Goal: Task Accomplishment & Management: Use online tool/utility

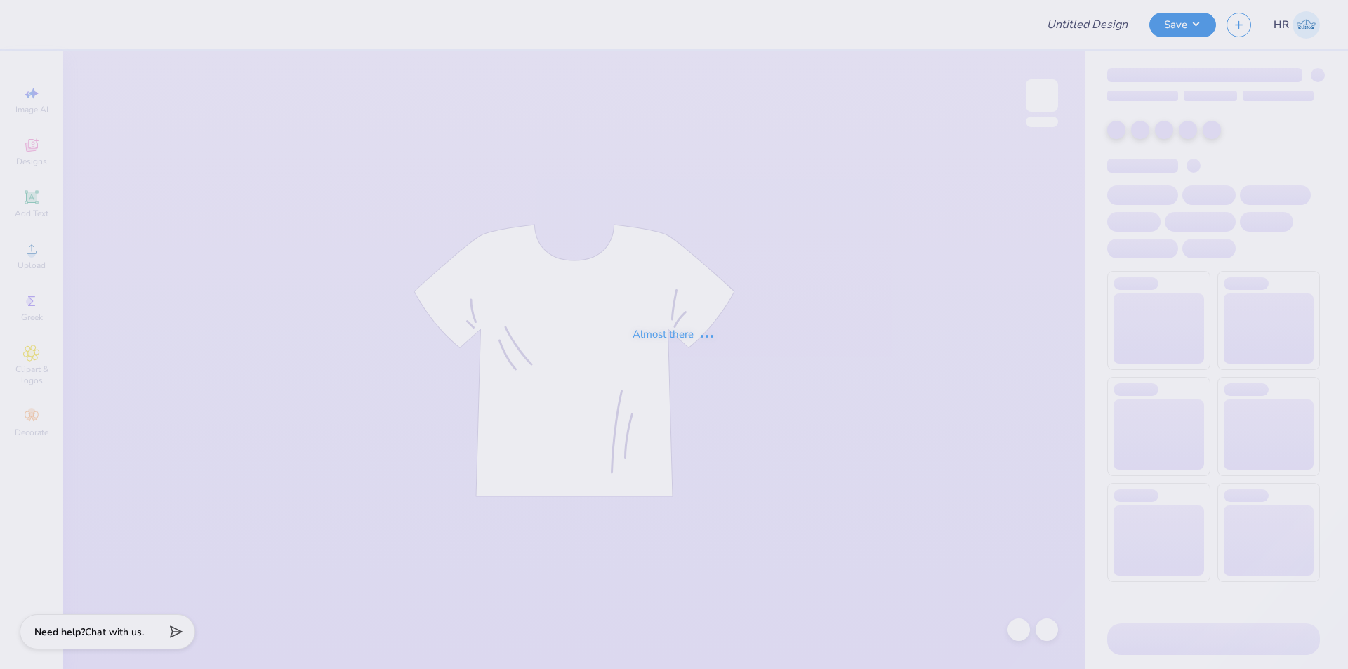
type input "PCT fall rush shirt"
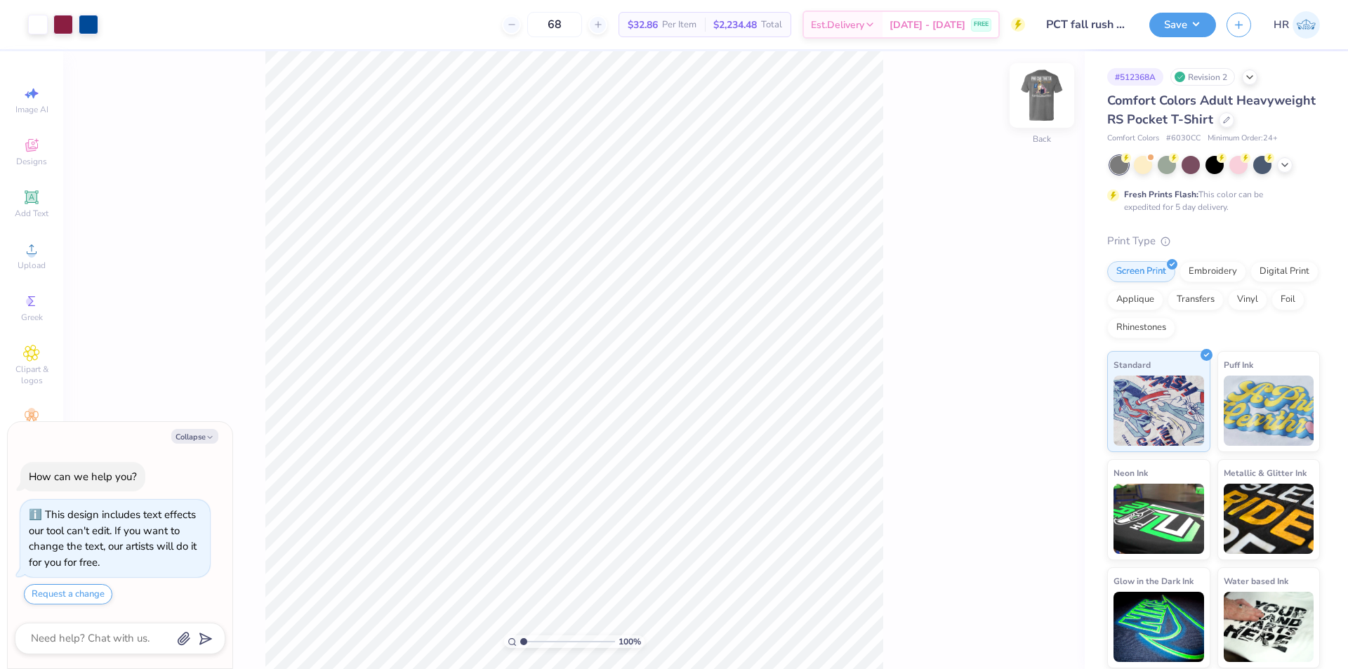
click at [1038, 85] on img at bounding box center [1042, 95] width 56 height 56
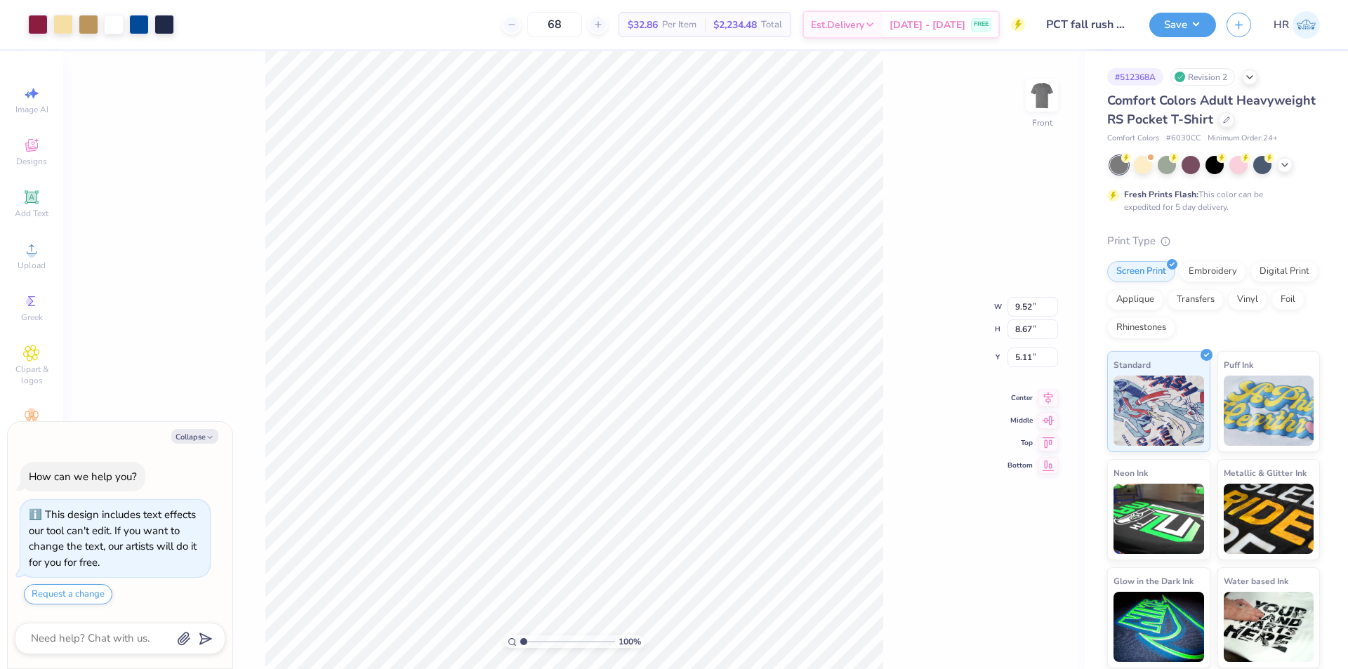
type textarea "x"
type input "5.17"
click at [1016, 633] on icon at bounding box center [1019, 630] width 14 height 14
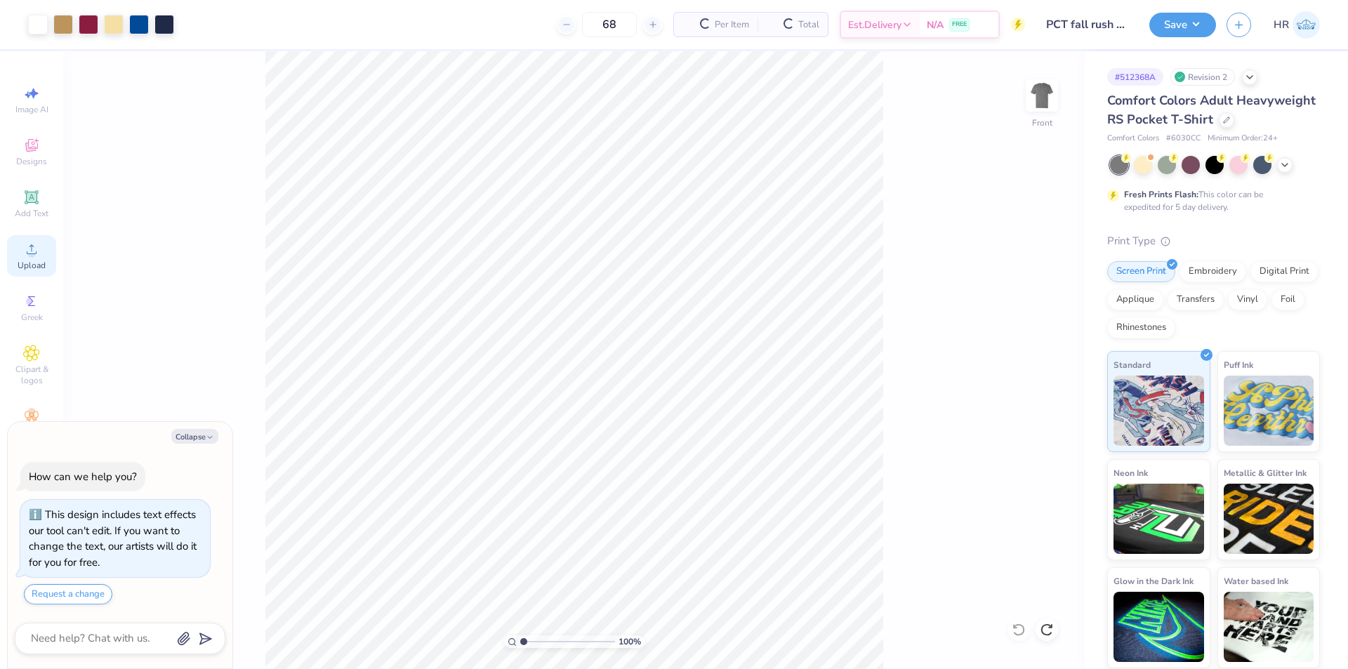
click at [41, 254] on div "Upload" at bounding box center [31, 255] width 49 height 41
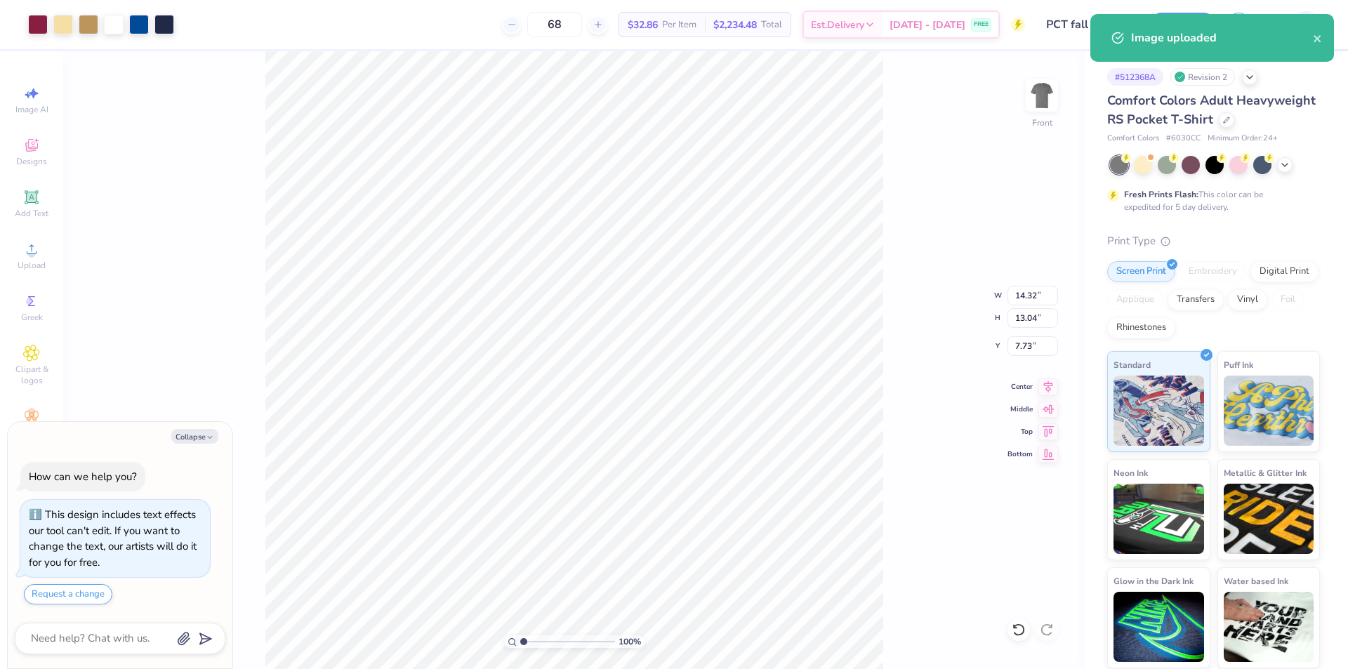
type textarea "x"
type input "8.92"
type input "8.12"
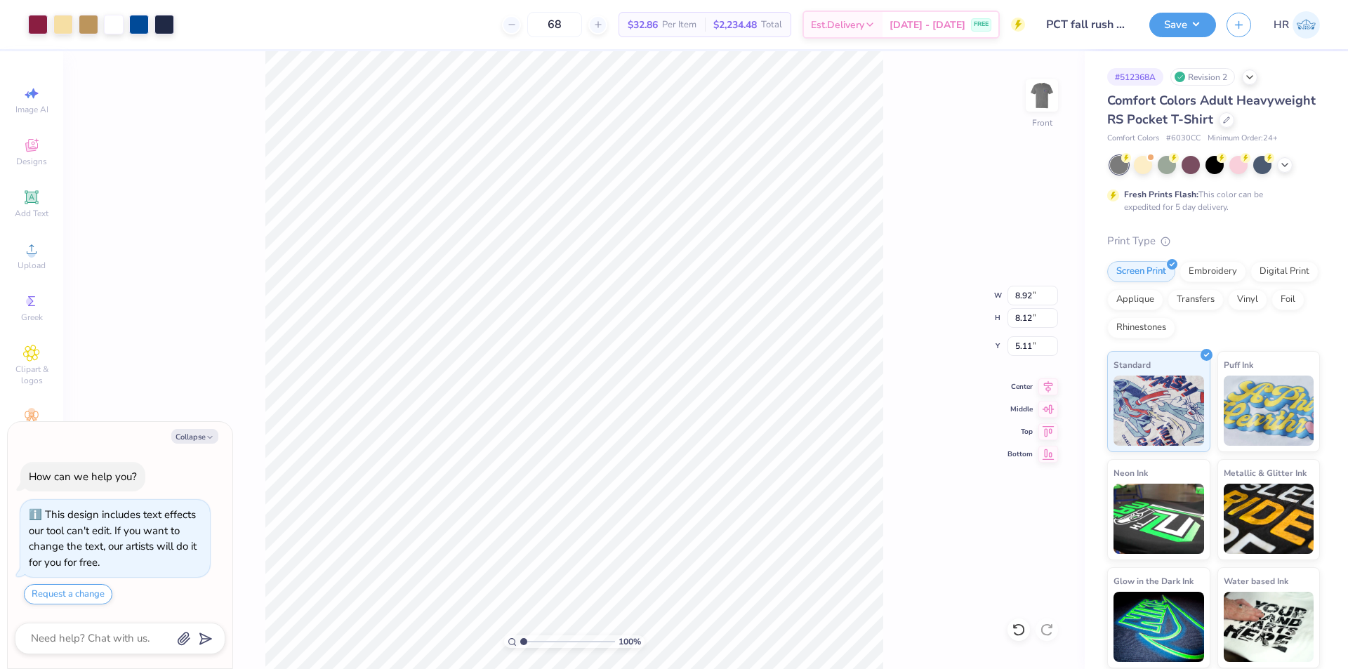
type textarea "x"
type input "9.52"
type input "8.67"
type input "5.11"
click at [1024, 323] on input "8.67" at bounding box center [1033, 318] width 51 height 20
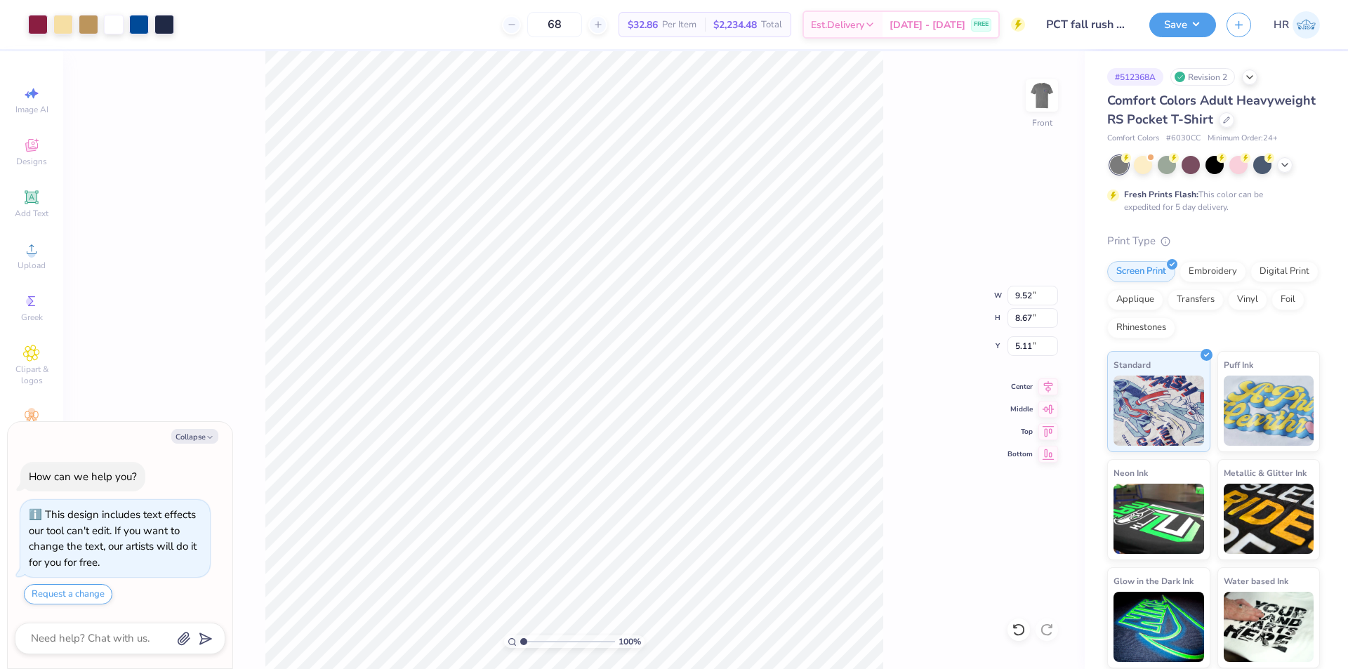
type textarea "x"
type input "8.92"
type input "8.12"
type input "14.54"
click at [1029, 322] on input "8.12" at bounding box center [1033, 318] width 51 height 20
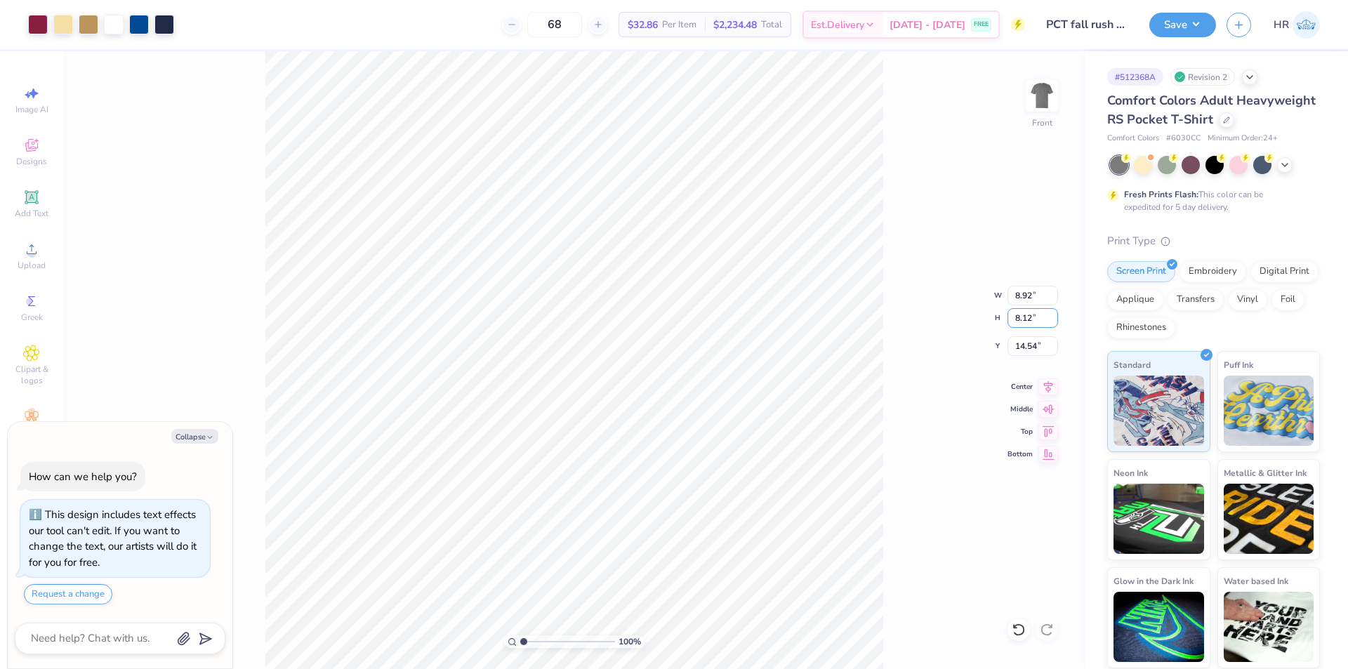
paste input "67"
type input "8.67"
type textarea "x"
type input "9.52"
type input "14.26"
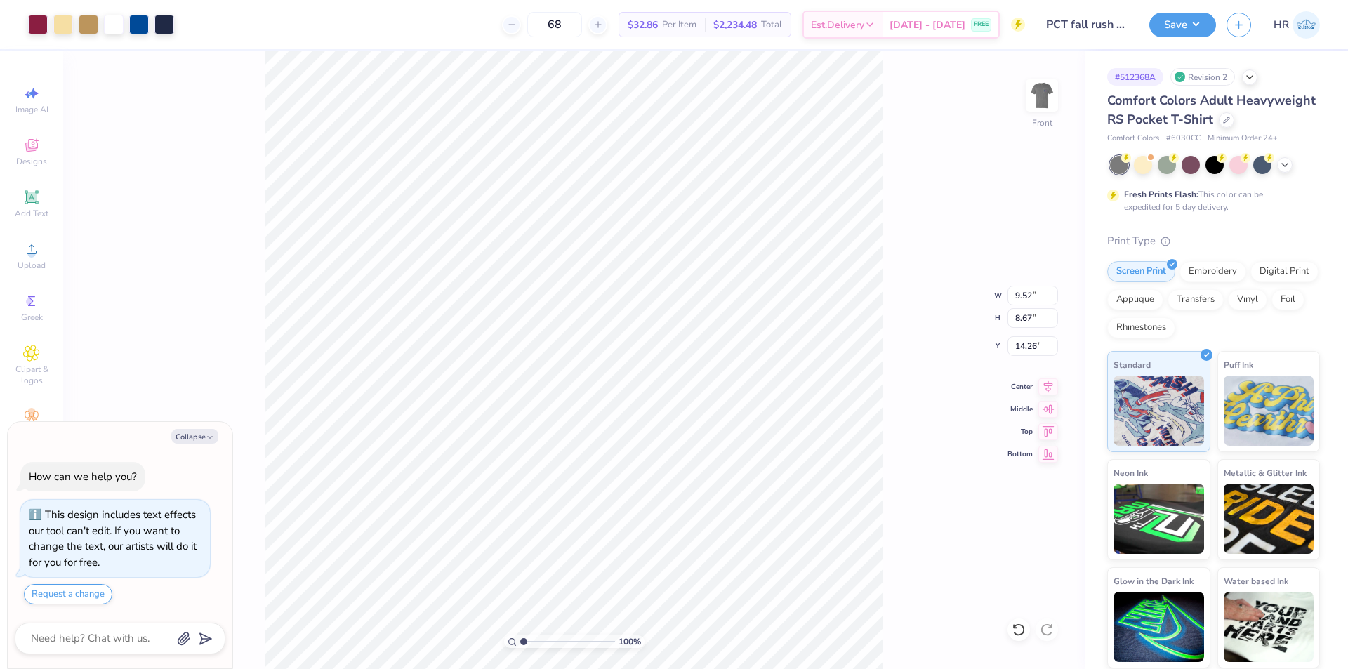
type textarea "x"
type input "9.82"
type input "17.82"
type input "5.11"
type textarea "x"
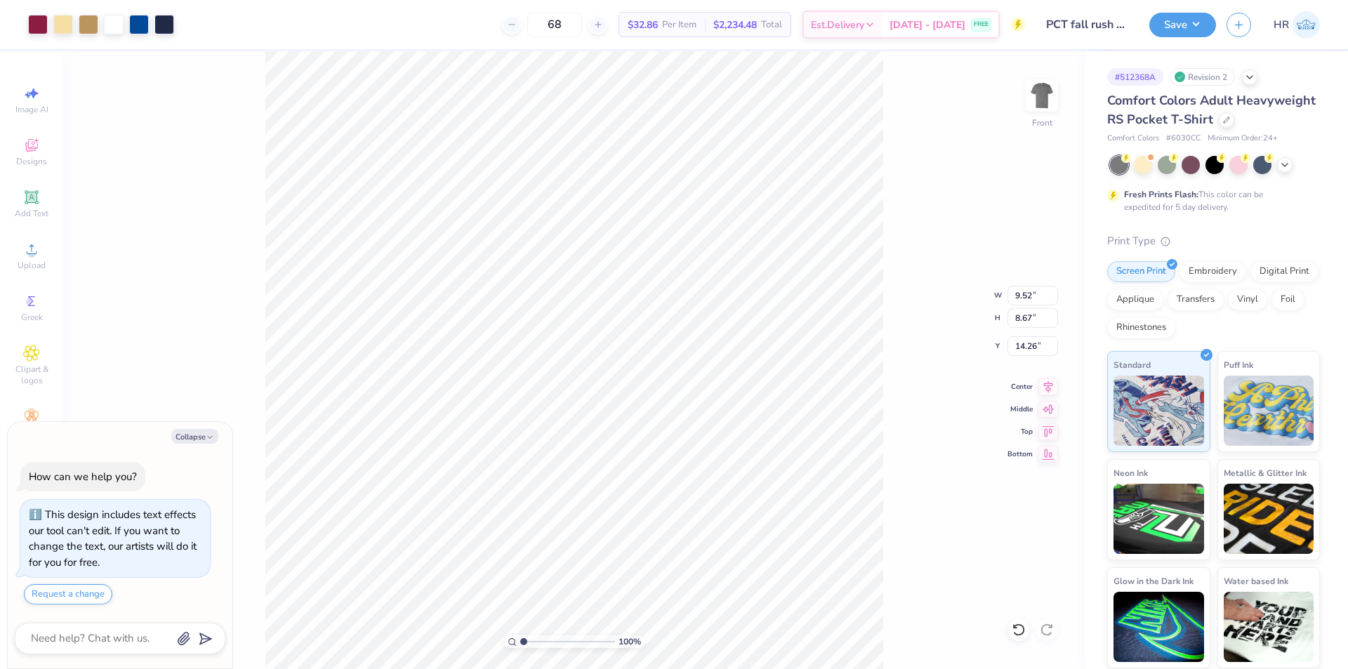
type input "10.53"
type input "17.11"
type input "5.11"
click at [1049, 428] on icon at bounding box center [1049, 428] width 12 height 11
type textarea "x"
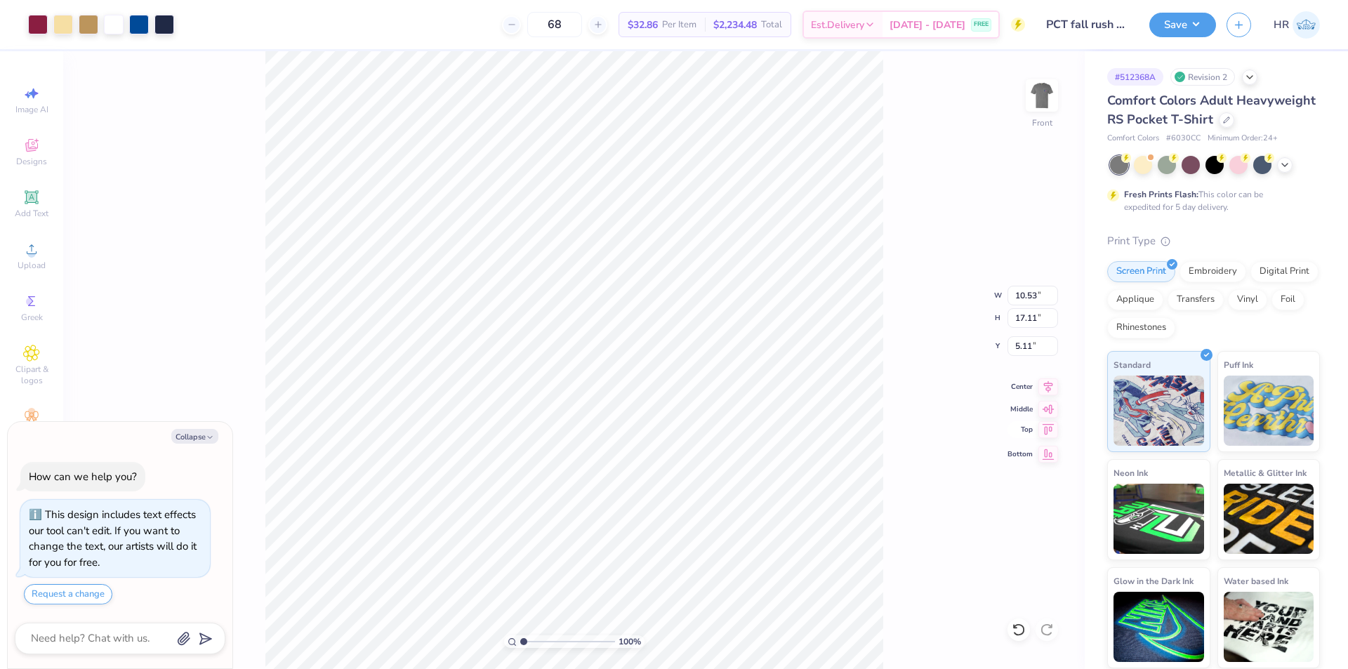
type input "0.50"
click at [1018, 627] on icon at bounding box center [1019, 630] width 14 height 14
type textarea "x"
type input "5.11"
type textarea "x"
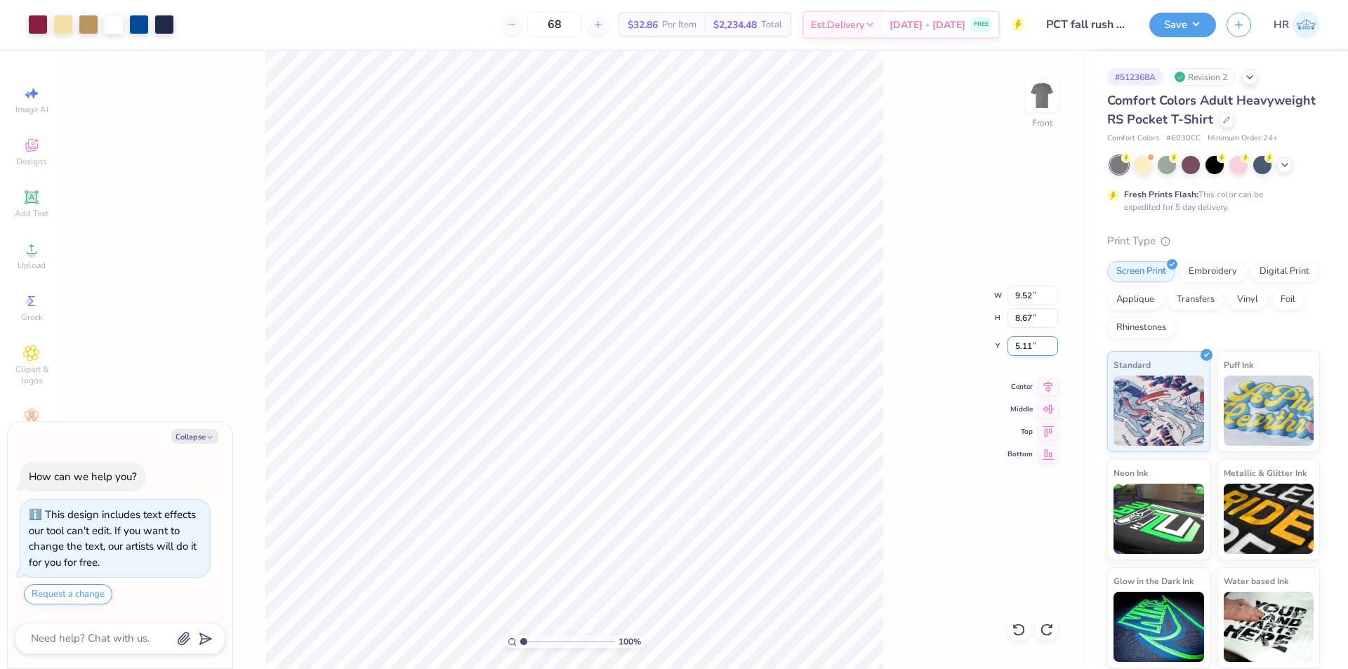
click at [1034, 347] on input "5.11" at bounding box center [1033, 346] width 51 height 20
type textarea "x"
type input "13.55"
type textarea "x"
type input "5.11"
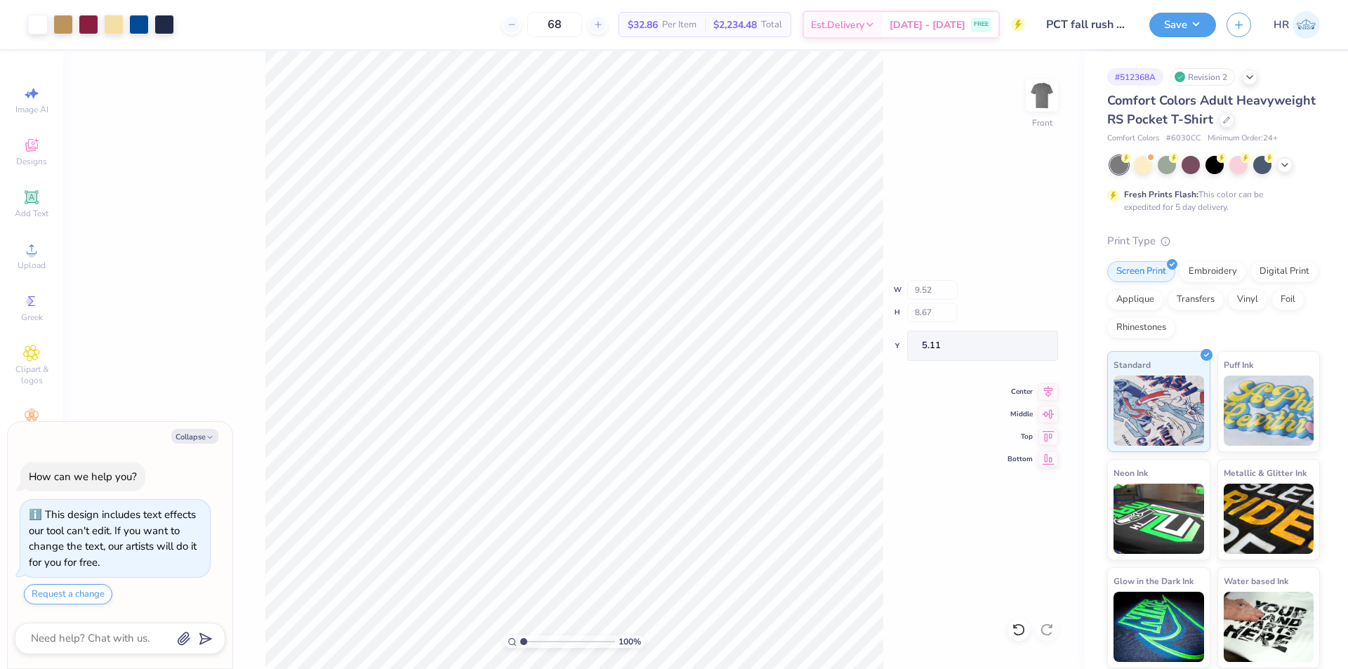
type textarea "x"
click at [1042, 347] on input "13.55" at bounding box center [1033, 346] width 51 height 20
paste input "5.11"
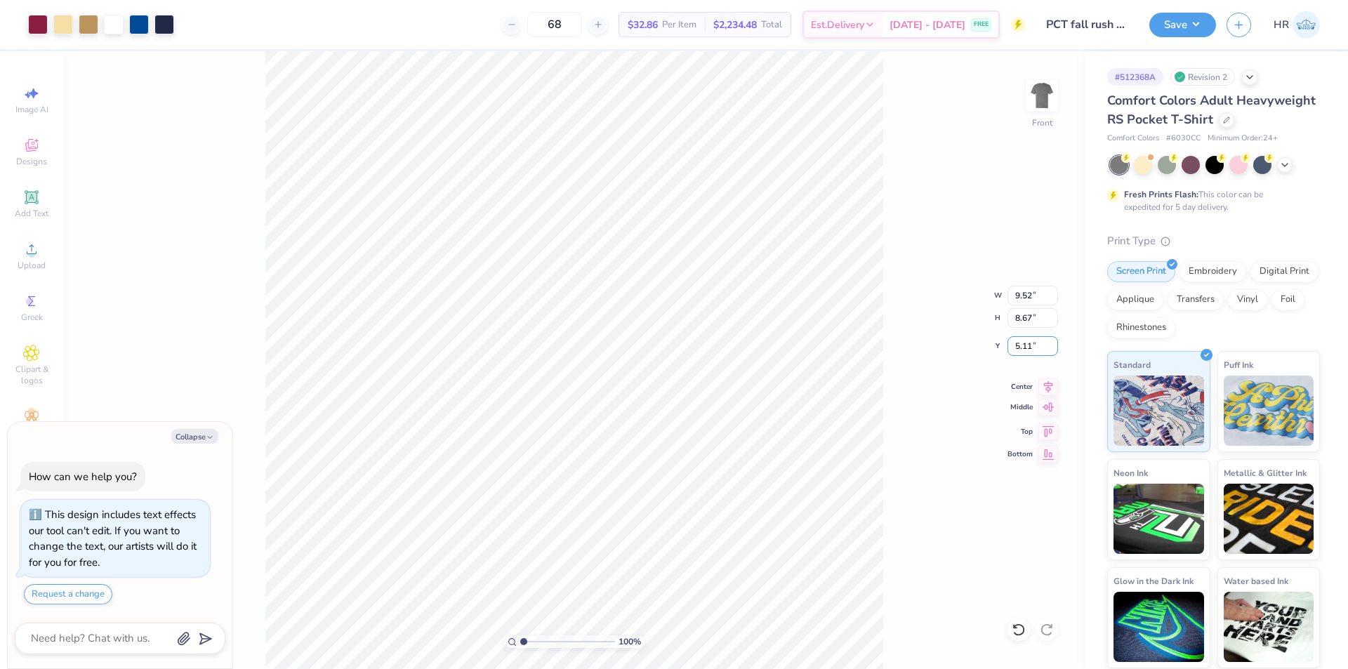
type input "5.11"
click at [1045, 391] on icon at bounding box center [1048, 384] width 20 height 17
type textarea "x"
type input "1.11"
type textarea "x"
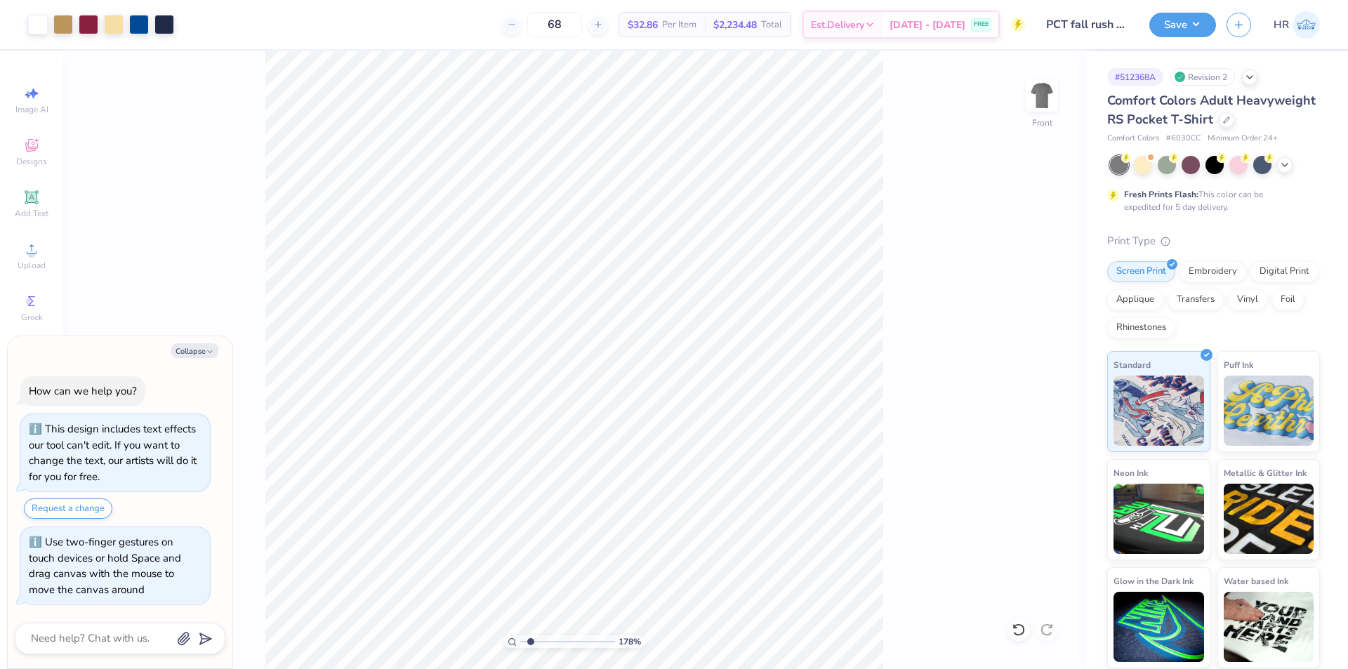
type input "1.71"
click at [530, 636] on input "range" at bounding box center [567, 641] width 95 height 13
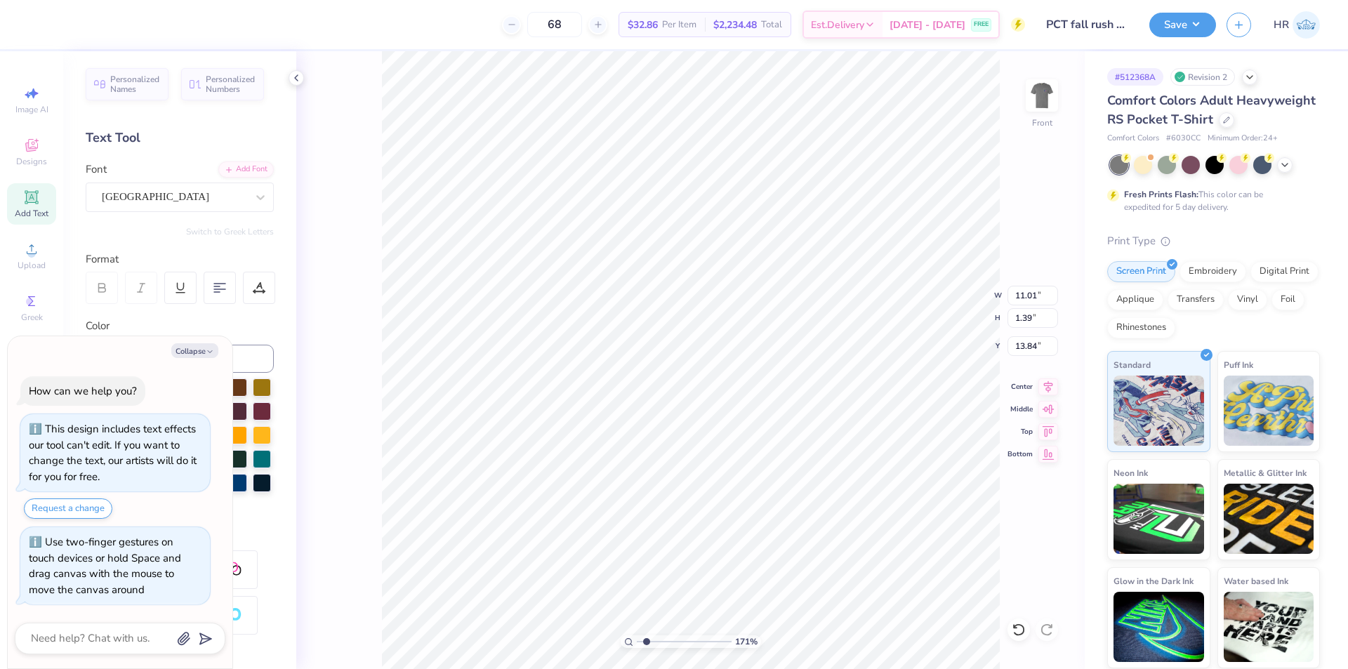
type textarea "x"
type input "11.70"
type input "2.01"
type input "3.39"
type textarea "x"
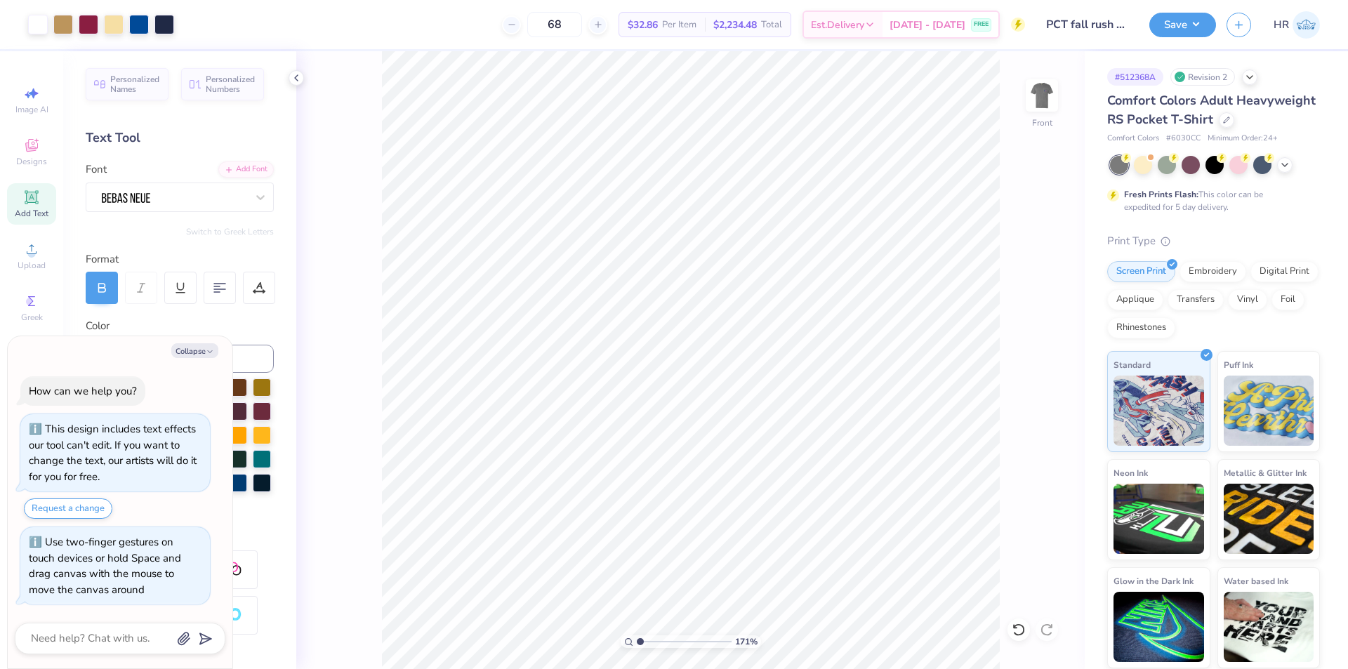
drag, startPoint x: 646, startPoint y: 642, endPoint x: 569, endPoint y: 638, distance: 76.6
type input "1"
click at [637, 638] on input "range" at bounding box center [684, 641] width 95 height 13
click at [1036, 112] on img at bounding box center [1042, 95] width 56 height 56
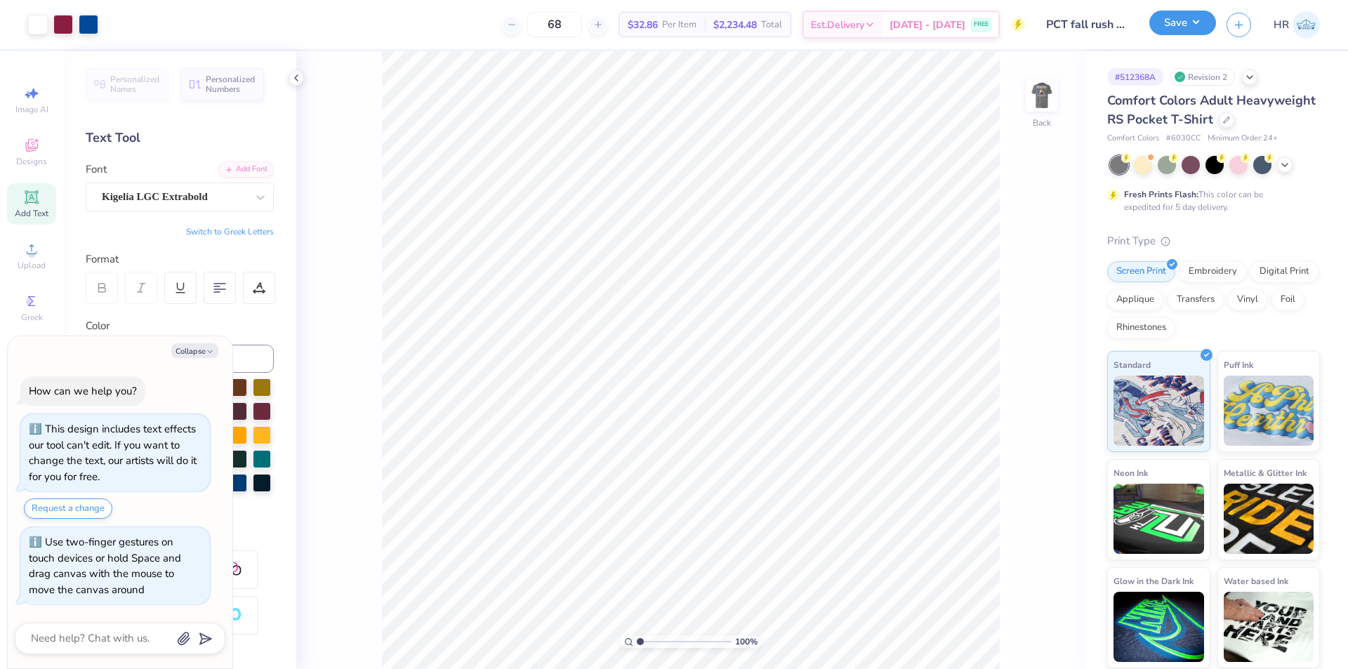
click at [1194, 28] on button "Save" at bounding box center [1182, 23] width 67 height 25
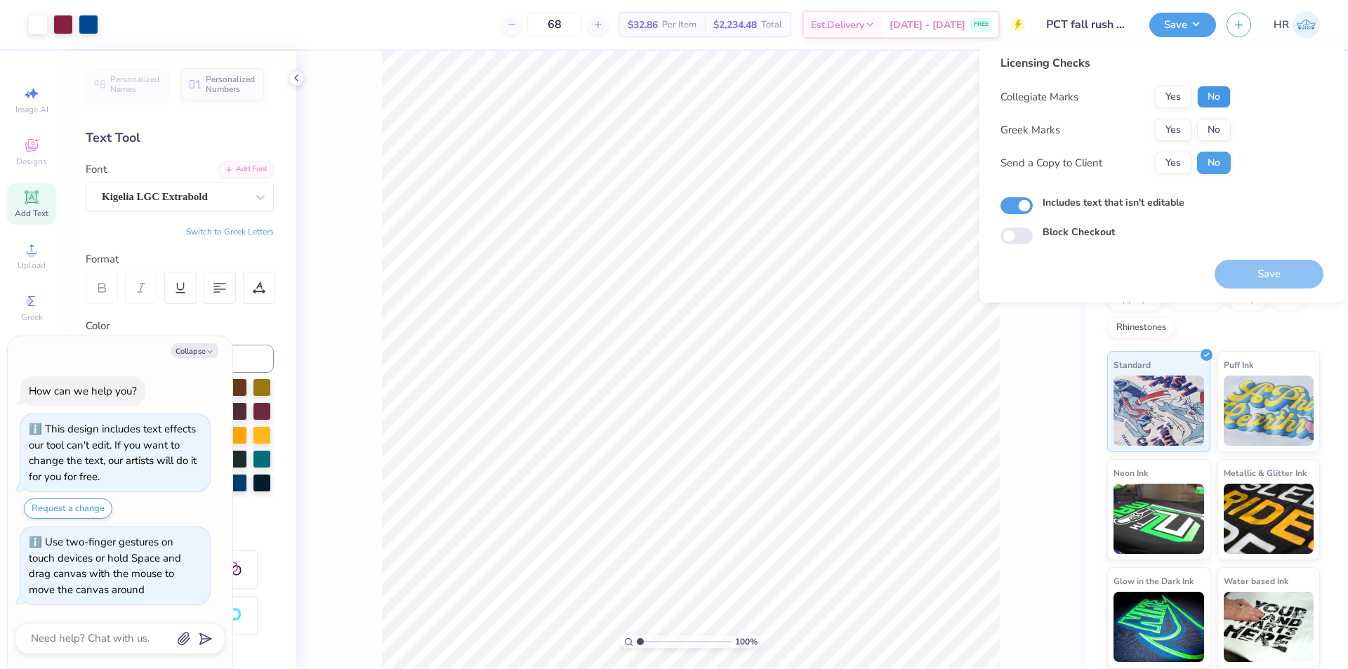
click at [1218, 101] on button "No" at bounding box center [1214, 97] width 34 height 22
click at [1170, 129] on button "Yes" at bounding box center [1173, 130] width 37 height 22
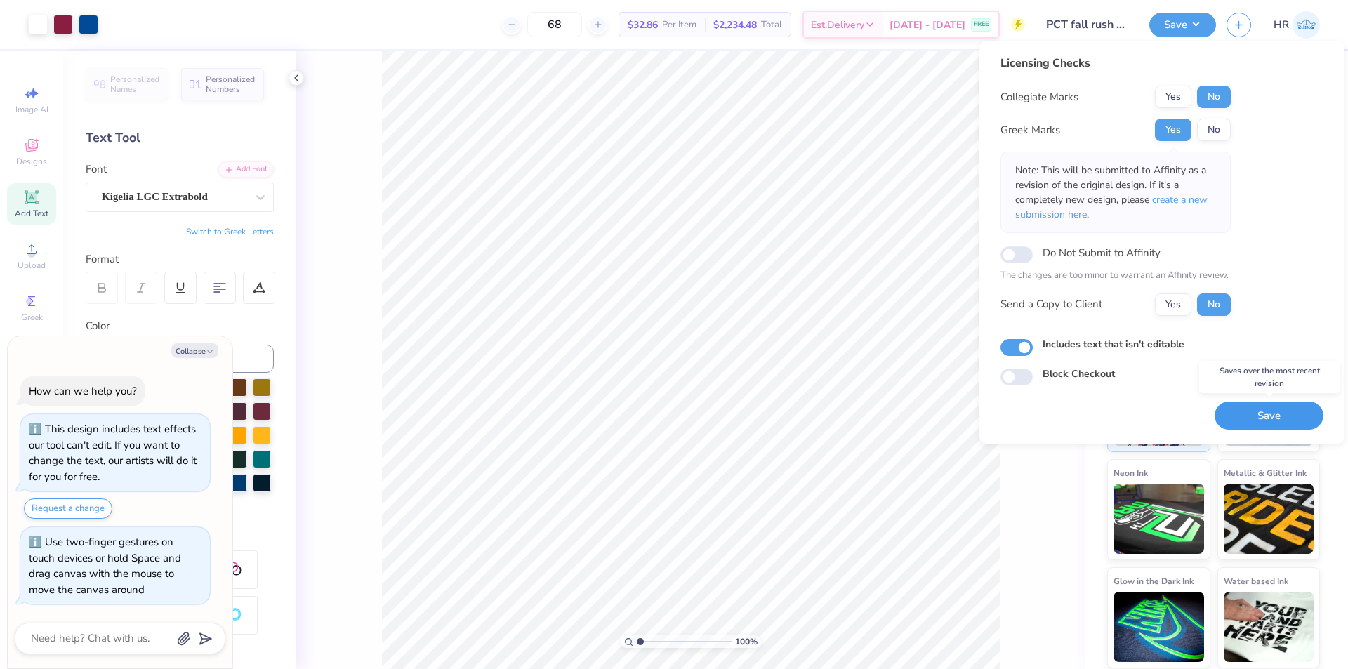
click at [1256, 409] on button "Save" at bounding box center [1269, 416] width 109 height 29
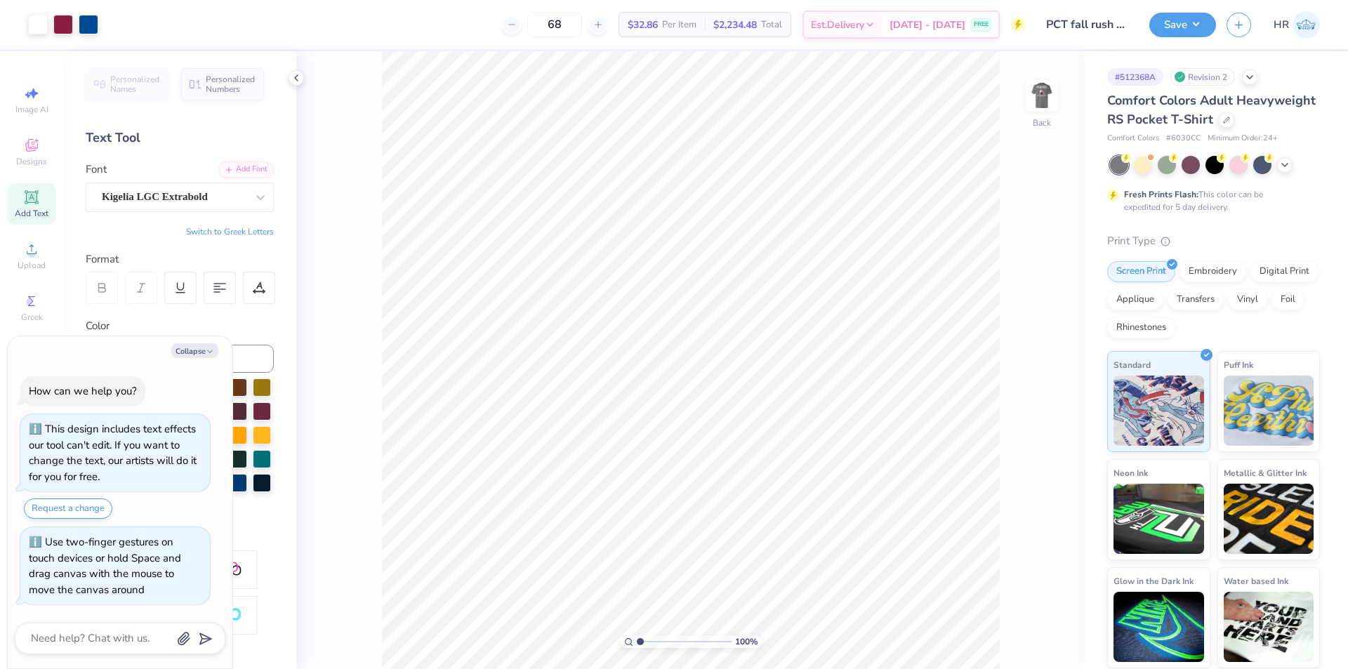
type textarea "x"
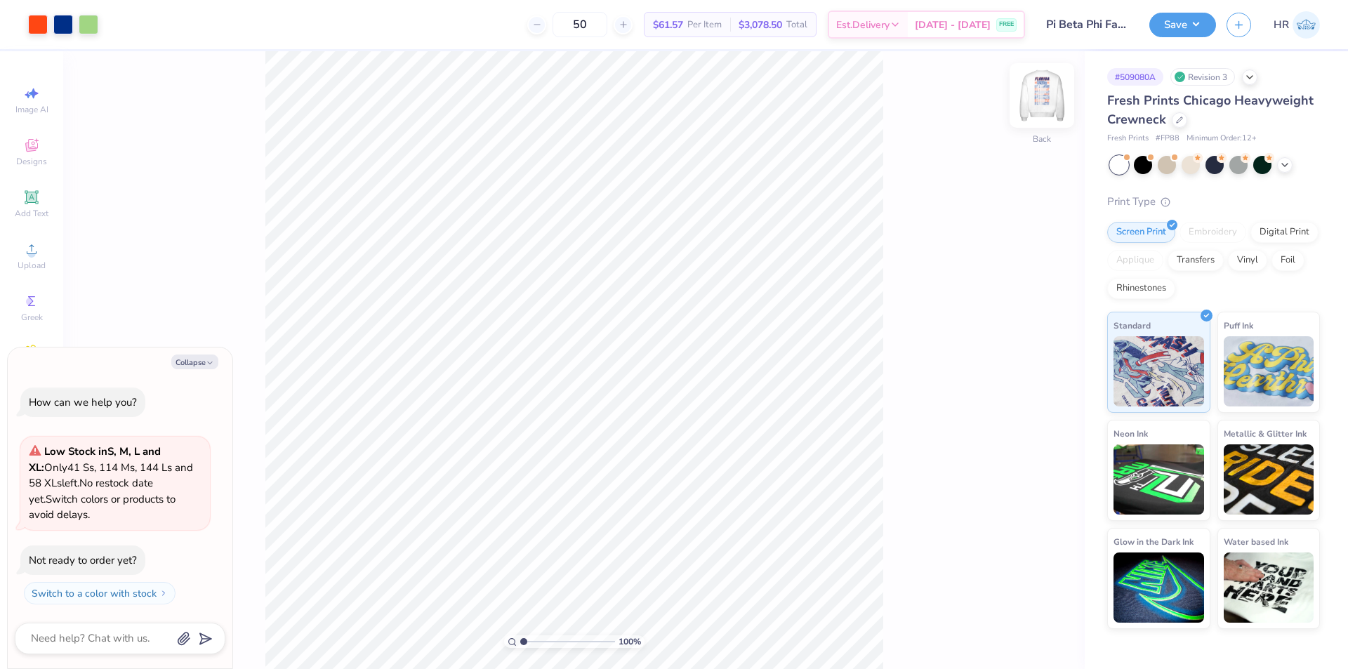
click at [1042, 89] on img at bounding box center [1042, 95] width 56 height 56
type textarea "x"
type input "3.35"
type textarea "x"
drag, startPoint x: 522, startPoint y: 640, endPoint x: 538, endPoint y: 625, distance: 21.9
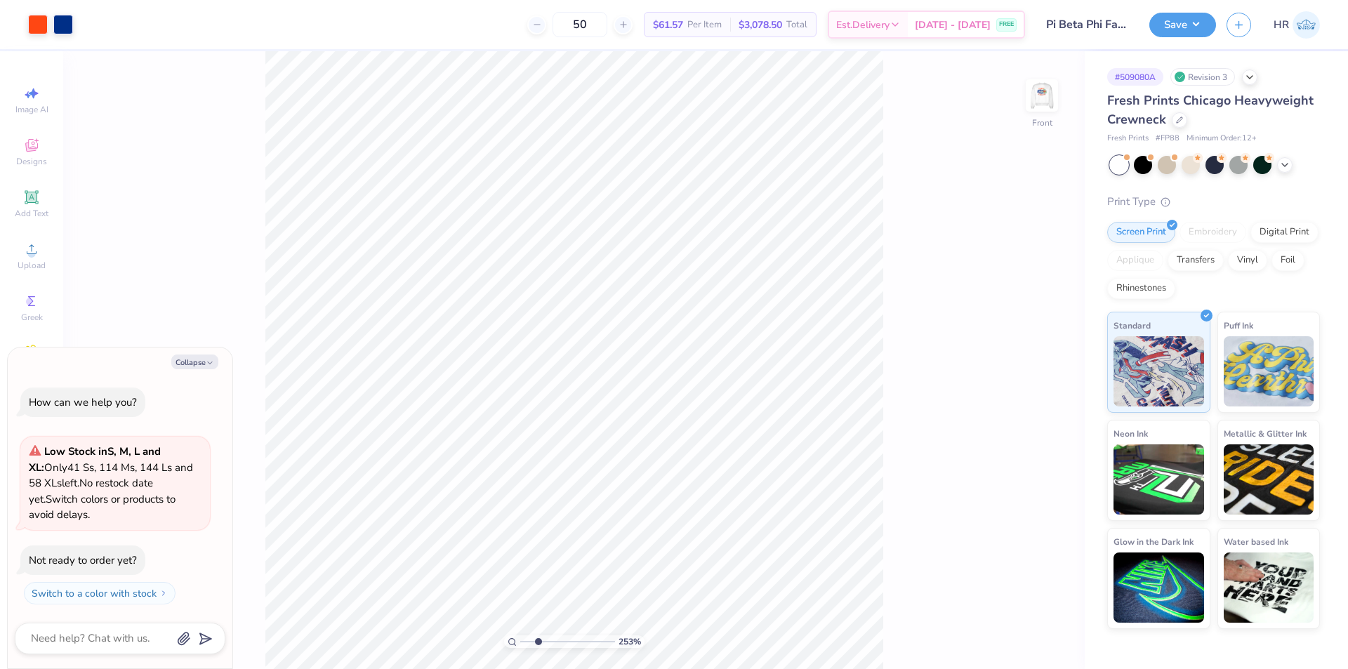
click at [538, 635] on input "range" at bounding box center [567, 641] width 95 height 13
type input "4.61134468358756"
type textarea "x"
type input "4.61134468358756"
type textarea "x"
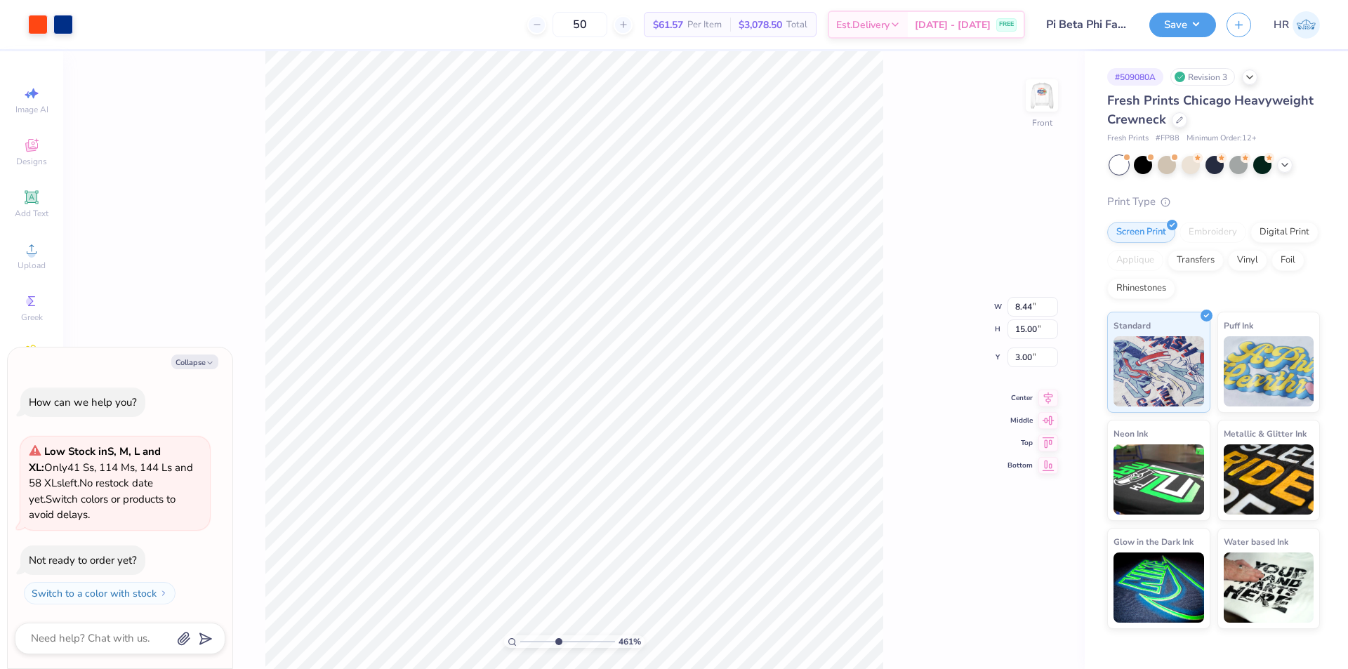
type input "4.61134468358756"
type textarea "x"
type input "4.61134468358756"
type textarea "x"
type input "4.61134468358756"
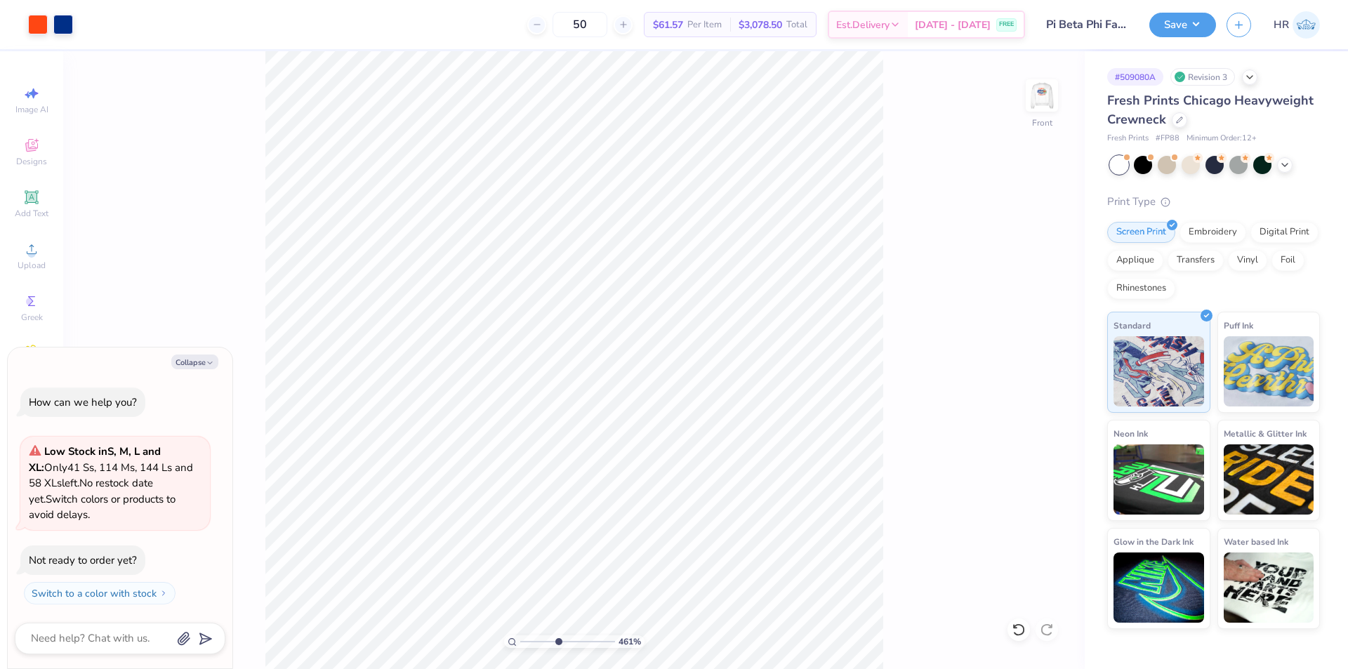
type textarea "x"
type input "4.61134468358756"
type textarea "x"
type input "4.61134468358756"
type textarea "x"
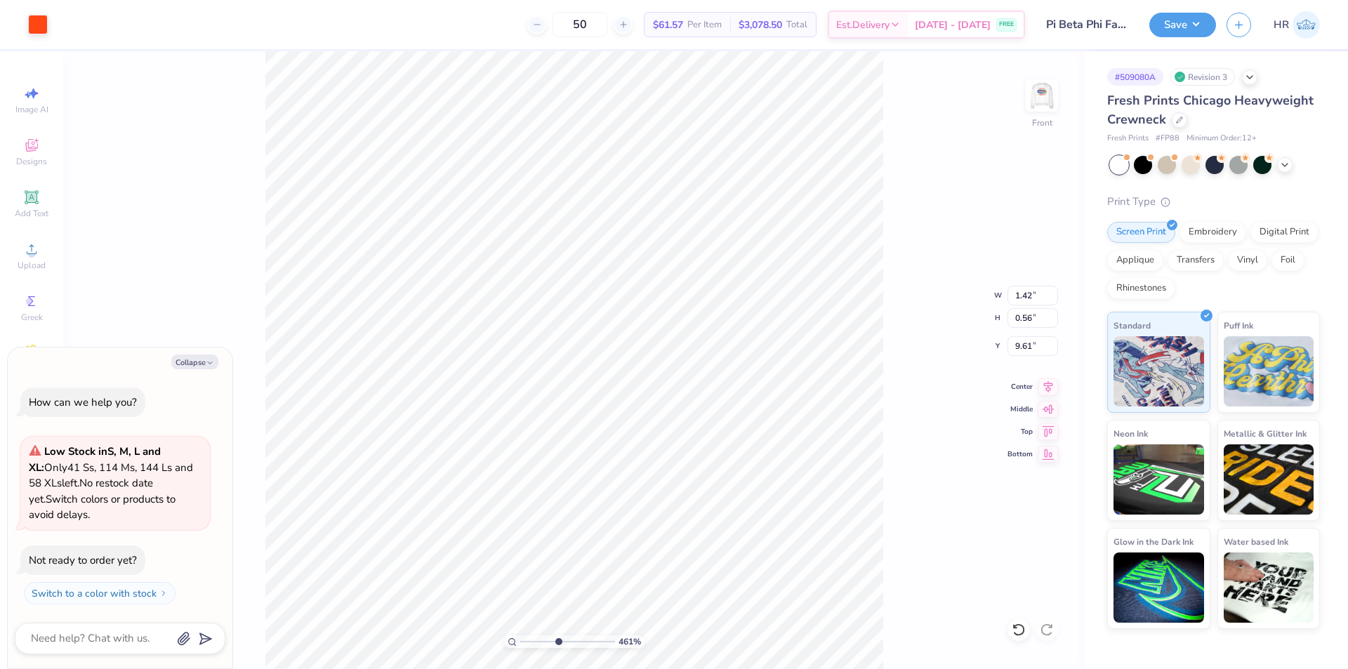
type input "4.61134468358756"
type textarea "x"
type input "4.61134468358756"
type textarea "x"
type input "4.61134468358756"
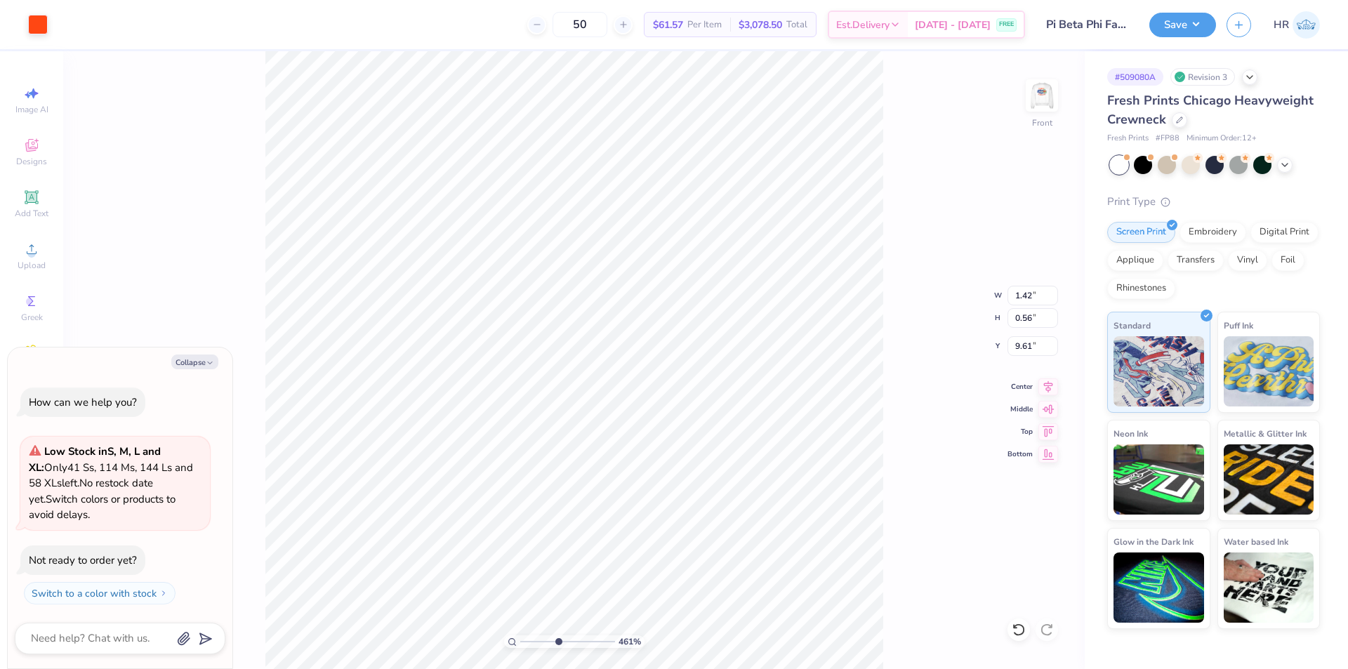
type textarea "x"
type input "9.59"
type input "4.61134468358756"
type textarea "x"
type input "4.61134468358756"
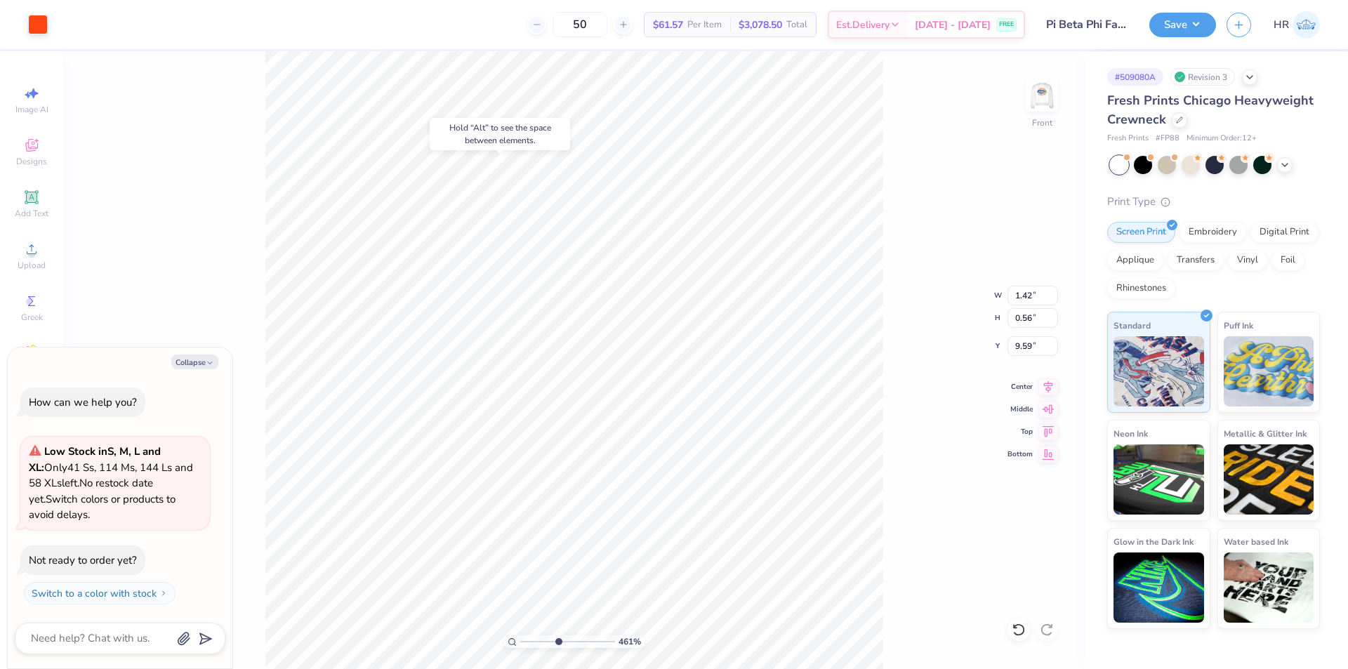
type textarea "x"
type input "4.61134468358756"
type textarea "x"
type input "4.61134468358756"
type textarea "x"
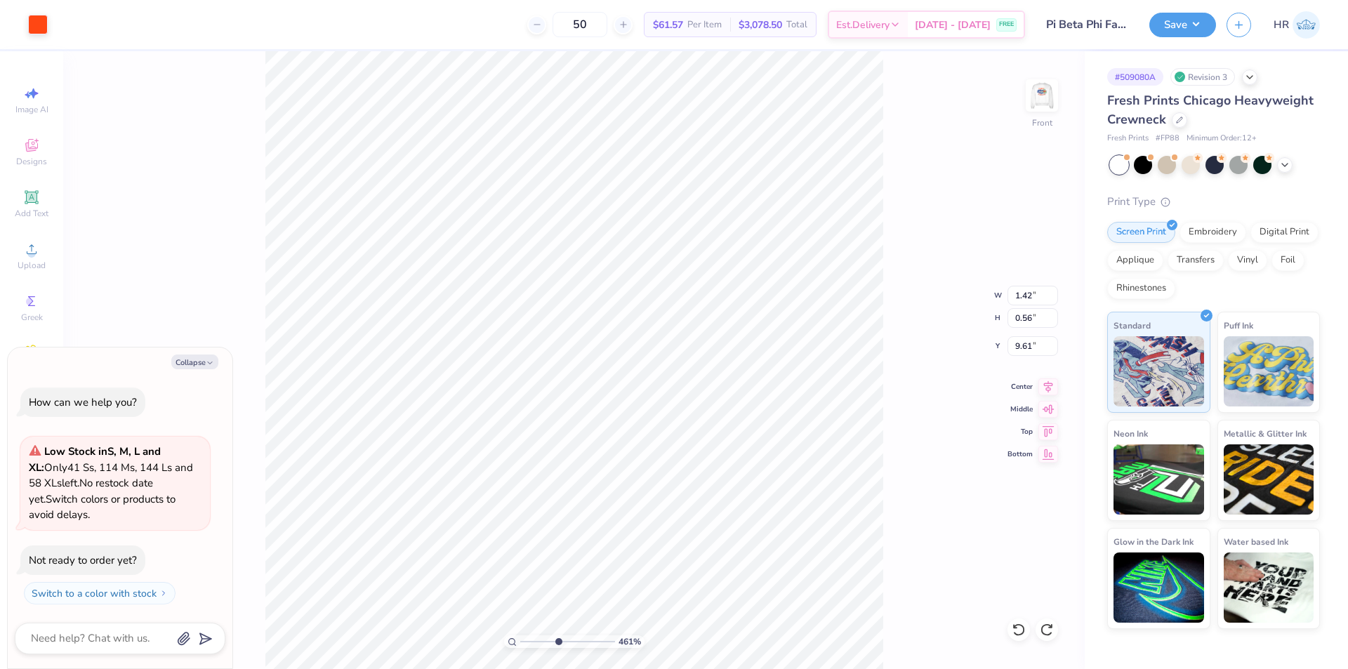
type input "4.61134468358756"
type textarea "x"
type input "9.65"
type input "4.61134468358756"
type textarea "x"
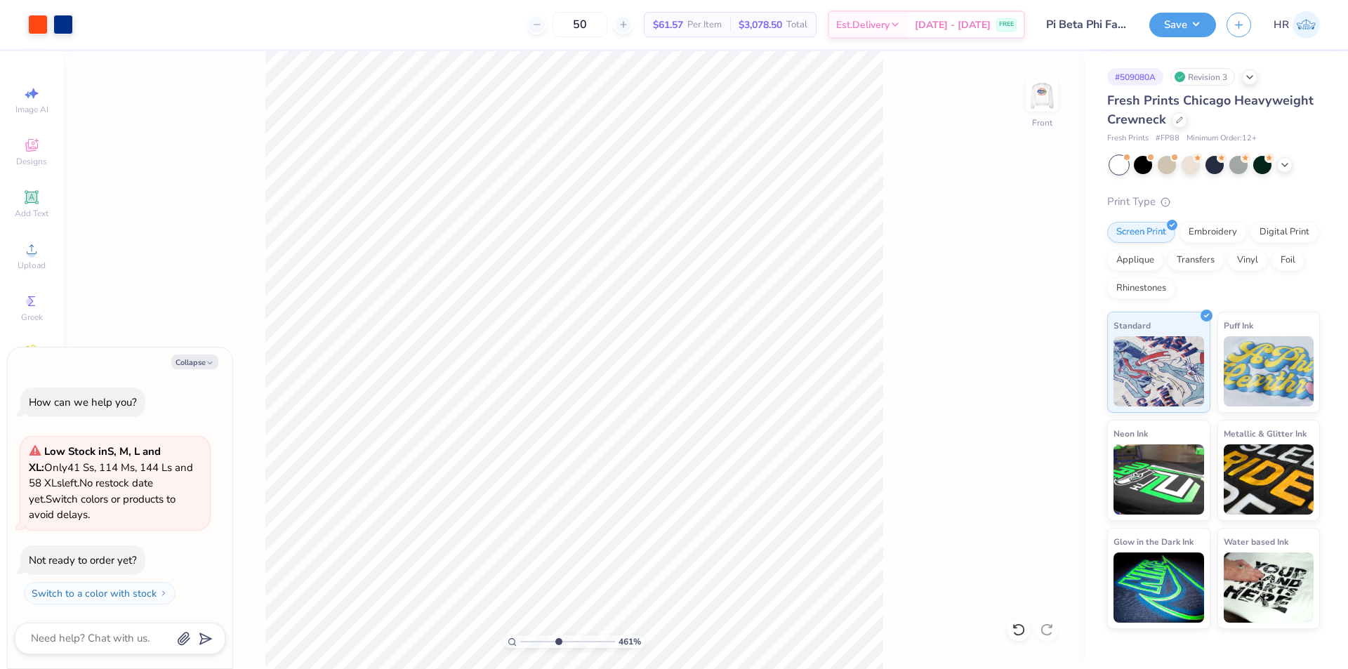
type input "4.61134468358756"
type textarea "x"
type input "4.61134468358756"
type textarea "x"
type input "4.61134468358756"
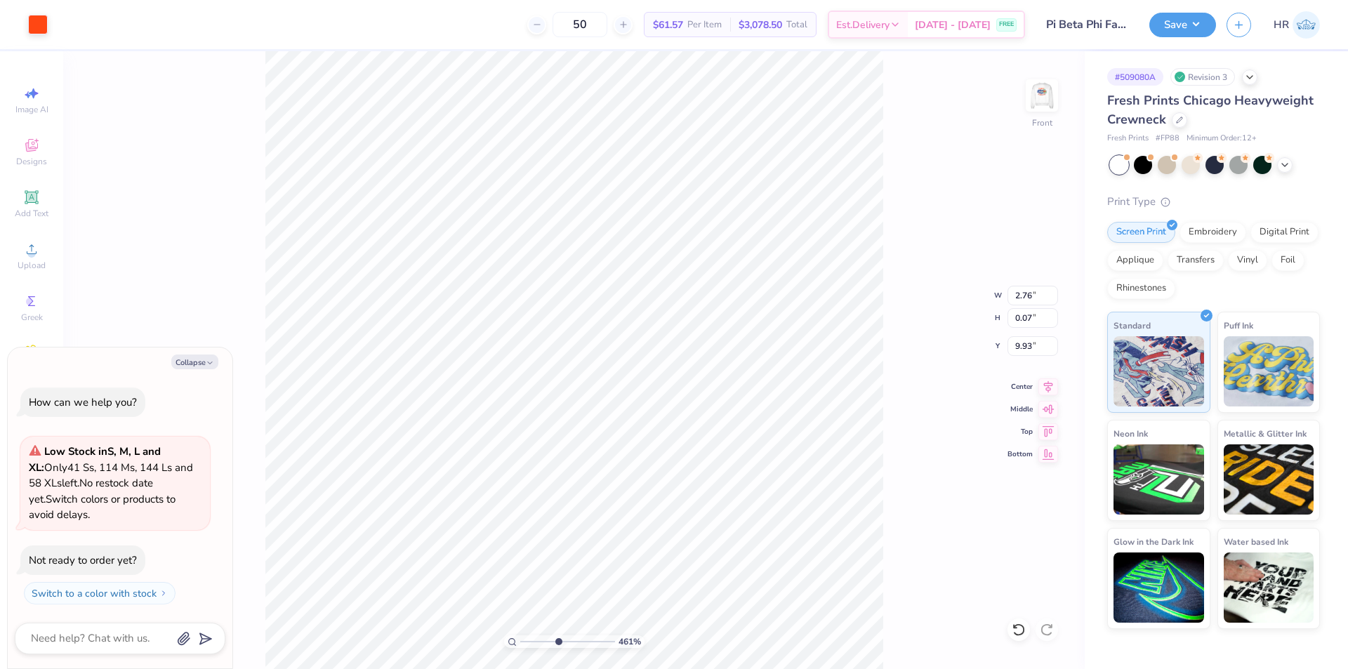
type textarea "x"
type input "3.25"
type input "0.08"
type input "4.61134468358756"
type textarea "x"
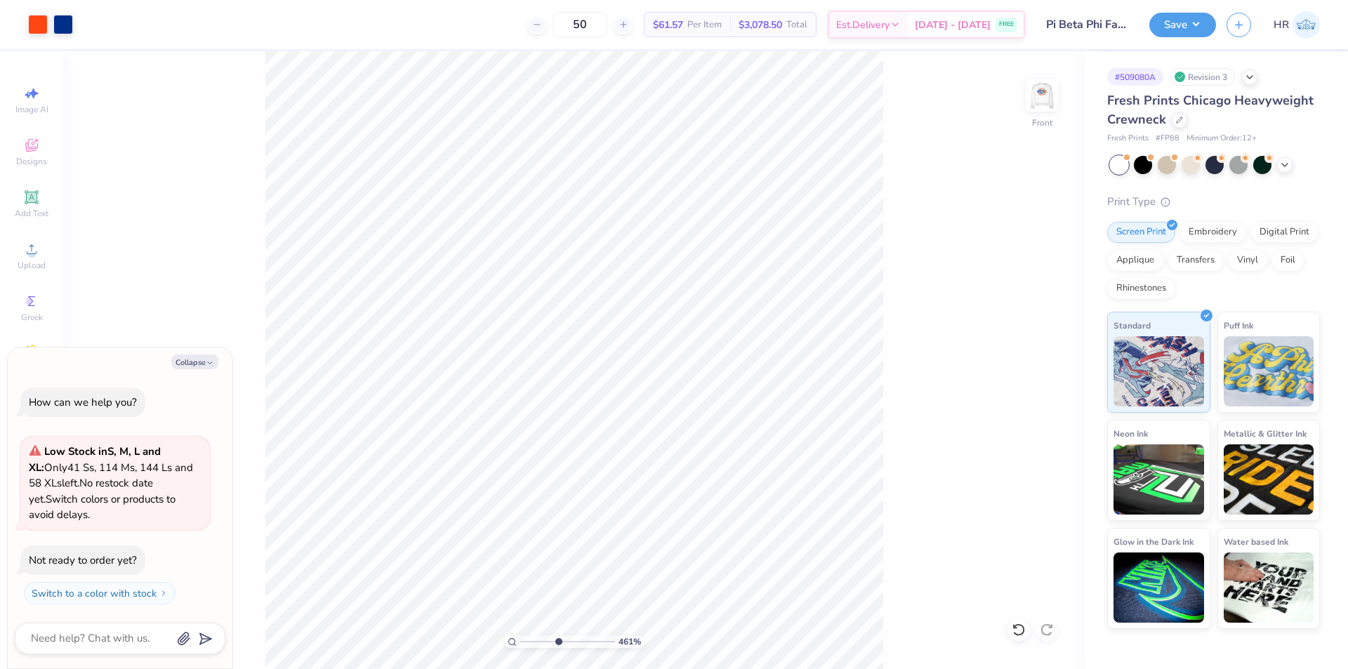
type input "4.61134468358756"
type textarea "x"
type input "1.02815815503937"
type textarea "x"
type input "1.02815815503937"
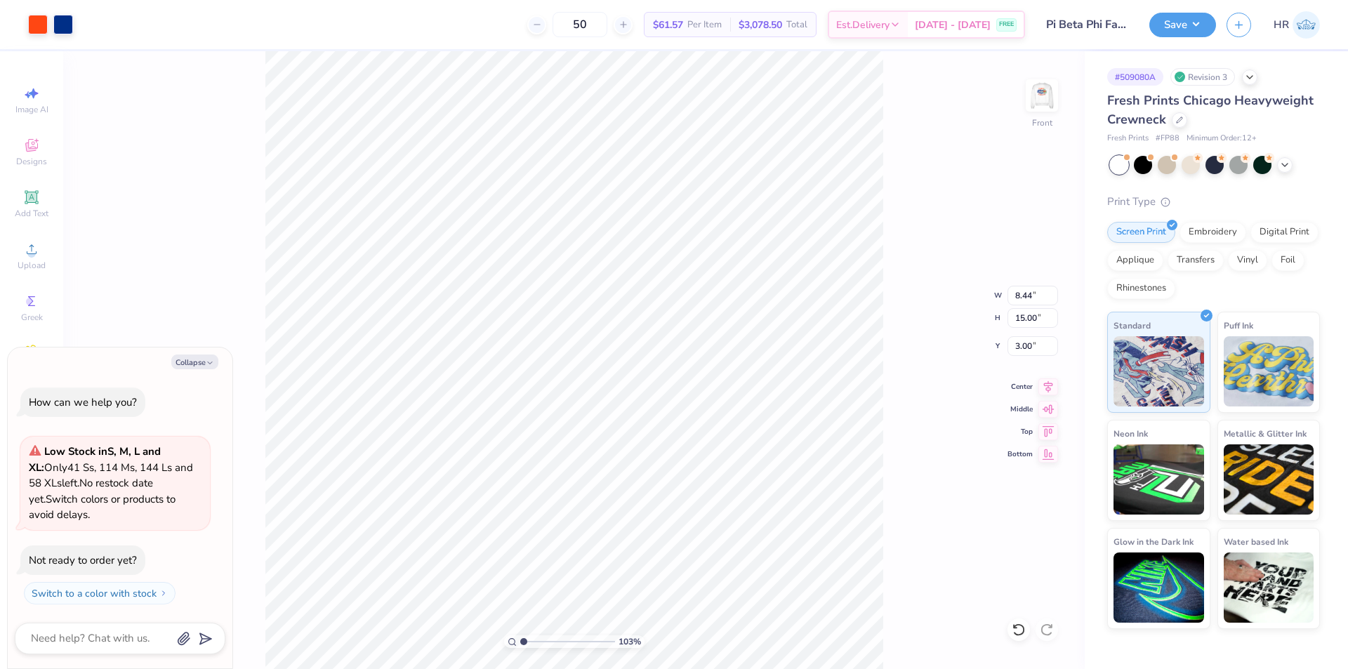
type textarea "x"
type input "1"
click at [1033, 100] on img at bounding box center [1042, 95] width 56 height 56
click at [1055, 98] on img at bounding box center [1042, 95] width 56 height 56
click at [199, 360] on button "Collapse" at bounding box center [194, 362] width 47 height 15
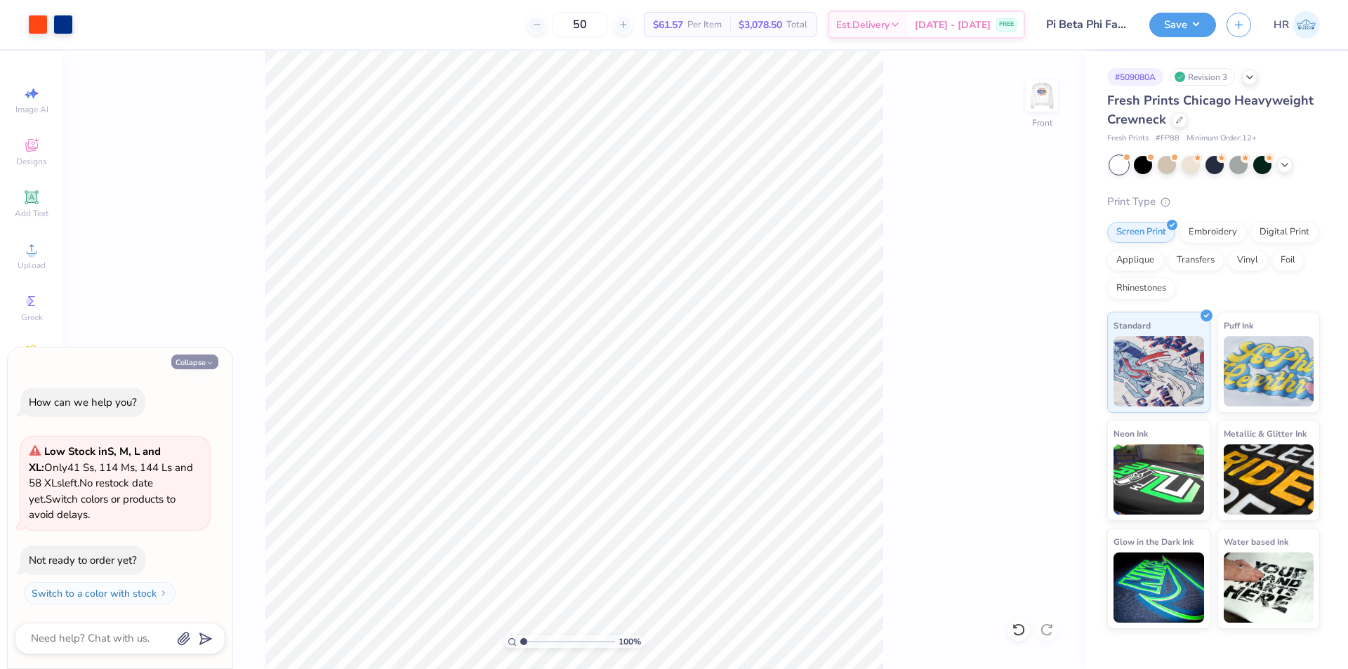
type textarea "x"
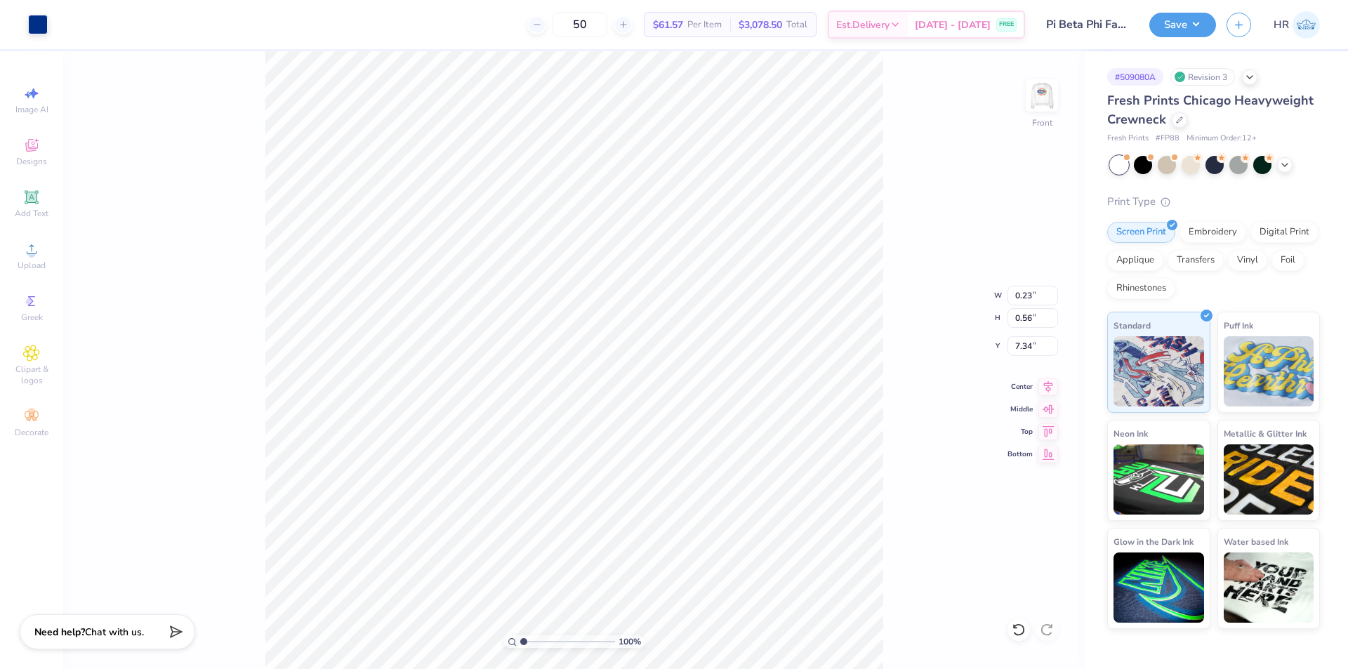
type input "7.34"
click at [1015, 631] on icon at bounding box center [1019, 630] width 14 height 14
type input "1"
click at [1040, 93] on img at bounding box center [1042, 95] width 56 height 56
drag, startPoint x: 46, startPoint y: 316, endPoint x: 112, endPoint y: 348, distance: 73.8
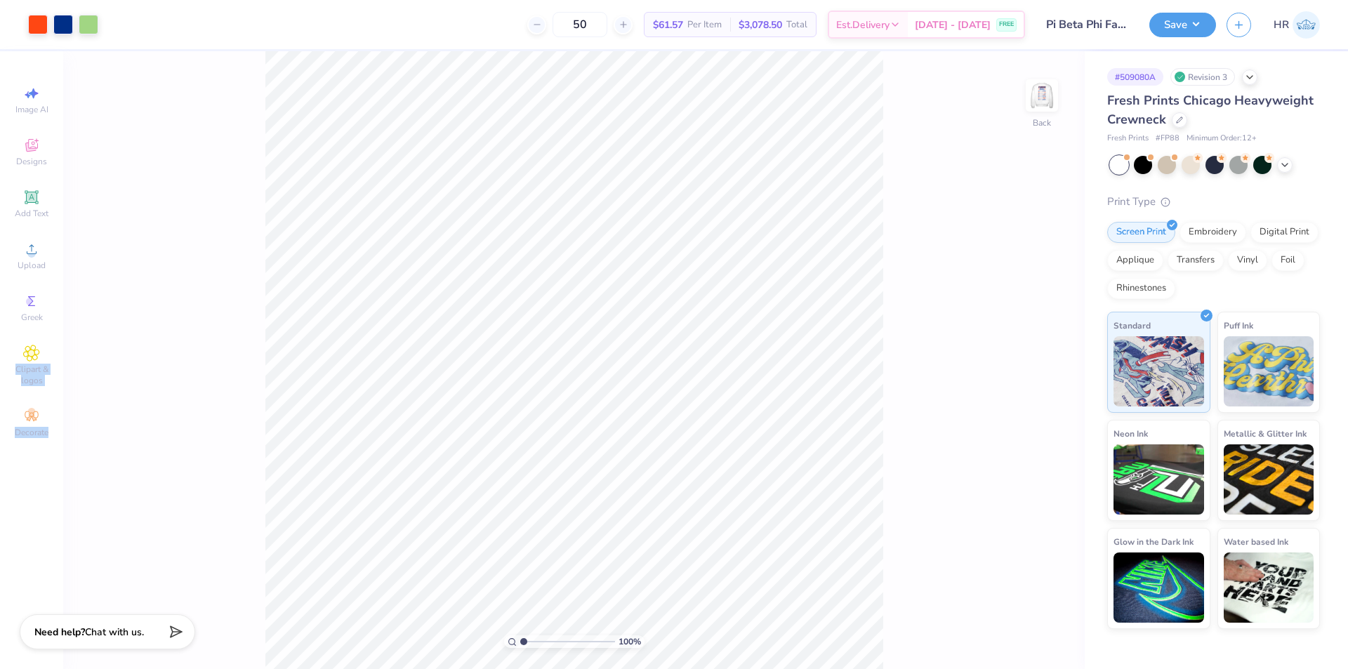
click at [110, 349] on div "Art colors 50 $61.57 Per Item $3,078.50 Total Est. Delivery Sep 16 - 19 FREE De…" at bounding box center [674, 334] width 1348 height 669
click at [32, 198] on icon at bounding box center [31, 196] width 13 height 13
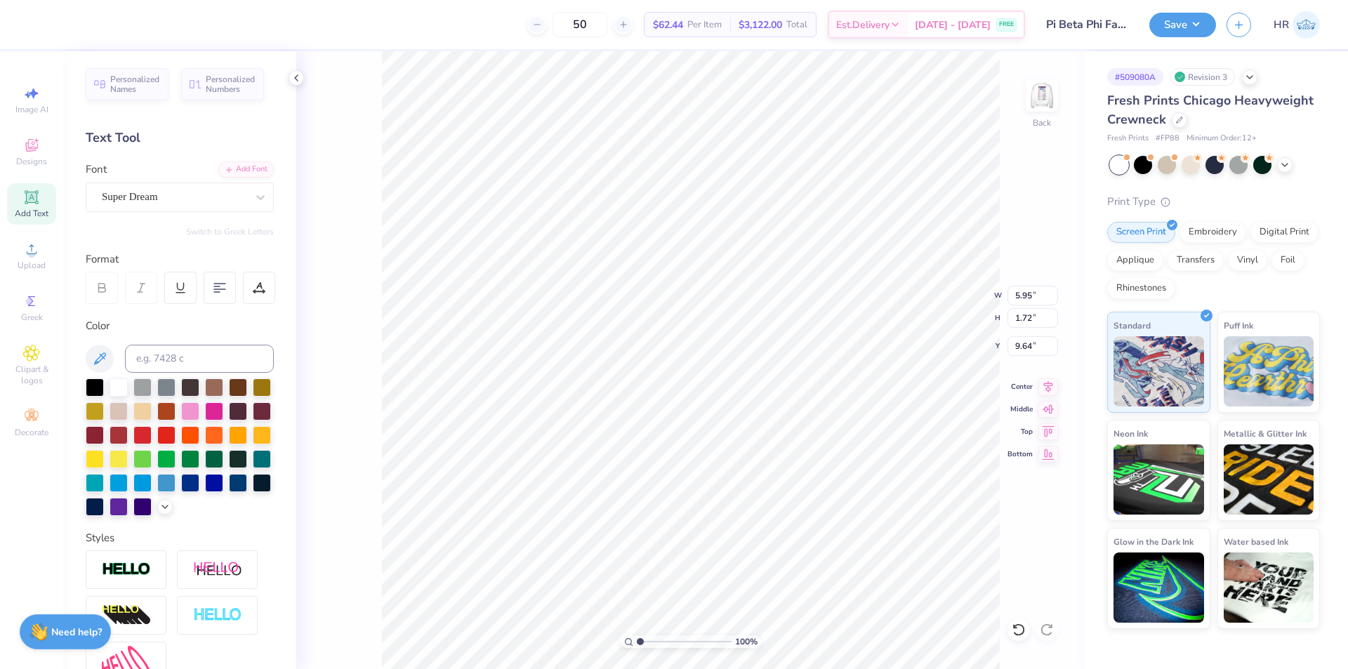
paste textarea "Family Weekend"
type textarea "Family Weekend"
type input "9.96"
type input "1.17"
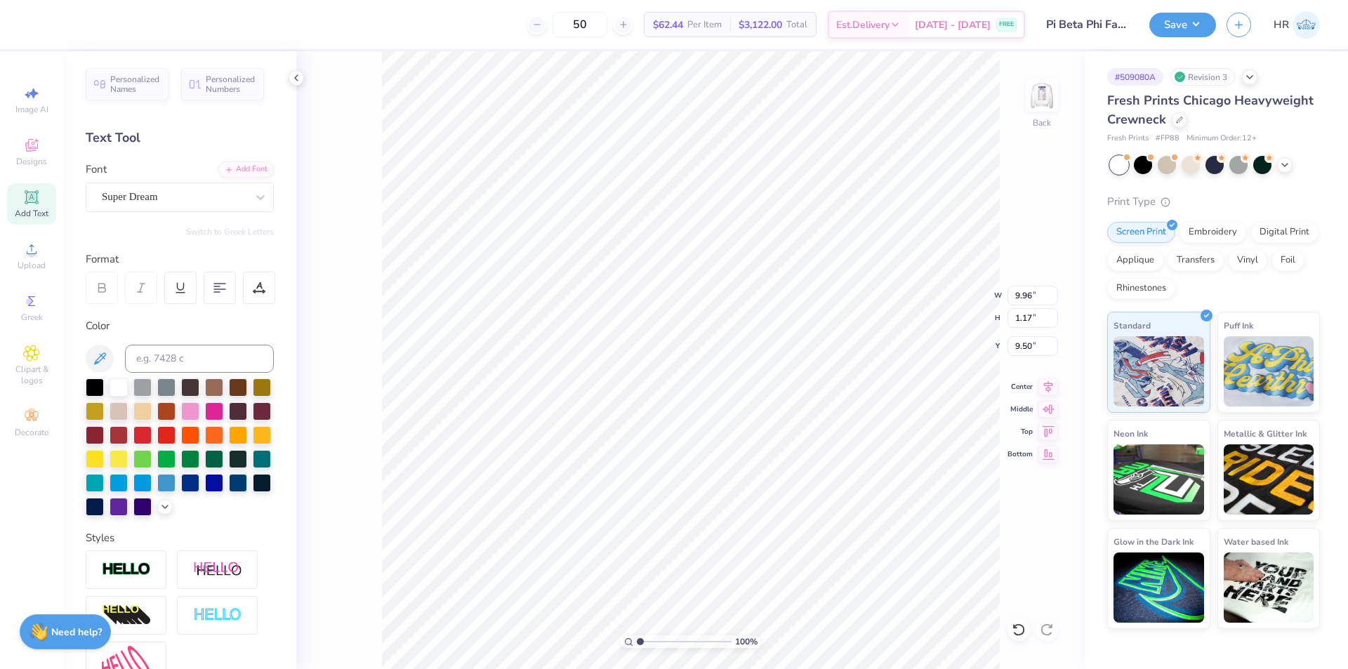
type input "12.48"
click at [117, 33] on div at bounding box center [114, 23] width 20 height 20
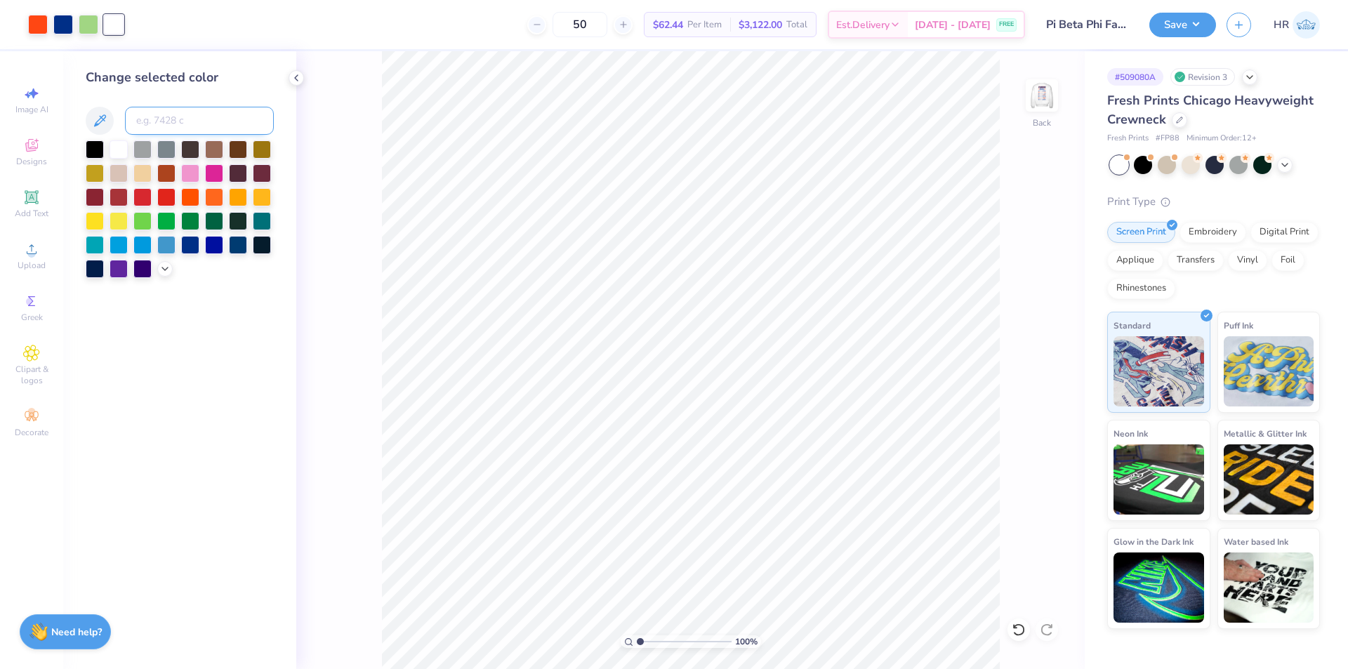
click at [161, 119] on input at bounding box center [199, 121] width 149 height 28
type input "287"
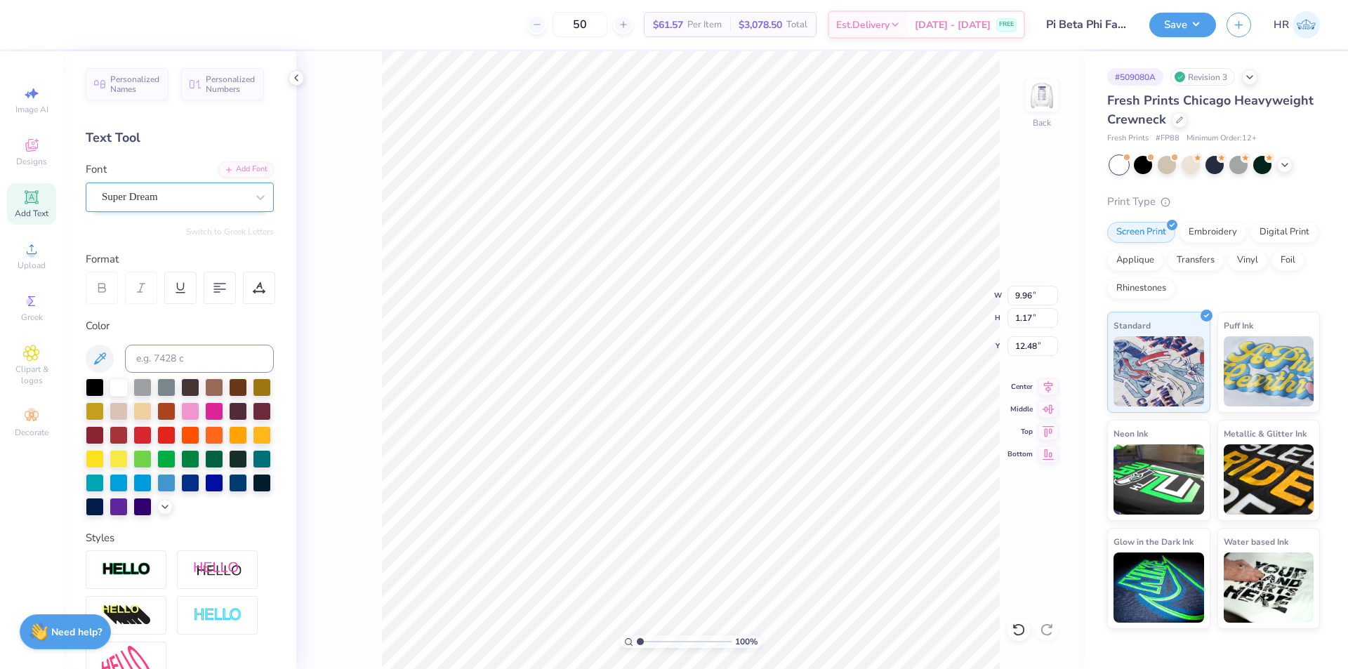
click at [161, 197] on div "Super Dream" at bounding box center [173, 197] width 147 height 22
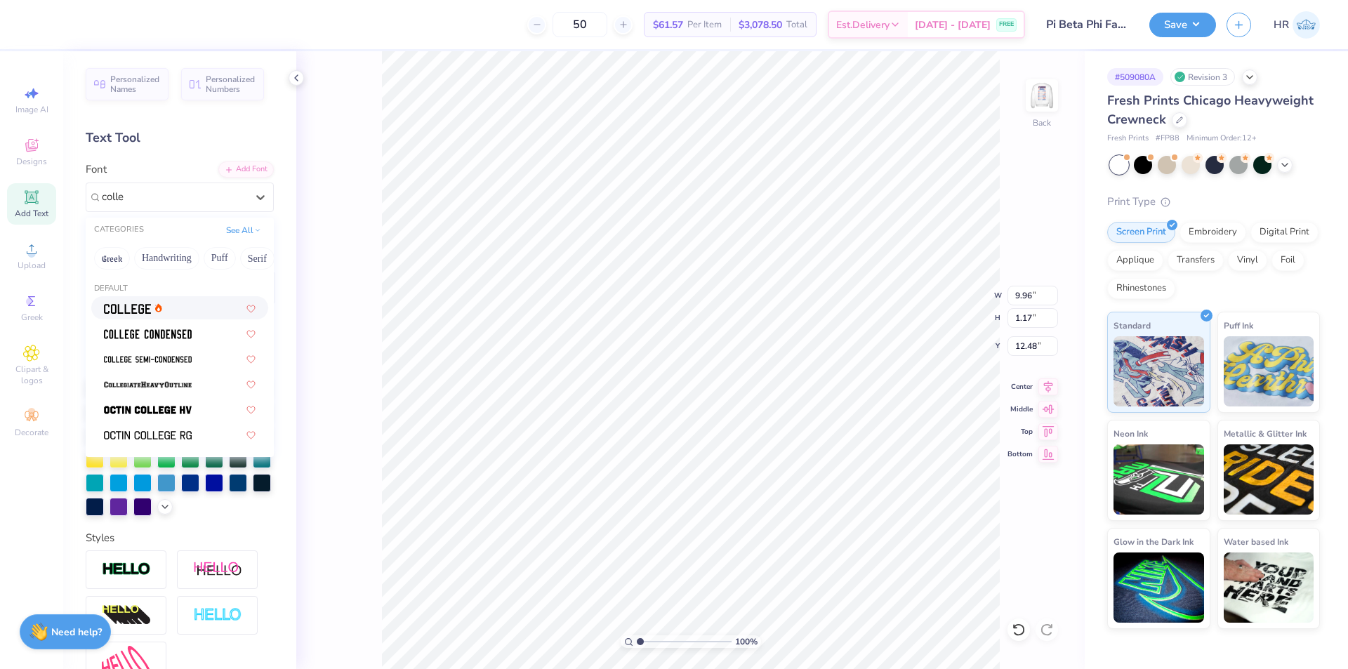
click at [199, 308] on div at bounding box center [180, 308] width 152 height 15
type input "colle"
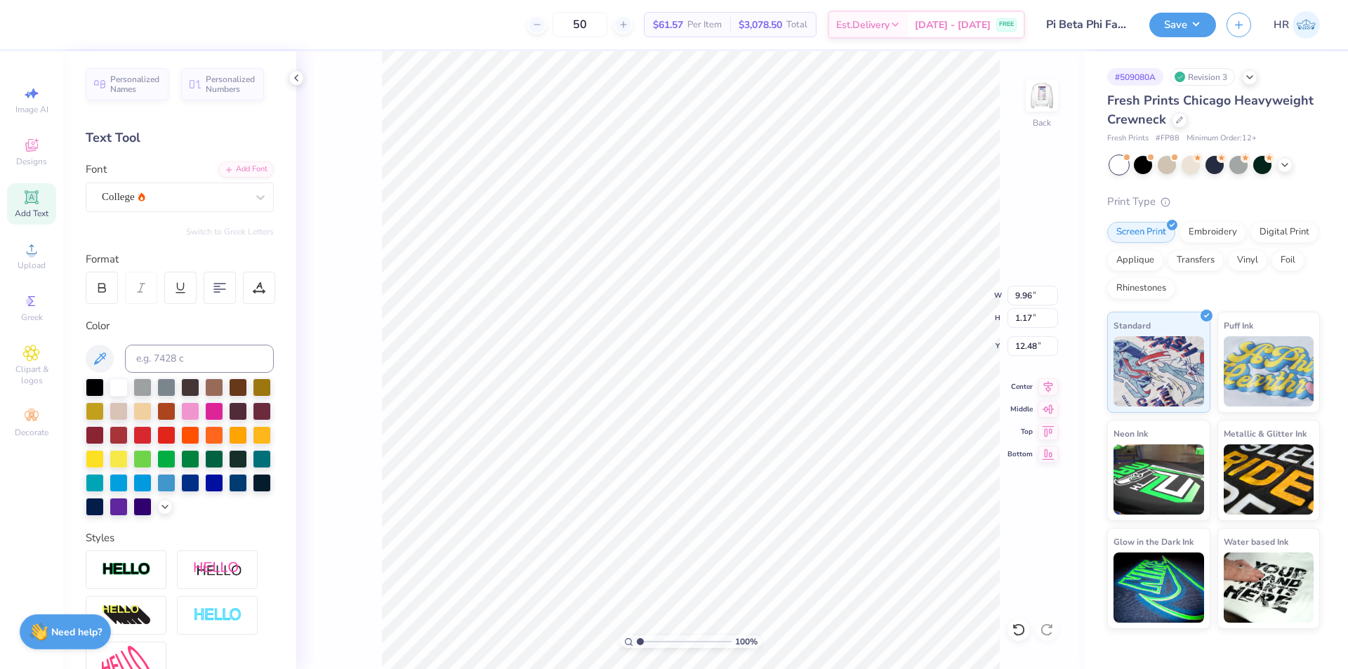
type input "9.81"
type input "0.94"
type input "12.59"
click at [1035, 95] on img at bounding box center [1042, 95] width 56 height 56
drag, startPoint x: 638, startPoint y: 640, endPoint x: 680, endPoint y: 633, distance: 41.9
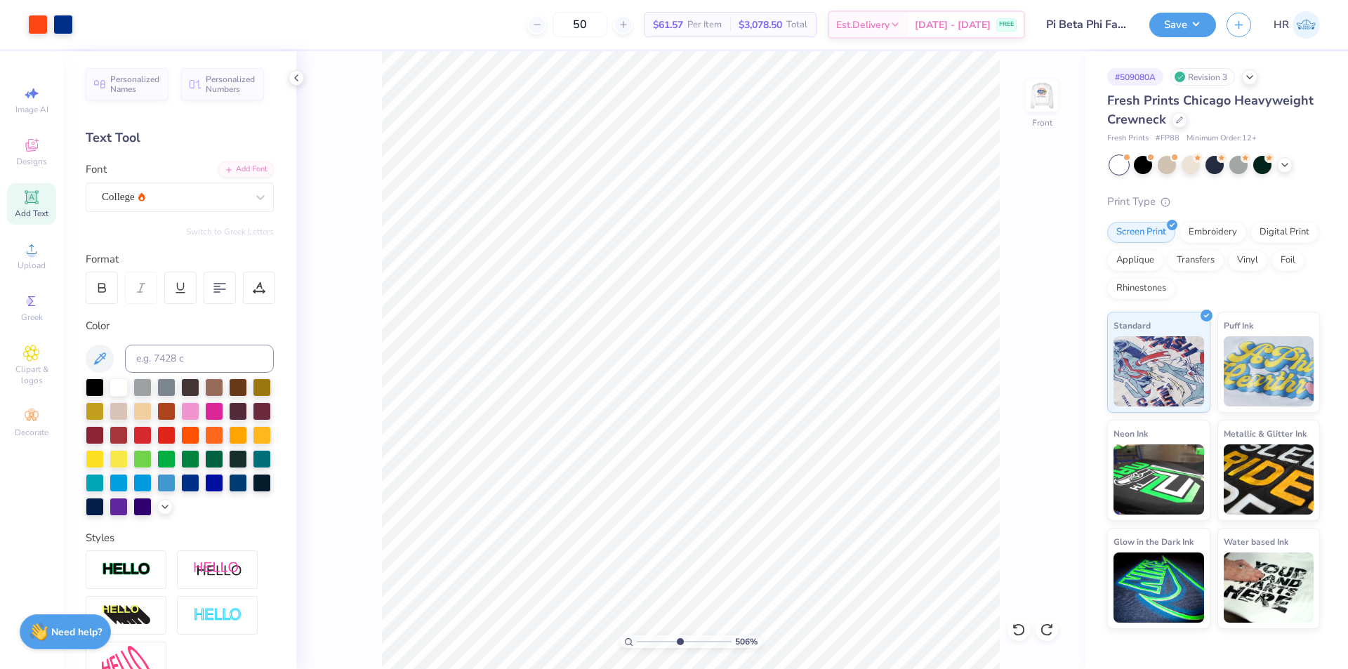
click at [680, 635] on input "range" at bounding box center [684, 641] width 95 height 13
drag, startPoint x: 679, startPoint y: 643, endPoint x: 653, endPoint y: 644, distance: 26.0
type input "2.38"
click at [653, 644] on input "range" at bounding box center [684, 641] width 95 height 13
type input "19.14"
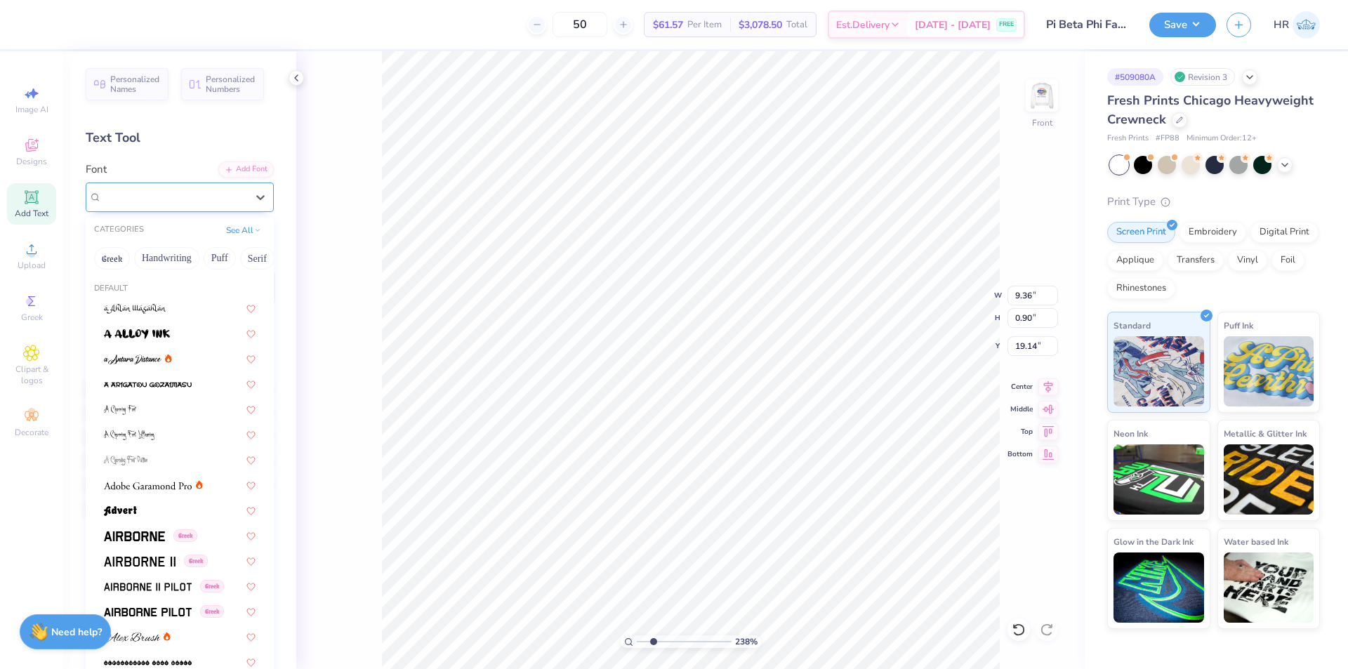
click at [142, 187] on div at bounding box center [174, 196] width 145 height 19
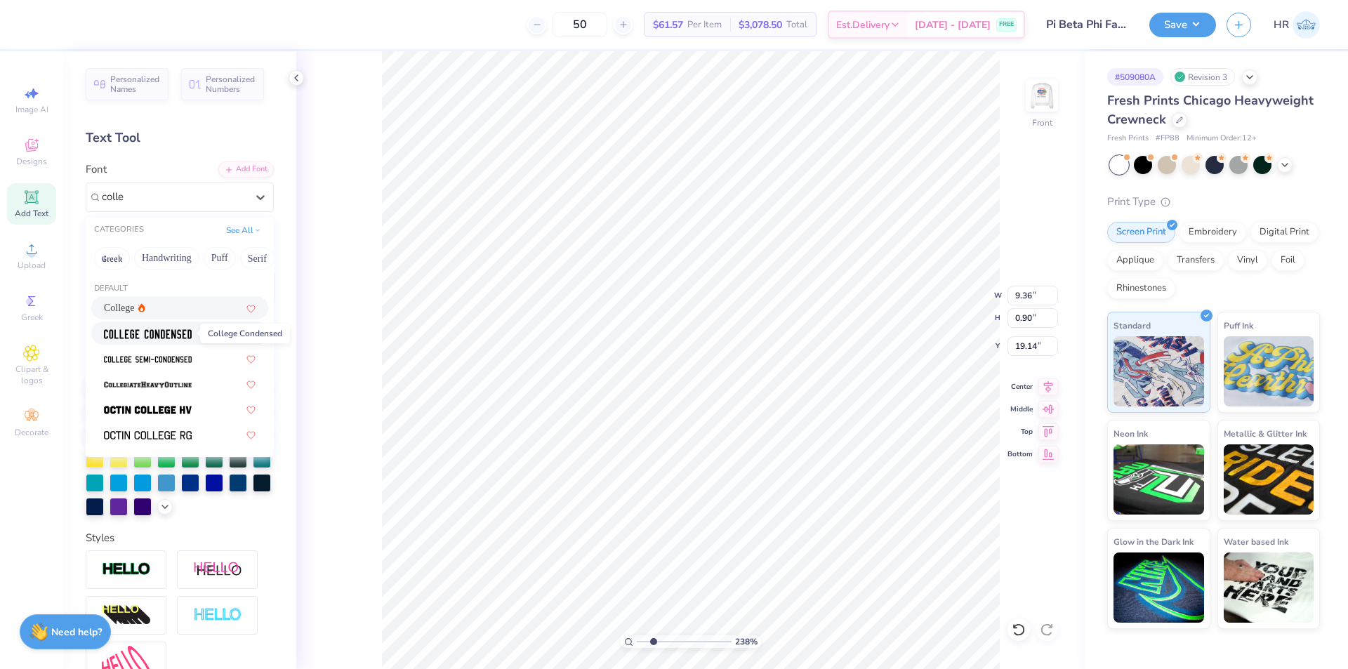
click at [160, 336] on img at bounding box center [148, 334] width 88 height 10
type input "colle"
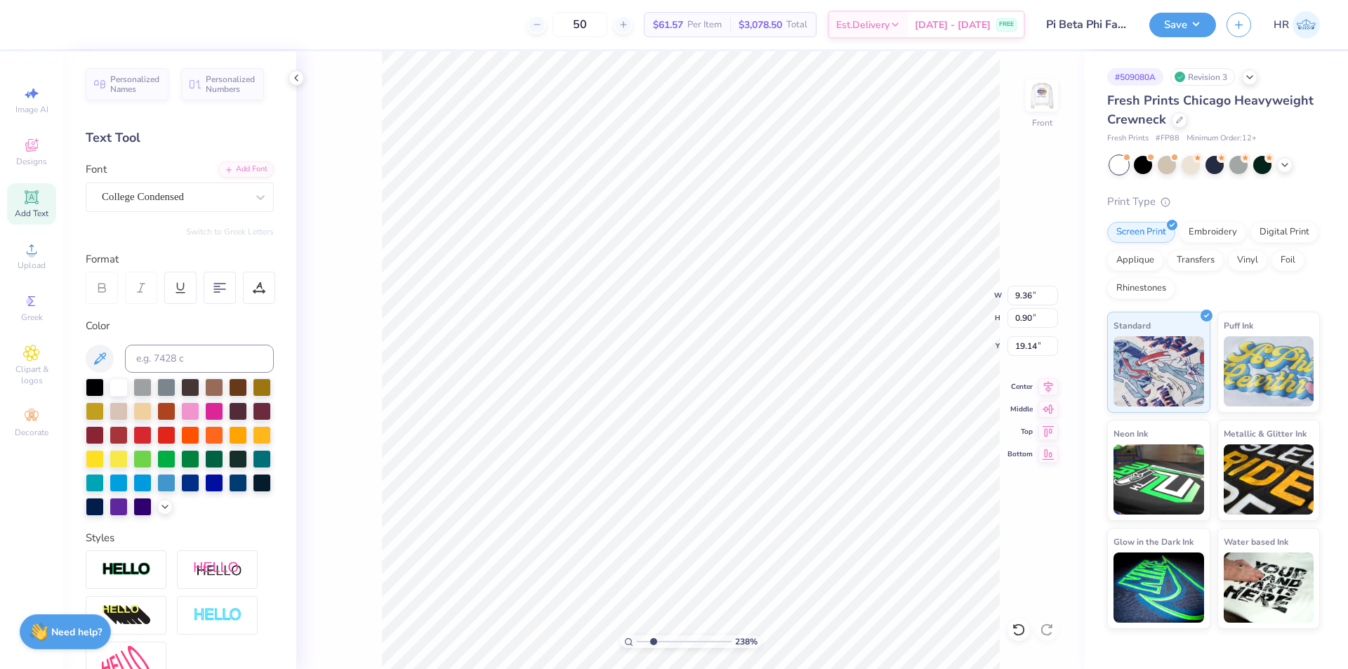
type input "7.70"
click at [148, 196] on div "College Condensed" at bounding box center [173, 197] width 147 height 22
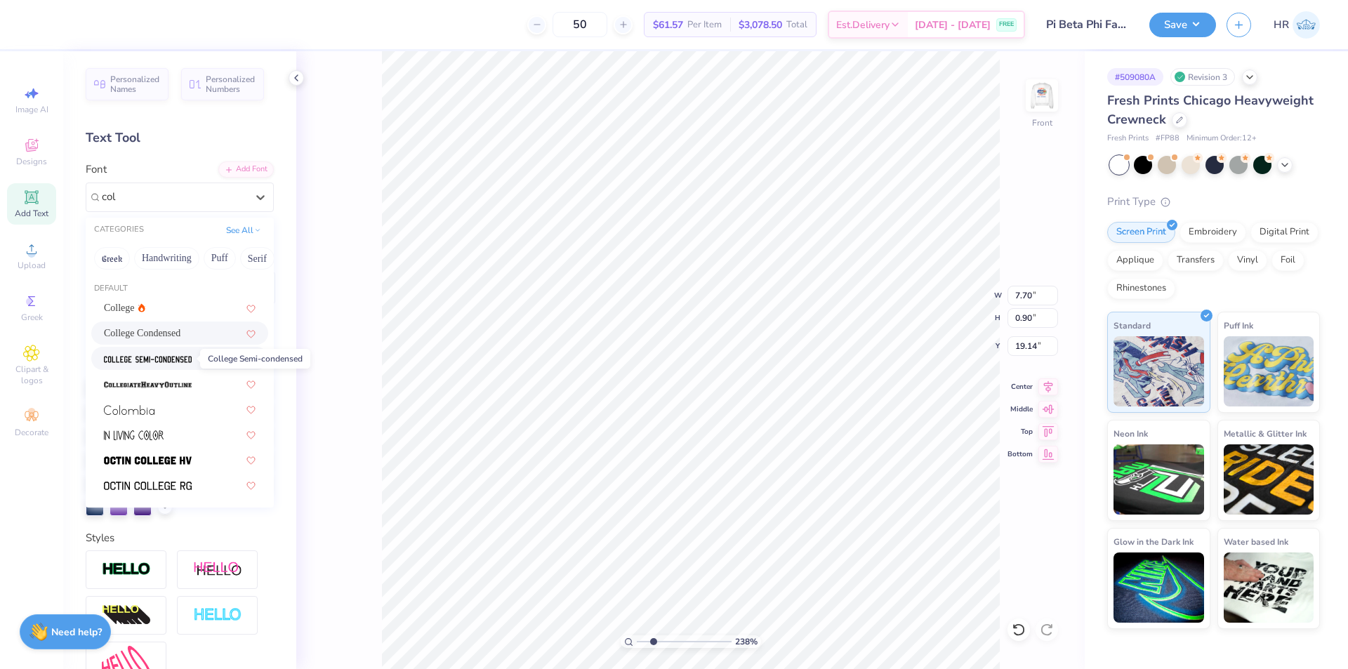
click at [171, 359] on img at bounding box center [148, 360] width 88 height 10
type input "col"
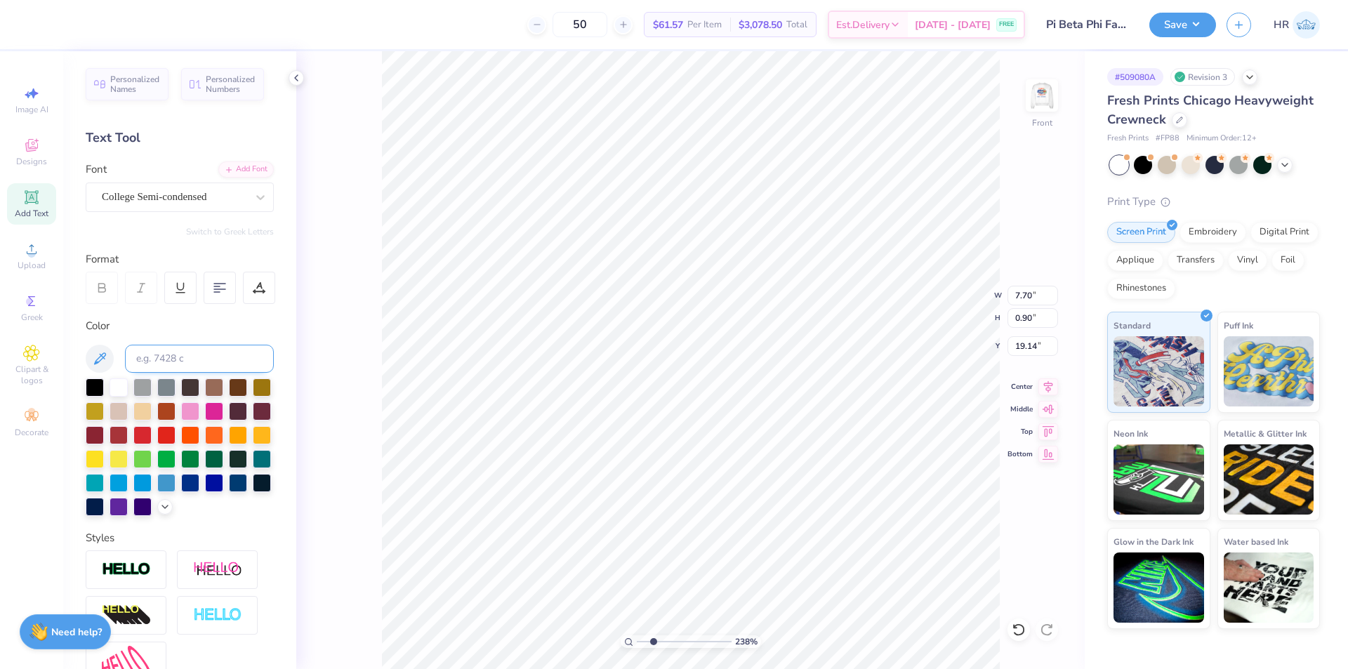
type input "8.53"
type textarea "D"
type textarea "FAMILY WEEKEND"
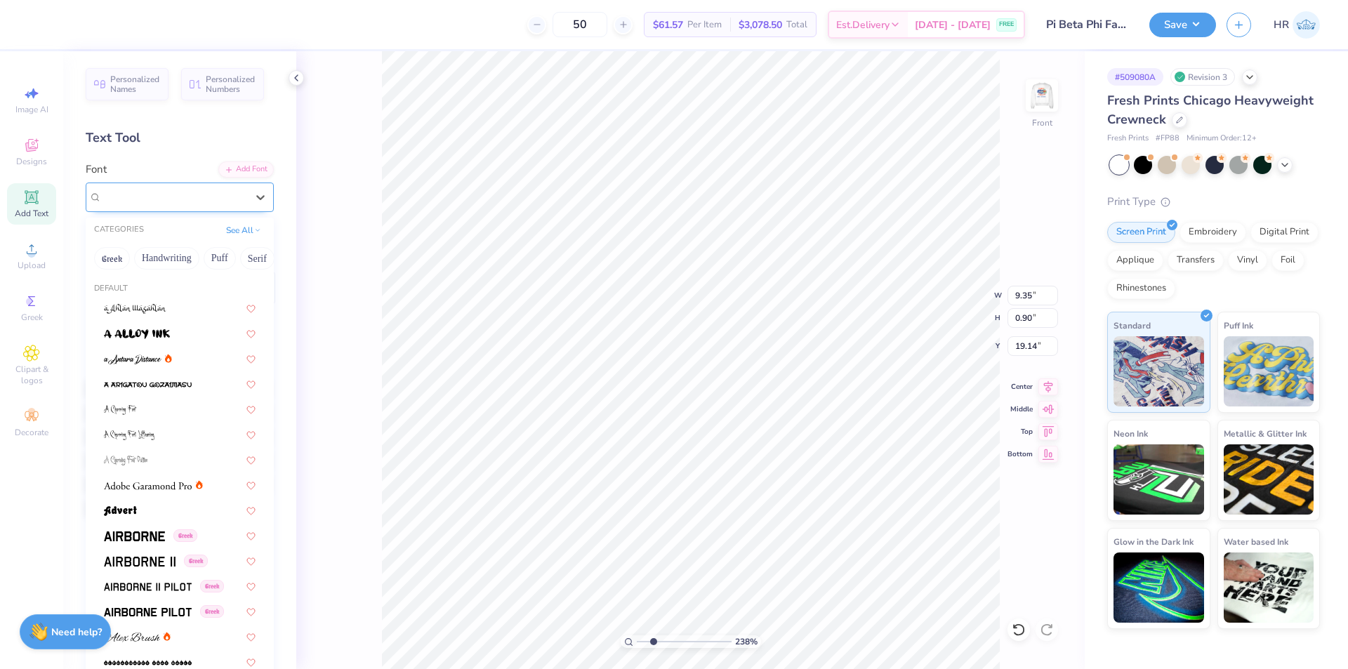
click at [184, 200] on div "College Semi-condensed" at bounding box center [173, 197] width 147 height 22
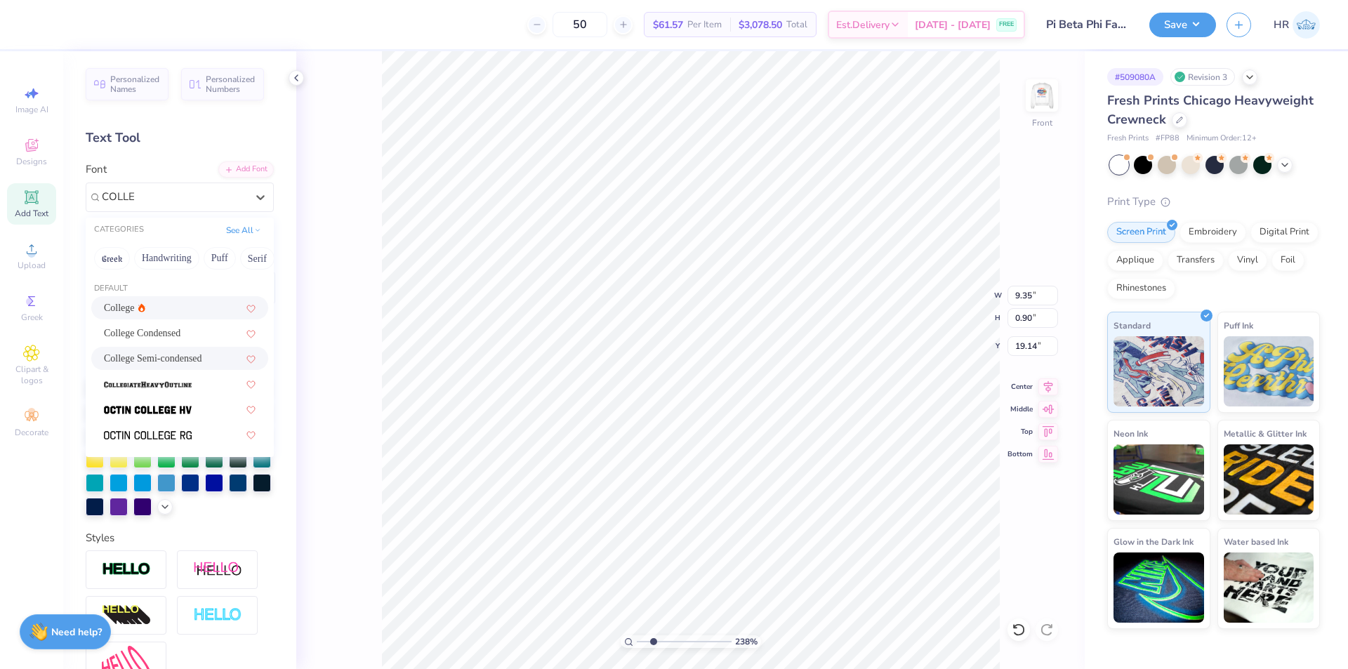
click at [160, 296] on div "College" at bounding box center [179, 307] width 177 height 23
type input "COLLE"
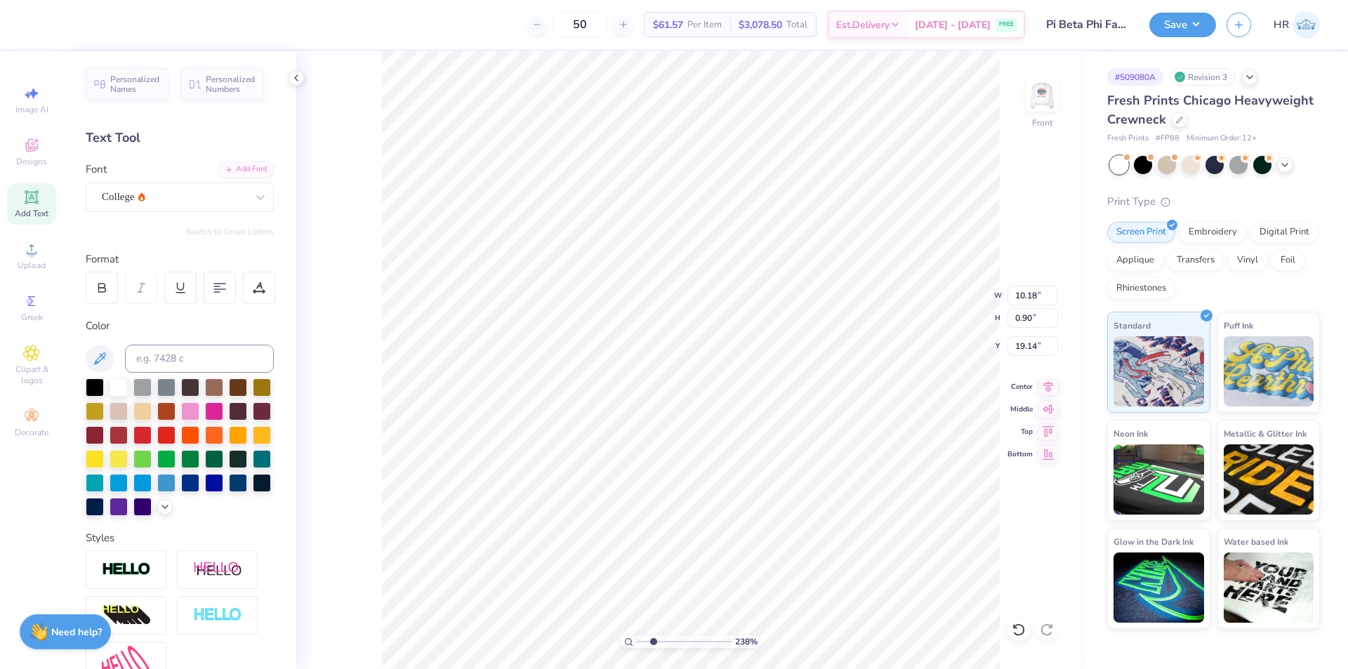
type input "10.18"
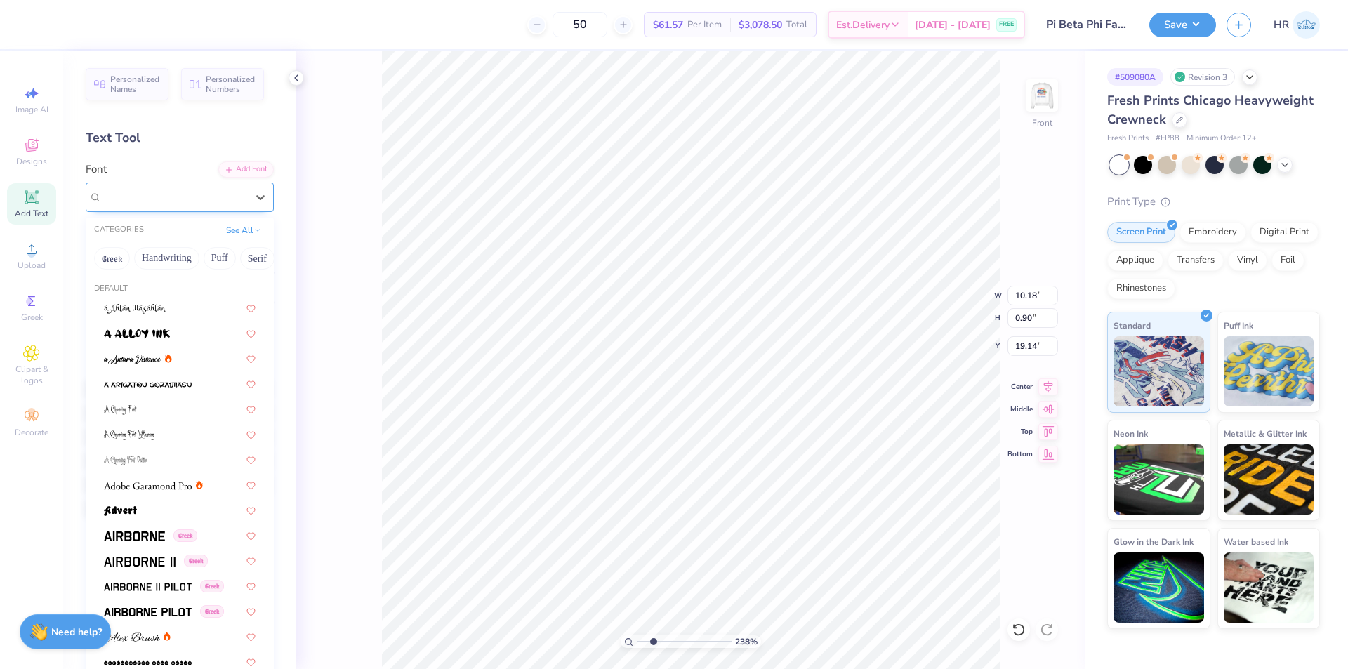
click at [157, 204] on div "College" at bounding box center [173, 197] width 147 height 22
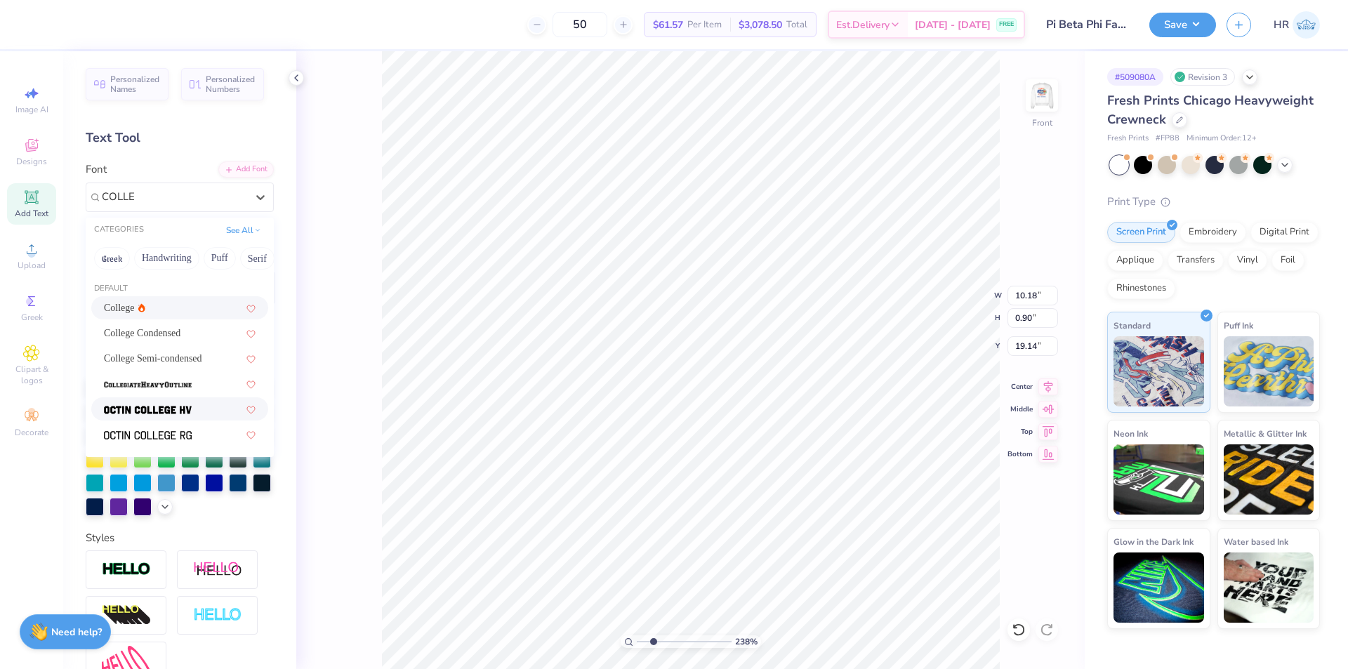
type input "COLLE"
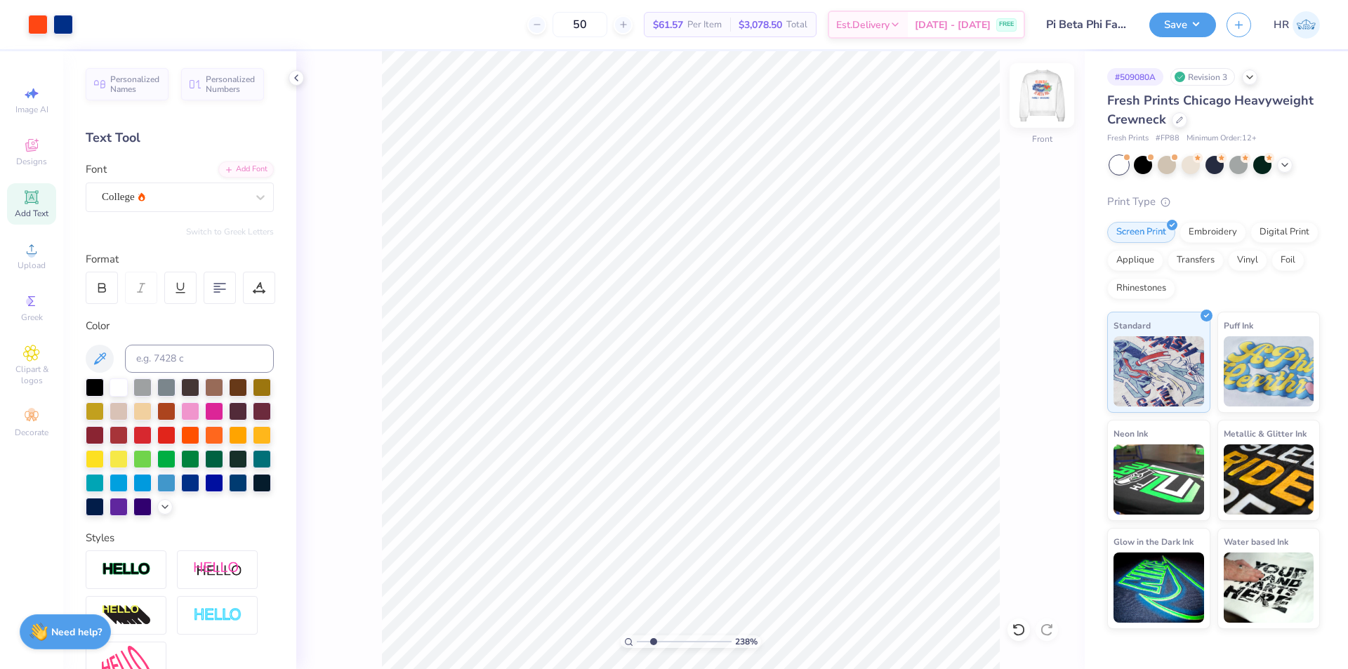
click at [1043, 96] on img at bounding box center [1042, 95] width 56 height 56
click at [225, 172] on icon at bounding box center [229, 168] width 8 height 8
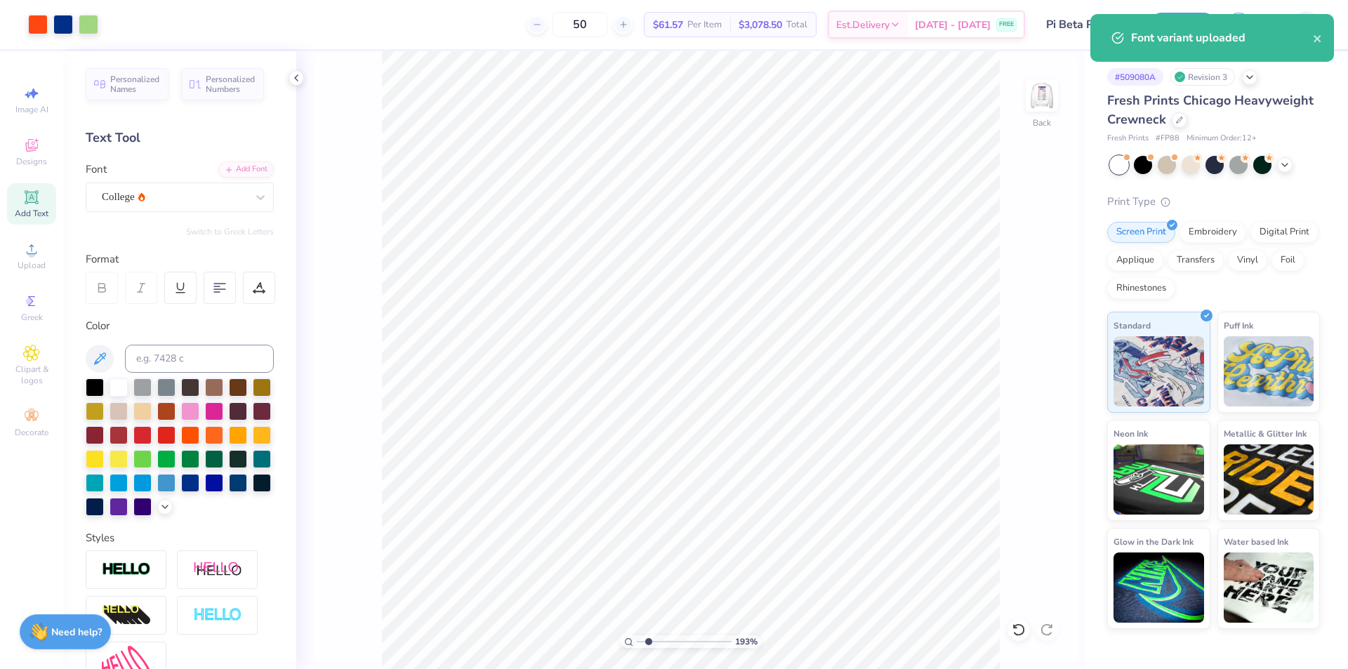
drag, startPoint x: 655, startPoint y: 643, endPoint x: 649, endPoint y: 637, distance: 8.9
type input "1.93"
click at [649, 637] on input "range" at bounding box center [684, 641] width 95 height 13
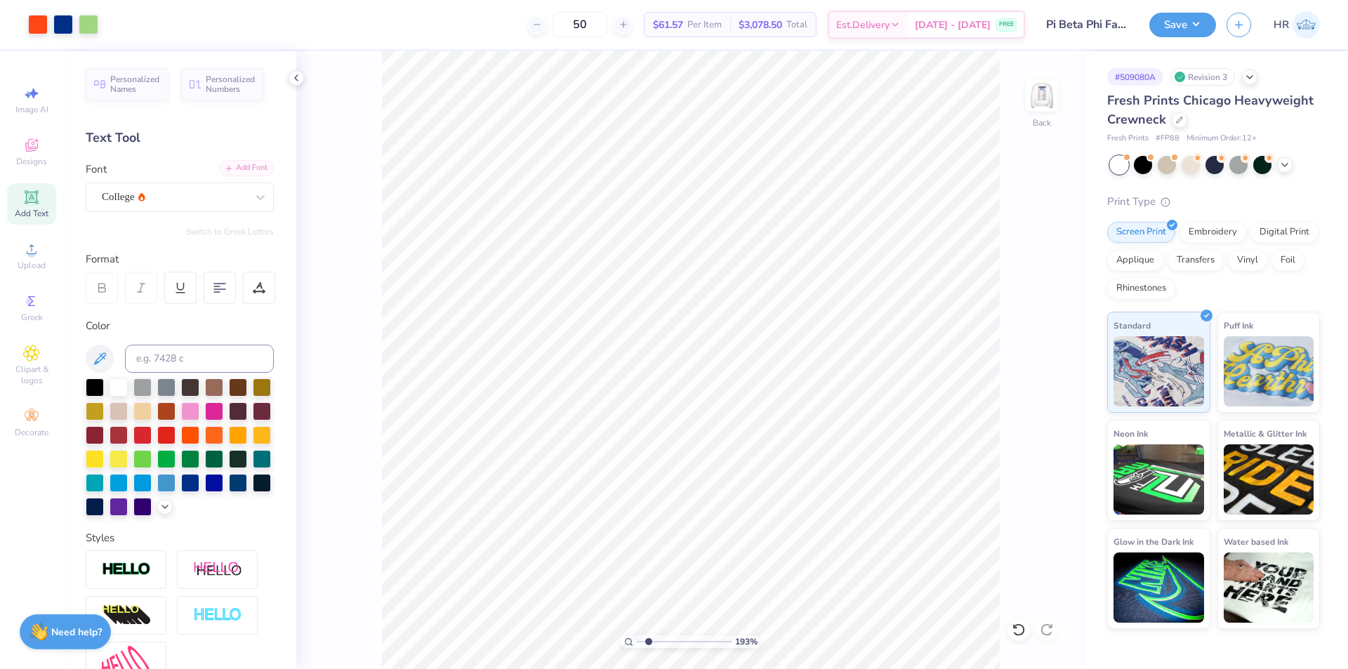
click at [233, 166] on div "Add Font" at bounding box center [245, 168] width 55 height 16
click at [25, 206] on div "Add Text" at bounding box center [31, 203] width 49 height 41
type input "13.37"
type textarea "FAMILY WEEKEND"
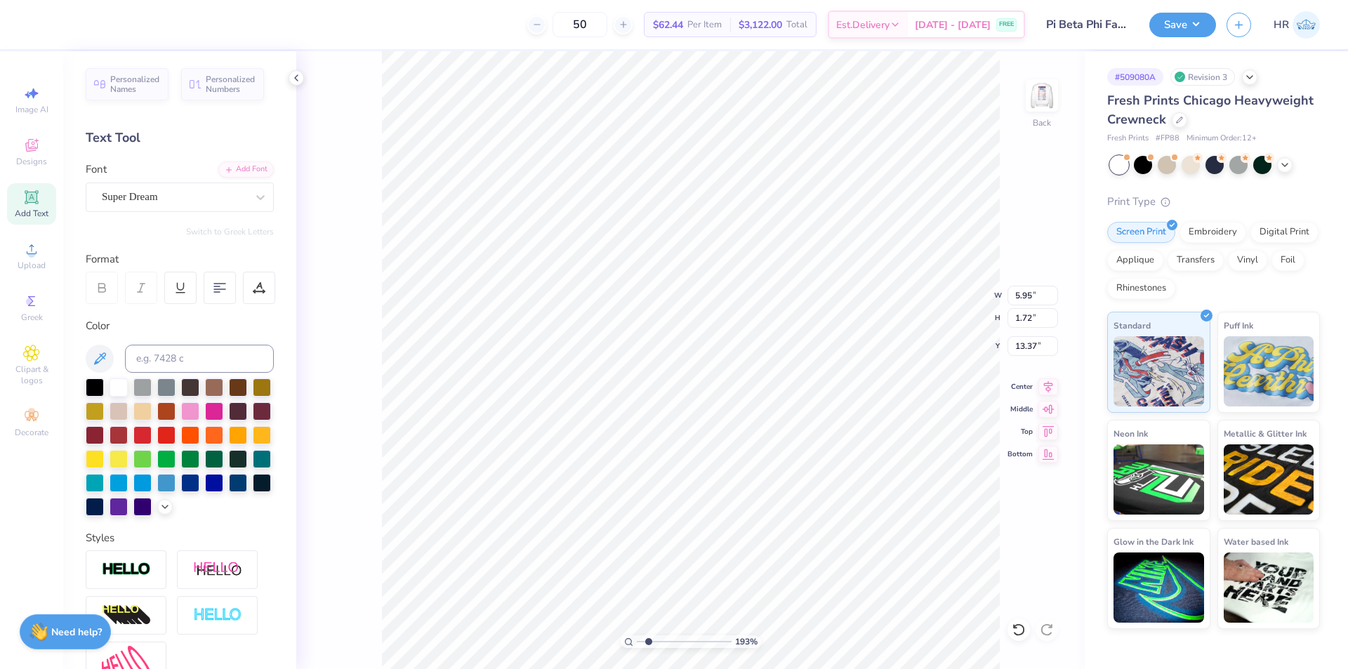
scroll to position [12, 6]
type input "10.77"
type input "0.99"
type input "12.45"
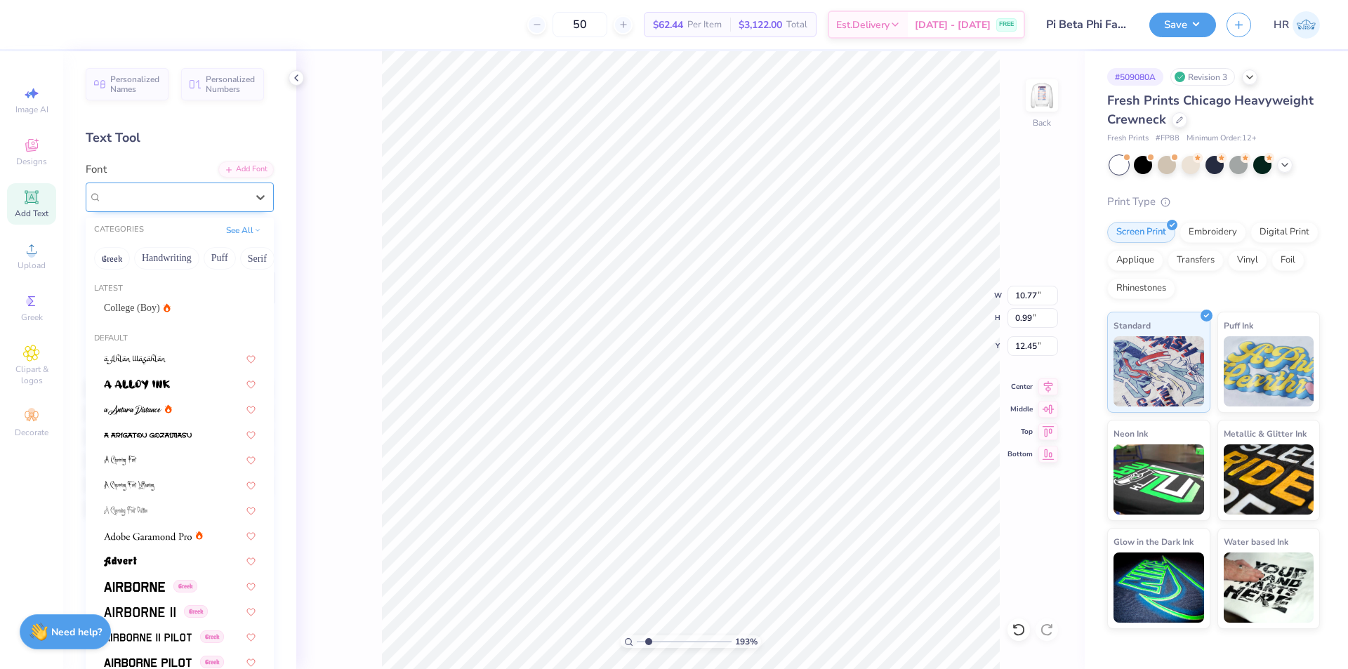
click at [187, 204] on div "Super Dream" at bounding box center [173, 197] width 147 height 22
click at [150, 302] on span "College (Boy)" at bounding box center [132, 308] width 56 height 15
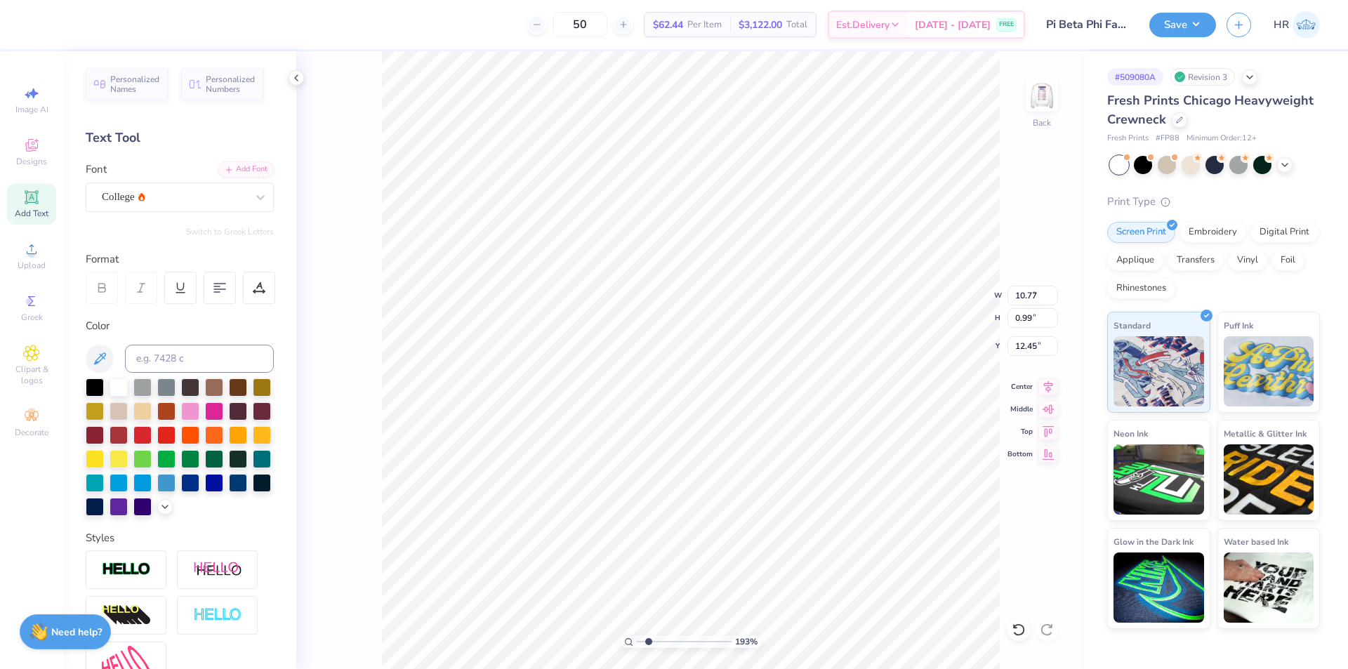
type input "9.90"
type input "1.29"
type input "12.30"
click at [205, 351] on input at bounding box center [199, 359] width 149 height 28
type input "287"
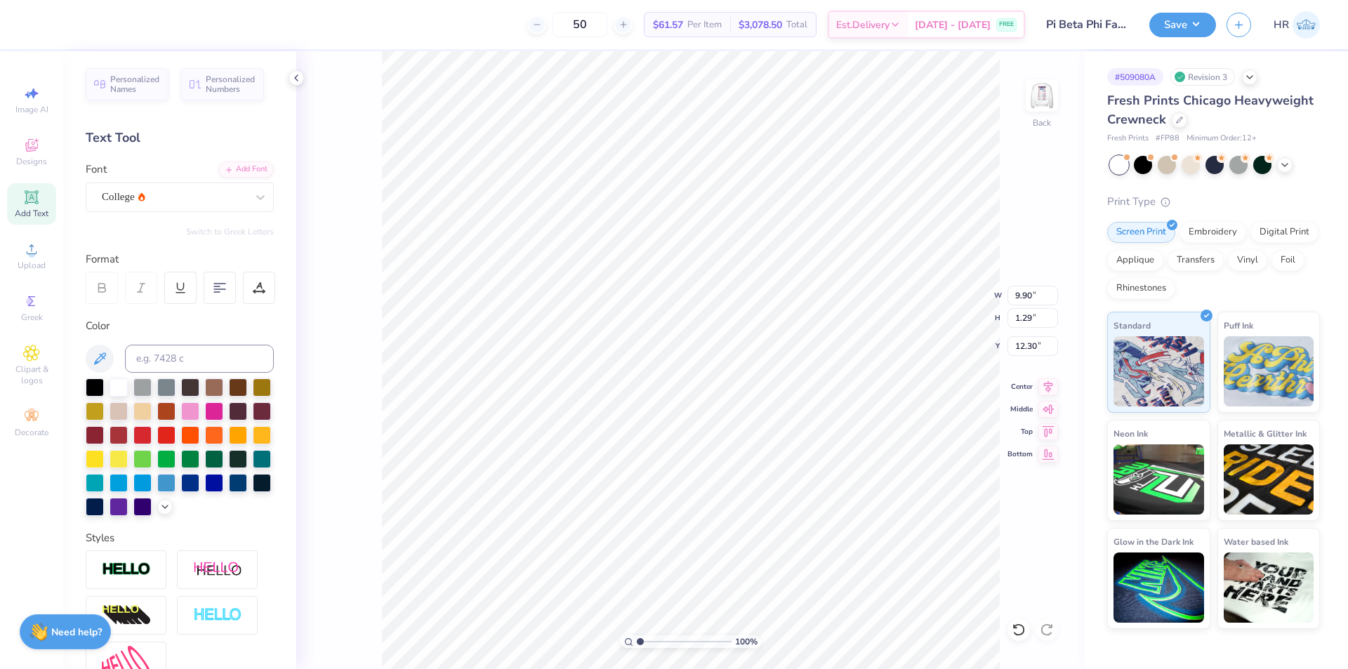
drag, startPoint x: 649, startPoint y: 643, endPoint x: 624, endPoint y: 640, distance: 25.5
type input "1"
click at [637, 640] on input "range" at bounding box center [684, 641] width 95 height 13
type input "5.15"
type input "0.67"
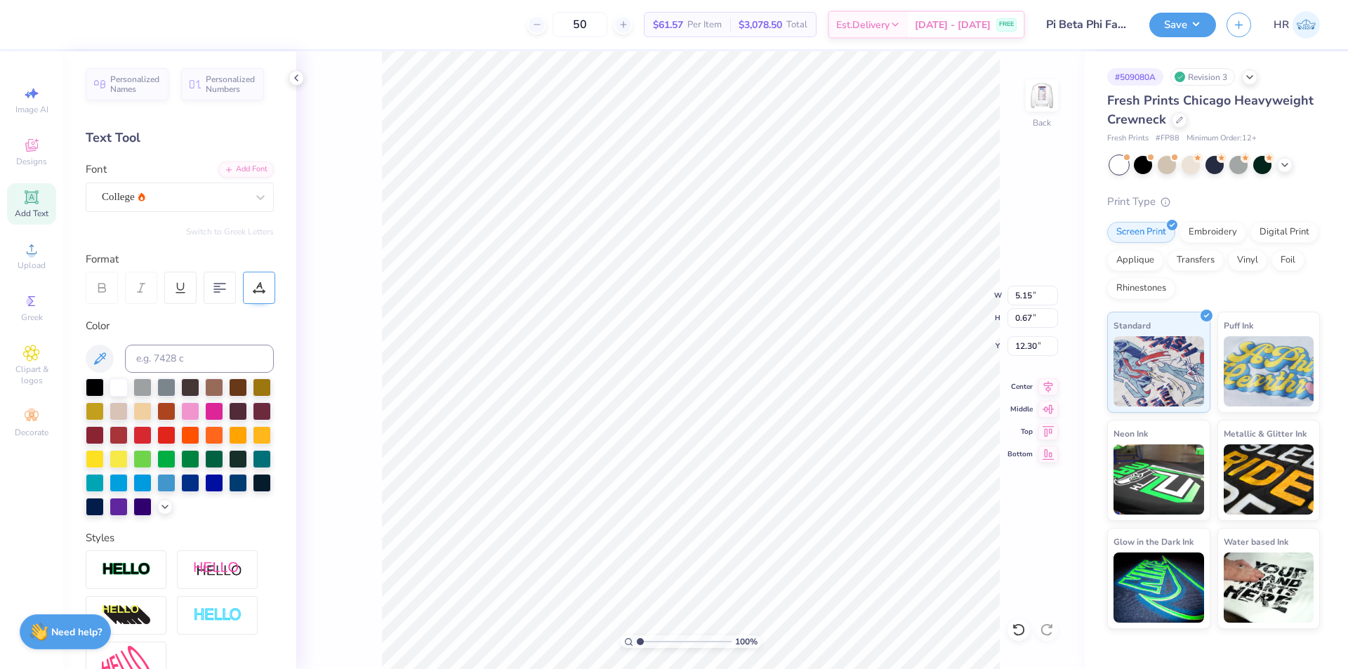
click at [260, 296] on div at bounding box center [259, 288] width 32 height 32
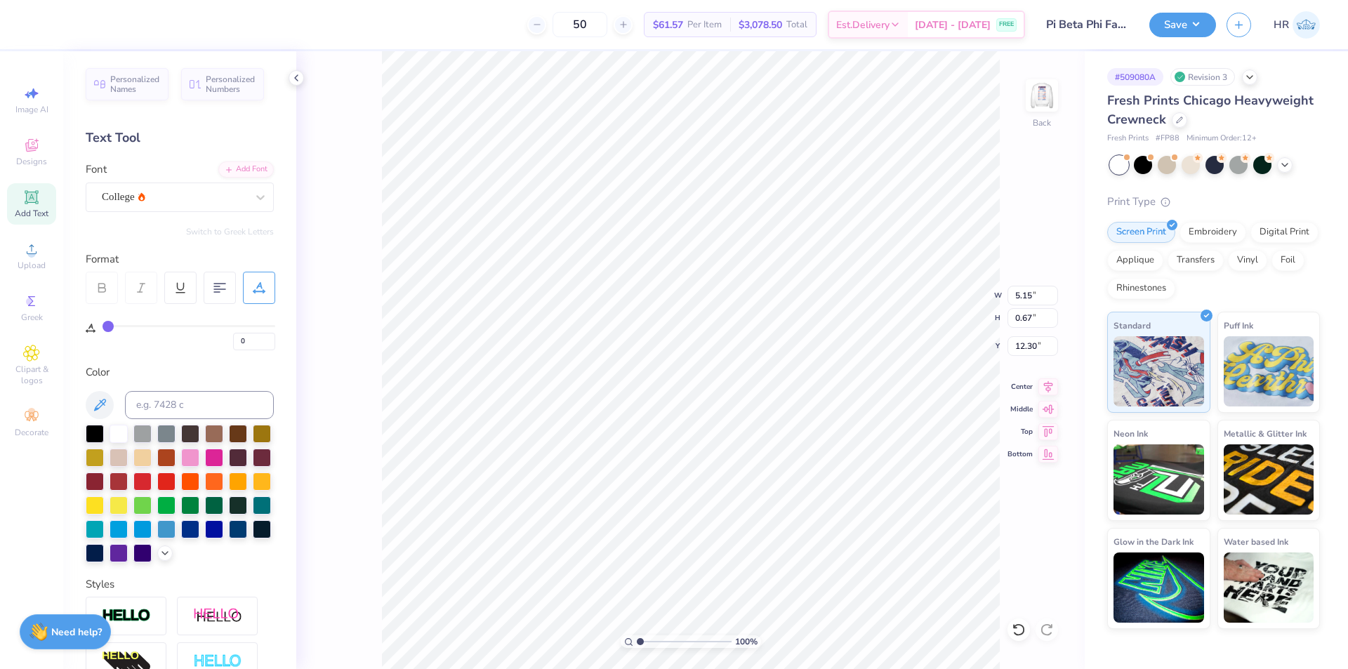
type input "1"
type input "2"
type input "3"
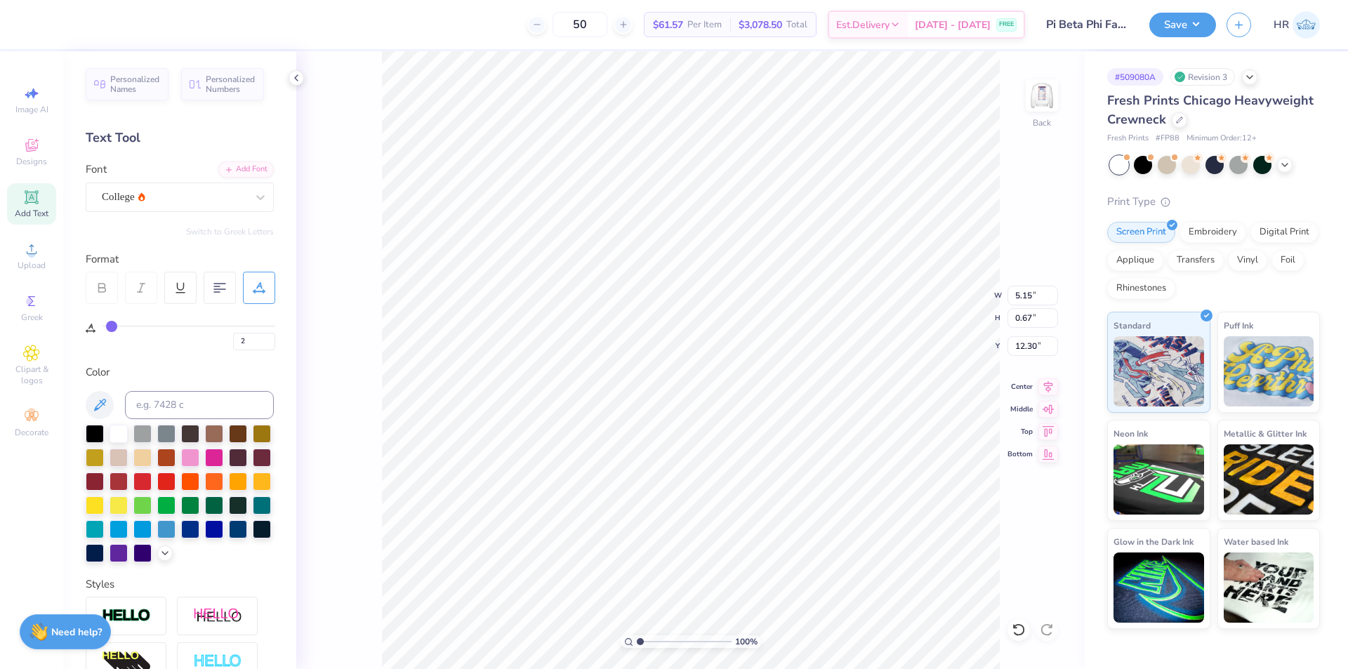
type input "3"
type input "4"
type input "5"
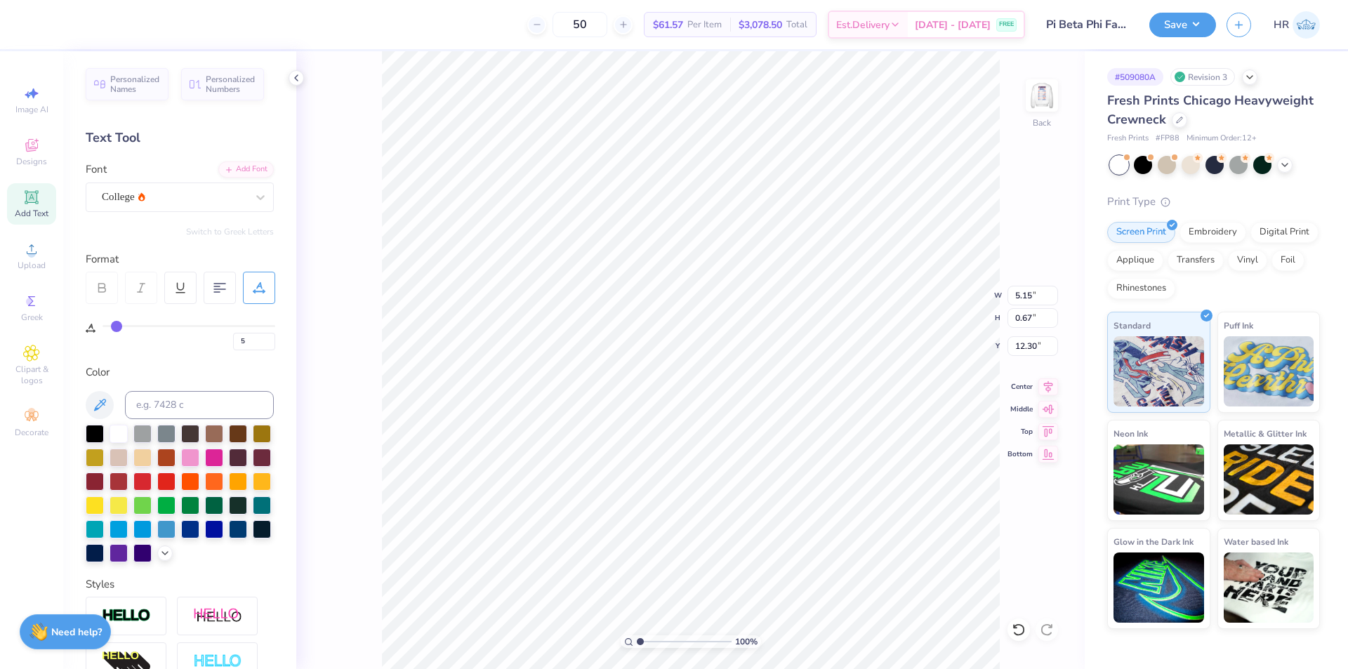
type input "6"
type input "7"
type input "8"
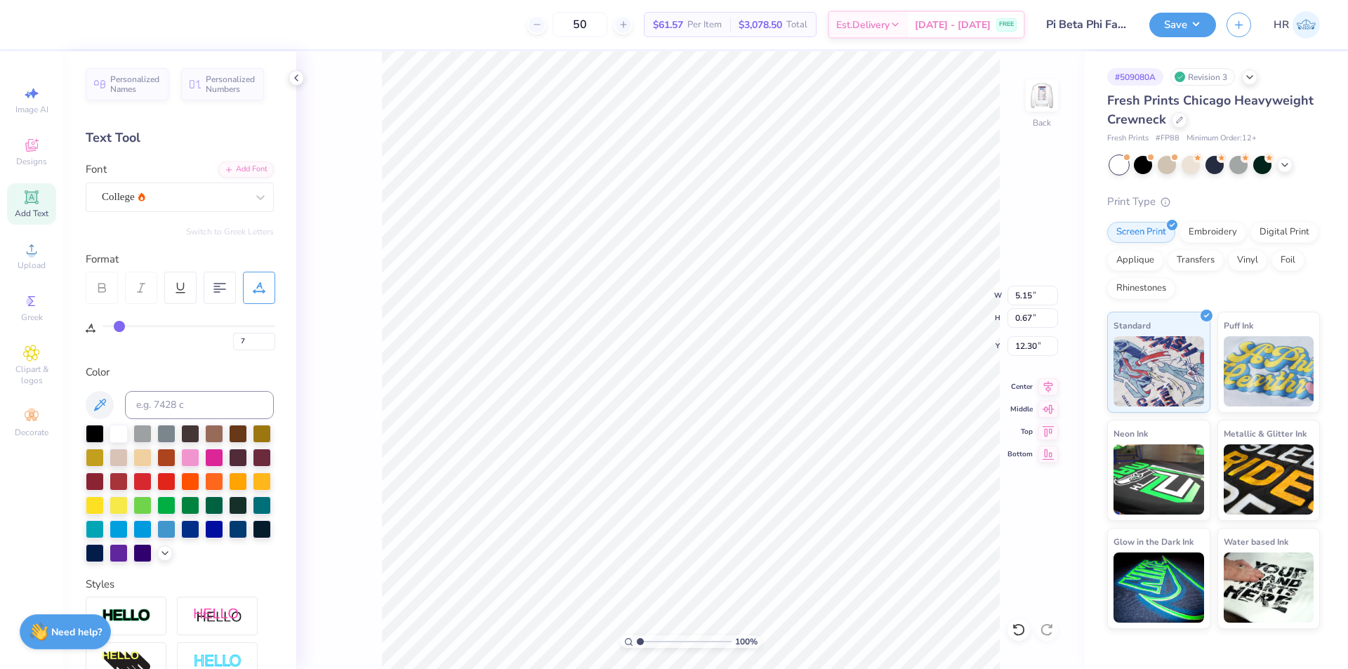
type input "8"
type input "9"
type input "10"
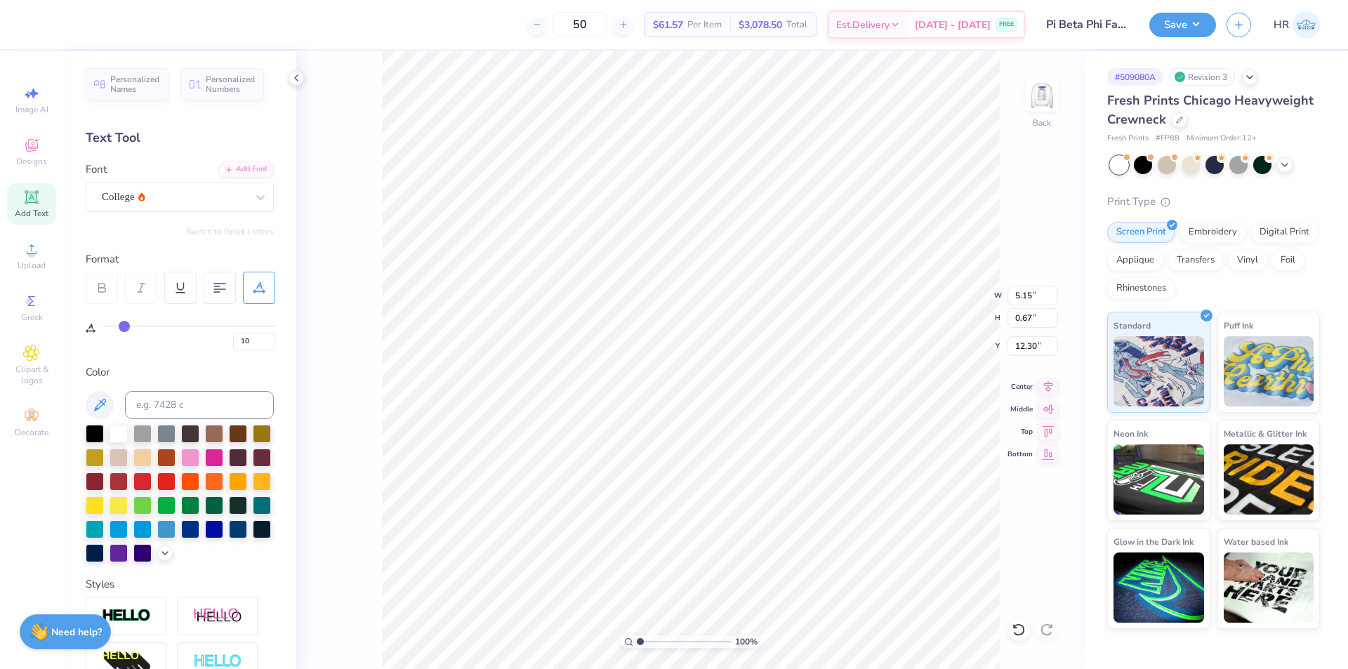
type input "11"
type input "12"
type input "13"
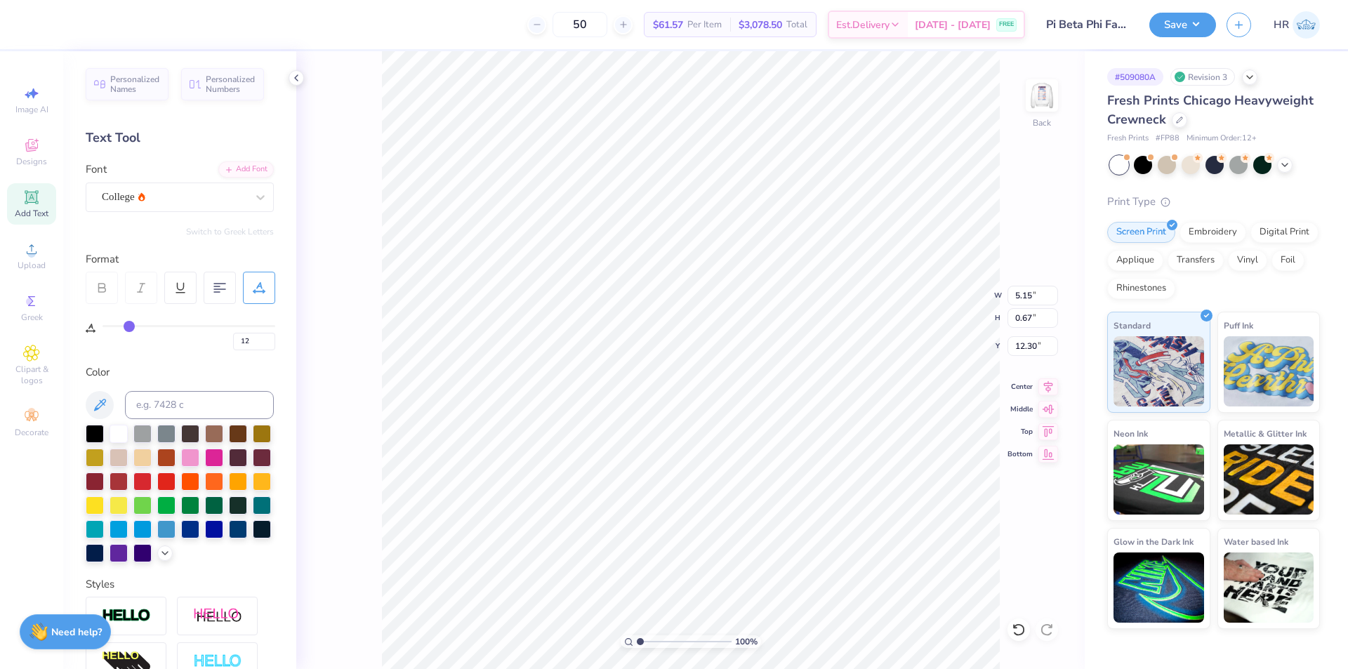
type input "13"
type input "14"
drag, startPoint x: 109, startPoint y: 321, endPoint x: 131, endPoint y: 326, distance: 22.5
type input "14"
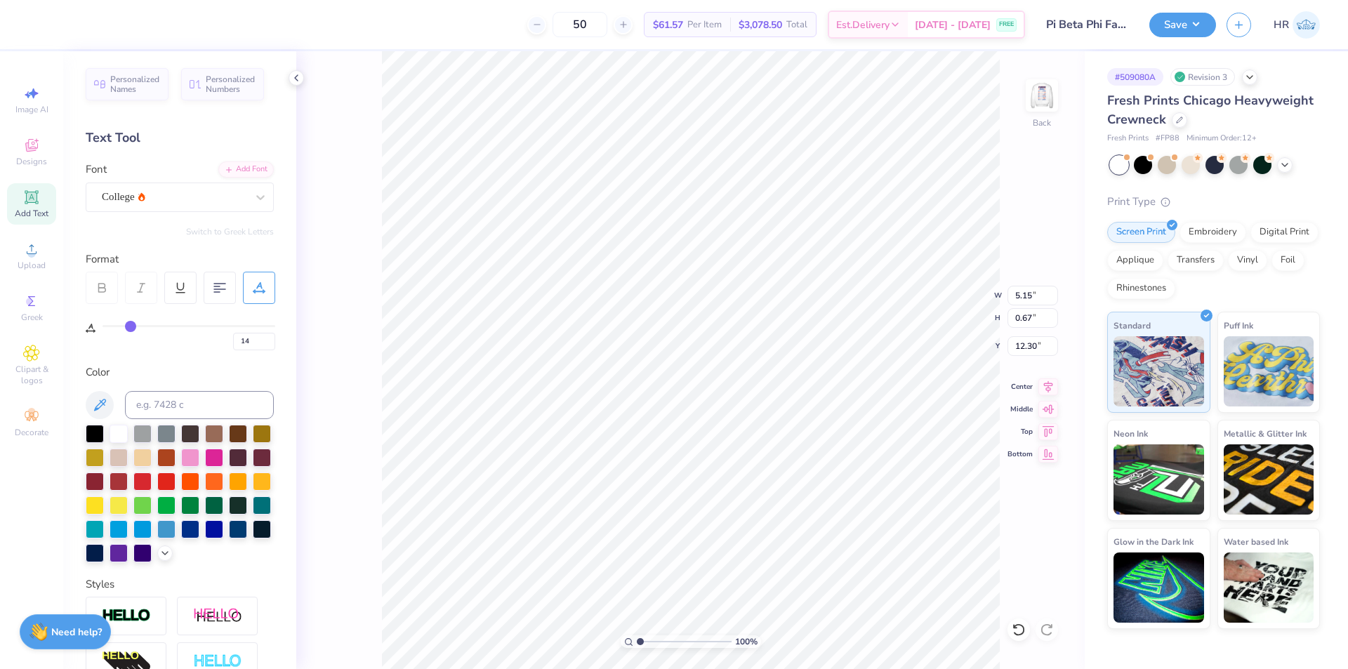
click at [131, 326] on input "range" at bounding box center [189, 326] width 173 height 2
type input "6.46"
type input "16"
type input "17"
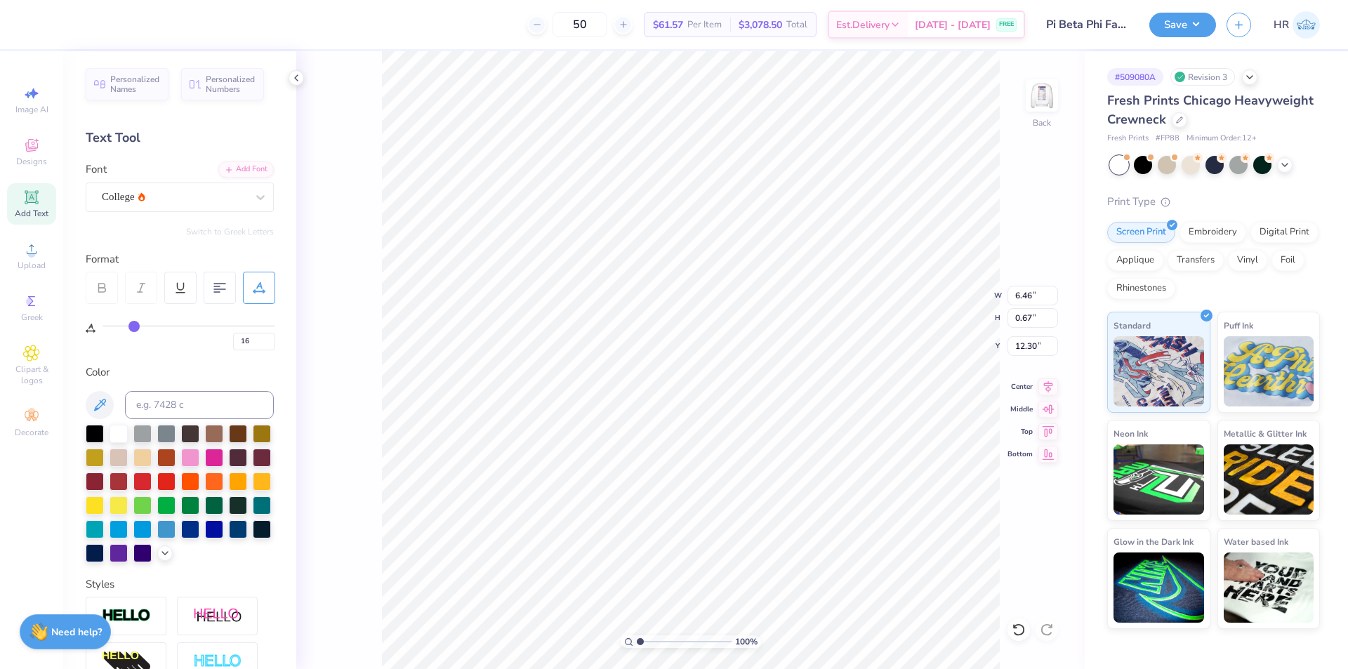
type input "17"
type input "18"
type input "19"
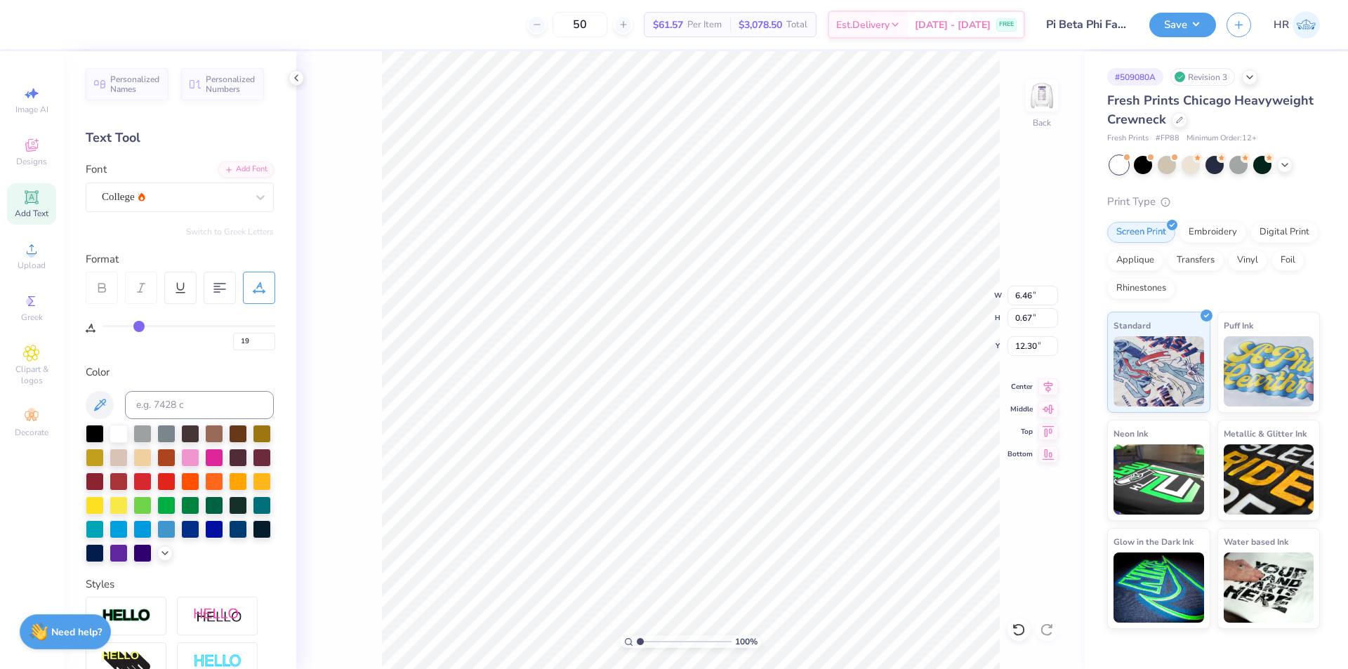
type input "20"
type input "21"
type input "22"
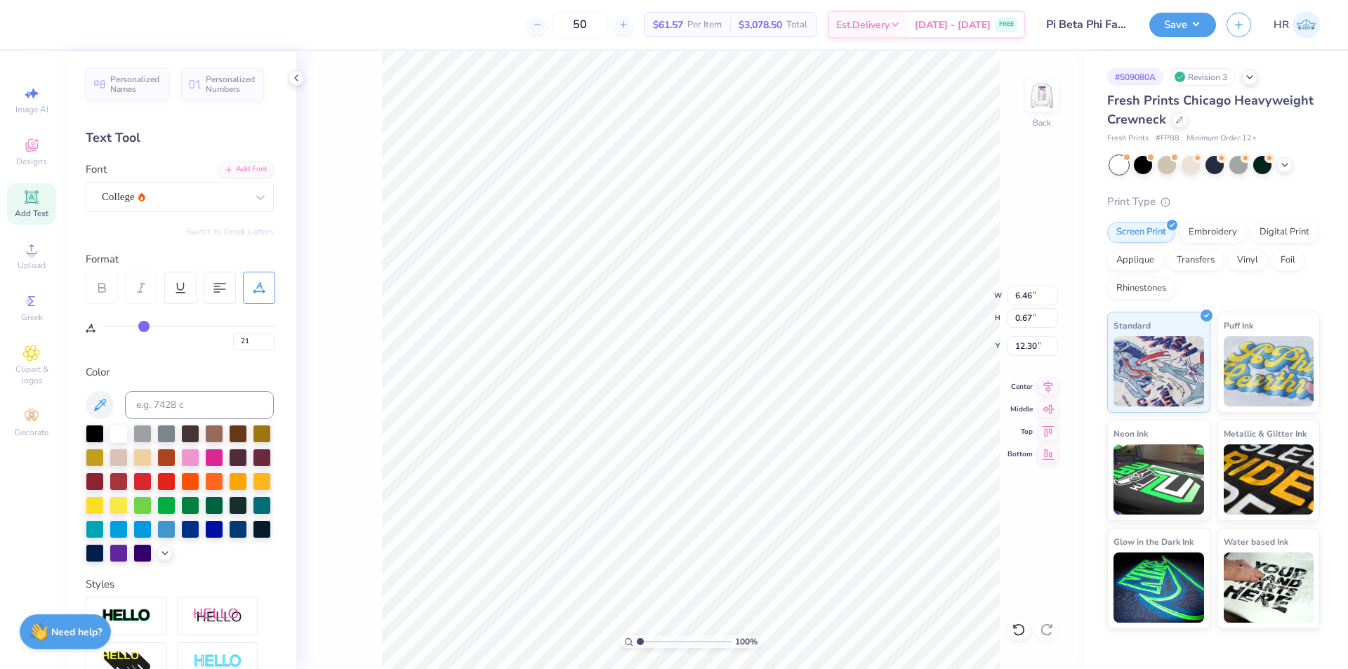
type input "22"
drag, startPoint x: 133, startPoint y: 326, endPoint x: 143, endPoint y: 329, distance: 10.4
type input "22"
click at [143, 327] on input "range" at bounding box center [189, 326] width 173 height 2
type input "7.20"
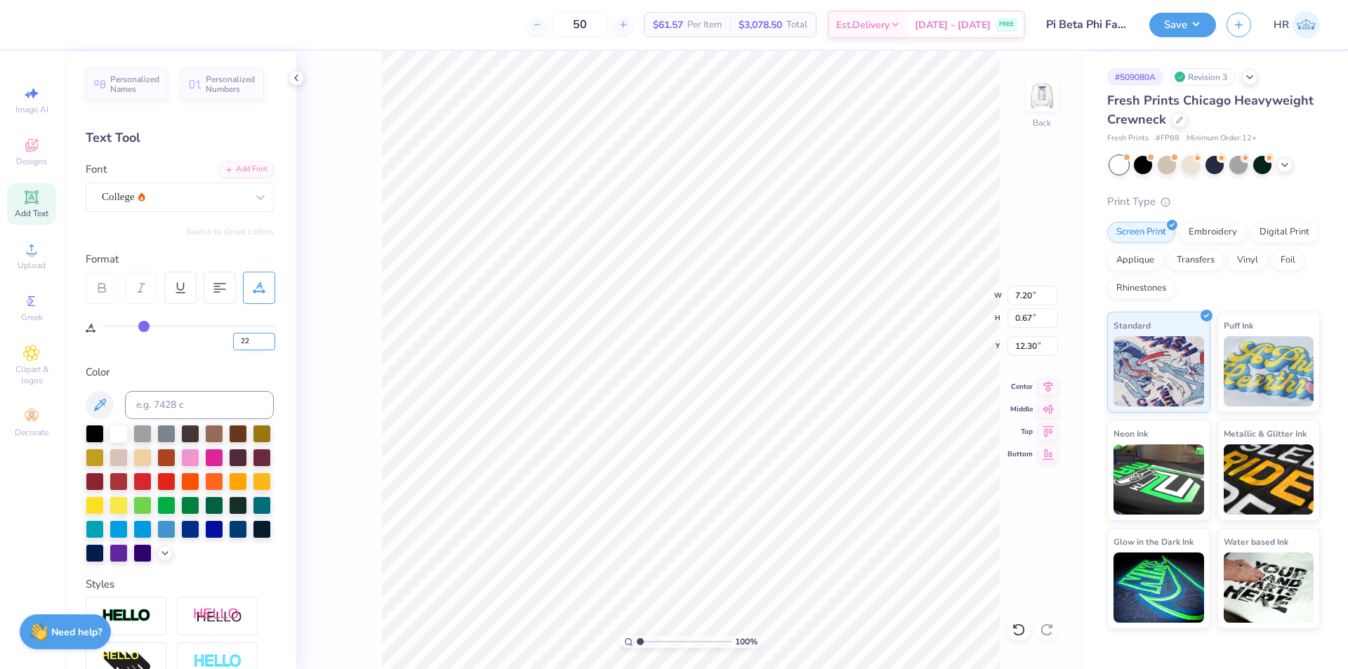
click at [249, 338] on input "22" at bounding box center [254, 342] width 42 height 18
type input "20"
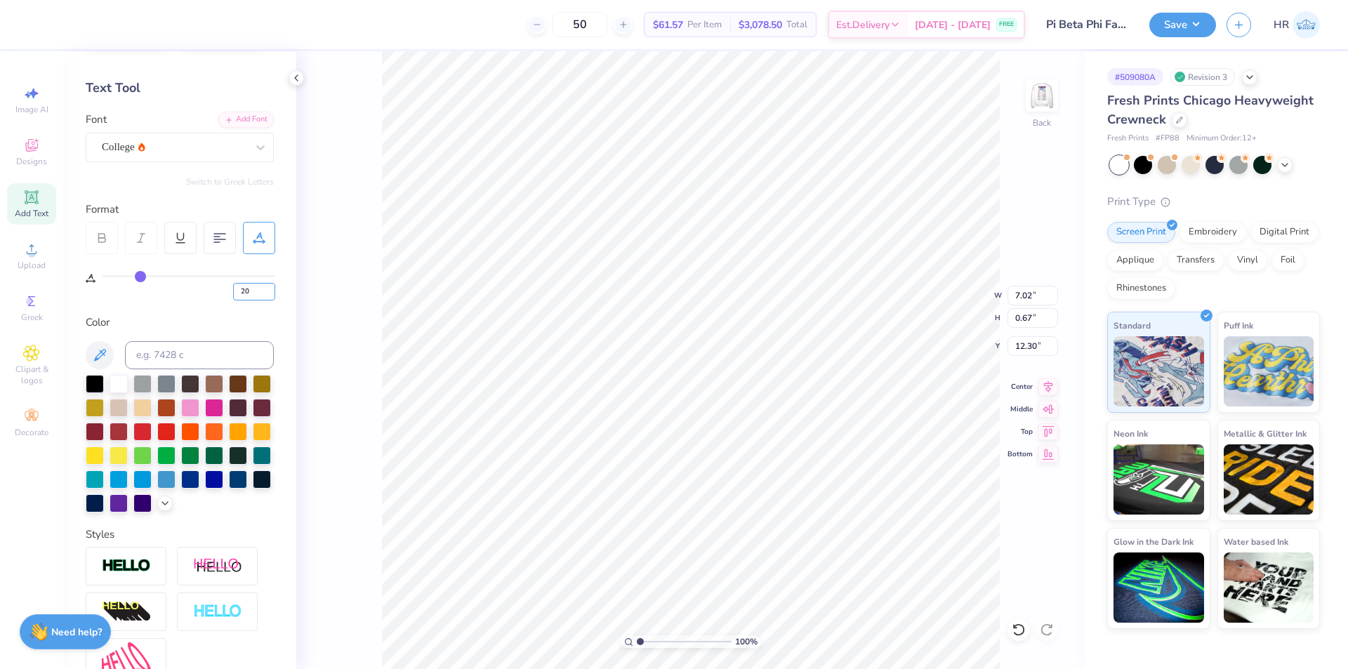
scroll to position [218, 0]
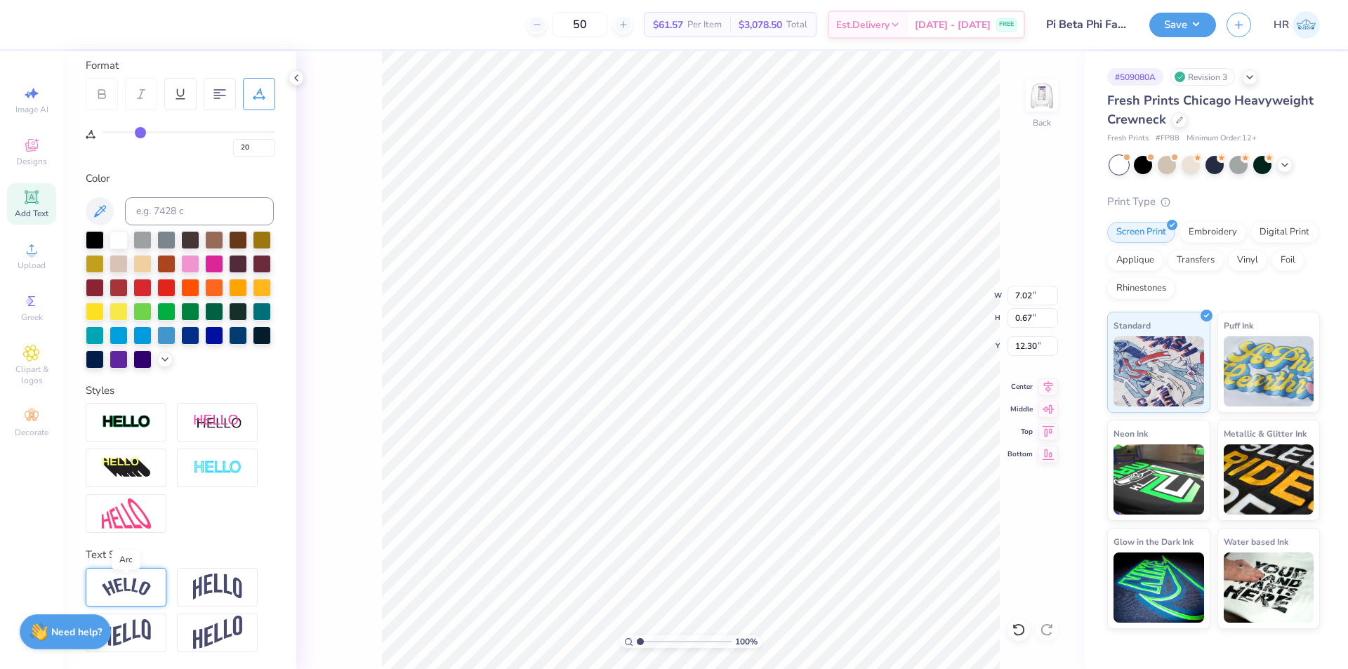
click at [138, 591] on img at bounding box center [126, 587] width 49 height 19
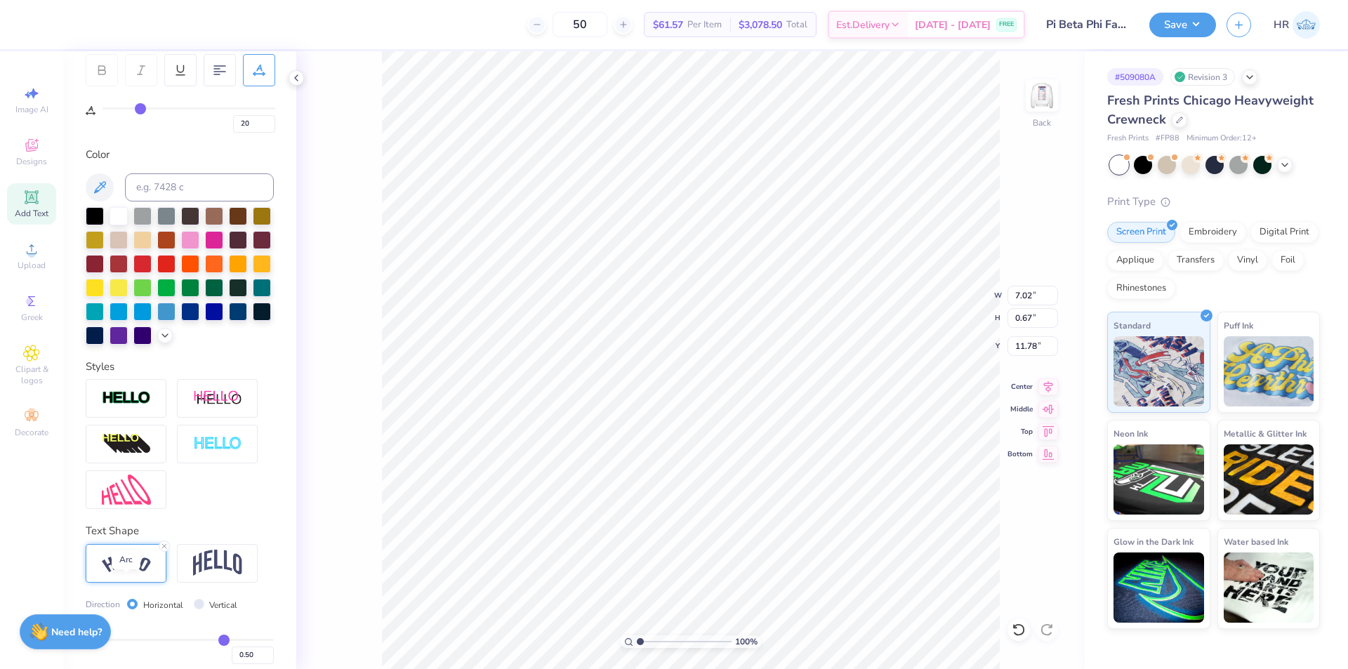
type input "7.91"
type input "1.70"
type input "11.78"
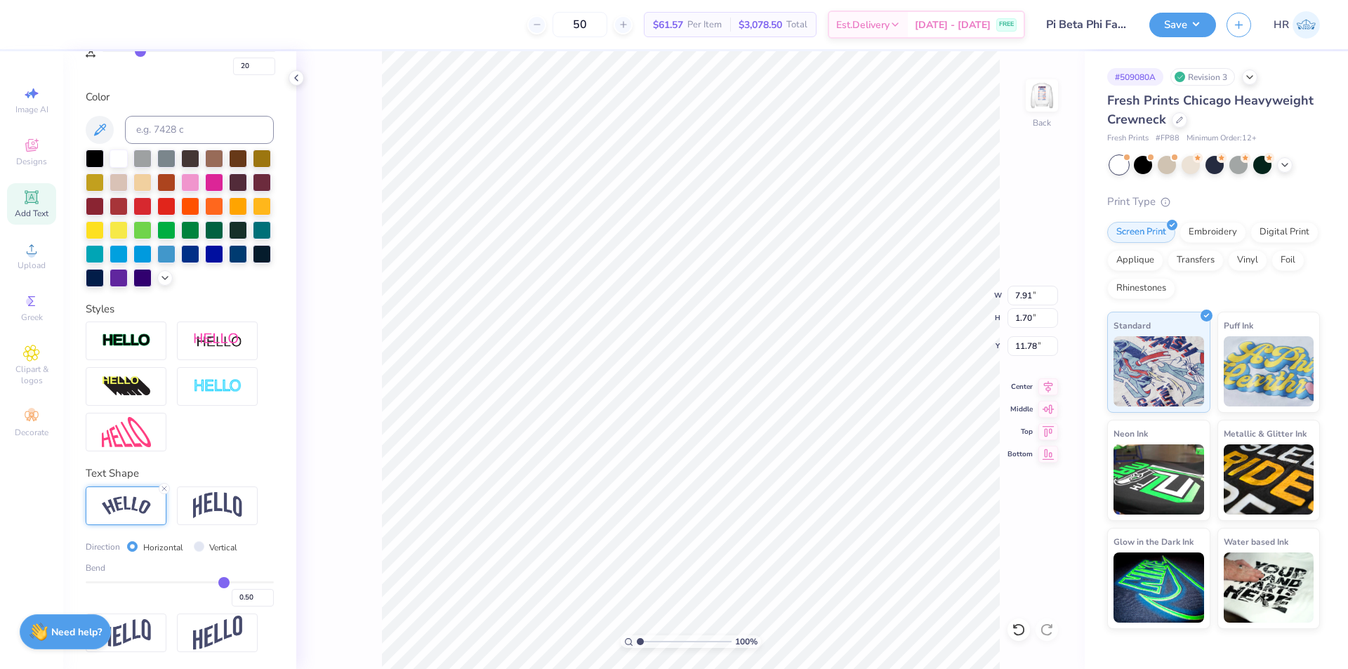
scroll to position [299, 0]
click at [173, 579] on div "Bend 0.50" at bounding box center [180, 584] width 188 height 45
type input "-0.11"
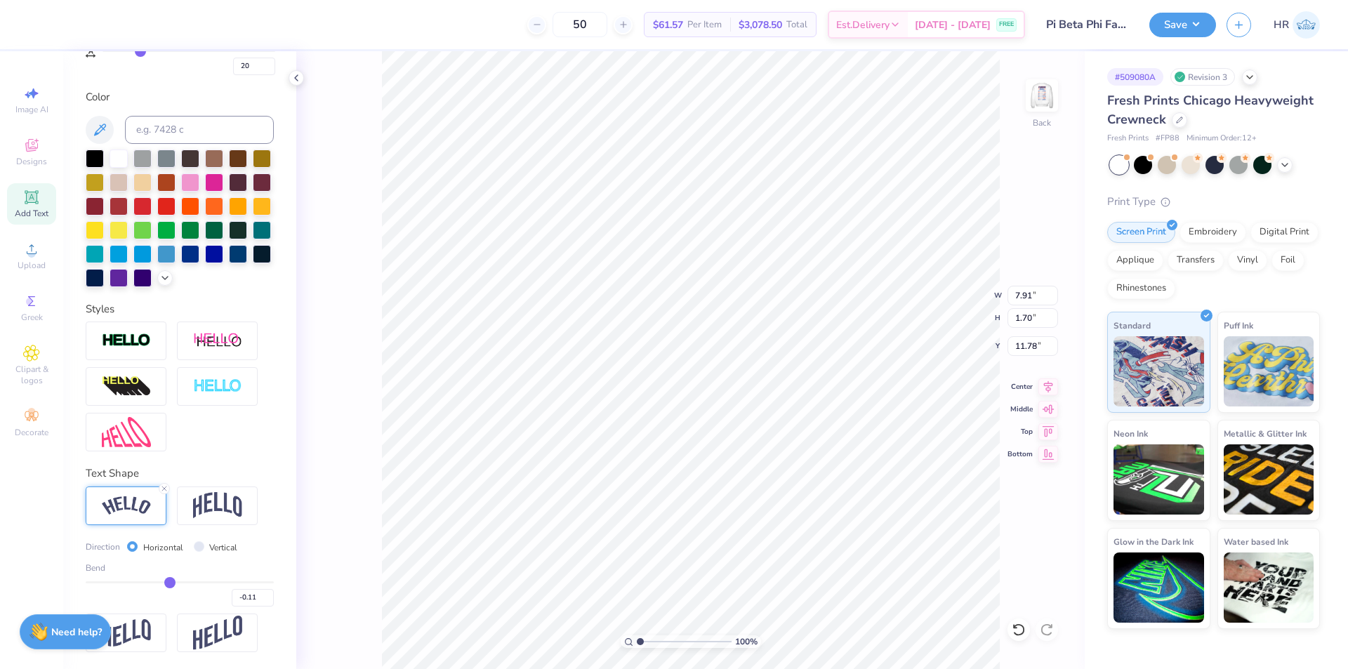
click at [166, 583] on input "range" at bounding box center [180, 582] width 188 height 2
type input "7.23"
type input "0.72"
type input "12.27"
click at [153, 586] on div "-0.11" at bounding box center [180, 593] width 188 height 25
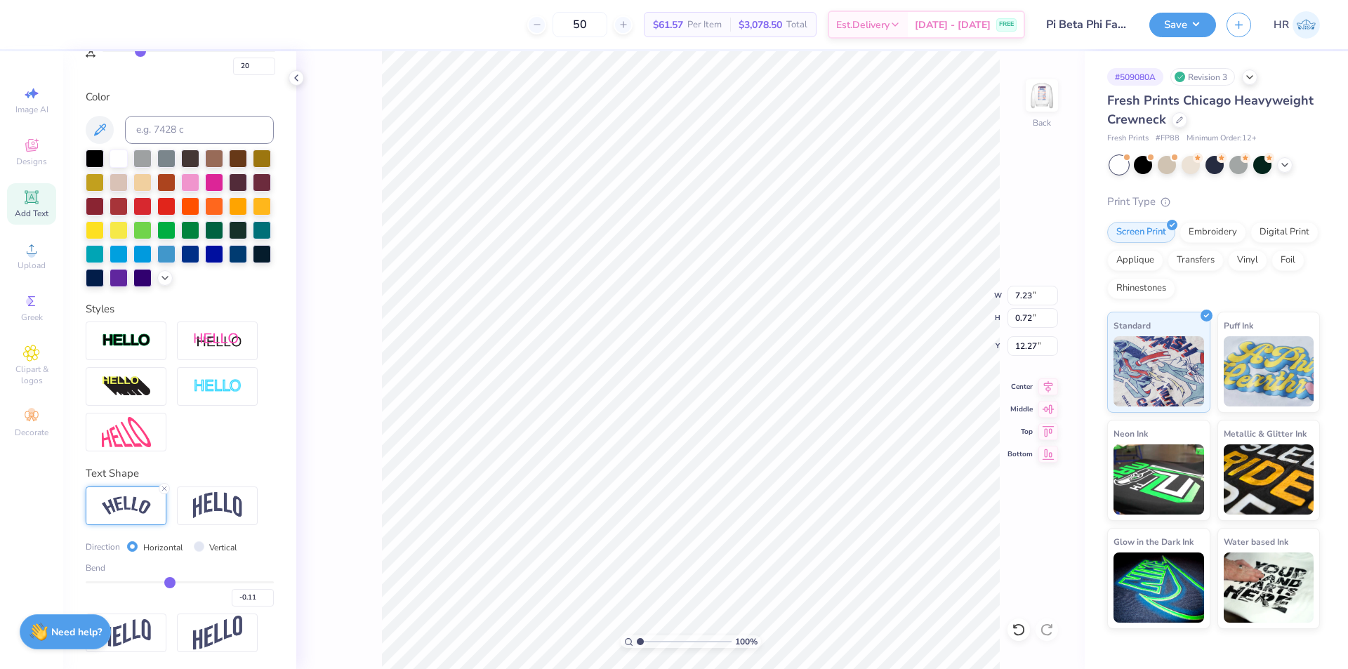
type input "-0.38"
click at [143, 583] on input "range" at bounding box center [180, 582] width 188 height 2
type input "7.73"
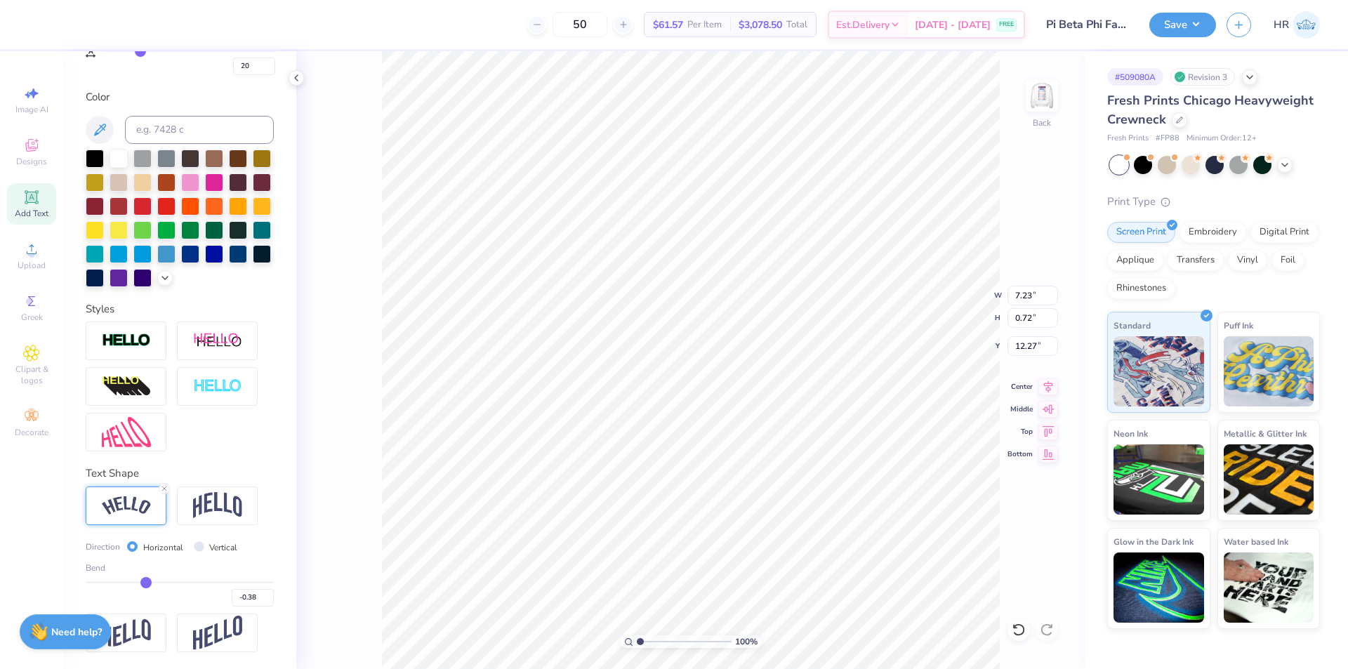
type input "1.28"
type input "11.99"
type input "11.44"
click at [242, 596] on input "-0.38" at bounding box center [253, 598] width 42 height 18
type input "-0.30"
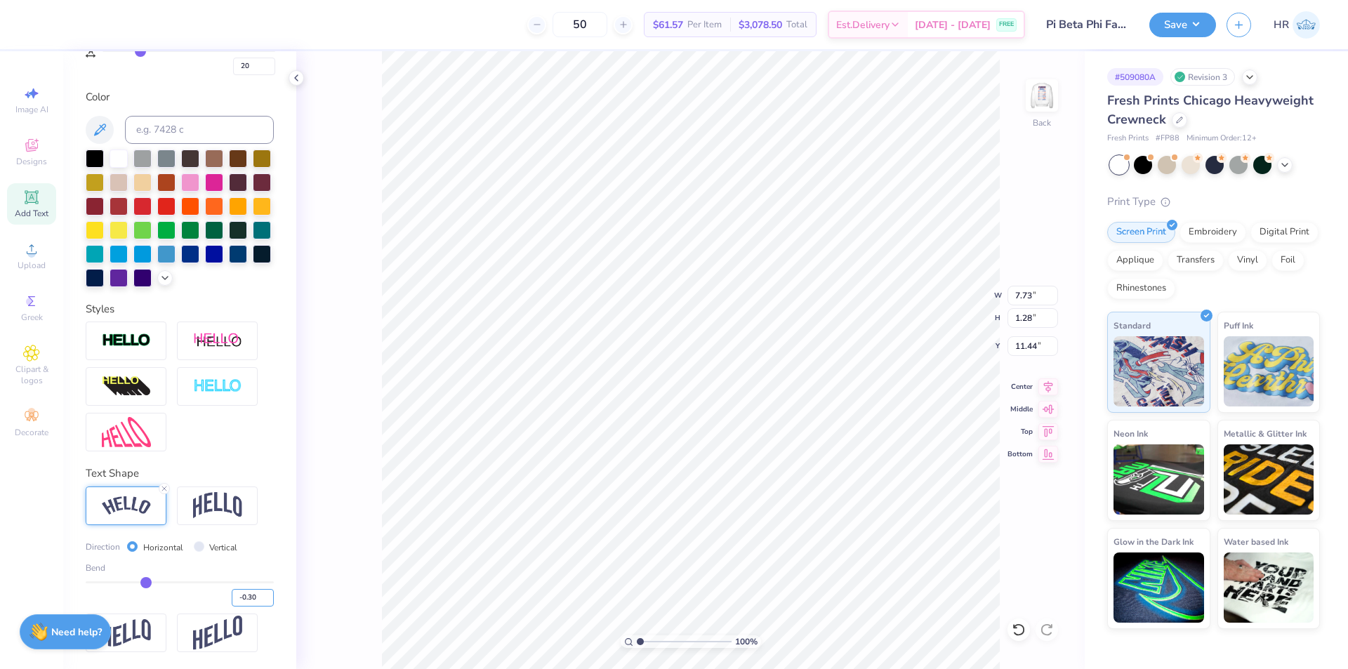
type input "-0.3"
type input "7.59"
type input "1.05"
type input "11.56"
click at [245, 599] on input "-0.30" at bounding box center [253, 598] width 42 height 18
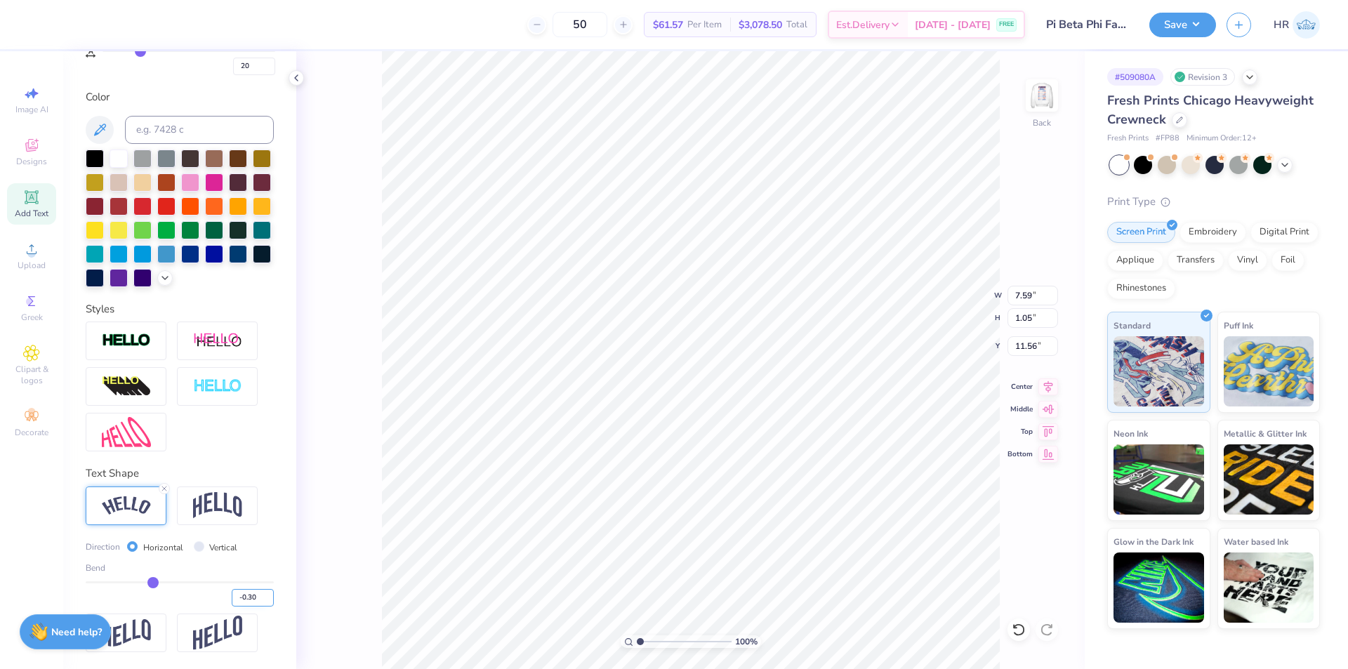
click at [245, 597] on input "-0.30" at bounding box center [253, 598] width 42 height 18
type input "-0.35"
type input "7.68"
type input "1.19"
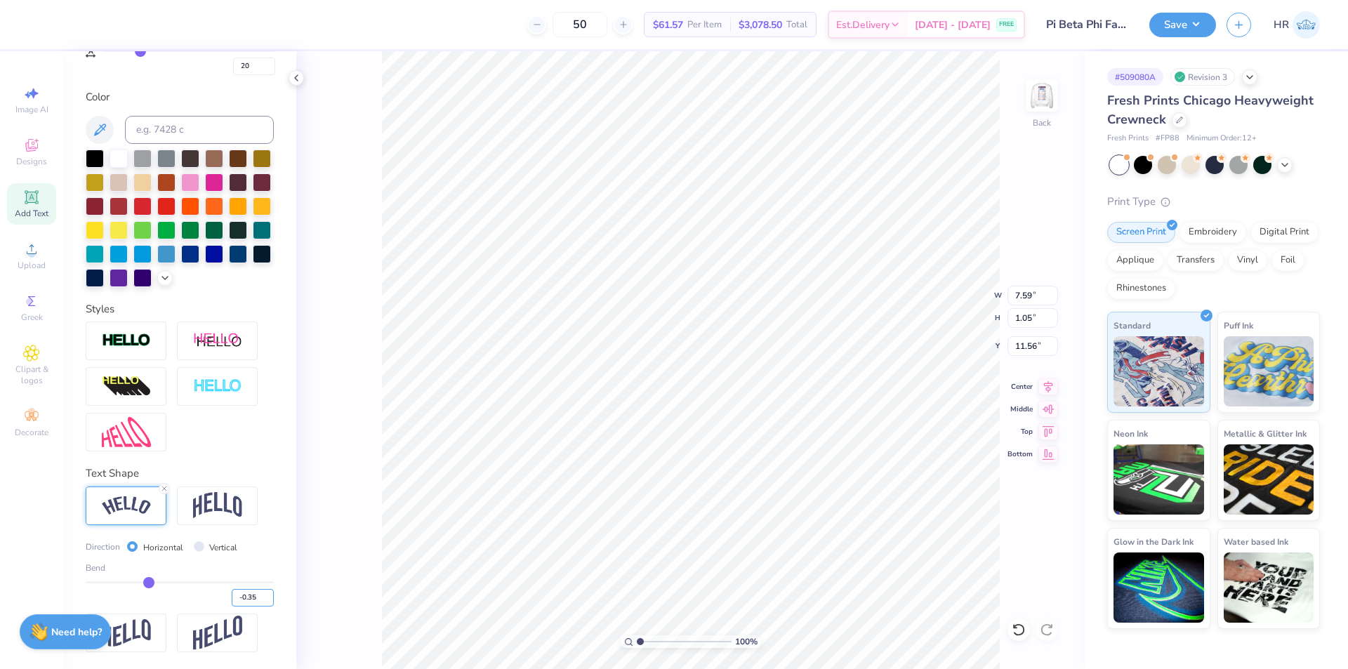
type input "11.49"
click at [1046, 386] on icon at bounding box center [1048, 384] width 9 height 12
type input "1.71"
click at [647, 640] on input "range" at bounding box center [684, 641] width 95 height 13
type input "5.89"
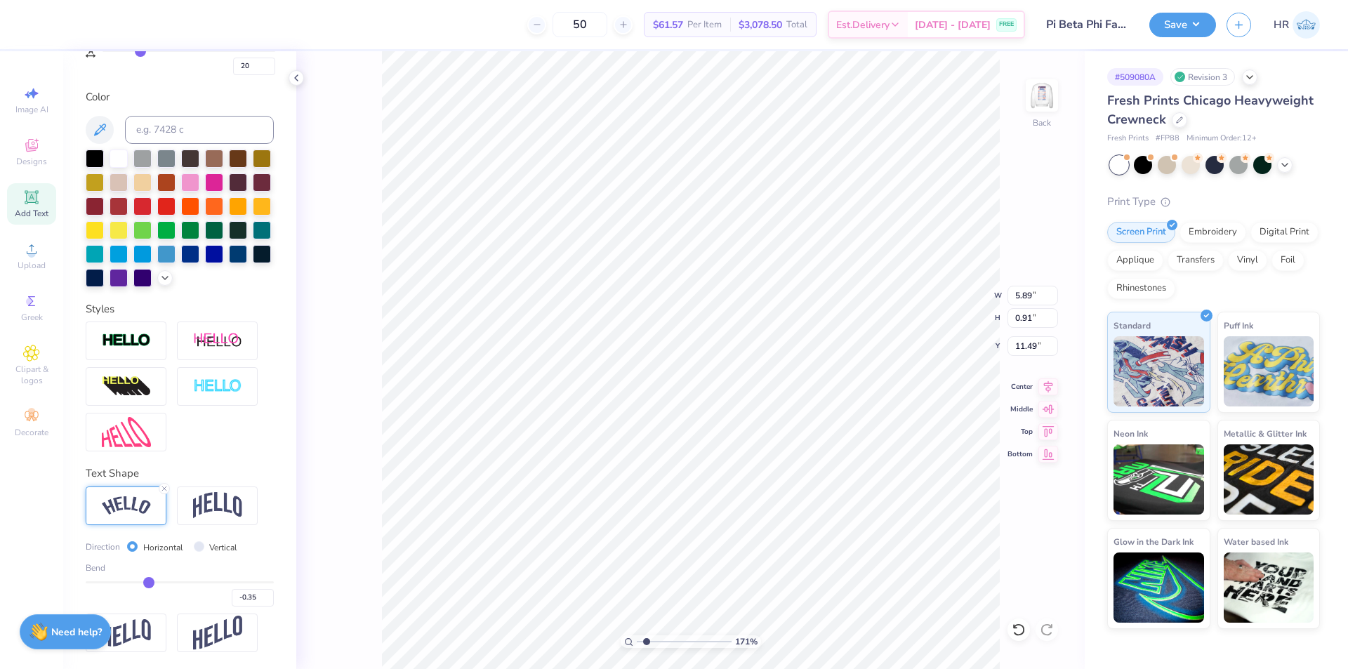
type input "0.91"
type input "11.62"
type input "11.60"
drag, startPoint x: 645, startPoint y: 643, endPoint x: 616, endPoint y: 645, distance: 28.8
type input "1"
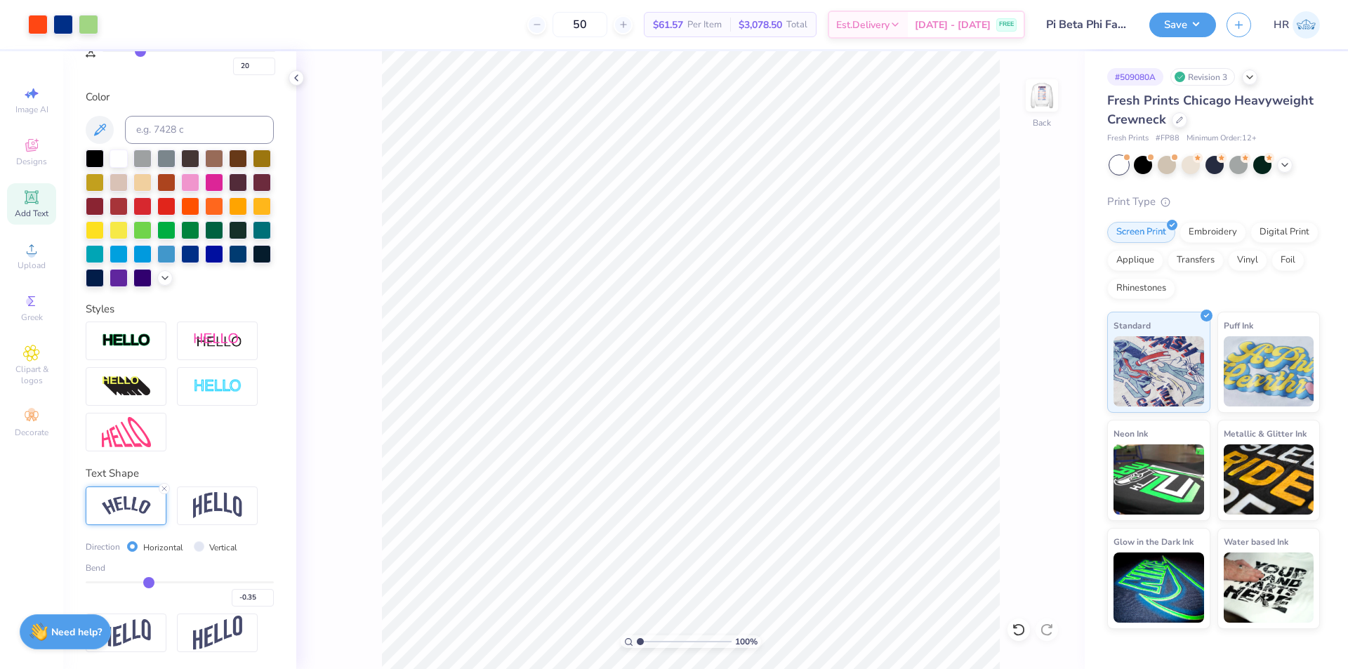
click at [637, 645] on input "range" at bounding box center [684, 641] width 95 height 13
click at [1032, 100] on img at bounding box center [1042, 95] width 56 height 56
click at [1038, 103] on img at bounding box center [1042, 95] width 56 height 56
click at [297, 72] on icon at bounding box center [296, 77] width 11 height 11
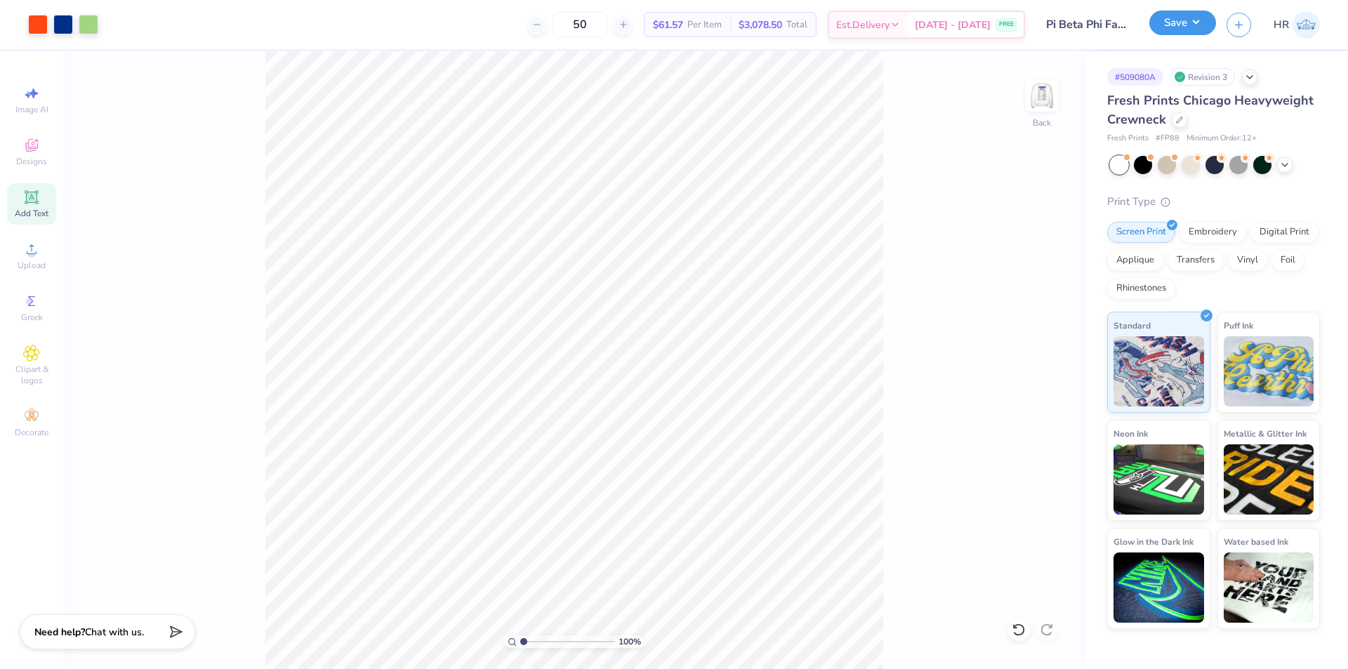
click at [1185, 16] on button "Save" at bounding box center [1182, 23] width 67 height 25
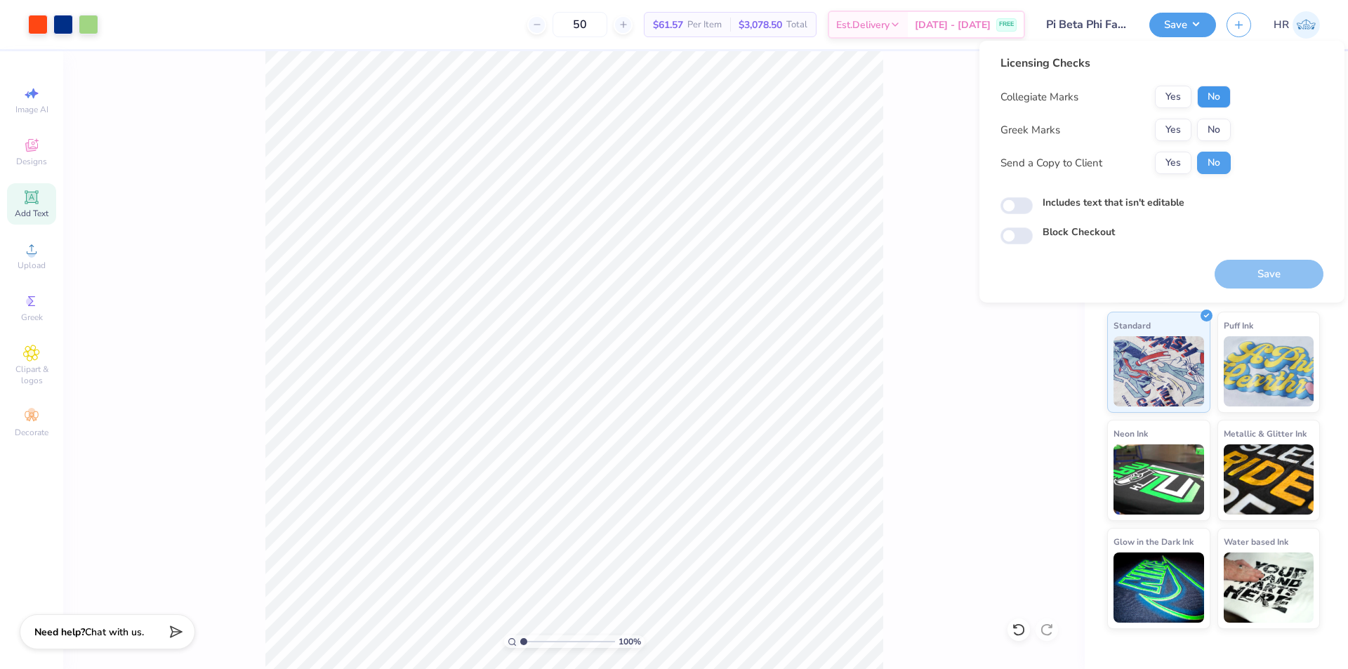
click at [1216, 98] on button "No" at bounding box center [1214, 97] width 34 height 22
click at [1177, 92] on button "Yes" at bounding box center [1173, 97] width 37 height 22
click at [1170, 131] on button "Yes" at bounding box center [1173, 130] width 37 height 22
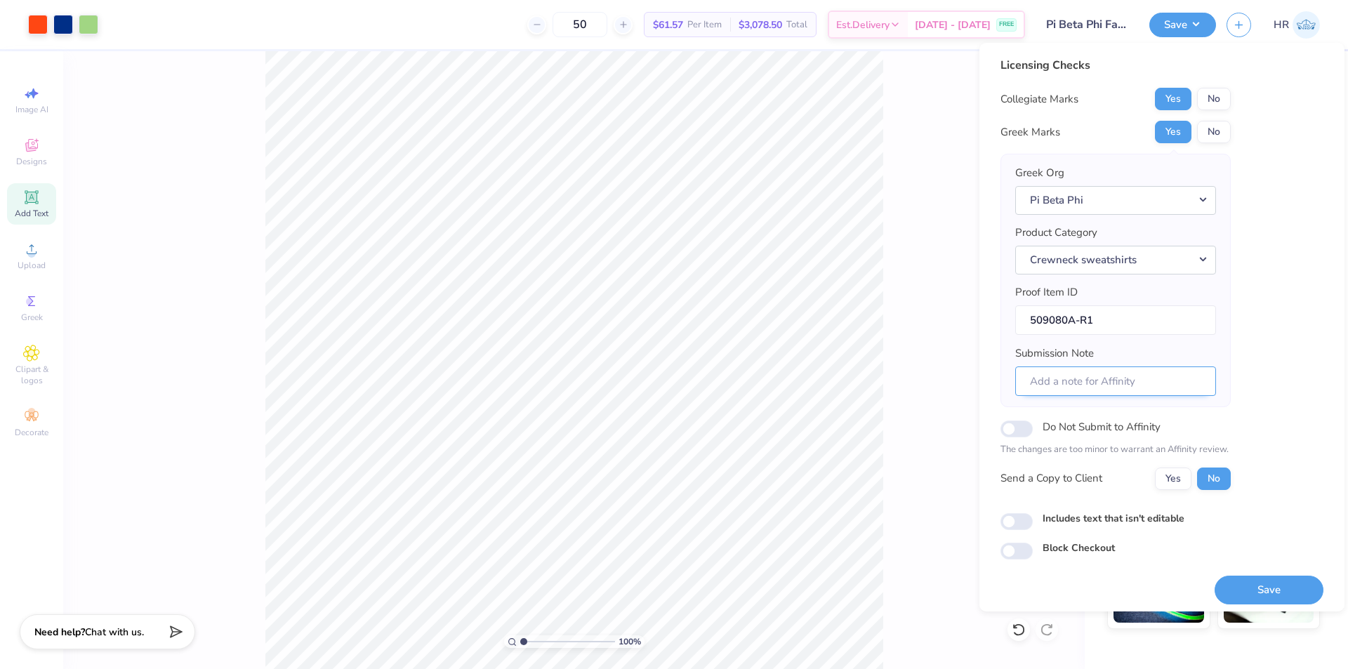
scroll to position [6, 0]
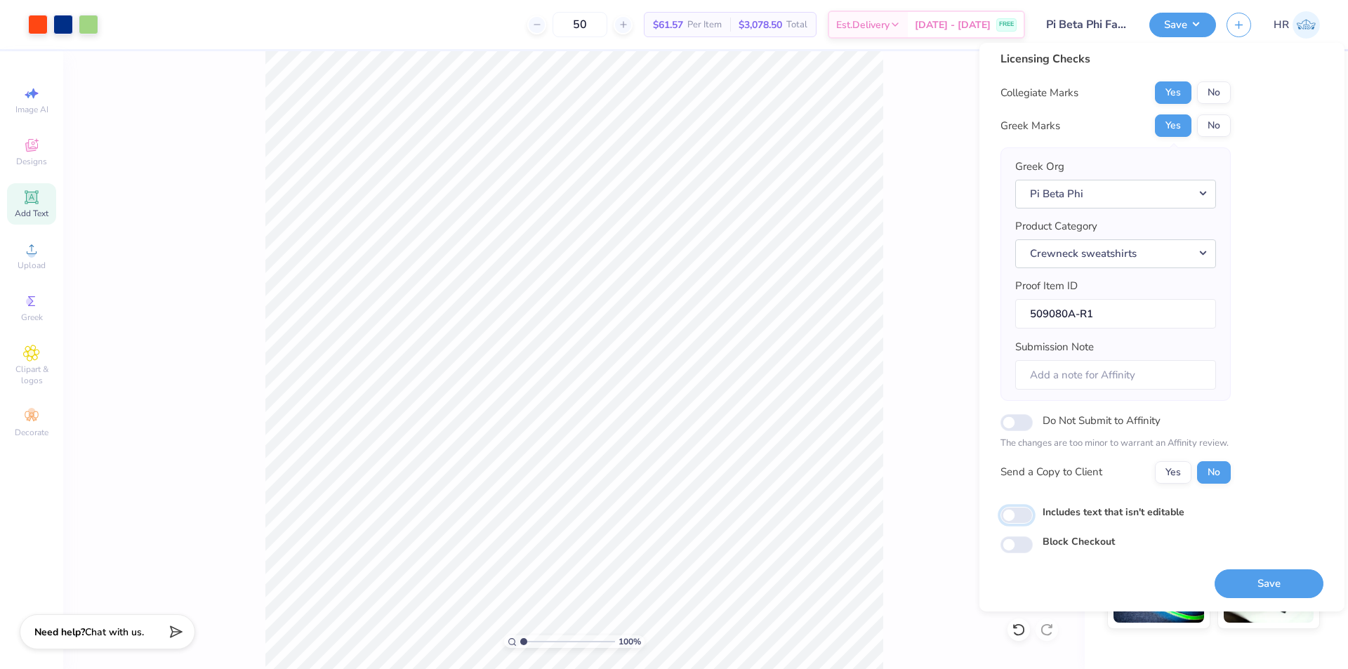
click at [1026, 515] on input "Includes text that isn't editable" at bounding box center [1017, 515] width 32 height 17
checkbox input "true"
click at [1170, 482] on button "Yes" at bounding box center [1173, 472] width 37 height 22
click at [1241, 578] on button "Save" at bounding box center [1269, 583] width 109 height 29
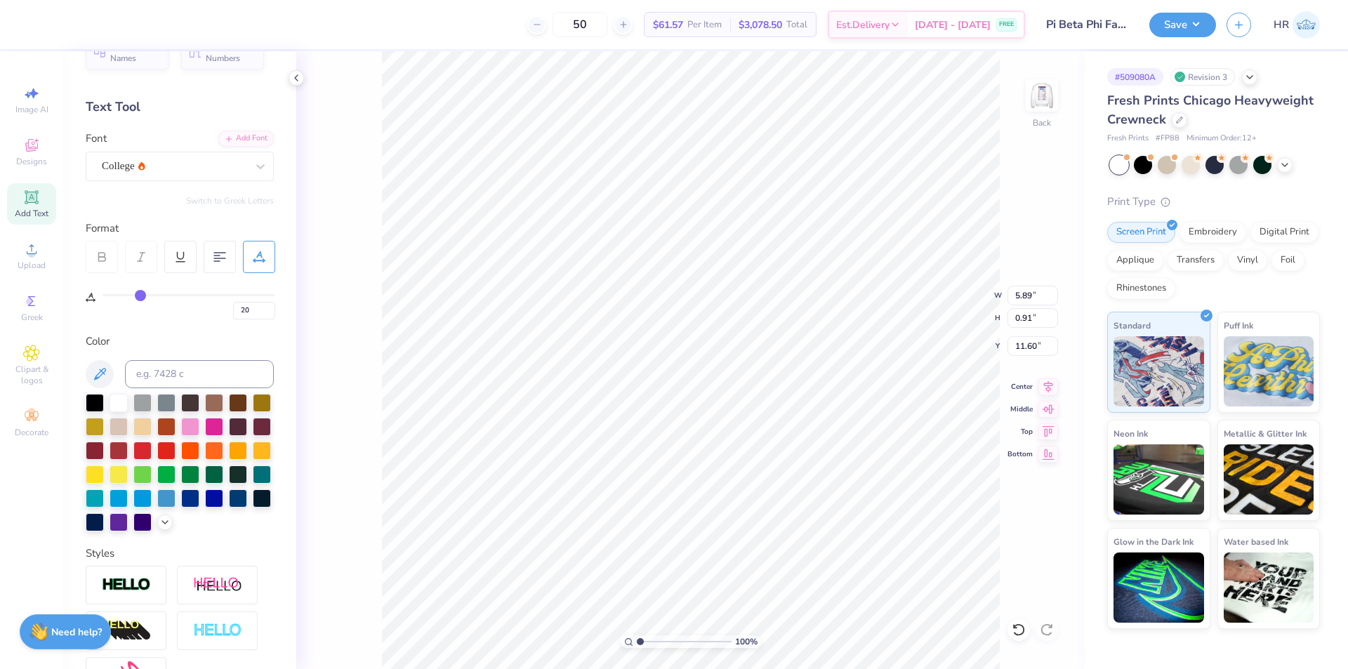
scroll to position [299, 0]
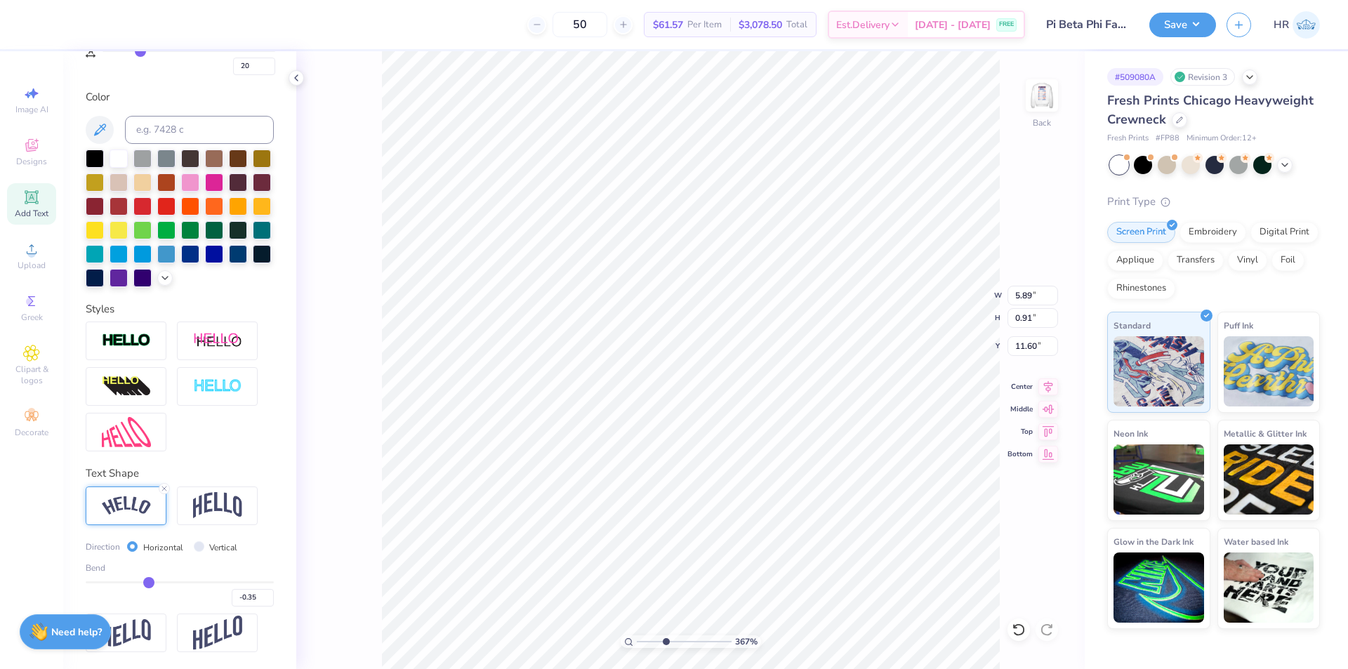
type input "3.6716840780171"
type input "11.50"
type input "9.51"
type input "3.00"
click at [1048, 105] on img at bounding box center [1042, 95] width 56 height 56
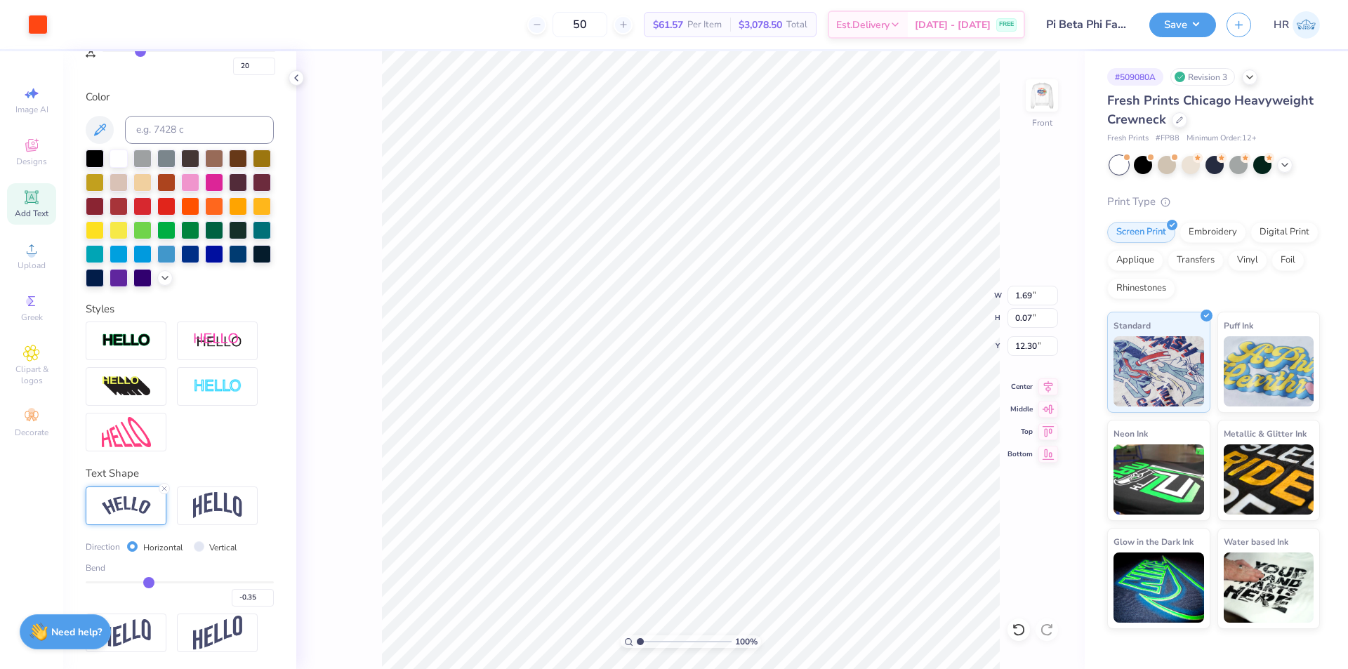
drag, startPoint x: 651, startPoint y: 641, endPoint x: 567, endPoint y: 648, distance: 84.5
type input "1"
click at [637, 648] on input "range" at bounding box center [684, 641] width 95 height 13
type input "8.44"
type input "15.00"
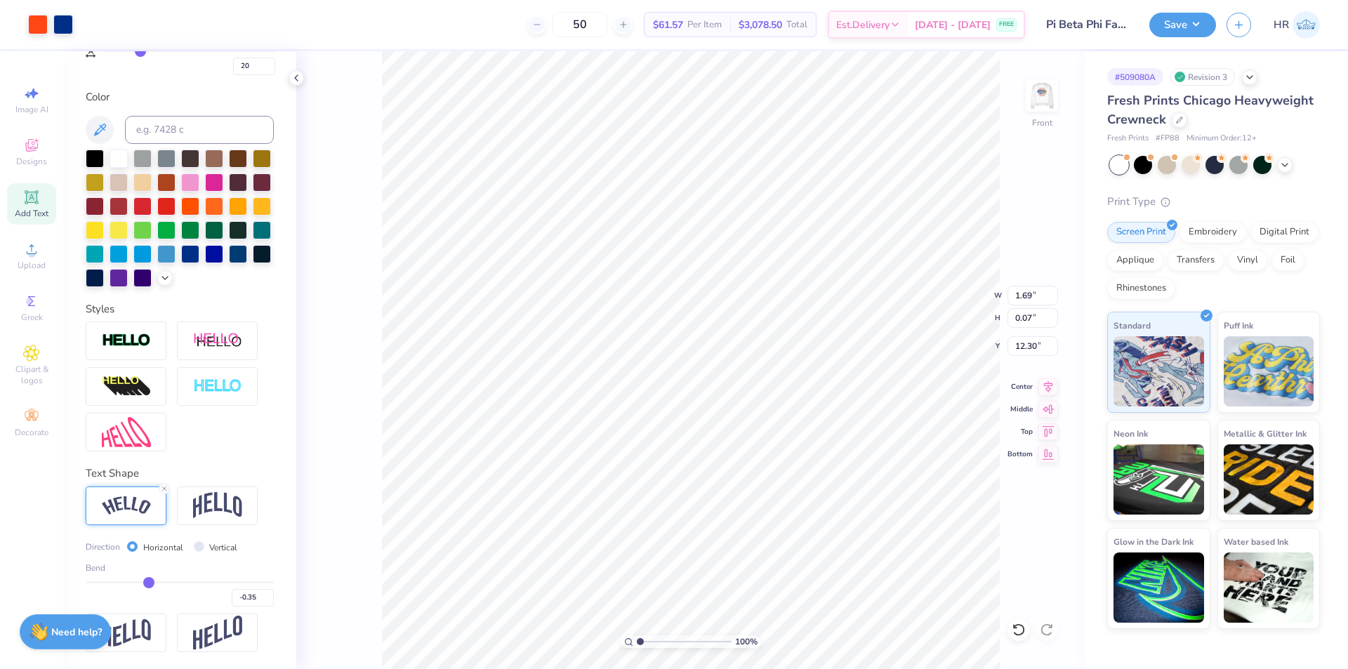
type input "3.00"
click at [687, 453] on li "Group" at bounding box center [707, 455] width 110 height 27
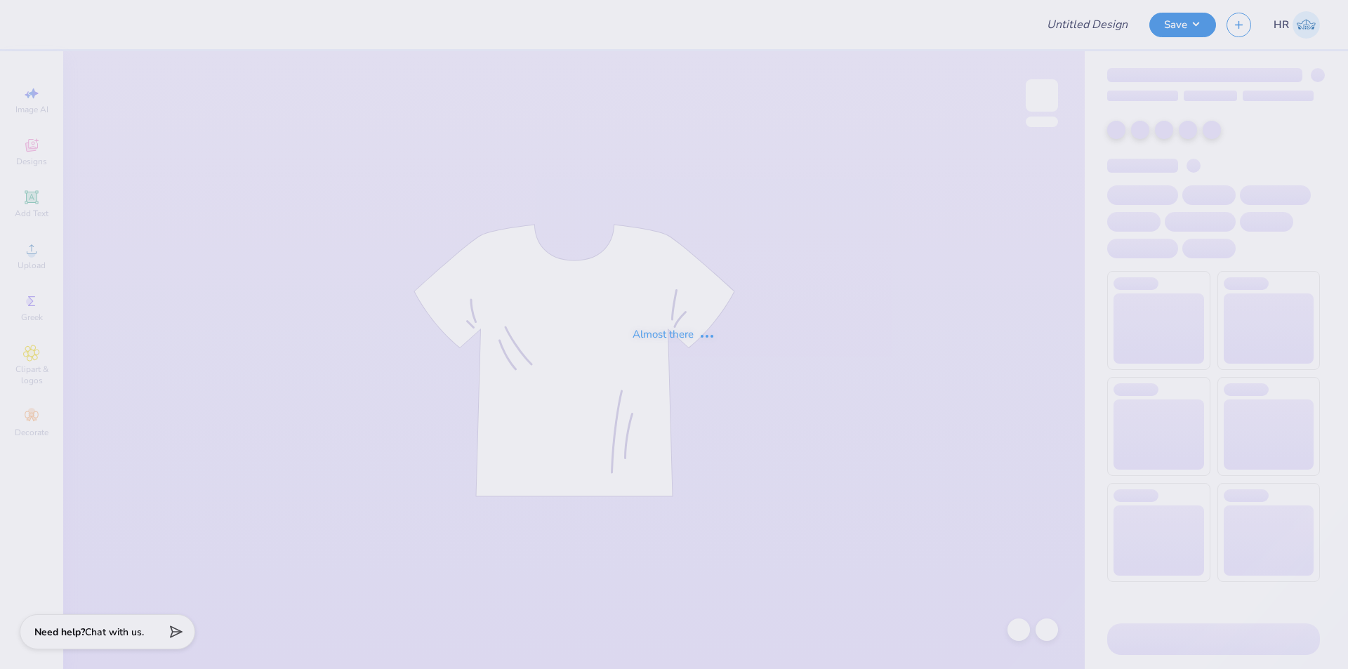
type input "Pi Beta Phi Family Weekend"
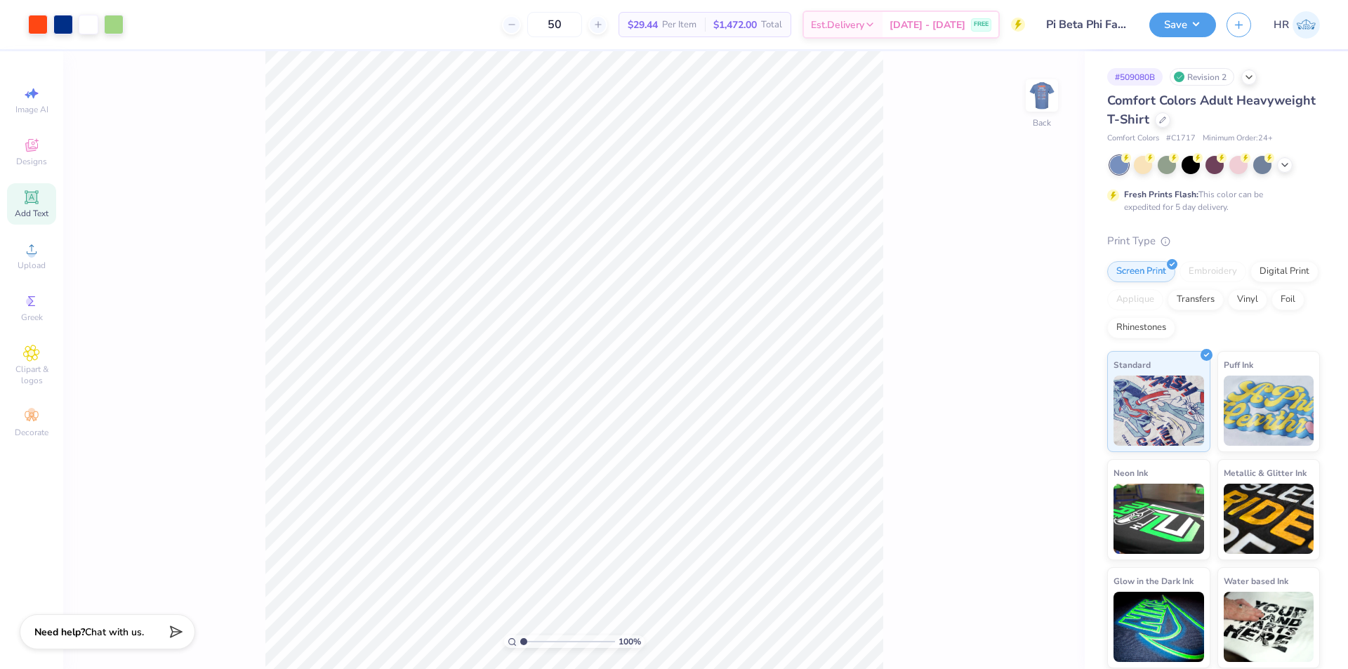
click at [39, 202] on icon at bounding box center [31, 197] width 17 height 17
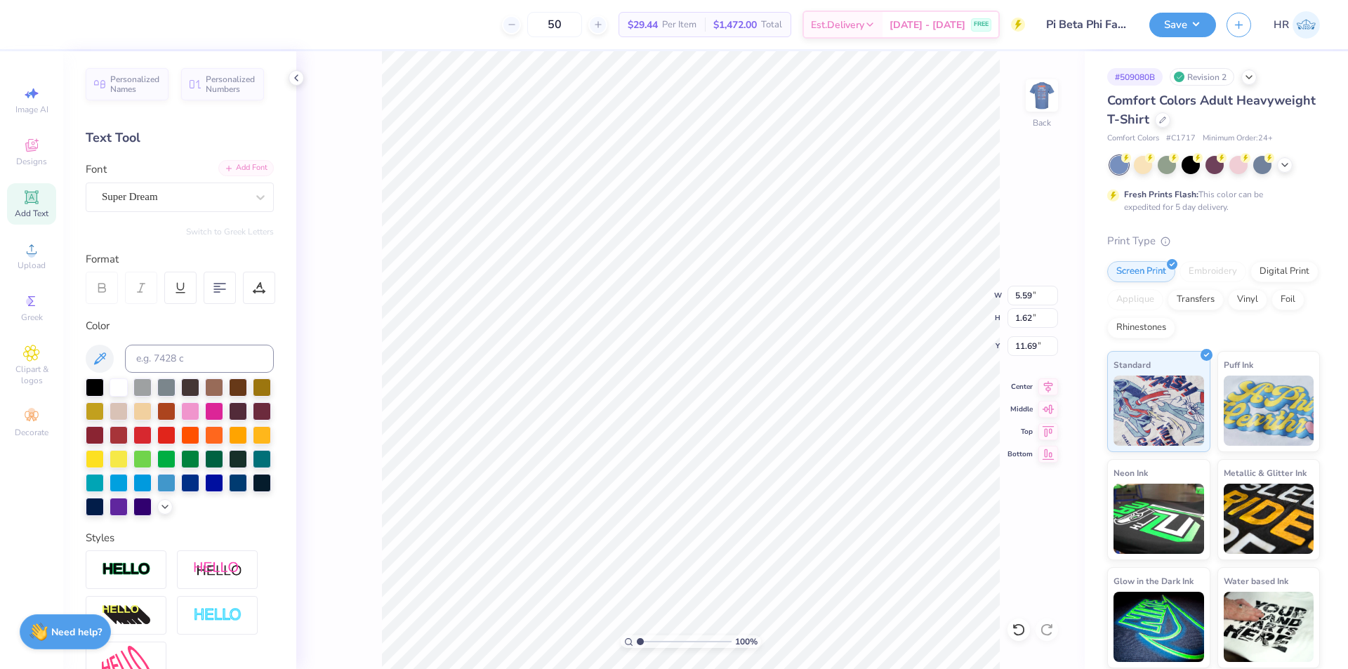
click at [228, 164] on div "Add Font" at bounding box center [245, 168] width 55 height 16
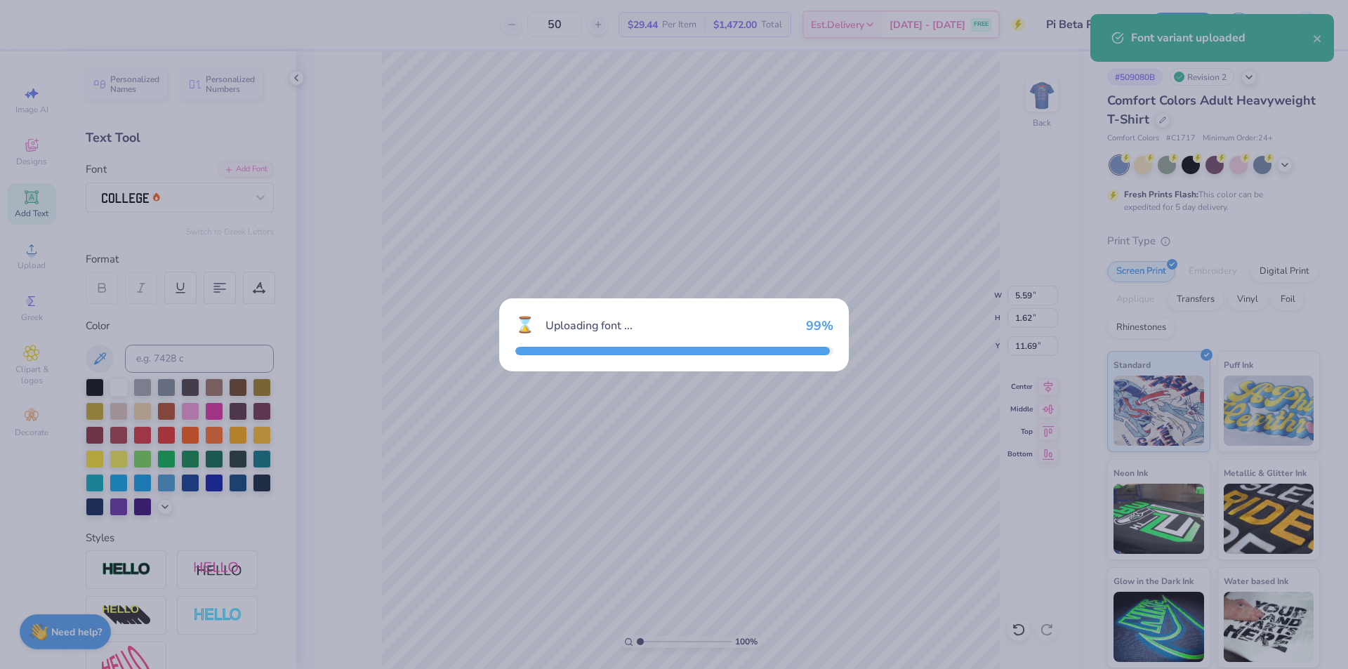
type input "4.79"
type input "2.15"
type input "11.42"
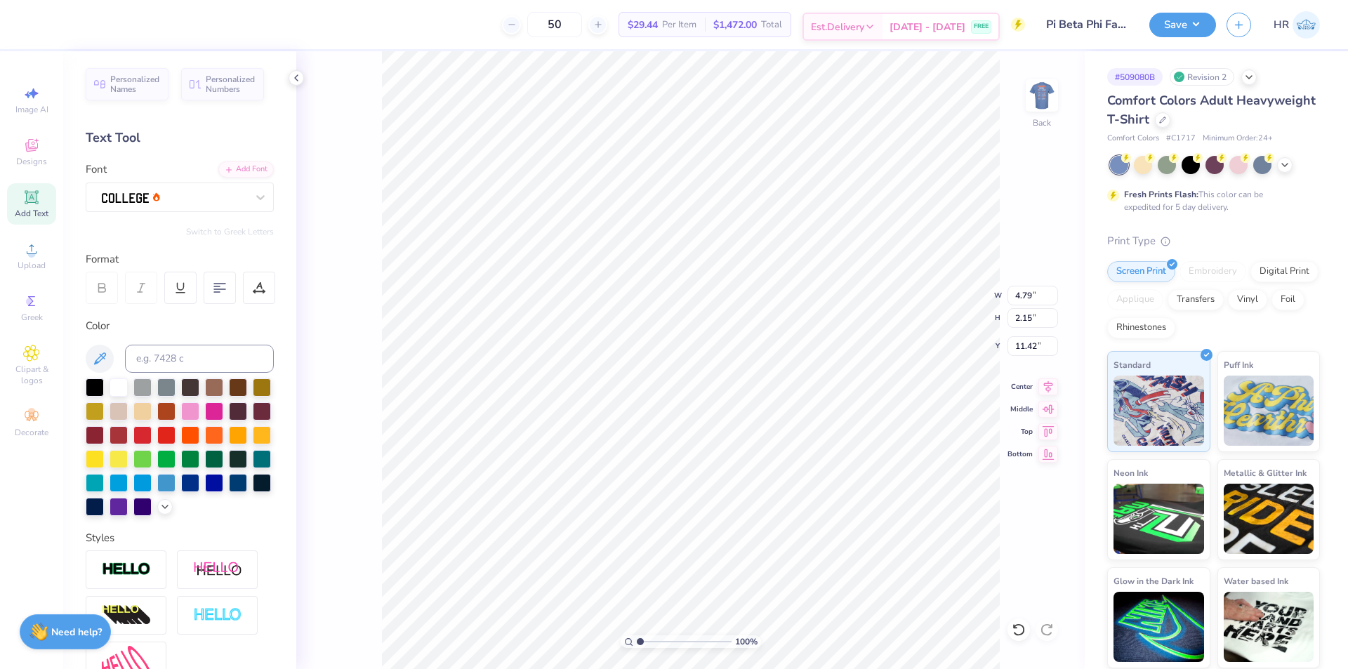
scroll to position [12, 6]
type textarea "FAMILY WEEKEND"
click at [171, 355] on input at bounding box center [199, 359] width 149 height 28
type input "287"
type input "5.48"
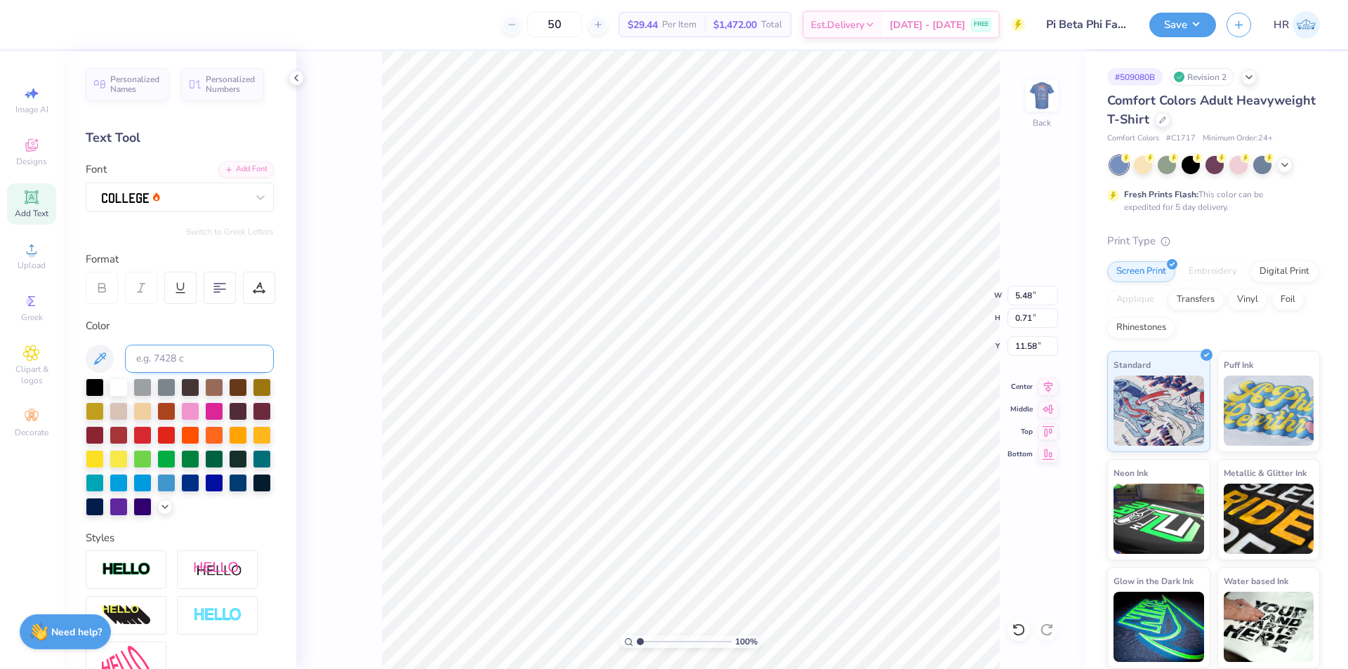
type input "0.71"
type input "12.14"
drag, startPoint x: 266, startPoint y: 275, endPoint x: 259, endPoint y: 287, distance: 13.8
click at [265, 275] on div at bounding box center [259, 288] width 32 height 32
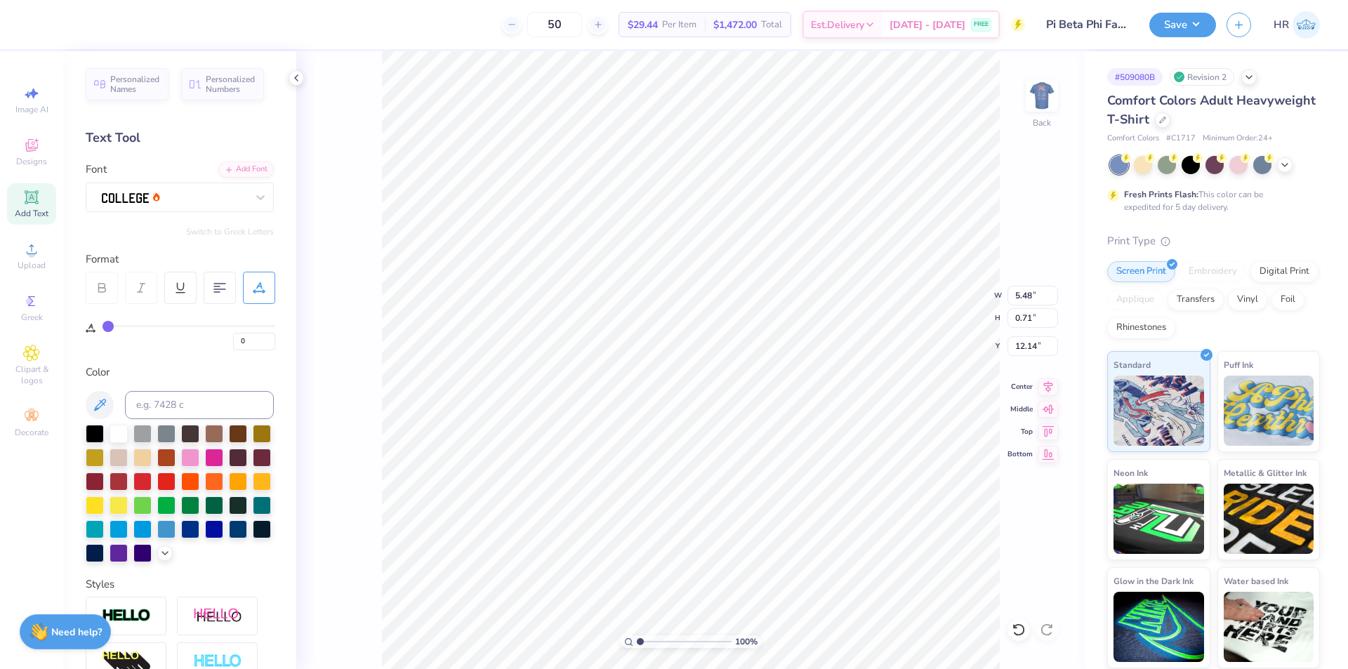
click at [250, 332] on div "0" at bounding box center [189, 337] width 173 height 25
drag, startPoint x: 251, startPoint y: 341, endPoint x: 145, endPoint y: 341, distance: 105.3
click at [180, 335] on div "0" at bounding box center [189, 337] width 173 height 25
type input "20"
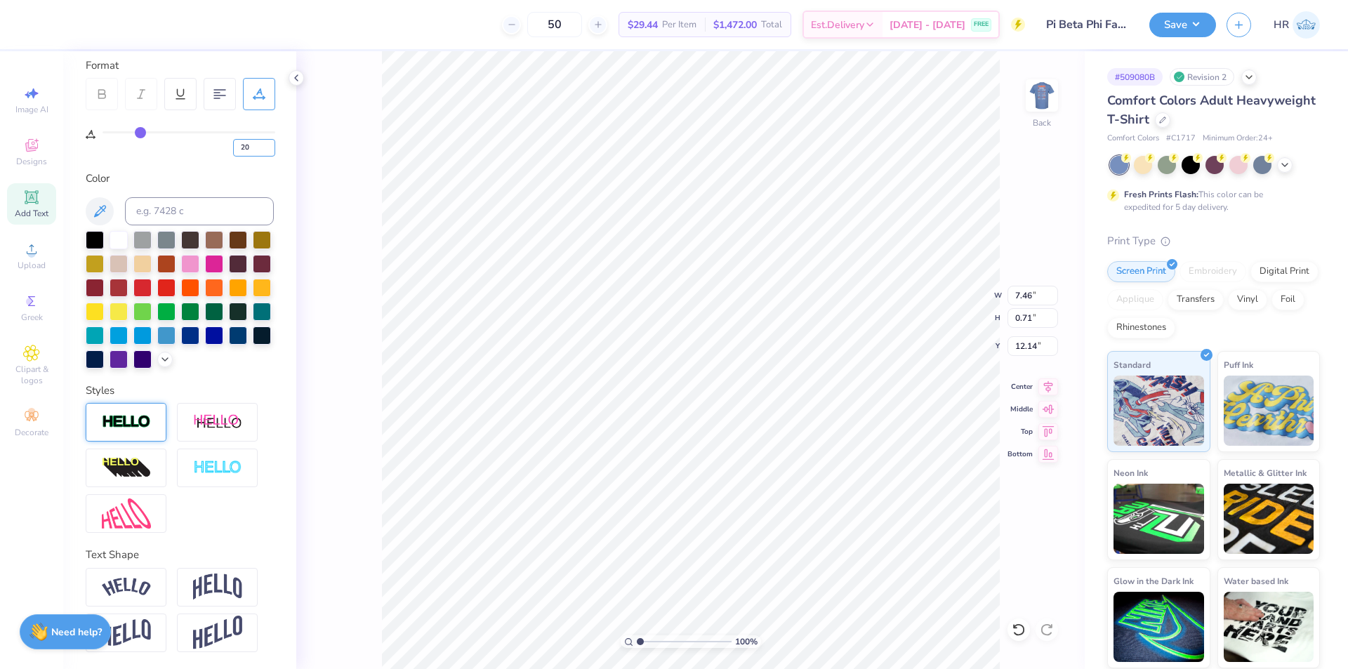
scroll to position [218, 0]
click at [133, 573] on div at bounding box center [126, 587] width 81 height 39
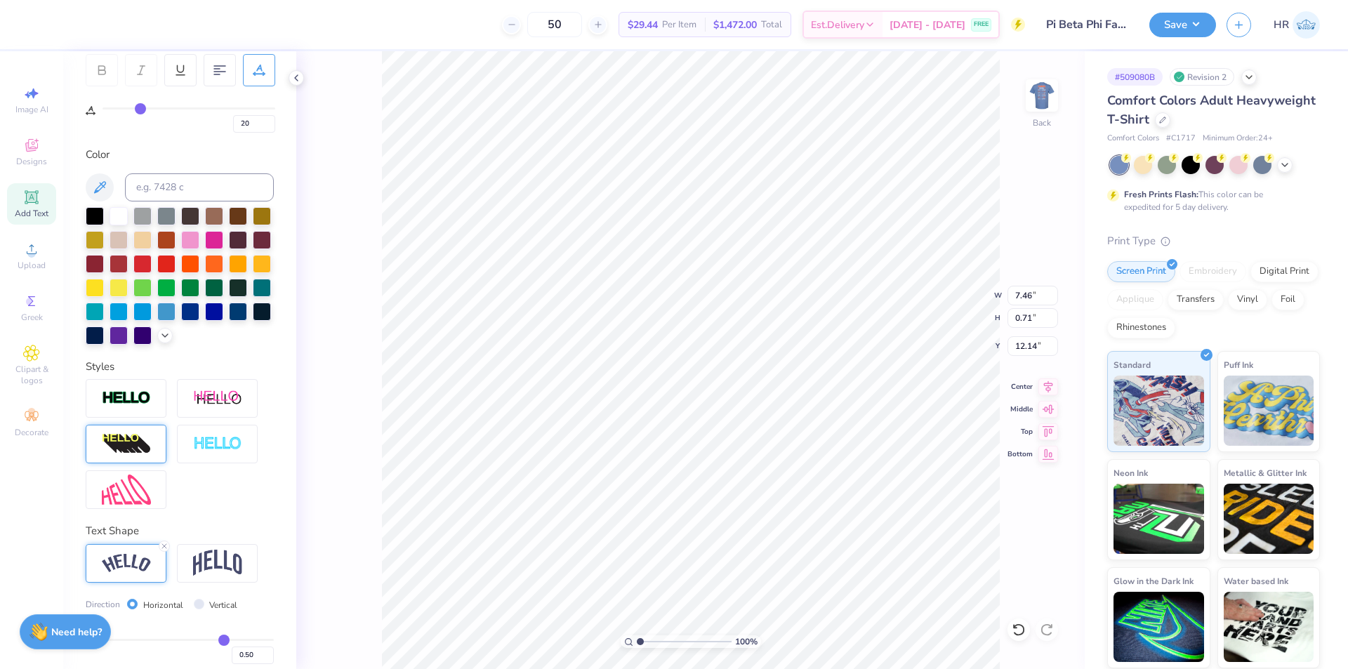
type input "8.41"
type input "1.80"
type input "11.60"
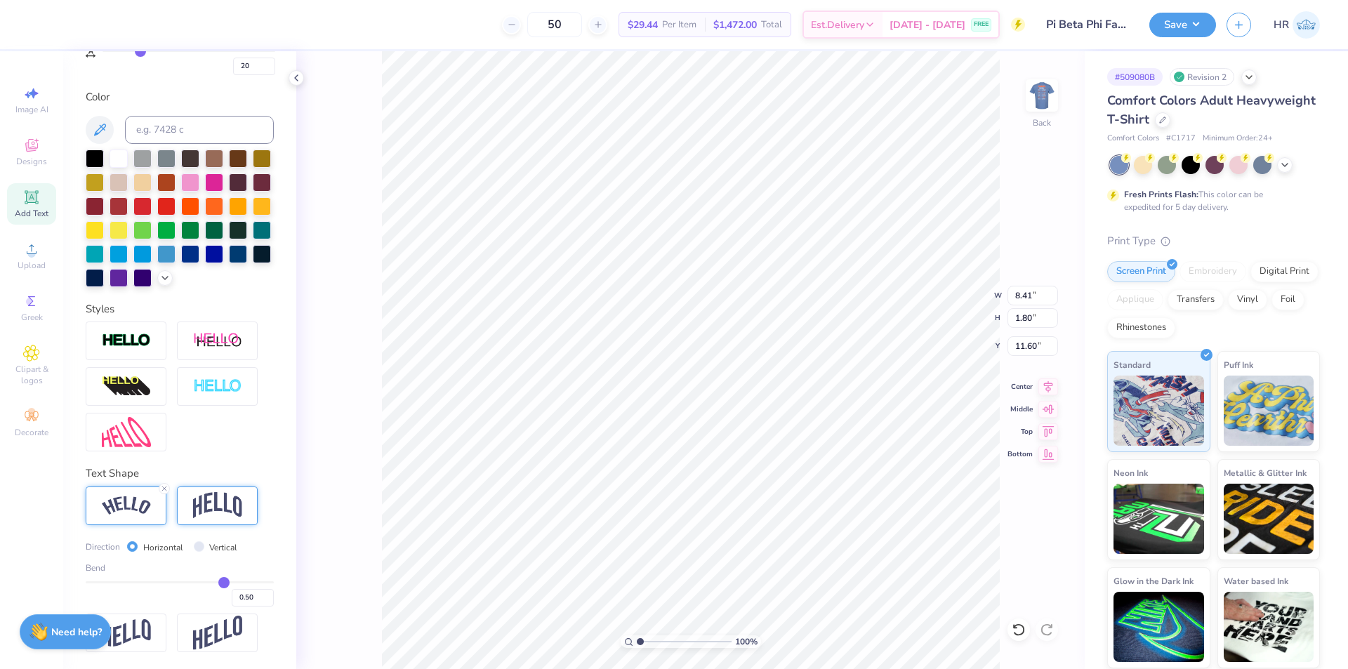
scroll to position [299, 0]
drag, startPoint x: 243, startPoint y: 595, endPoint x: 192, endPoint y: 594, distance: 50.6
click at [203, 592] on div "0.50" at bounding box center [180, 593] width 188 height 25
type input "-35"
type input "-1"
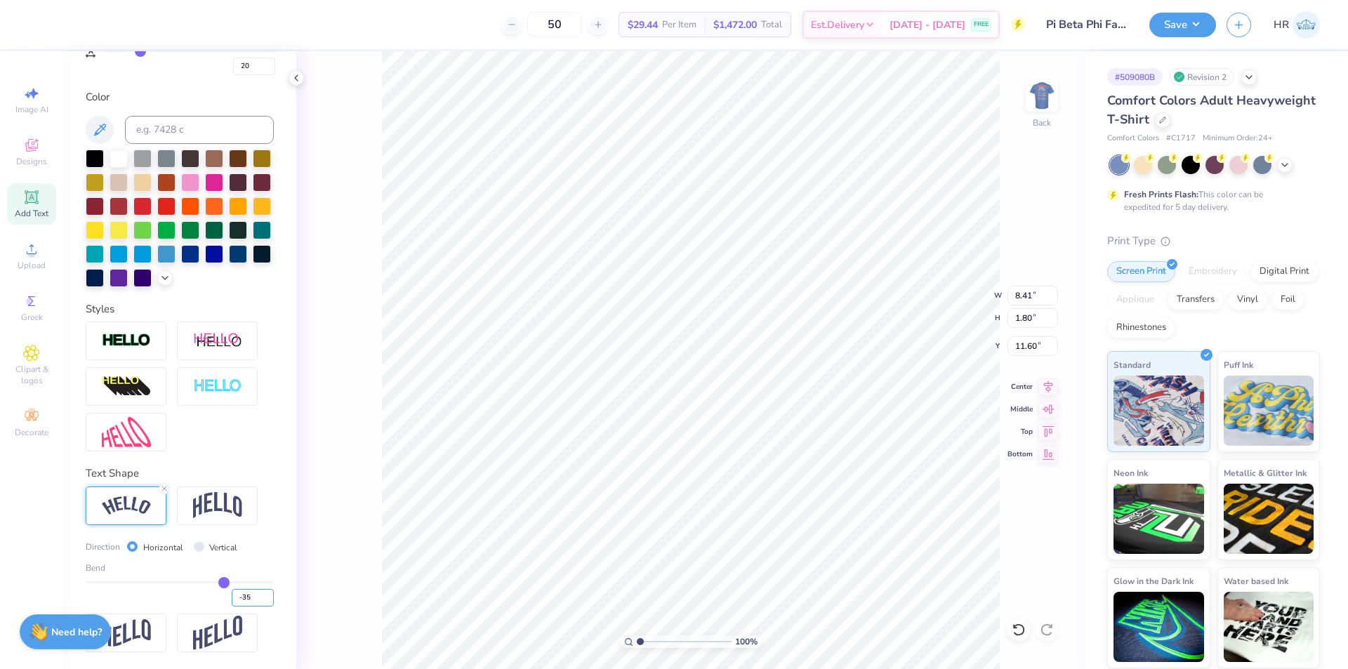
type input "-1.00"
type input "8.89"
type input "4.44"
type input "10.28"
click at [253, 600] on input "-1.00" at bounding box center [253, 598] width 42 height 18
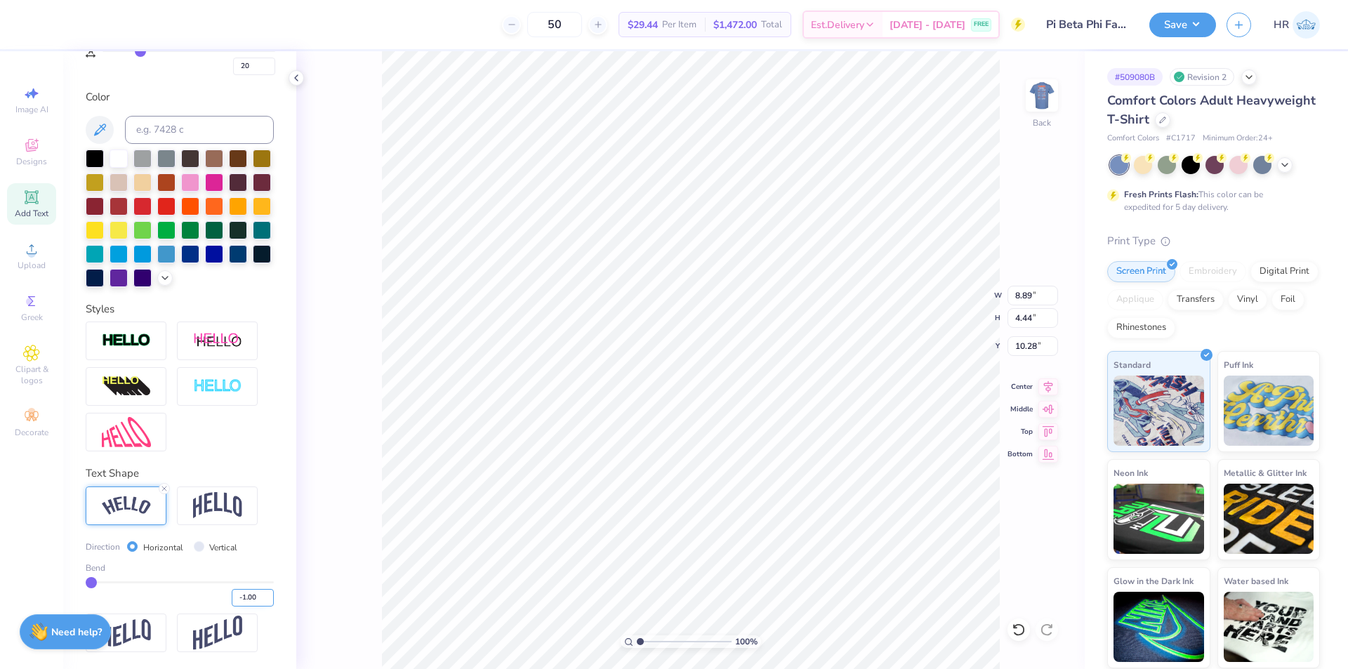
type input "-1"
type input "-.35"
type input "-0.35"
type input "8.17"
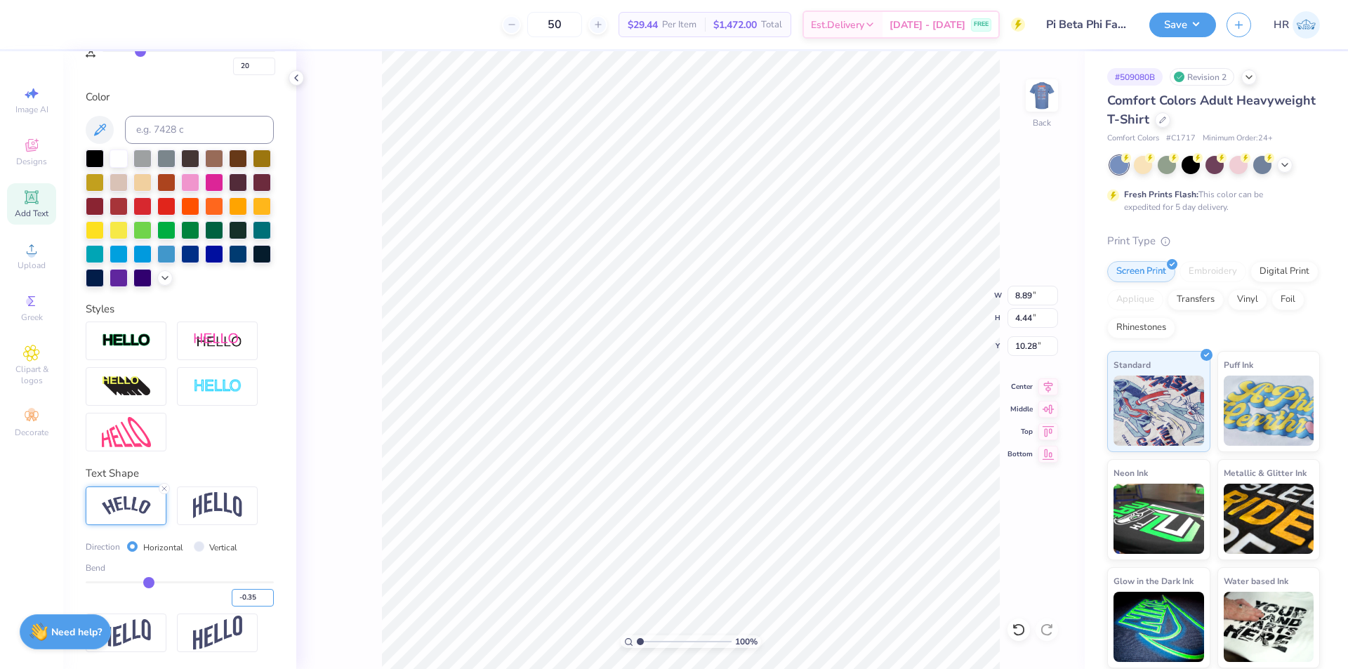
type input "1.26"
type input "11.87"
click at [1015, 294] on input "8.17" at bounding box center [1033, 296] width 51 height 20
type input "5.89"
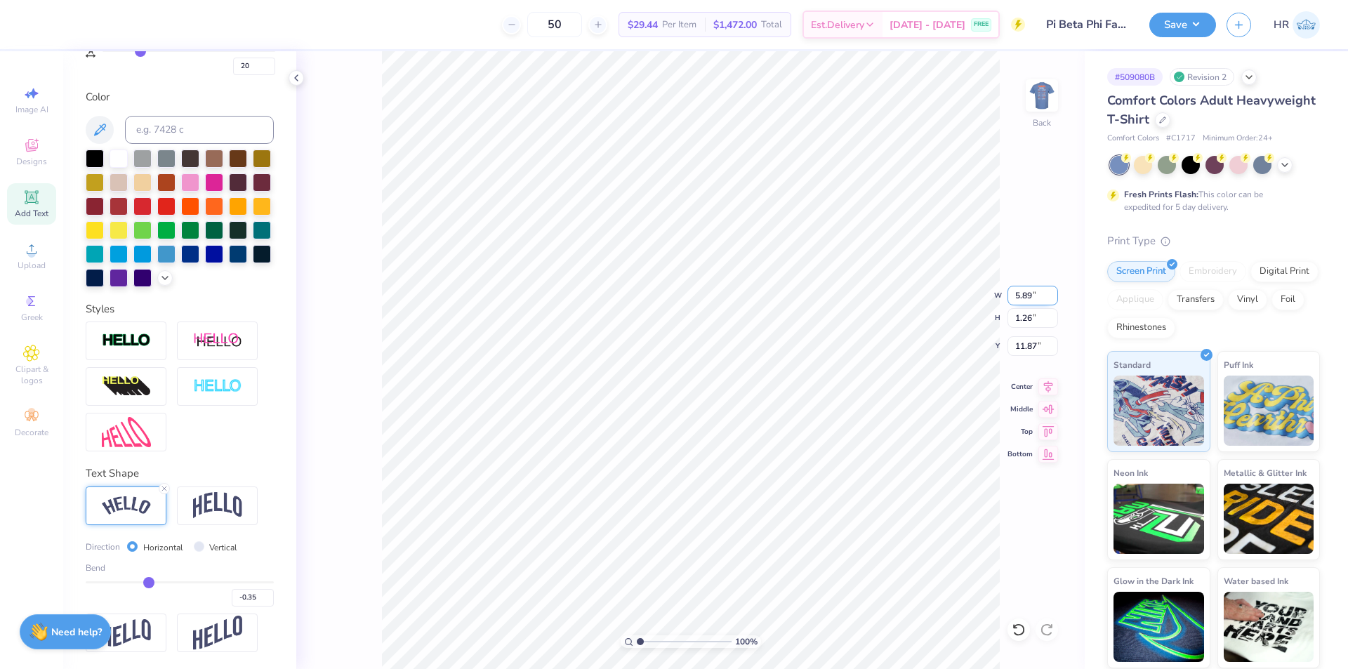
type input "0.91"
click at [1023, 350] on input "12.05" at bounding box center [1033, 346] width 51 height 20
type input "11.60"
type input "3.00581987268404"
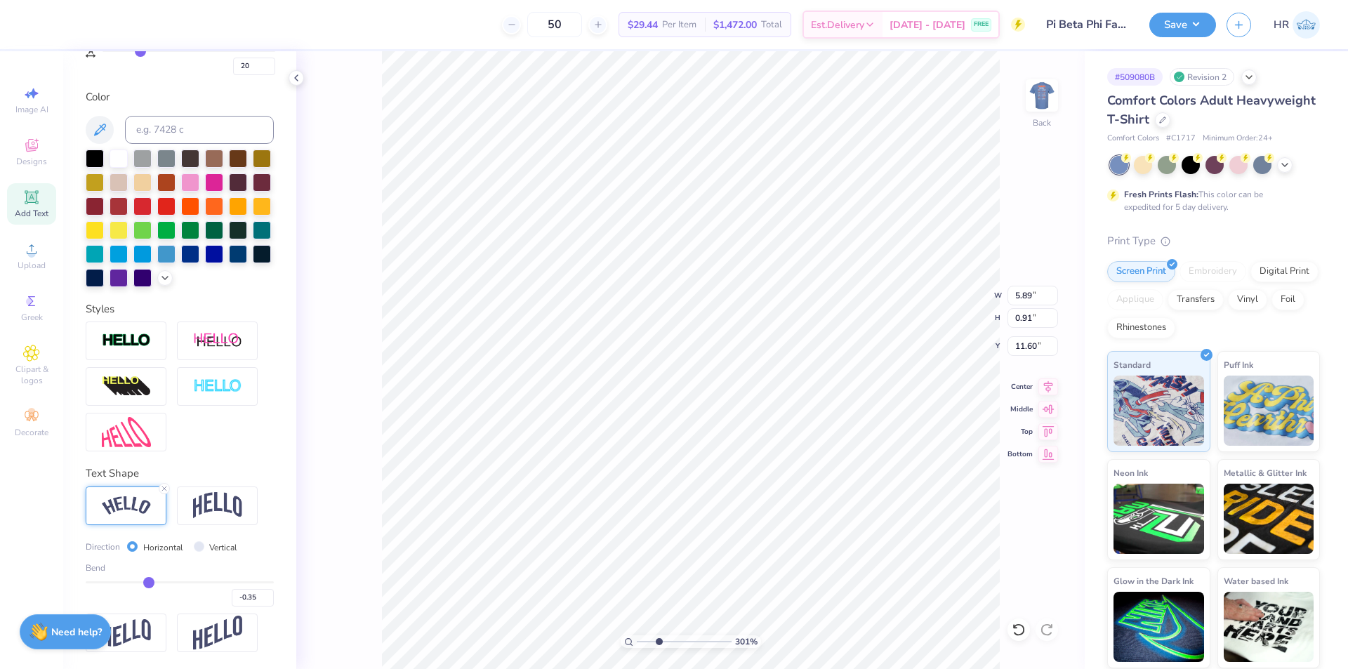
type input "11.59"
type input "3.00581987268404"
type input "11.50"
type input "9.50"
type input "3.00"
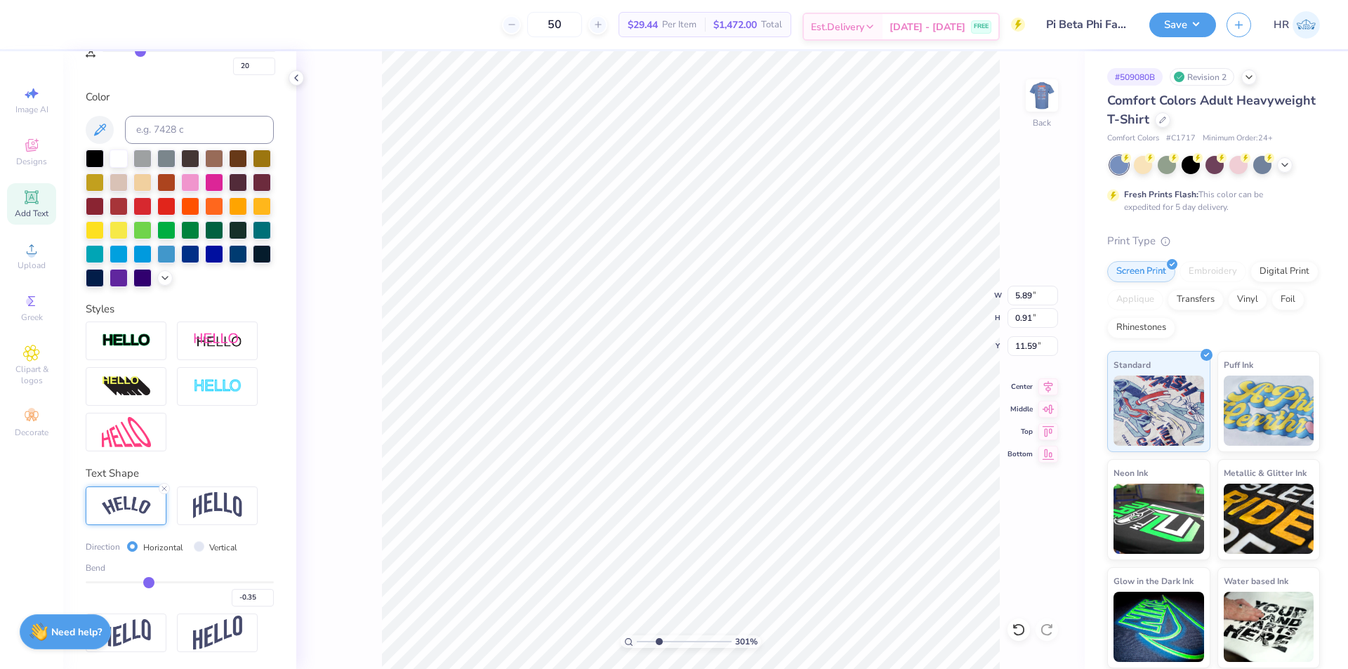
type input "3.00581987268404"
type input "11.50"
type input "9.50"
type input "3.00"
drag, startPoint x: 656, startPoint y: 645, endPoint x: 647, endPoint y: 642, distance: 9.4
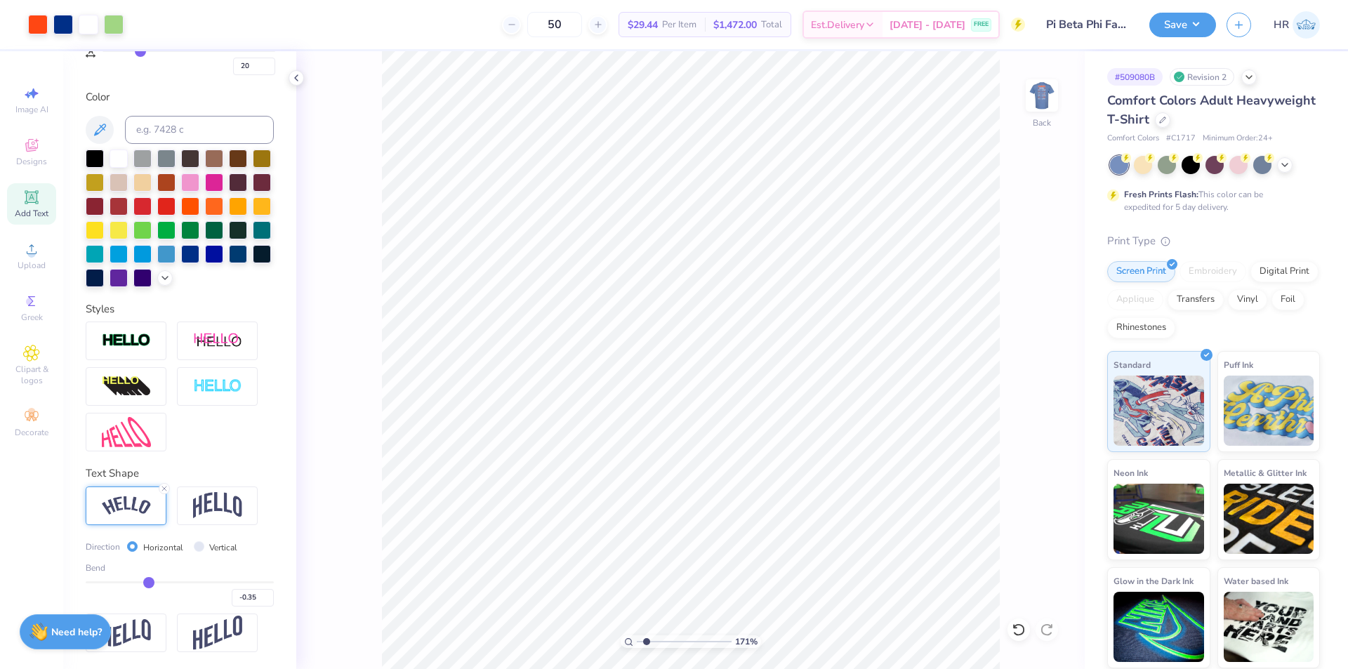
click at [647, 642] on input "range" at bounding box center [684, 641] width 95 height 13
drag, startPoint x: 654, startPoint y: 642, endPoint x: 621, endPoint y: 635, distance: 34.4
click at [637, 635] on input "range" at bounding box center [684, 641] width 95 height 13
type input "6.05509823375817"
drag, startPoint x: 1027, startPoint y: 345, endPoint x: 1037, endPoint y: 348, distance: 10.4
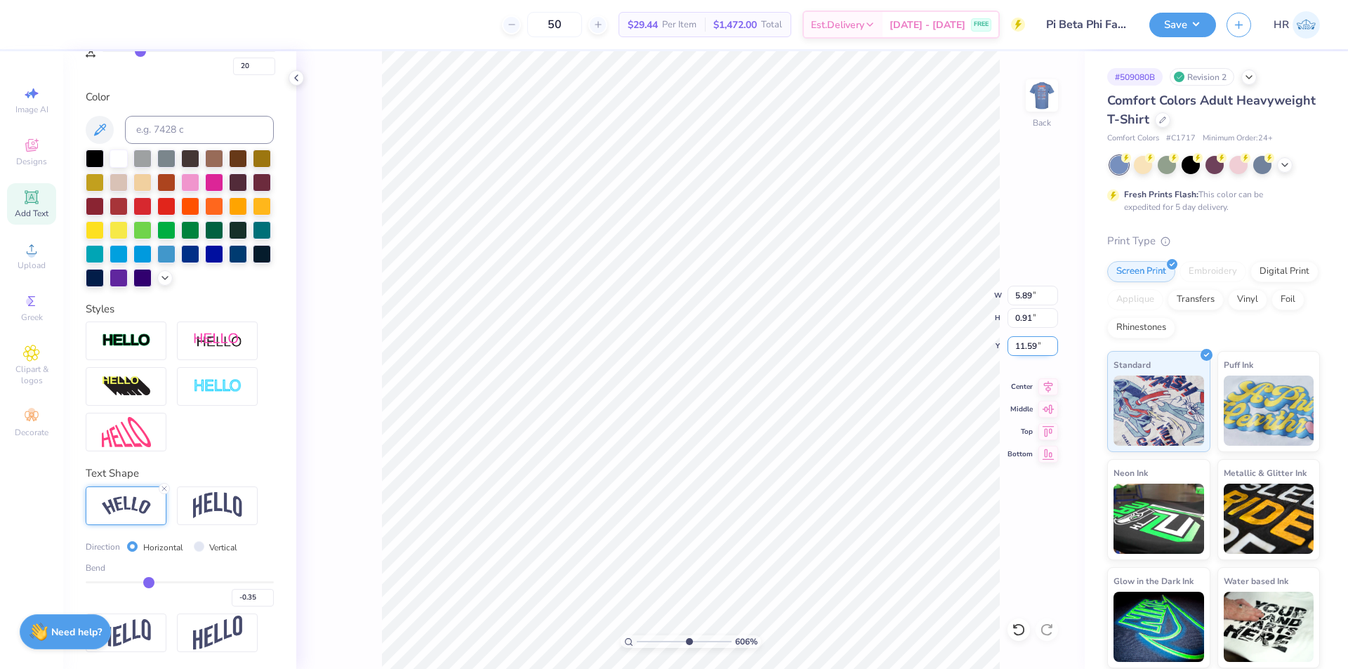
click at [1037, 348] on input "11.59" at bounding box center [1033, 346] width 51 height 20
type input "11.6"
type input "6.05509823375817"
type input "11.60"
drag, startPoint x: 693, startPoint y: 639, endPoint x: 675, endPoint y: 642, distance: 17.9
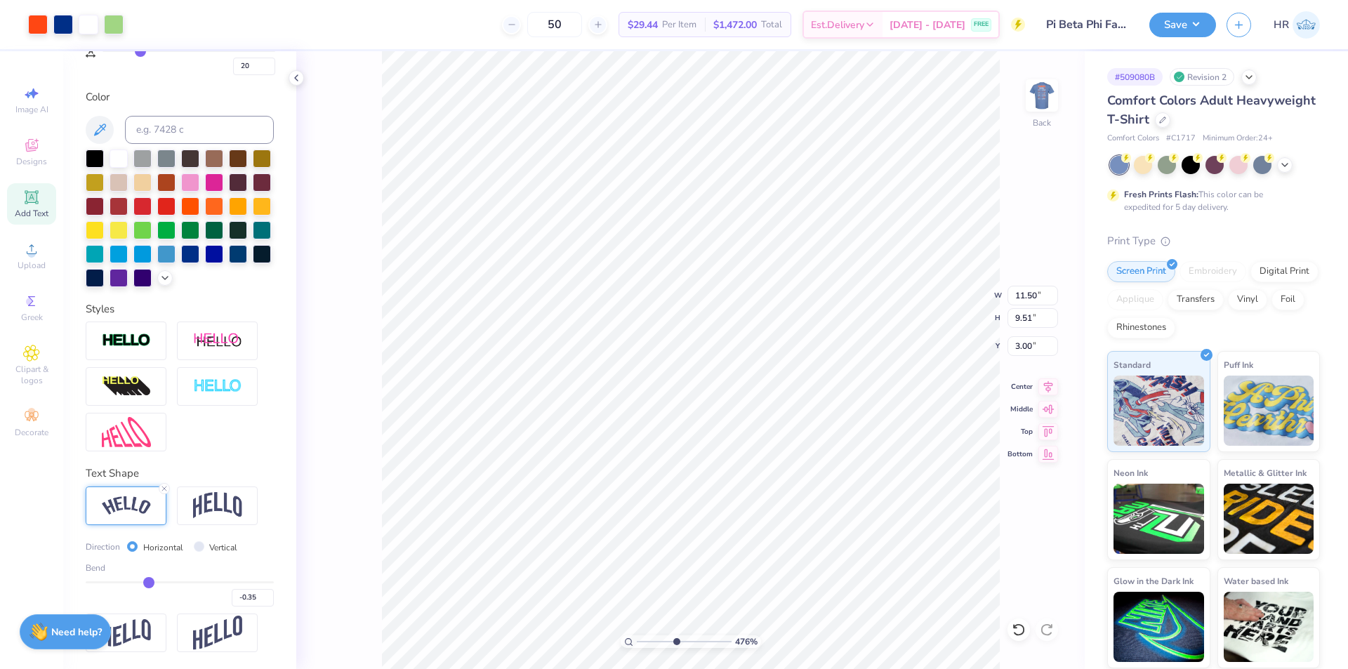
click at [675, 642] on input "range" at bounding box center [684, 641] width 95 height 13
drag, startPoint x: 674, startPoint y: 639, endPoint x: 544, endPoint y: 628, distance: 130.3
click at [637, 635] on input "range" at bounding box center [684, 641] width 95 height 13
click at [1032, 86] on img at bounding box center [1042, 95] width 56 height 56
drag, startPoint x: 638, startPoint y: 641, endPoint x: 661, endPoint y: 638, distance: 24.0
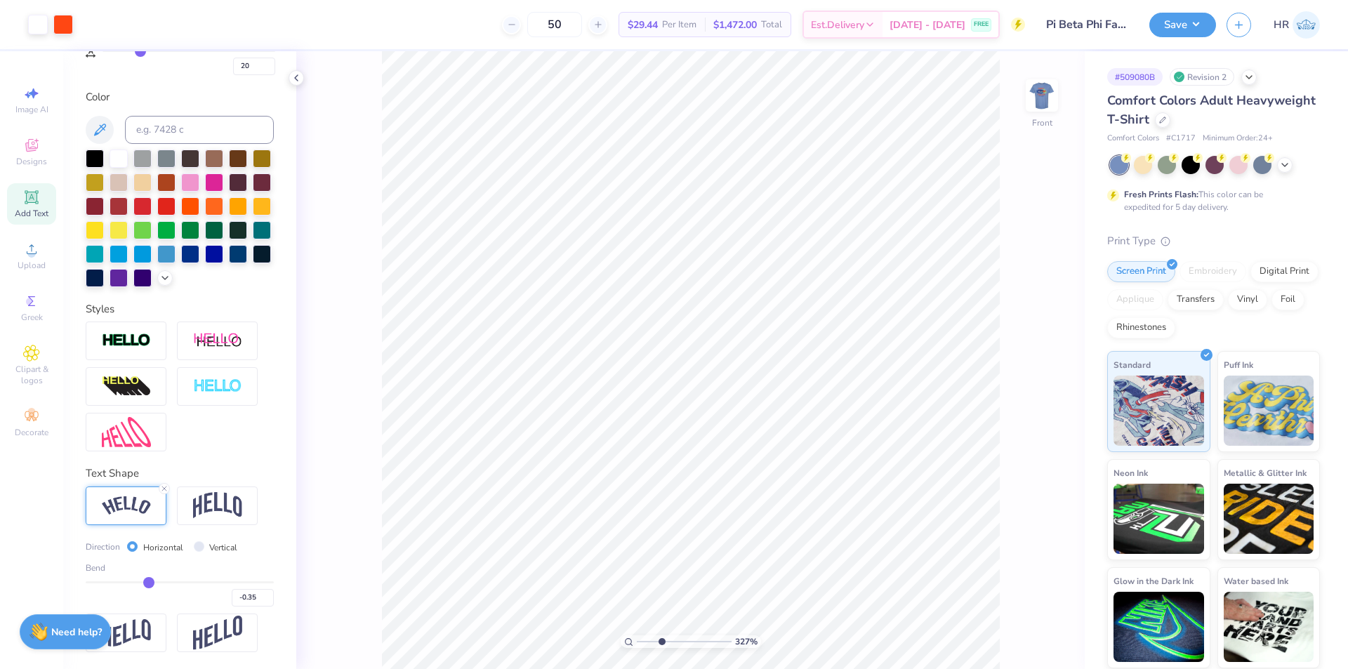
click at [661, 638] on input "range" at bounding box center [684, 641] width 95 height 13
type input "5.96011743688985"
click at [1029, 344] on input "9.58" at bounding box center [1033, 346] width 51 height 20
type input "9.61"
type input "4.49149148610075"
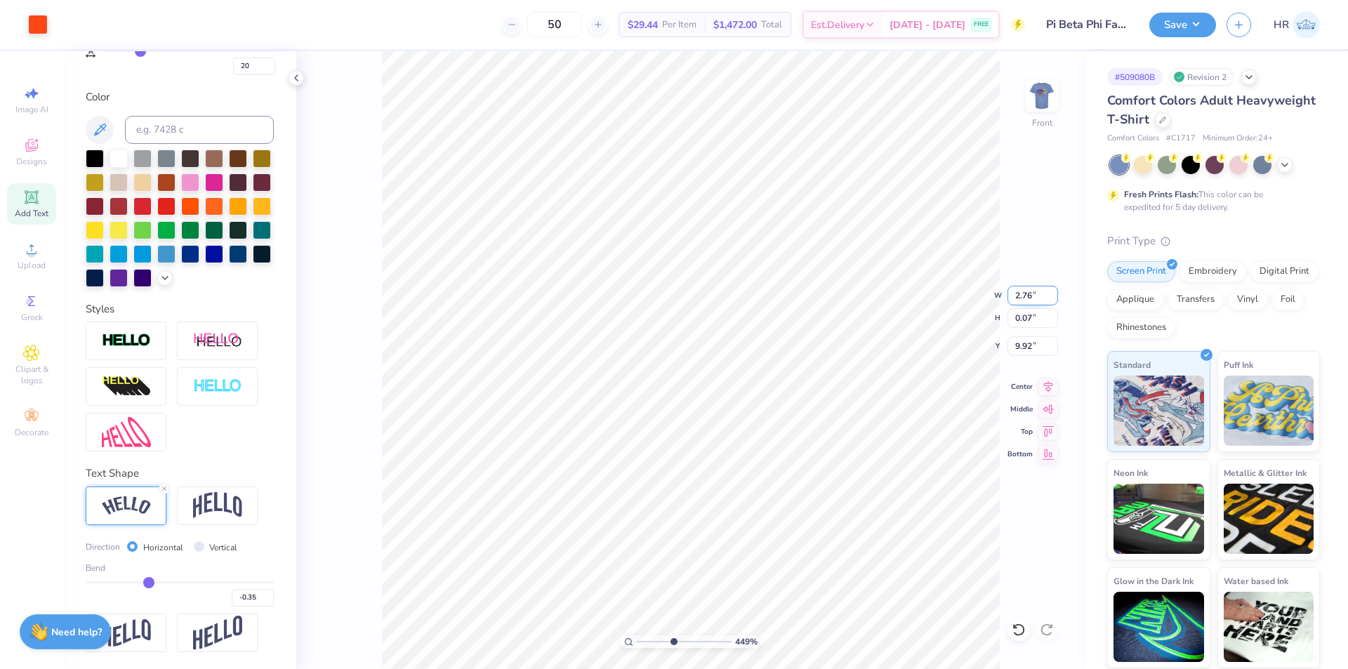
click at [1024, 296] on input "2.76" at bounding box center [1033, 296] width 51 height 20
type input "3.25"
type input "0.08"
type input "5.48646907485497"
type input "9.91"
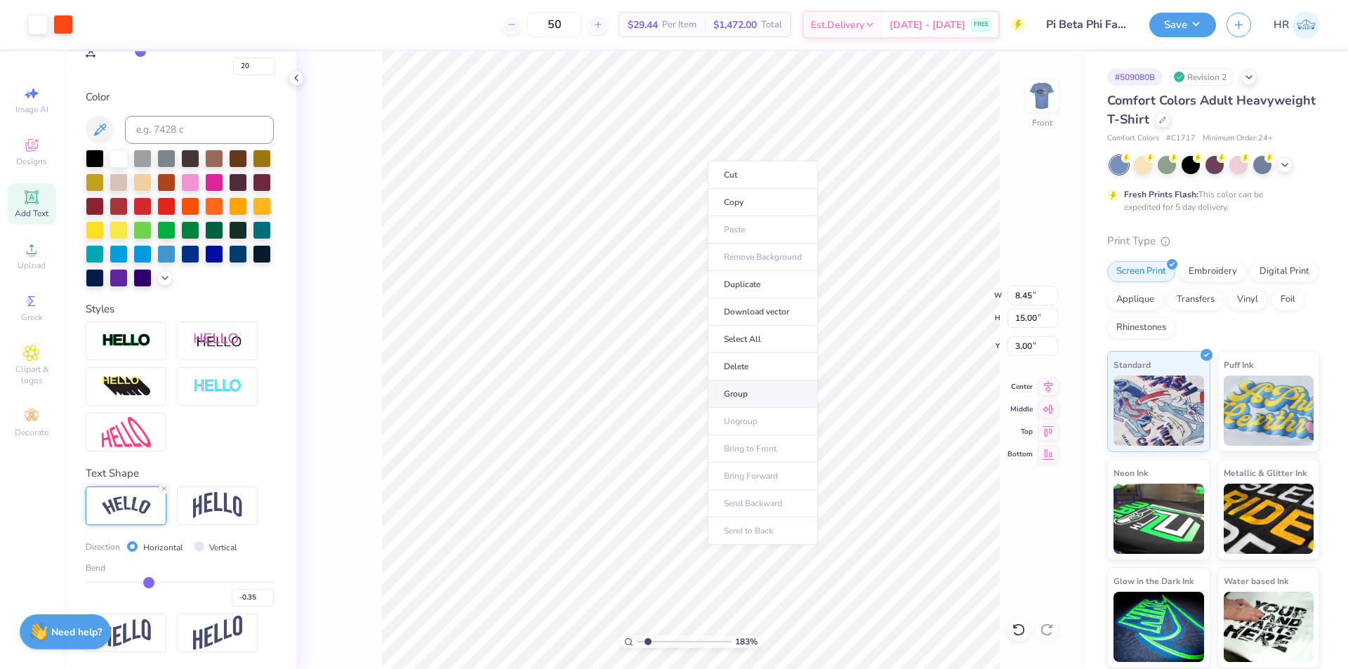
click at [760, 383] on li "Group" at bounding box center [763, 394] width 110 height 27
drag, startPoint x: 644, startPoint y: 643, endPoint x: 579, endPoint y: 628, distance: 66.4
type input "1"
click at [637, 635] on input "range" at bounding box center [684, 641] width 95 height 13
click at [1044, 109] on img at bounding box center [1042, 95] width 56 height 56
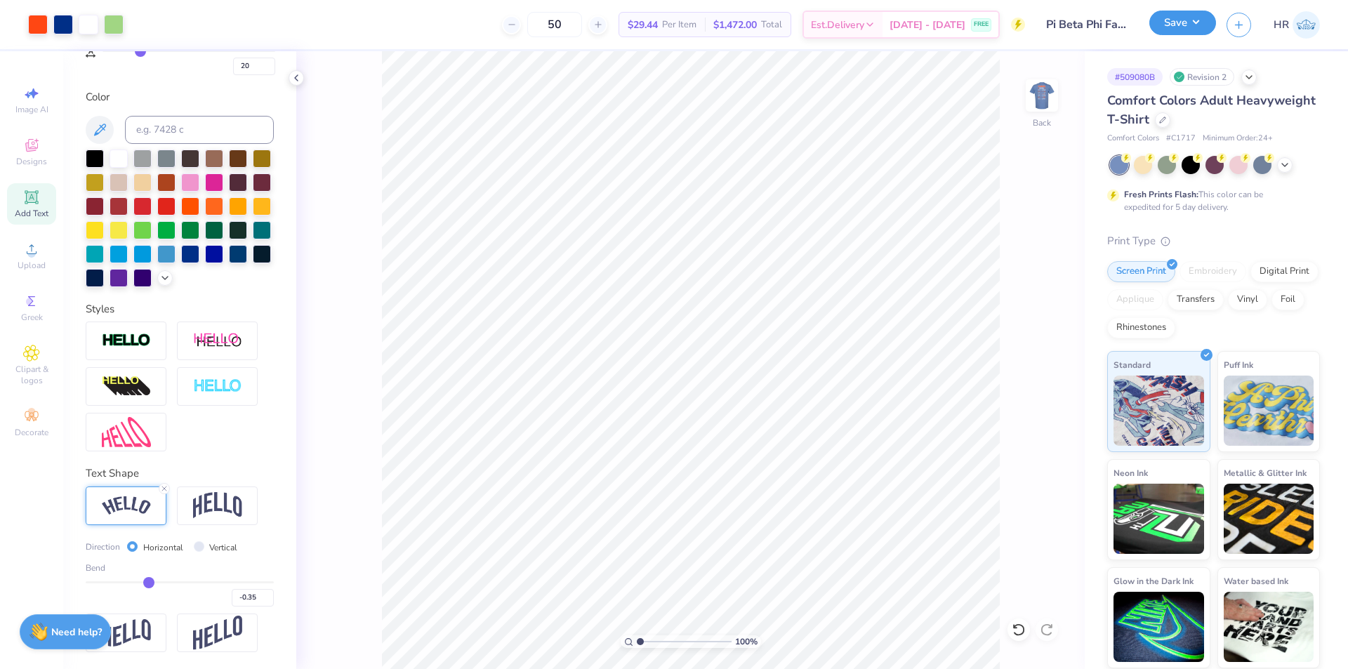
click at [1185, 20] on button "Save" at bounding box center [1182, 23] width 67 height 25
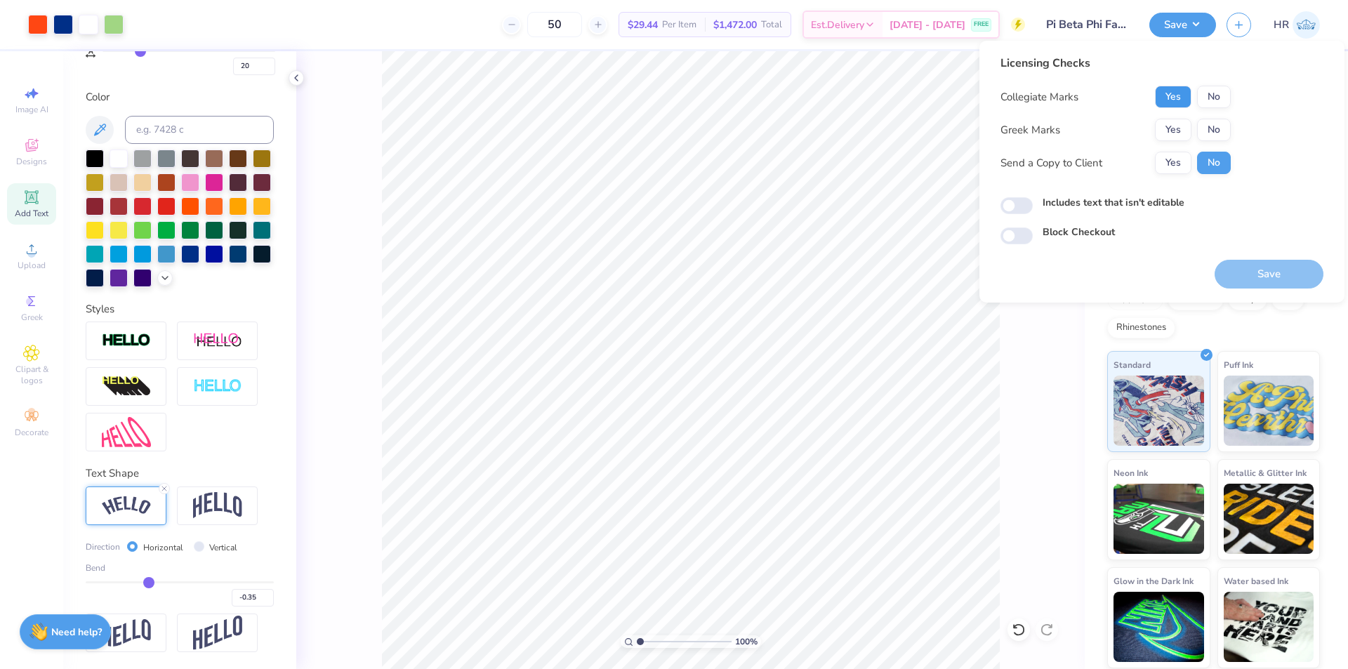
click at [1168, 98] on button "Yes" at bounding box center [1173, 97] width 37 height 22
click at [1161, 135] on button "Yes" at bounding box center [1173, 130] width 37 height 22
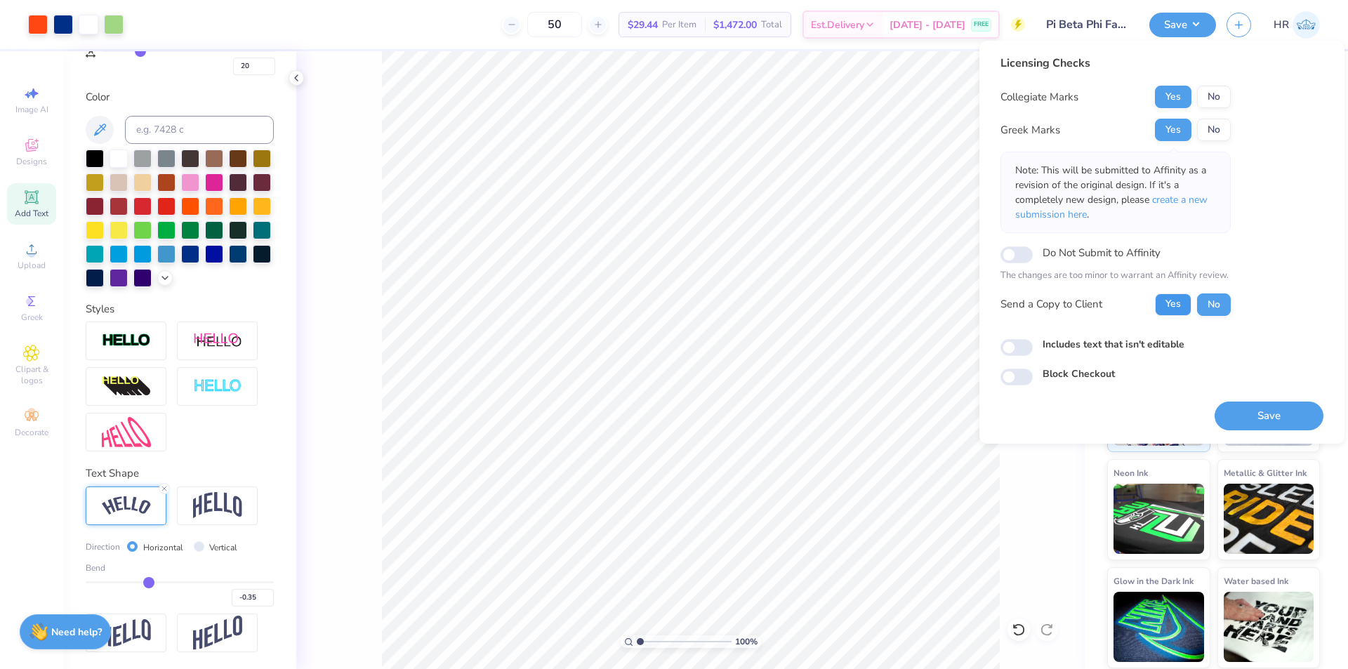
click at [1161, 305] on button "Yes" at bounding box center [1173, 304] width 37 height 22
click at [1034, 341] on div "Includes text that isn't editable" at bounding box center [1162, 345] width 323 height 16
click at [1023, 342] on input "Includes text that isn't editable" at bounding box center [1017, 347] width 32 height 17
checkbox input "true"
click at [1250, 417] on button "Save" at bounding box center [1269, 416] width 109 height 29
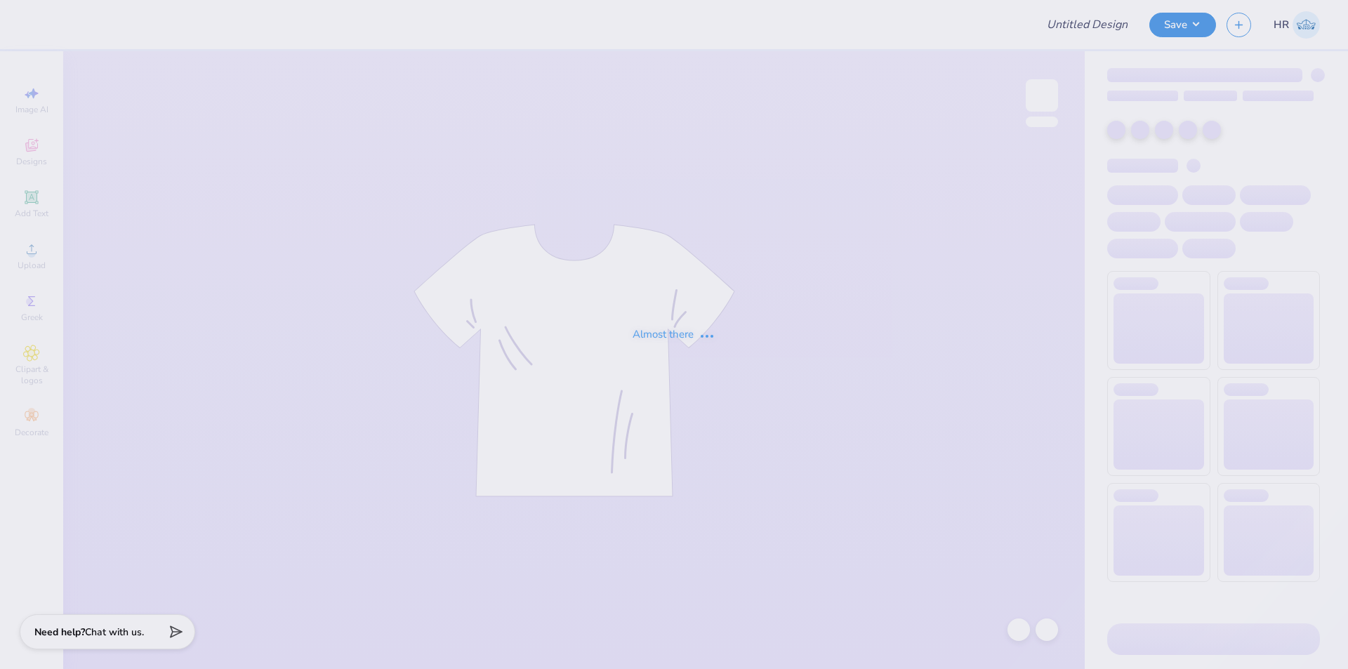
type input "tep game day"
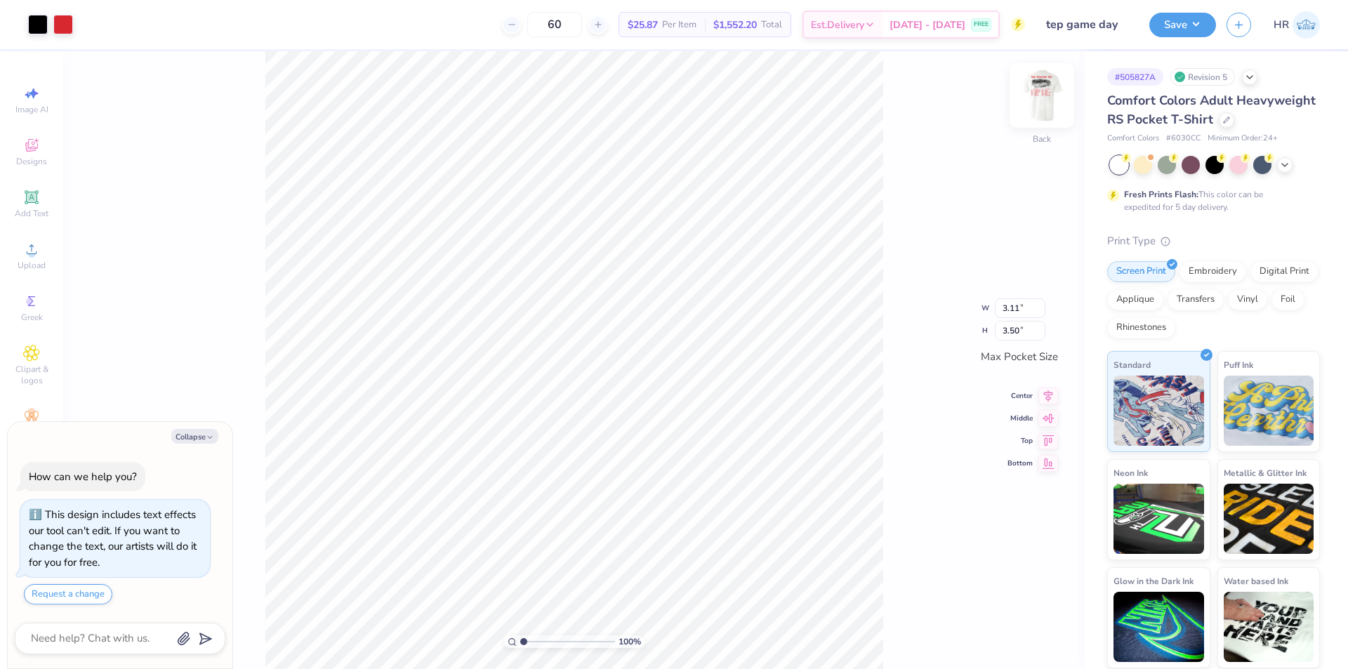
click at [1032, 98] on img at bounding box center [1042, 95] width 56 height 56
click at [1019, 627] on icon at bounding box center [1019, 630] width 14 height 14
click at [34, 265] on span "Upload" at bounding box center [32, 265] width 28 height 11
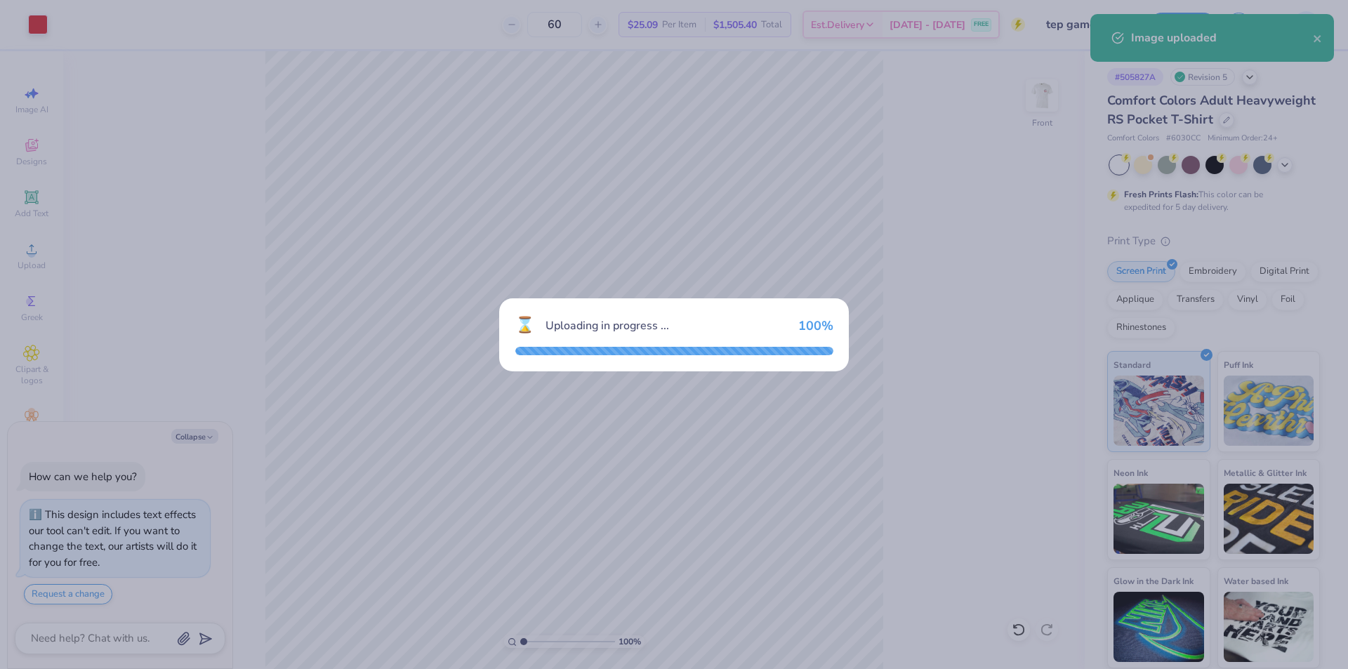
type textarea "x"
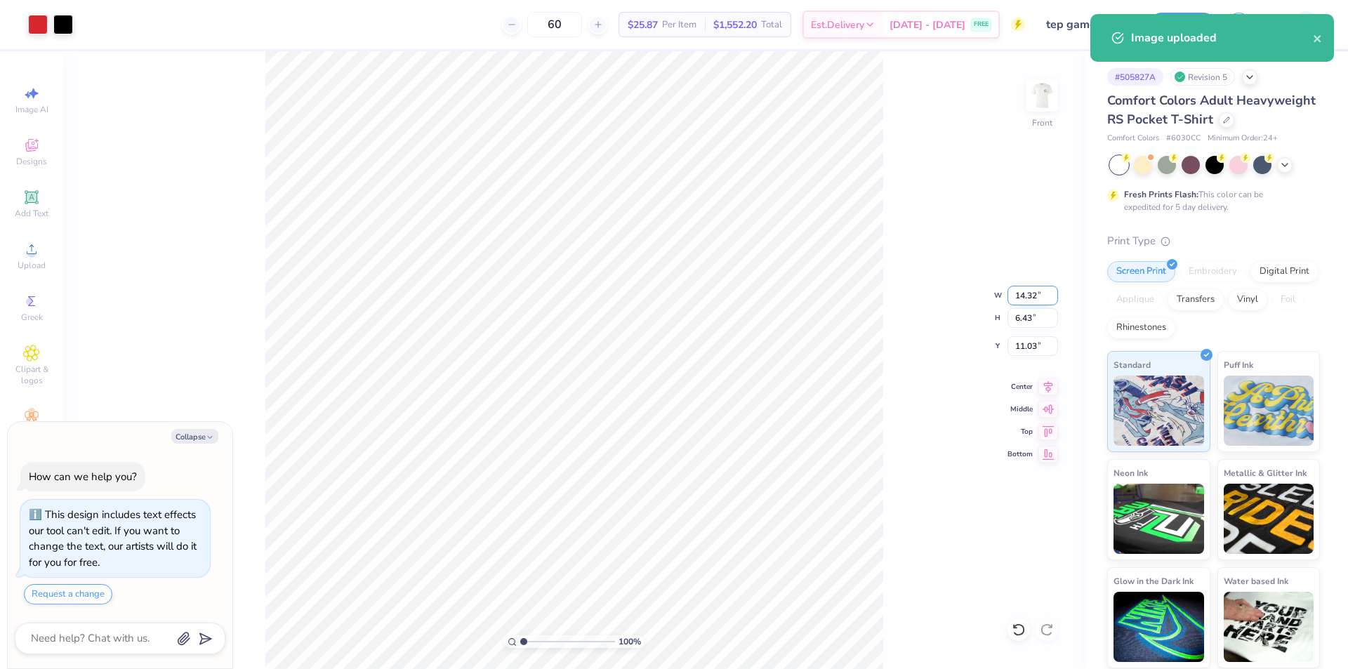
click at [1026, 294] on input "14.32" at bounding box center [1033, 296] width 51 height 20
type input "11.97"
type textarea "x"
type input "5.38"
type input "11.56"
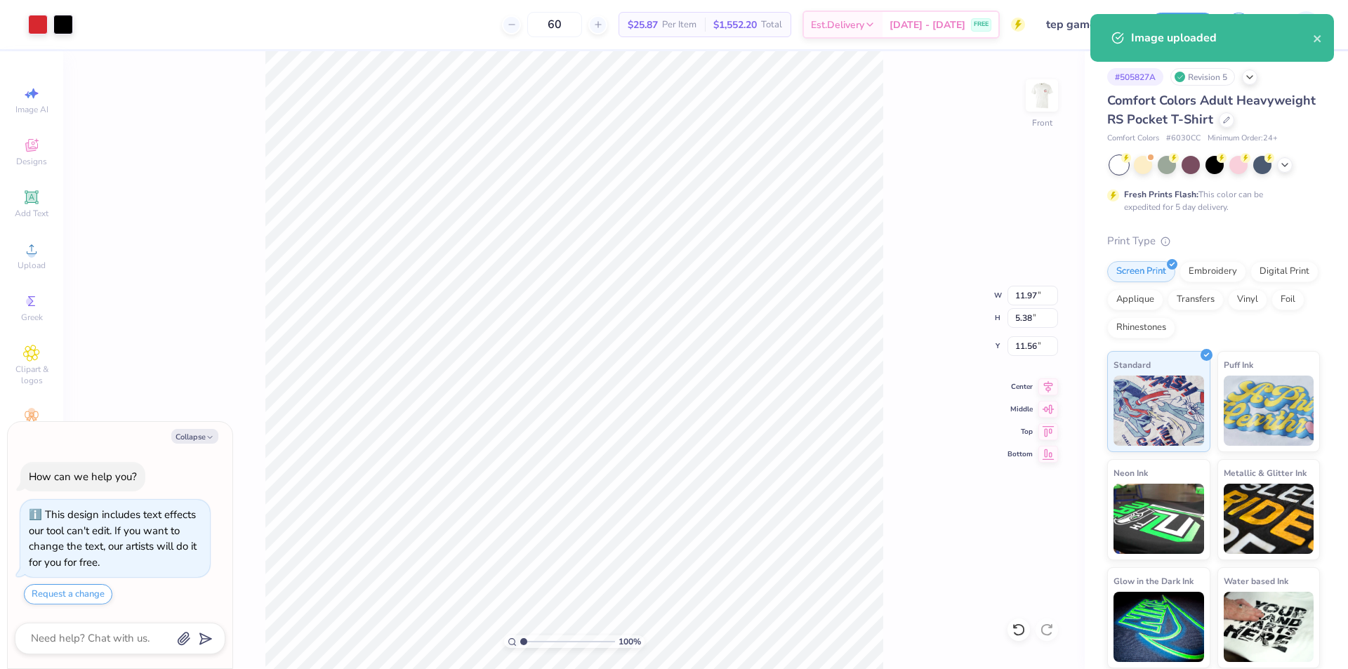
type textarea "x"
type input "4.37"
type textarea "x"
click at [1031, 348] on input "4.37" at bounding box center [1033, 346] width 51 height 20
type input "4.5"
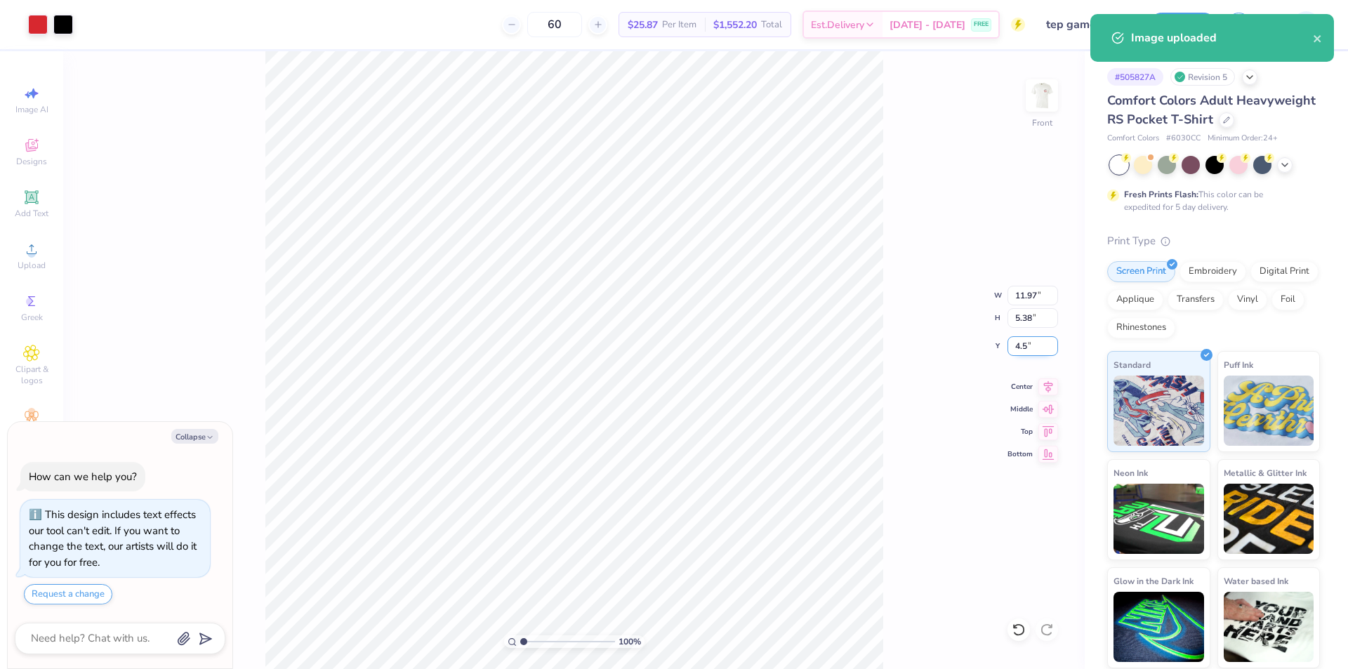
type textarea "x"
type input "4.50"
type textarea "x"
drag, startPoint x: 1028, startPoint y: 296, endPoint x: 1038, endPoint y: 296, distance: 9.8
click at [1038, 296] on input "12.11" at bounding box center [1033, 296] width 51 height 20
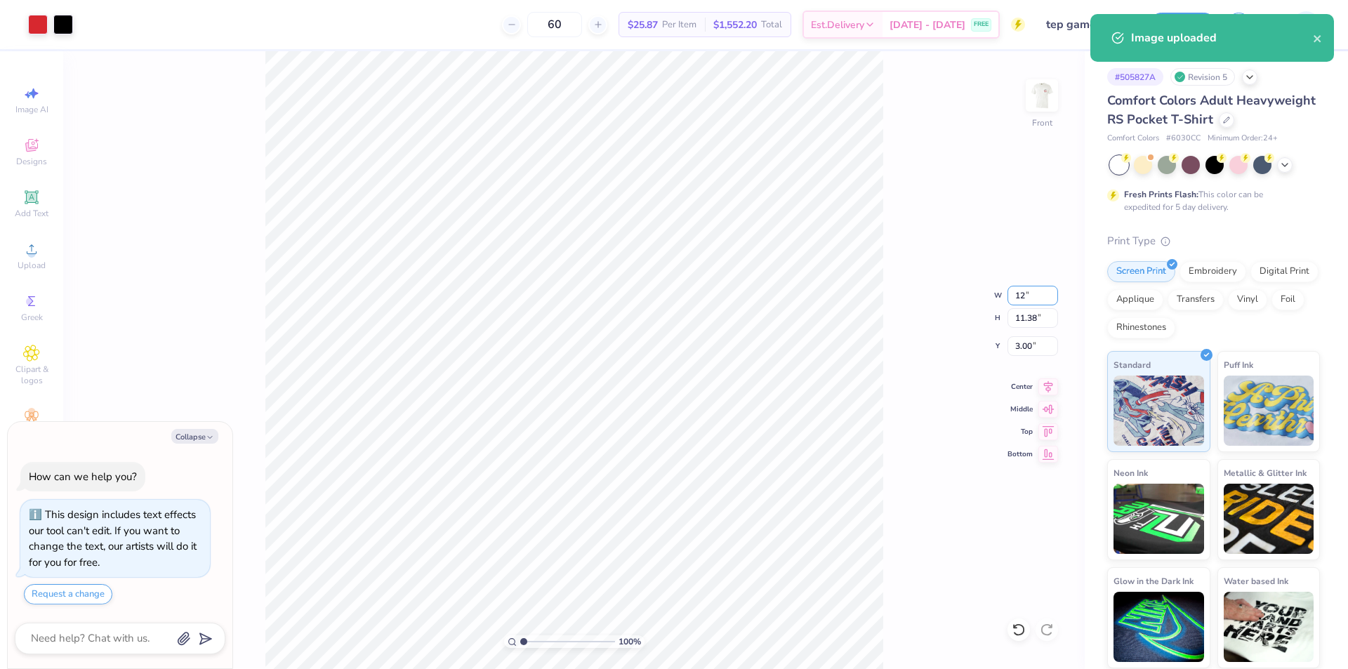
type input "12"
type textarea "x"
type input "12.00"
type input "11.28"
type input "3.05"
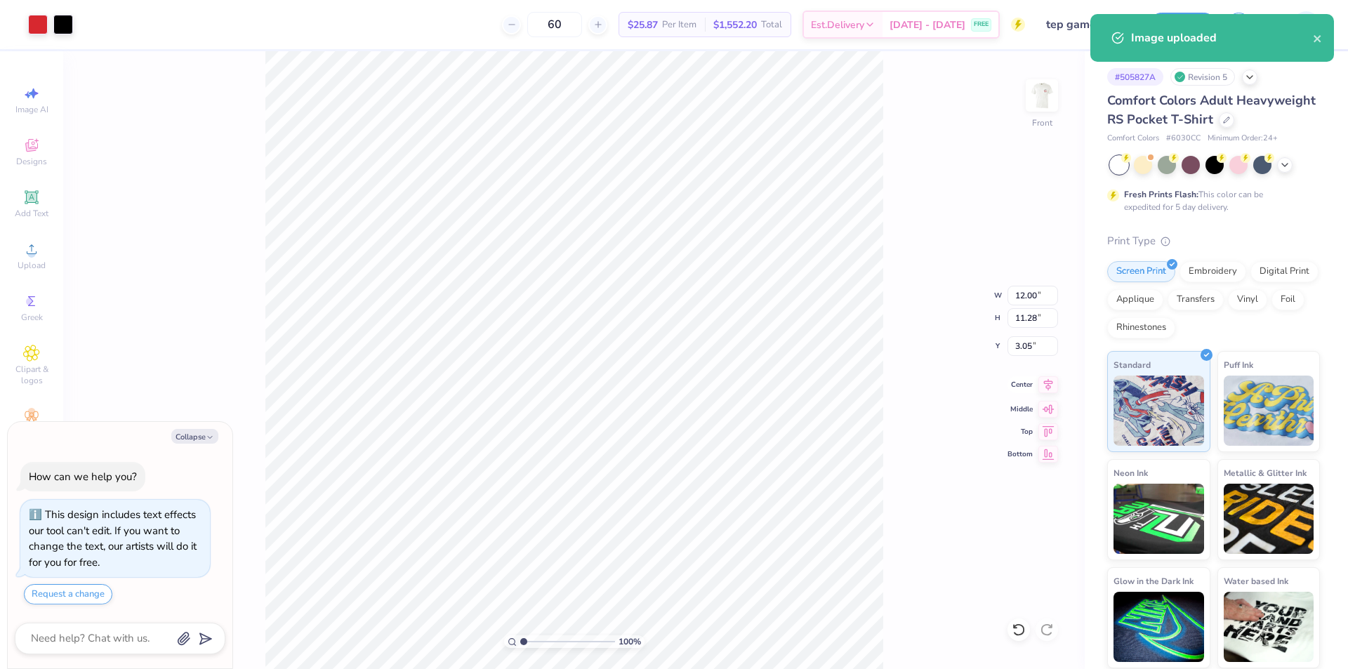
click at [1048, 388] on icon at bounding box center [1048, 384] width 9 height 12
type textarea "x"
drag, startPoint x: 524, startPoint y: 638, endPoint x: 539, endPoint y: 635, distance: 14.3
type input "2.6"
click at [539, 635] on input "range" at bounding box center [567, 641] width 95 height 13
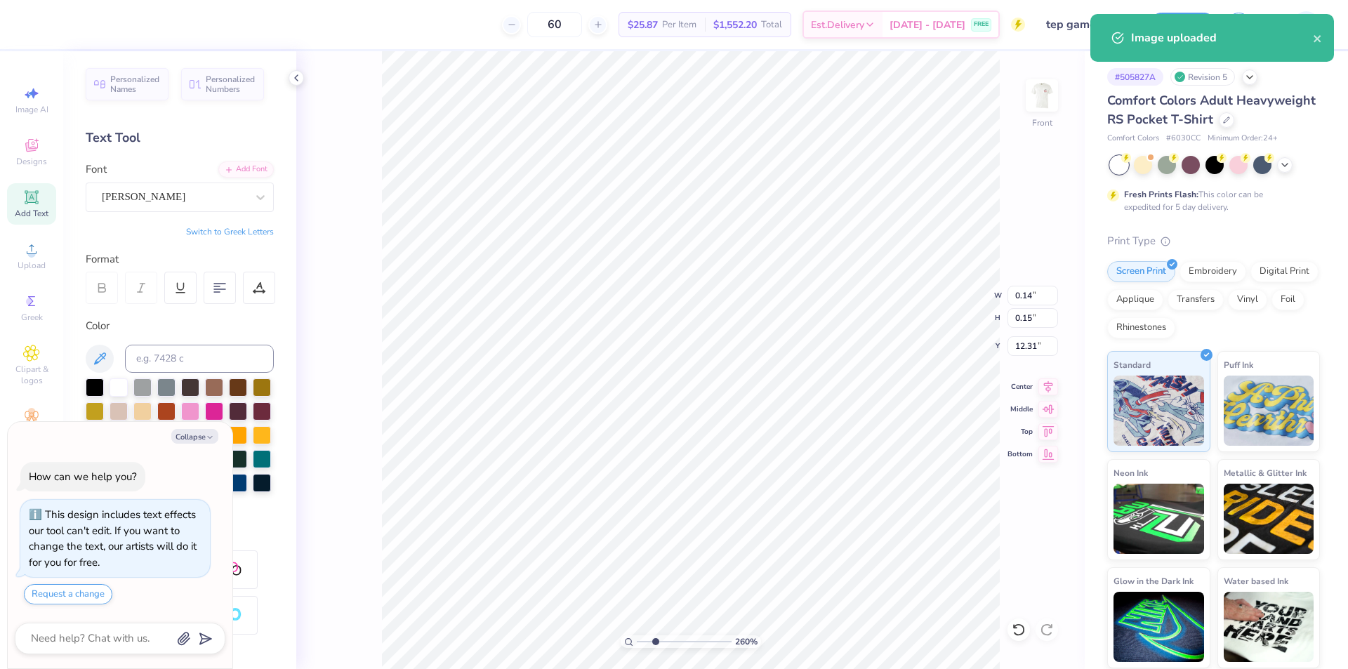
type textarea "x"
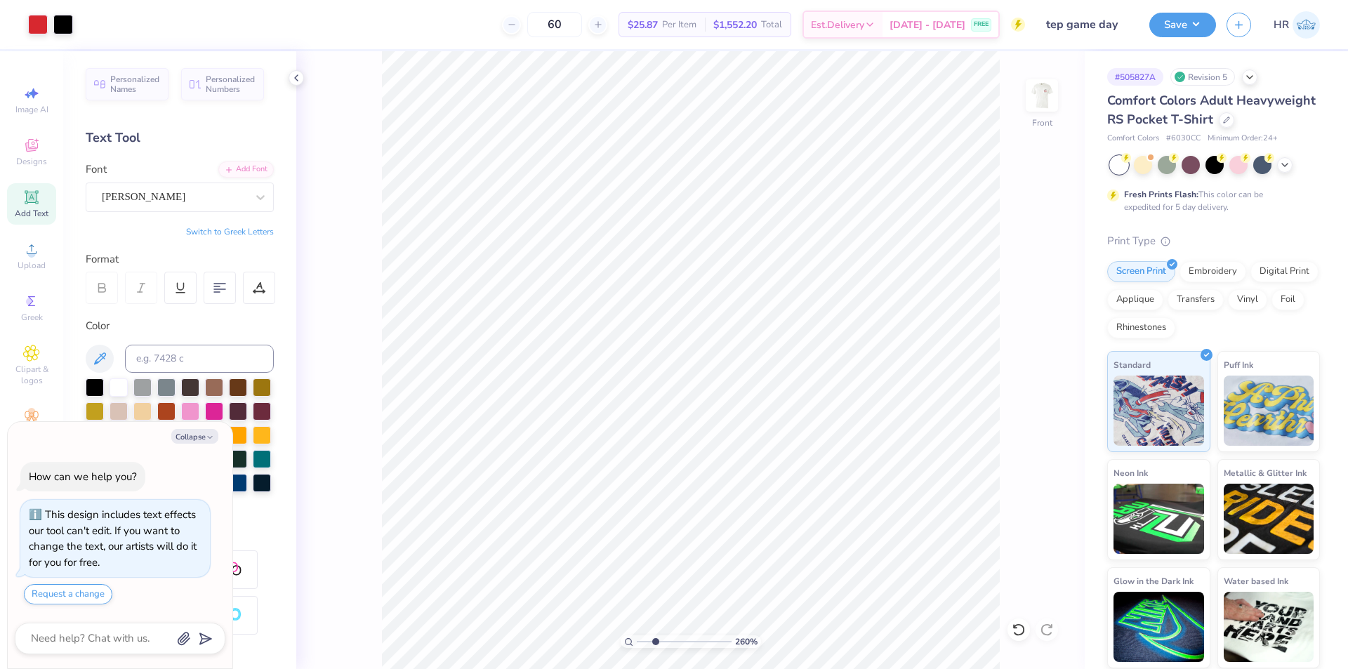
drag, startPoint x: 654, startPoint y: 641, endPoint x: 477, endPoint y: 628, distance: 177.4
type input "1"
click at [637, 635] on input "range" at bounding box center [684, 641] width 95 height 13
click at [1199, 19] on button "Save" at bounding box center [1182, 23] width 67 height 25
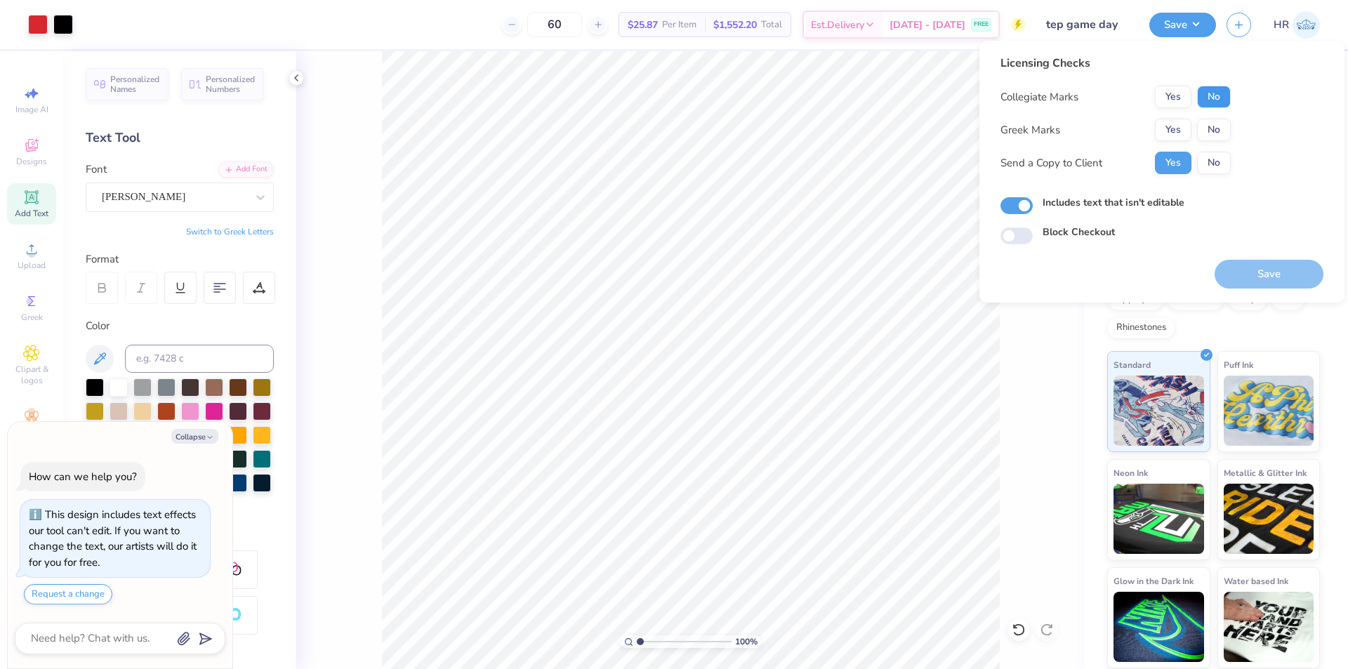
click at [1215, 92] on button "No" at bounding box center [1214, 97] width 34 height 22
click at [1180, 97] on button "Yes" at bounding box center [1173, 97] width 37 height 22
click at [1184, 126] on button "Yes" at bounding box center [1173, 130] width 37 height 22
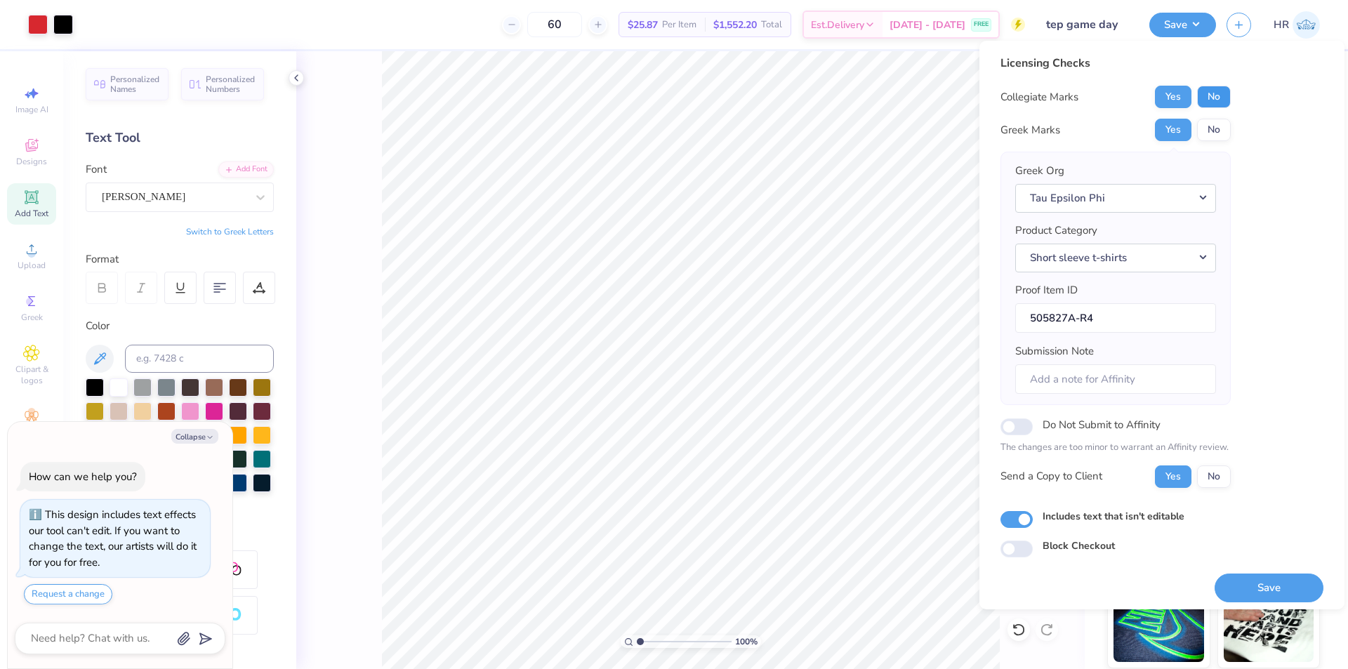
click at [1204, 99] on button "No" at bounding box center [1214, 97] width 34 height 22
click at [1254, 587] on button "Save" at bounding box center [1269, 588] width 109 height 29
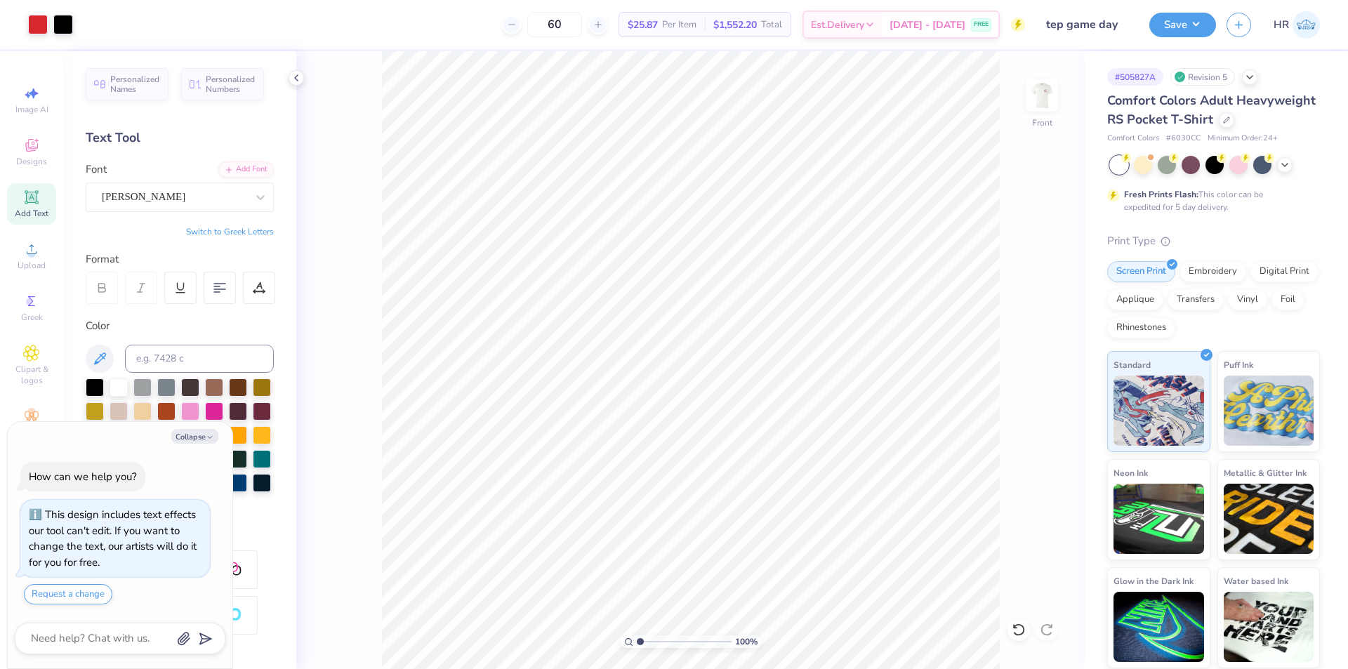
type textarea "x"
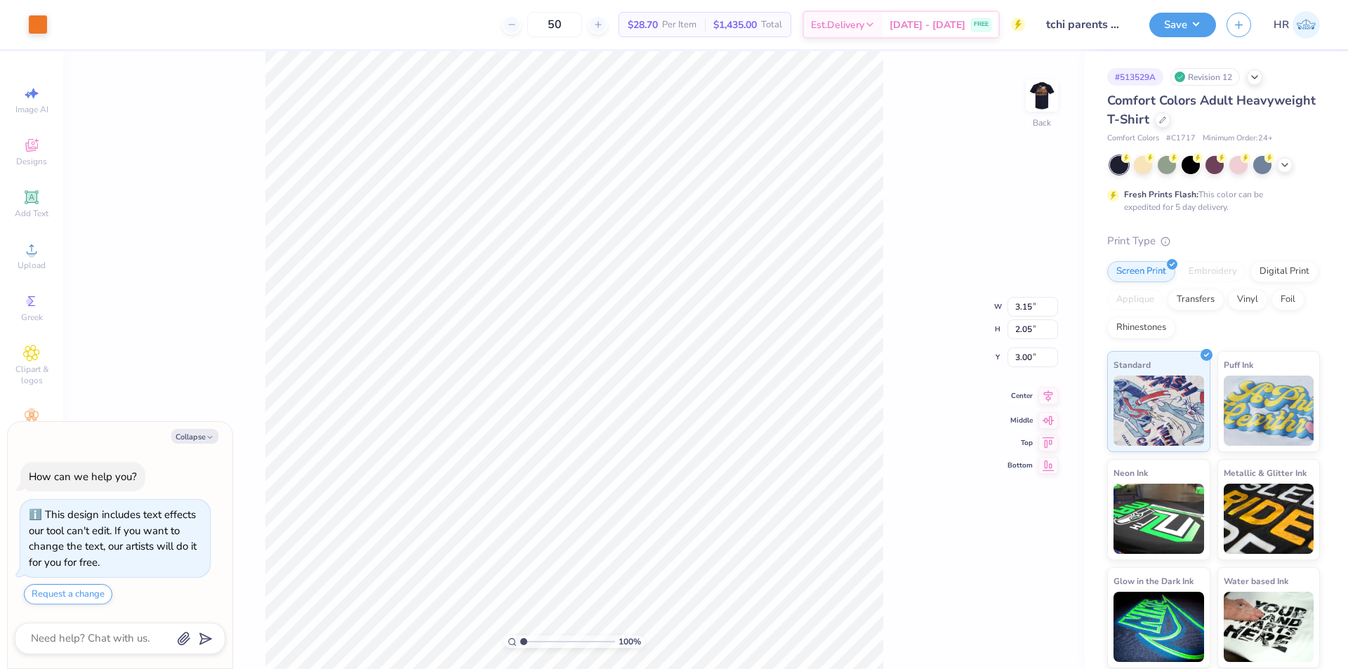
click at [1047, 397] on icon at bounding box center [1048, 396] width 9 height 12
click at [1037, 95] on img at bounding box center [1042, 95] width 56 height 56
click at [32, 262] on span "Upload" at bounding box center [32, 265] width 28 height 11
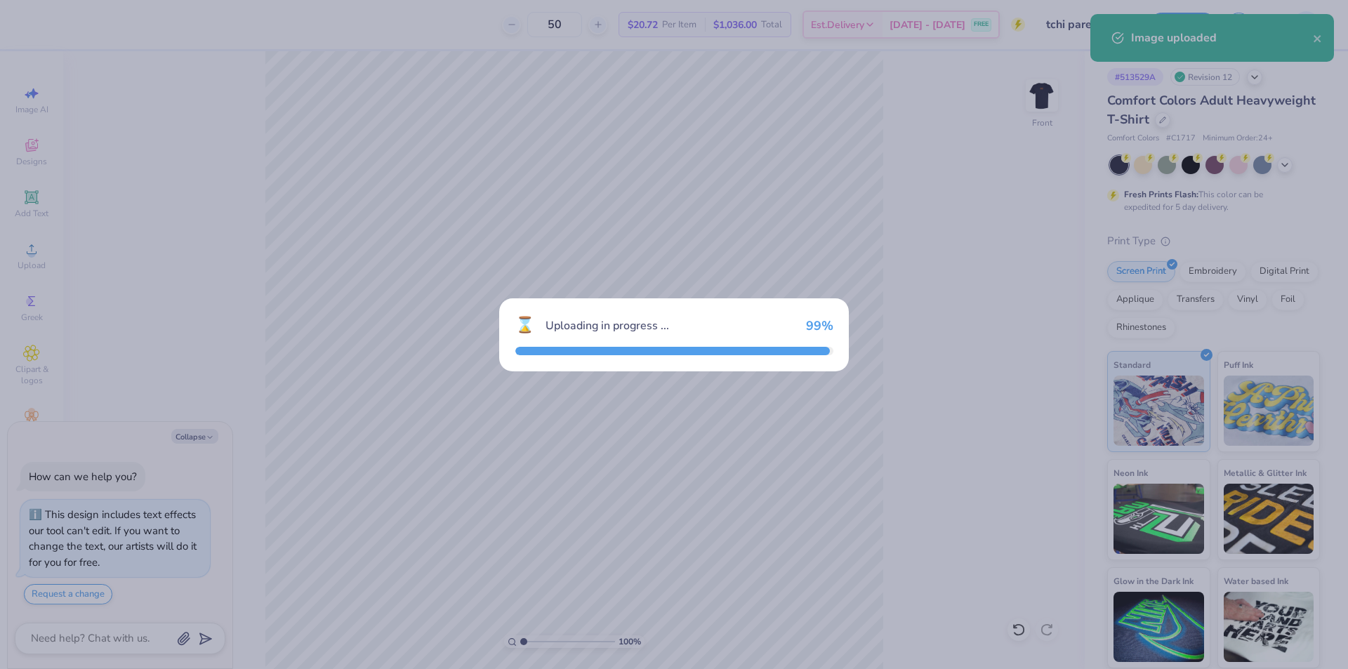
type textarea "x"
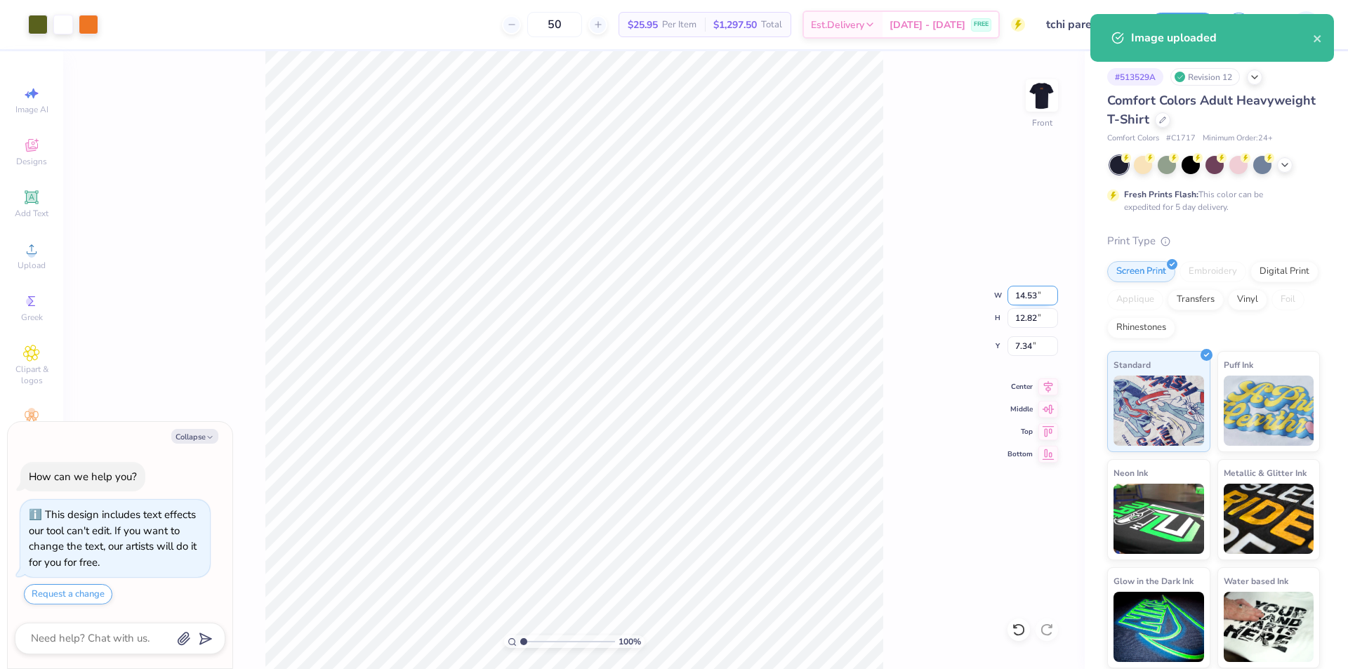
click at [1023, 295] on input "14.53" at bounding box center [1033, 296] width 51 height 20
type input "12.5"
type textarea "x"
type input "12.50"
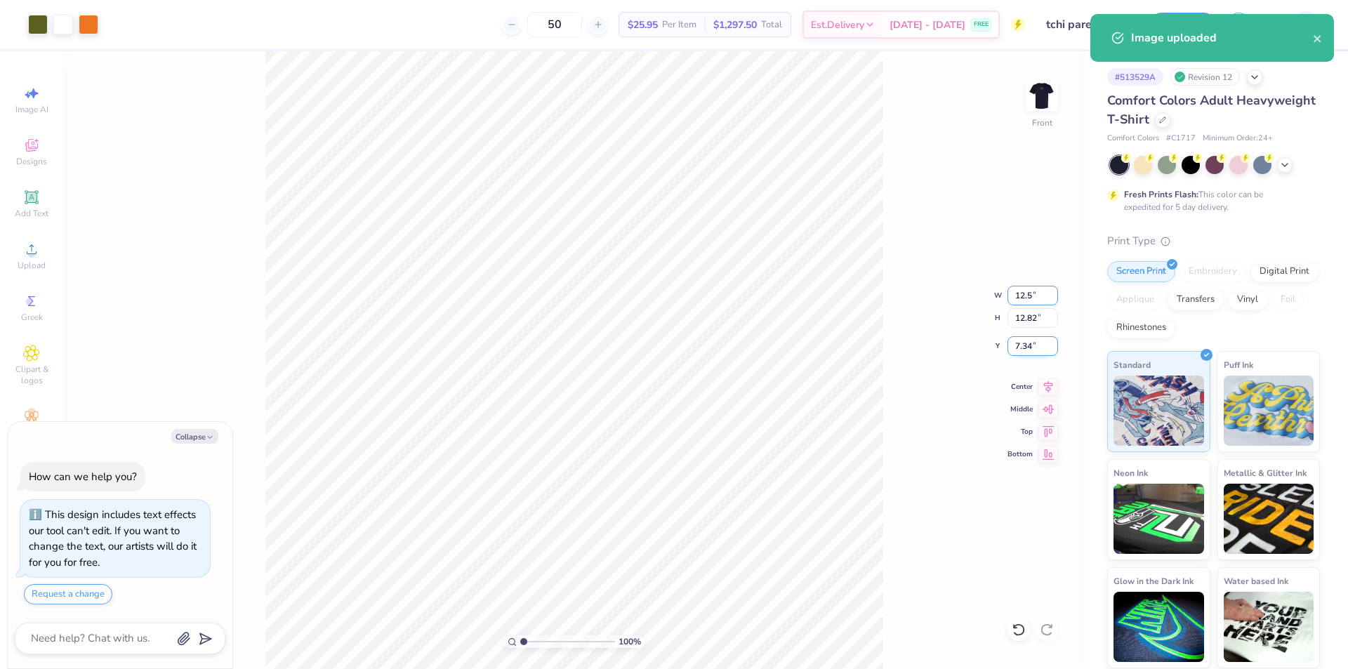
type input "11.03"
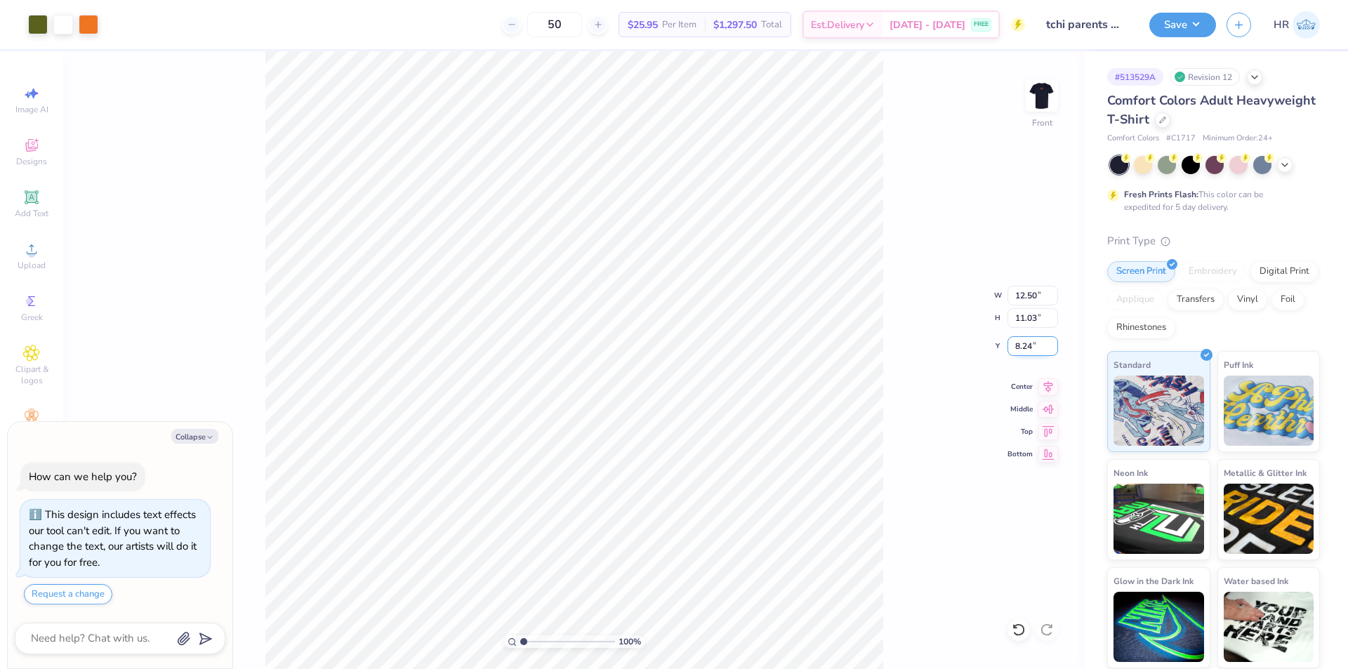
click at [1024, 348] on input "8.24" at bounding box center [1033, 346] width 51 height 20
type input "3"
type textarea "x"
type input "3.00"
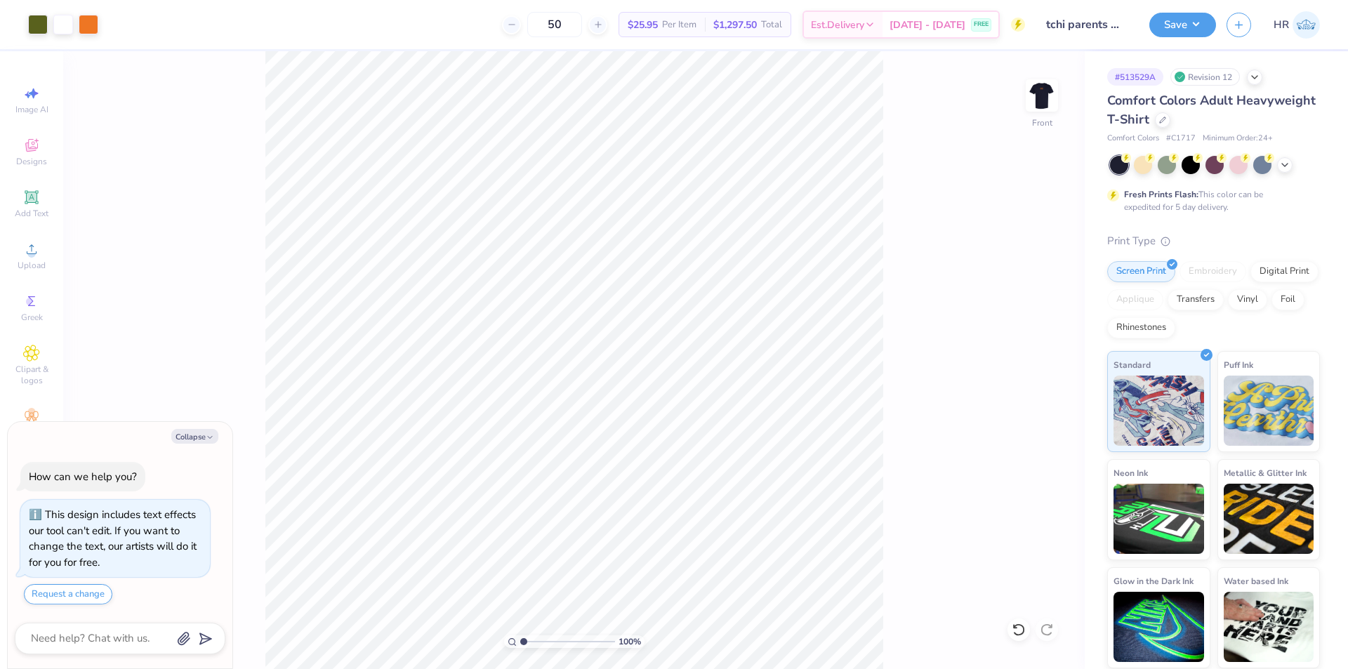
type textarea "x"
type input "2.46071092039641"
type textarea "x"
type input "2.22643191709162"
type textarea "x"
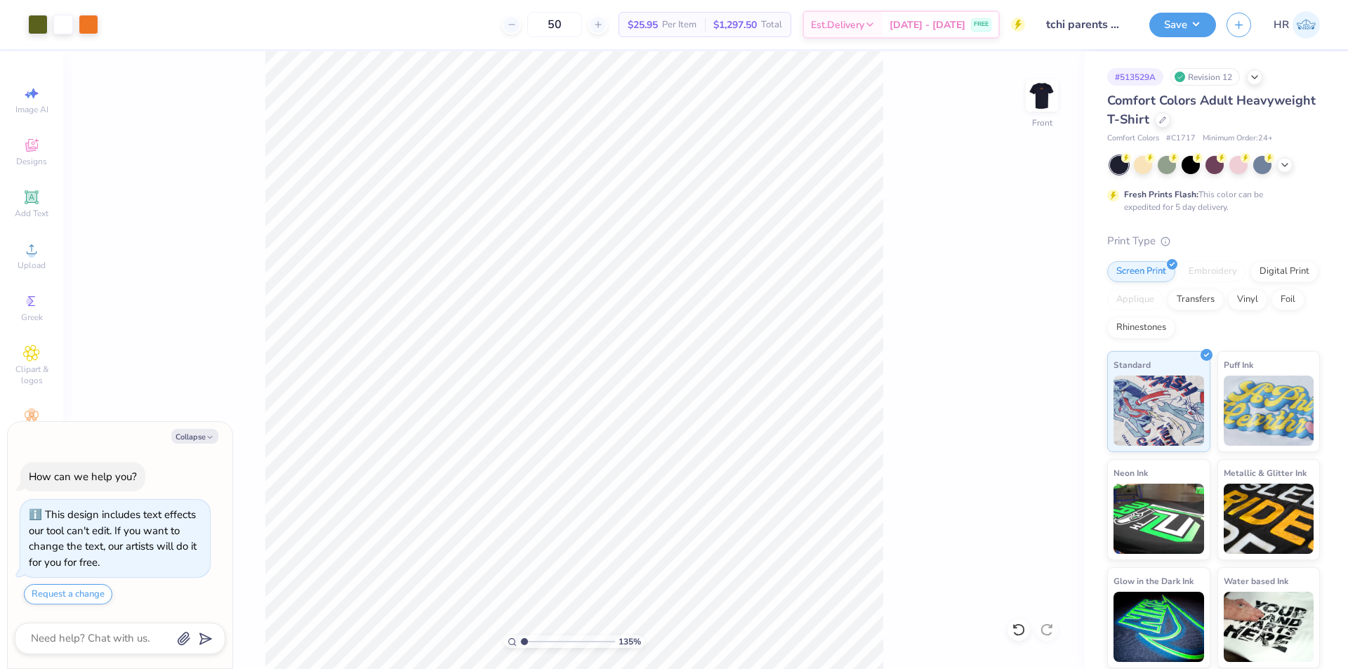
type input "1"
click at [1187, 18] on button "Save" at bounding box center [1182, 23] width 67 height 25
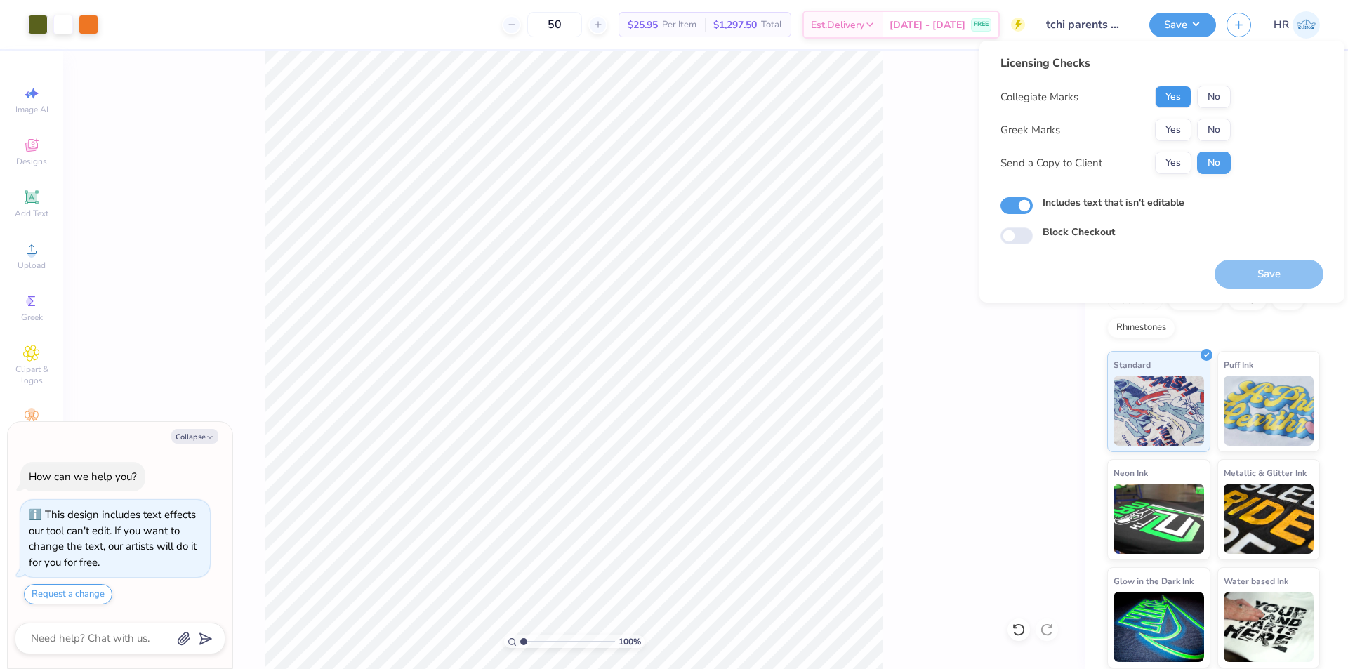
click at [1179, 90] on button "Yes" at bounding box center [1173, 97] width 37 height 22
click at [1180, 131] on button "Yes" at bounding box center [1173, 130] width 37 height 22
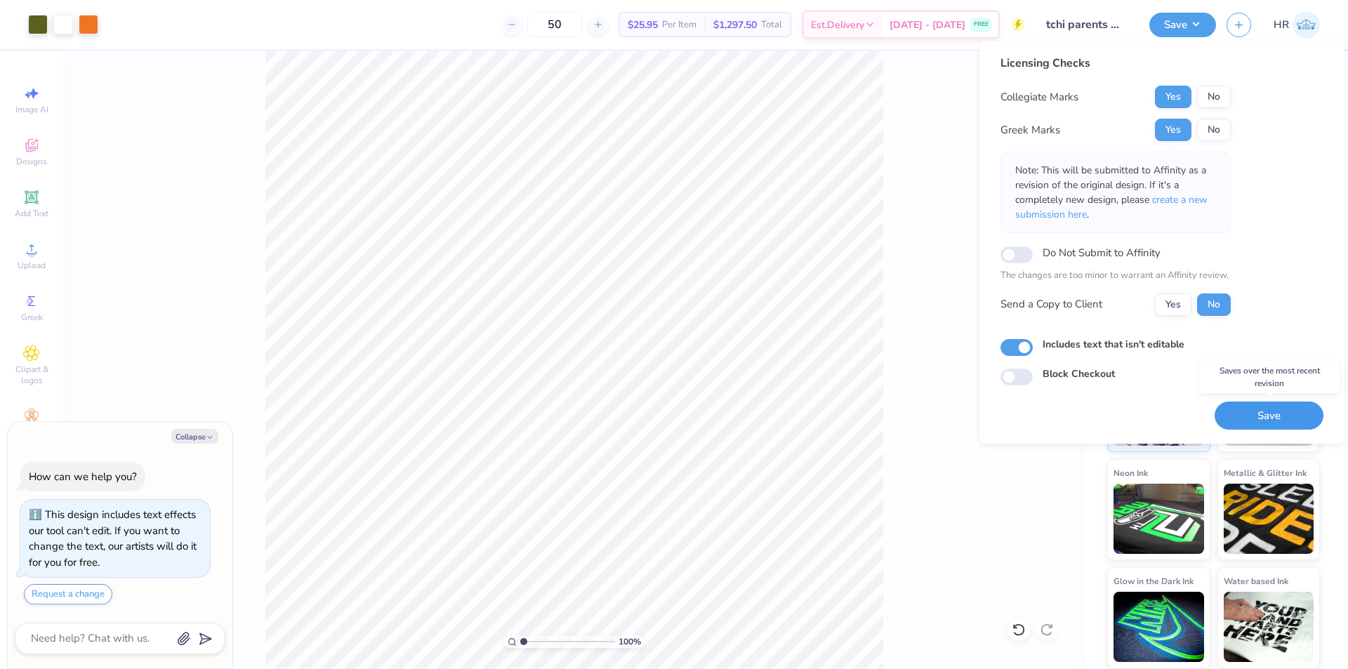
click at [1271, 418] on button "Save" at bounding box center [1269, 416] width 109 height 29
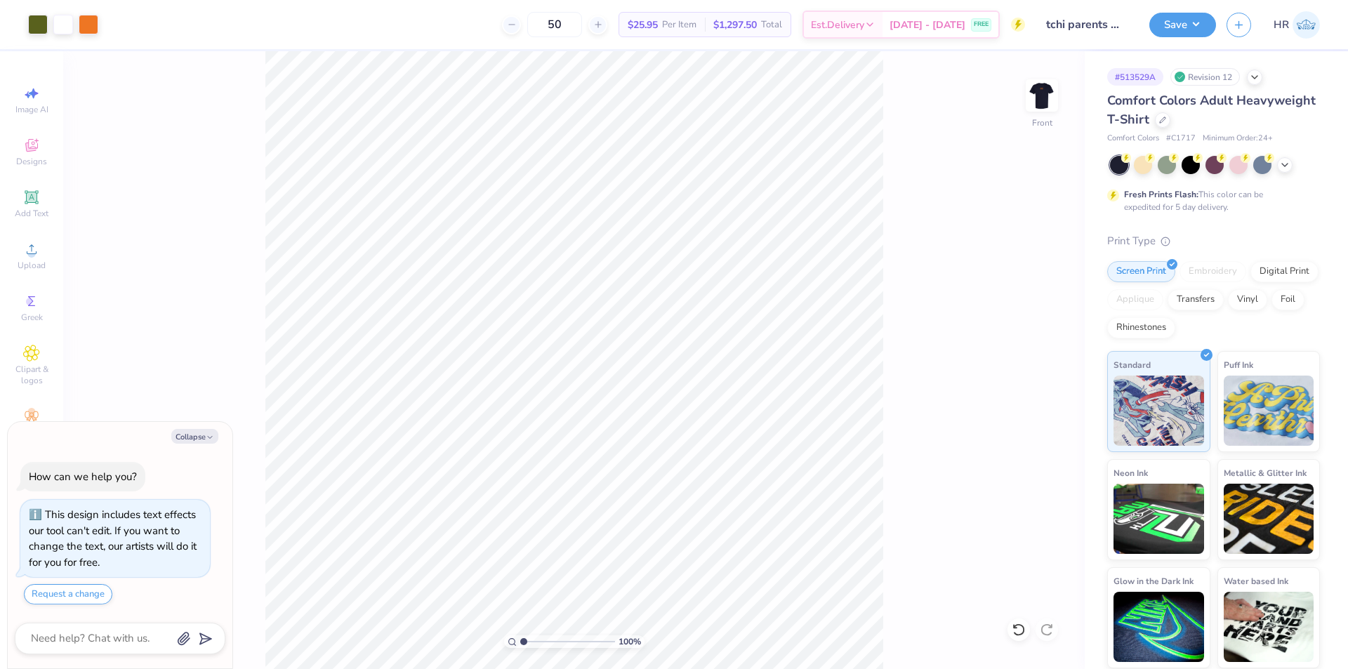
type textarea "x"
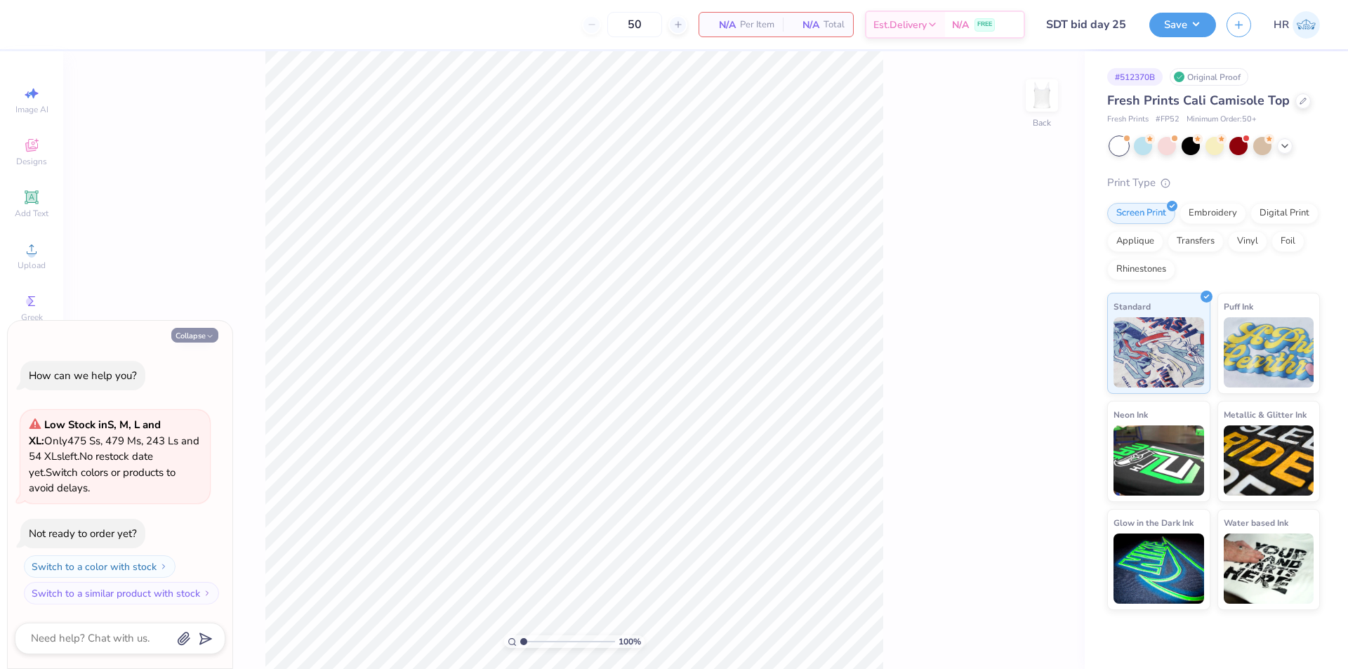
click at [199, 331] on button "Collapse" at bounding box center [194, 335] width 47 height 15
type textarea "x"
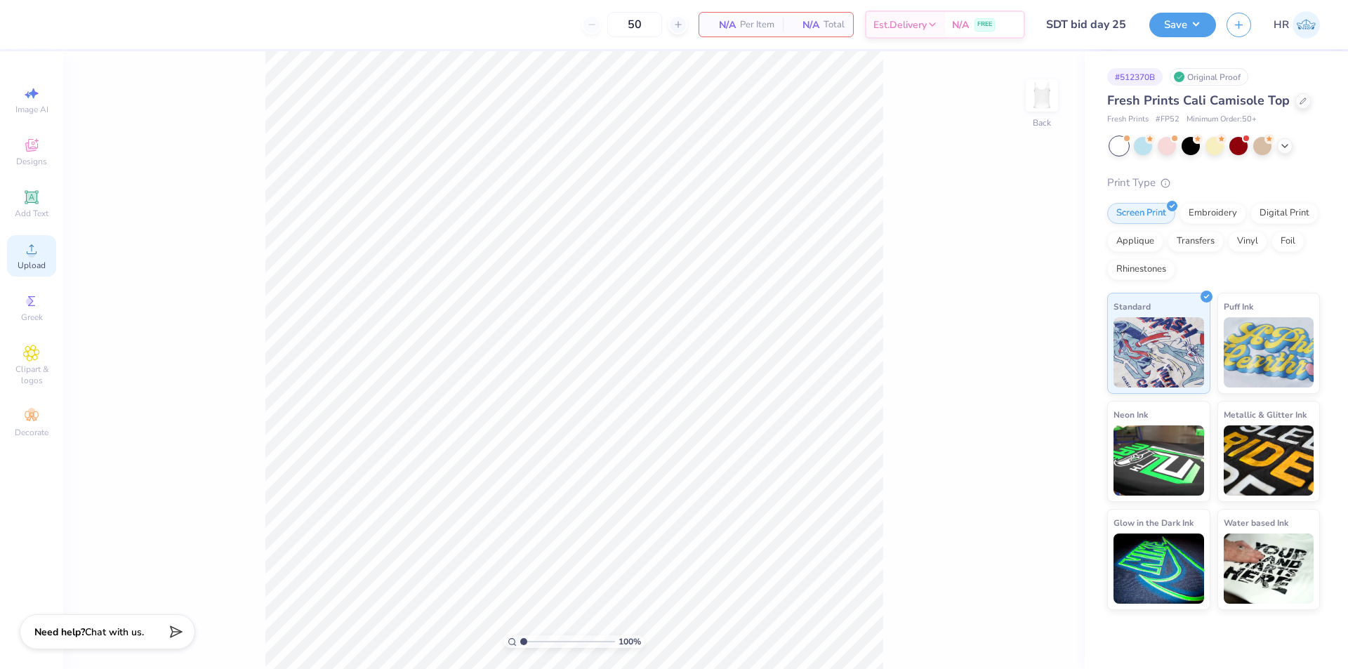
click at [44, 258] on div "Upload" at bounding box center [31, 255] width 49 height 41
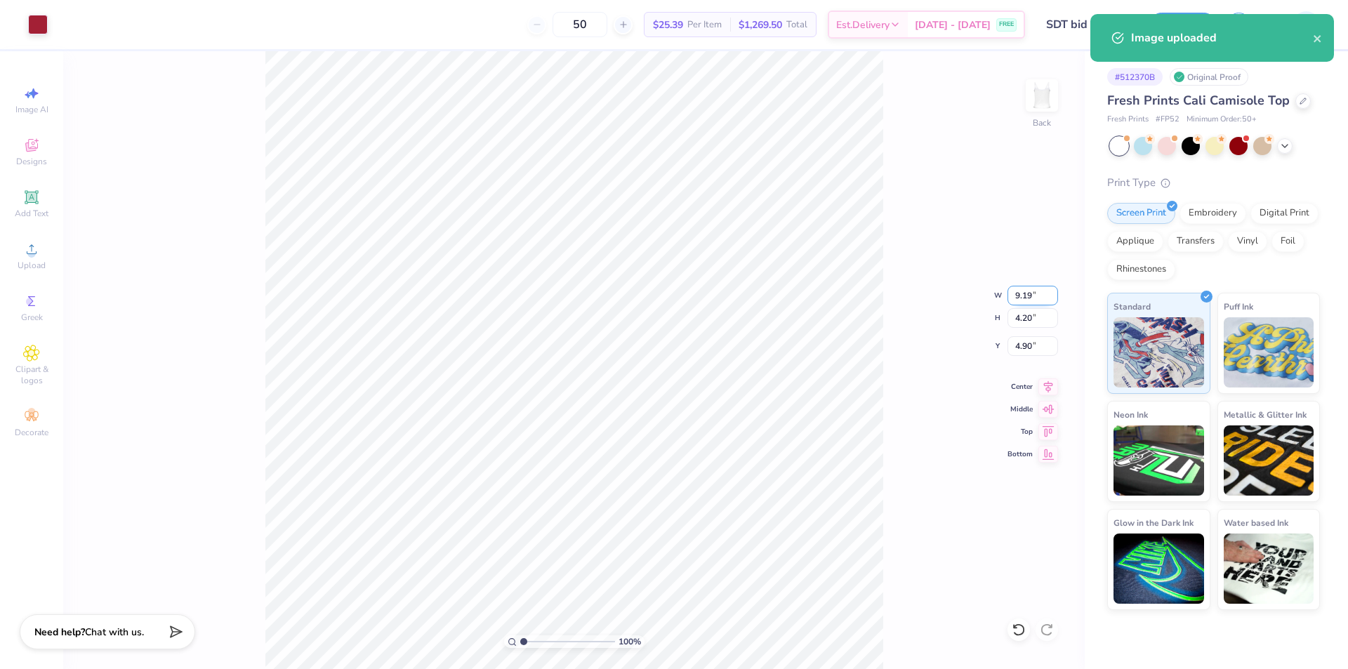
click at [1029, 298] on input "9.19" at bounding box center [1033, 296] width 51 height 20
type input "7.50"
type input "3.42"
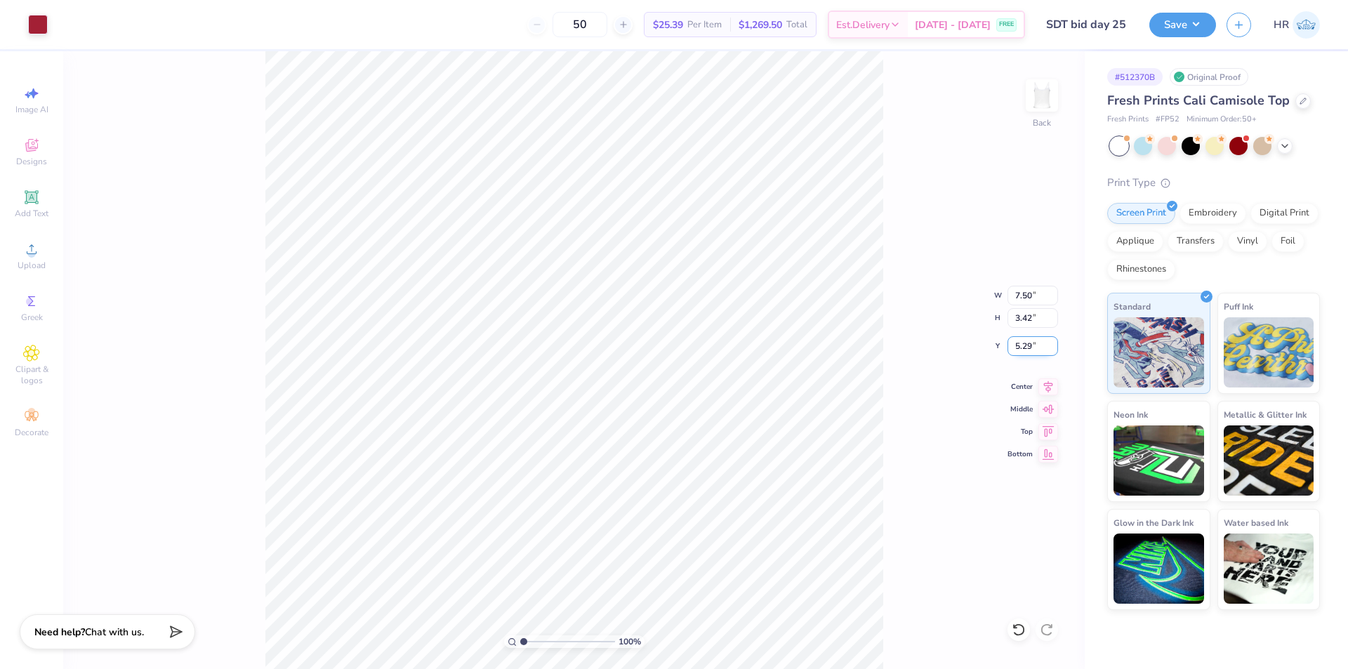
click at [1017, 353] on input "5.29" at bounding box center [1033, 346] width 51 height 20
click at [1017, 353] on input "2.00" at bounding box center [1033, 346] width 51 height 20
click at [1017, 353] on input "3.00" at bounding box center [1033, 346] width 51 height 20
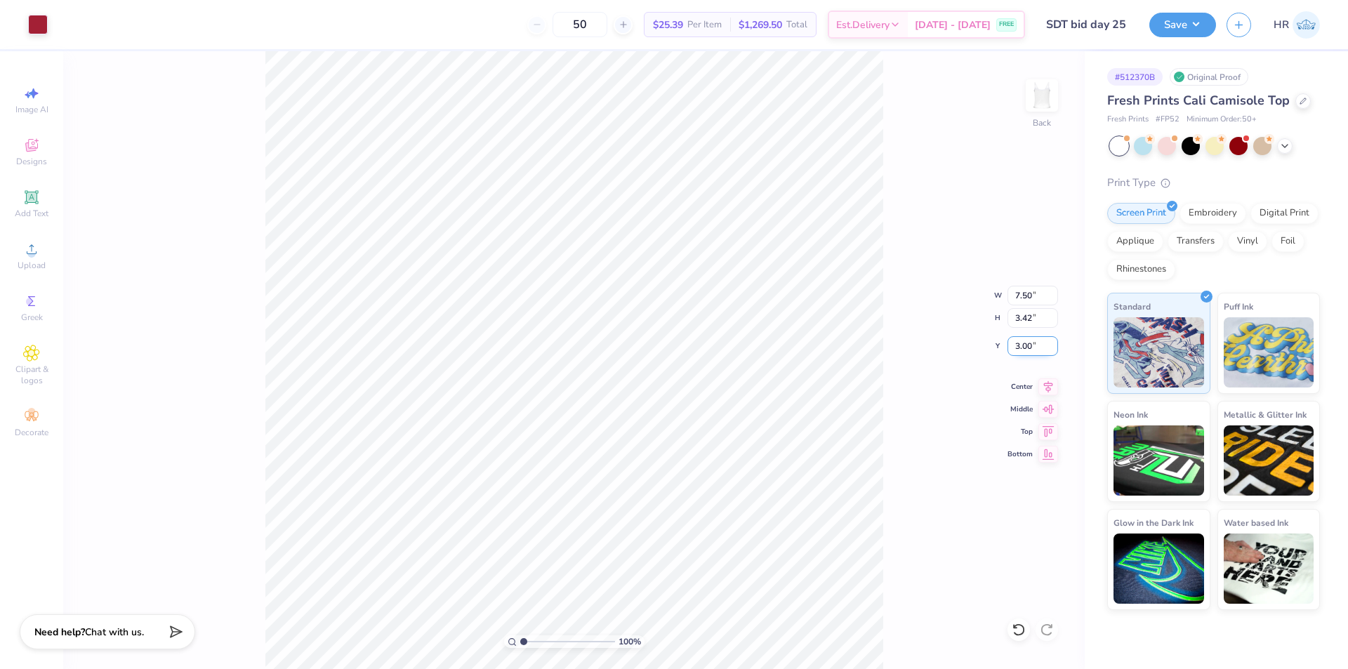
click at [1017, 353] on input "3.00" at bounding box center [1033, 346] width 51 height 20
type input "1.50"
click at [1190, 32] on button "Save" at bounding box center [1182, 23] width 67 height 25
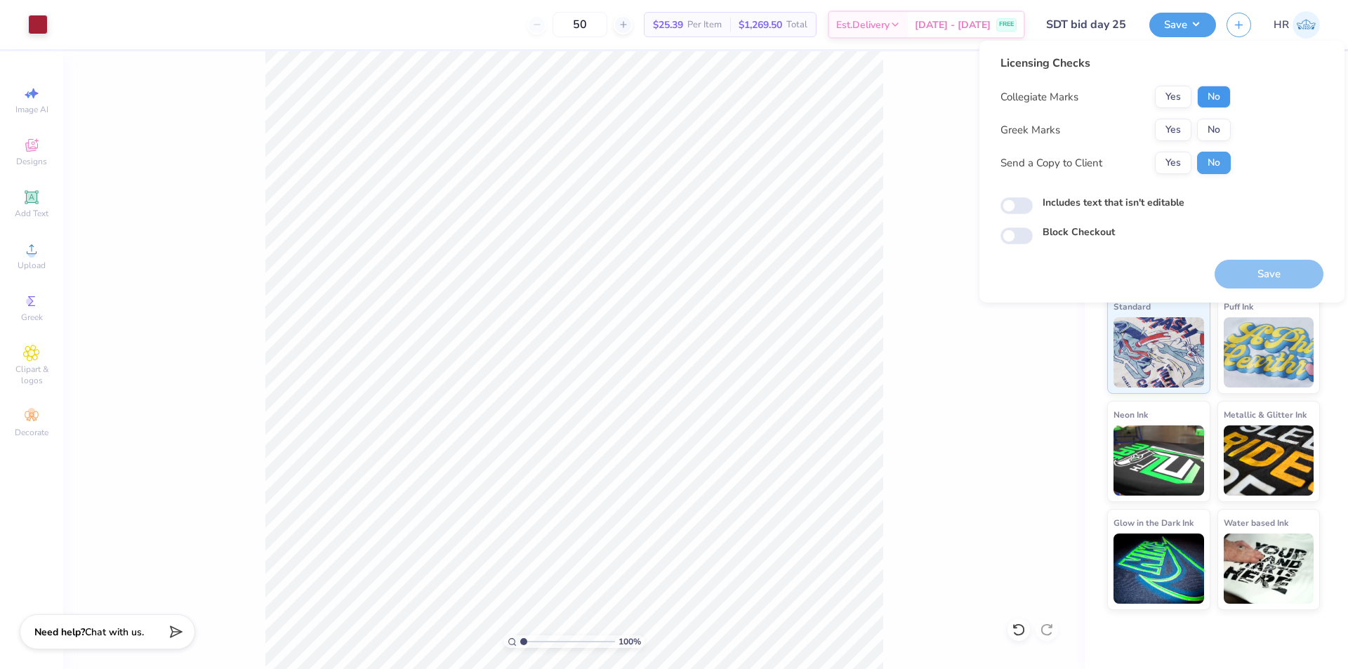
click at [1224, 88] on button "No" at bounding box center [1214, 97] width 34 height 22
click at [1175, 123] on button "Yes" at bounding box center [1173, 130] width 37 height 22
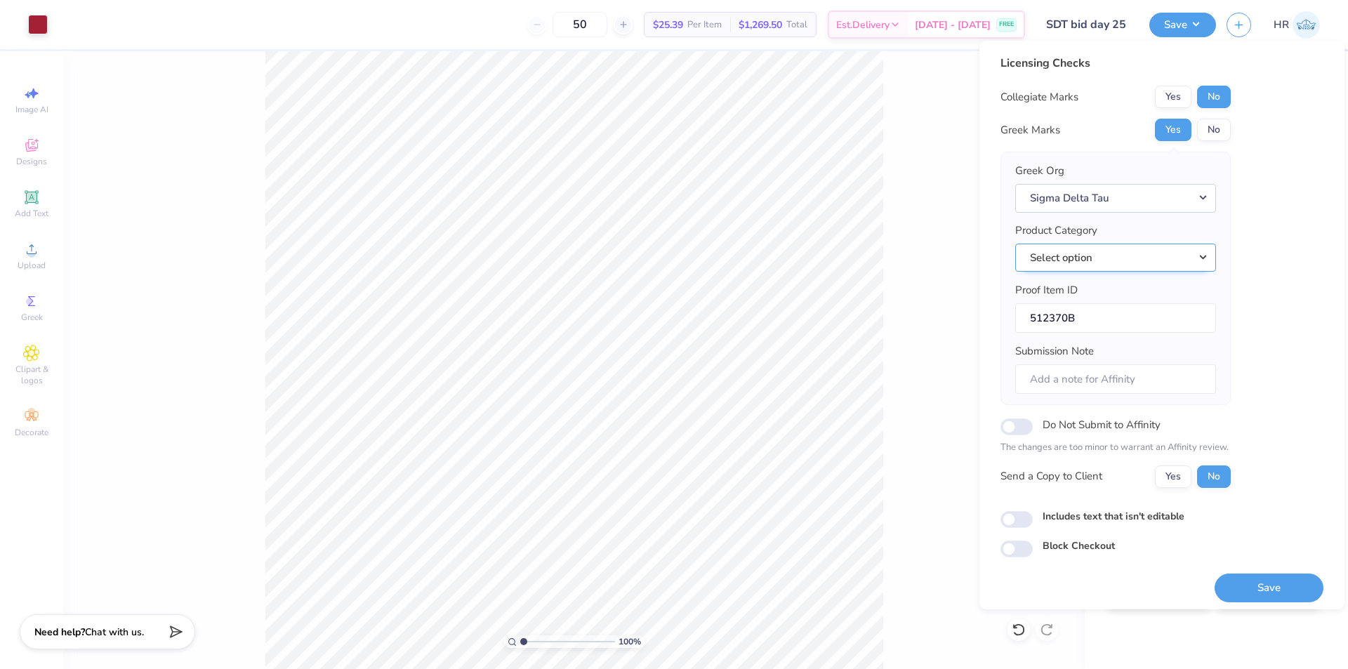
click at [1119, 256] on button "Select option" at bounding box center [1115, 258] width 201 height 29
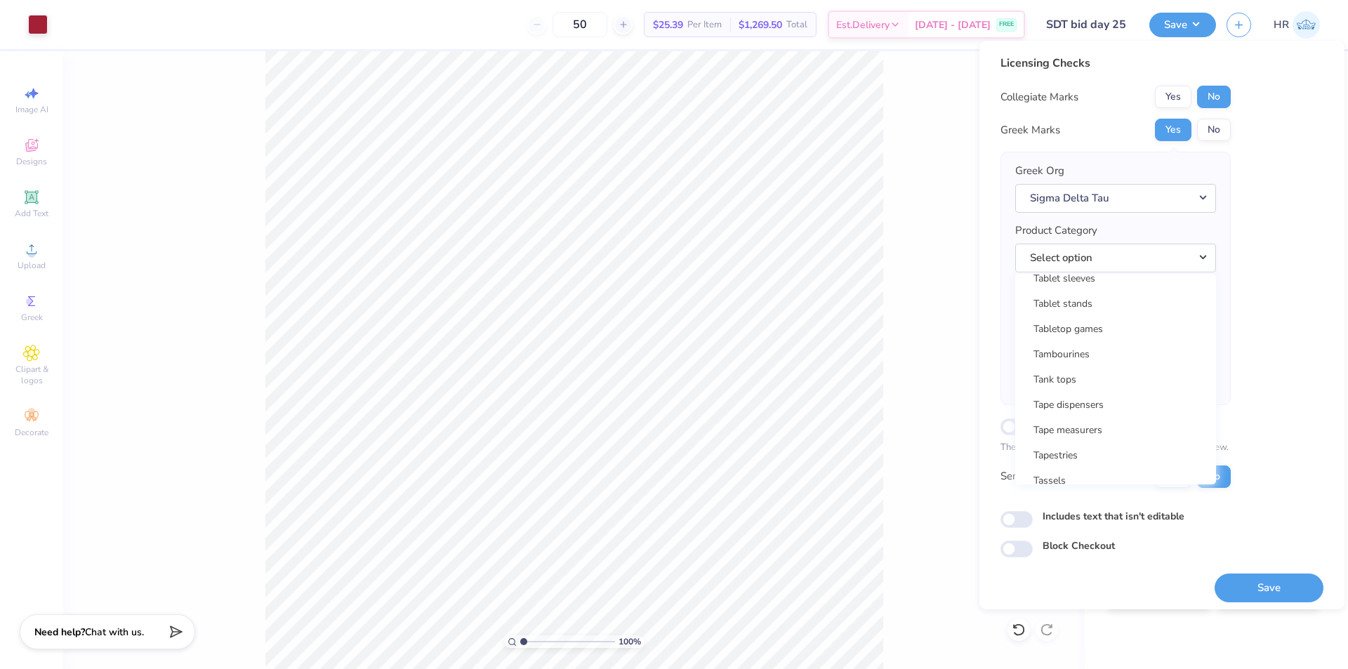
scroll to position [22672, 0]
click at [1106, 341] on link "Tank tops" at bounding box center [1116, 342] width 190 height 23
click at [1021, 519] on input "Includes text that isn't editable" at bounding box center [1017, 519] width 32 height 17
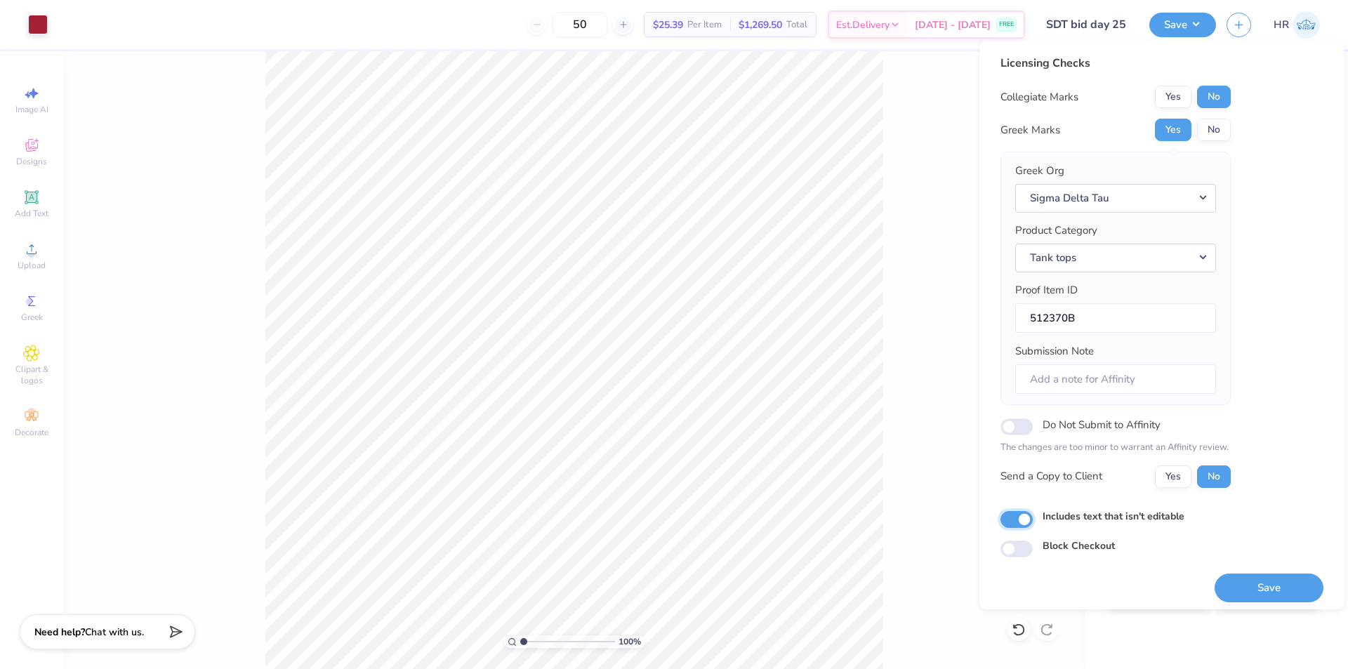
checkbox input "true"
click at [1231, 577] on button "Save" at bounding box center [1269, 588] width 109 height 29
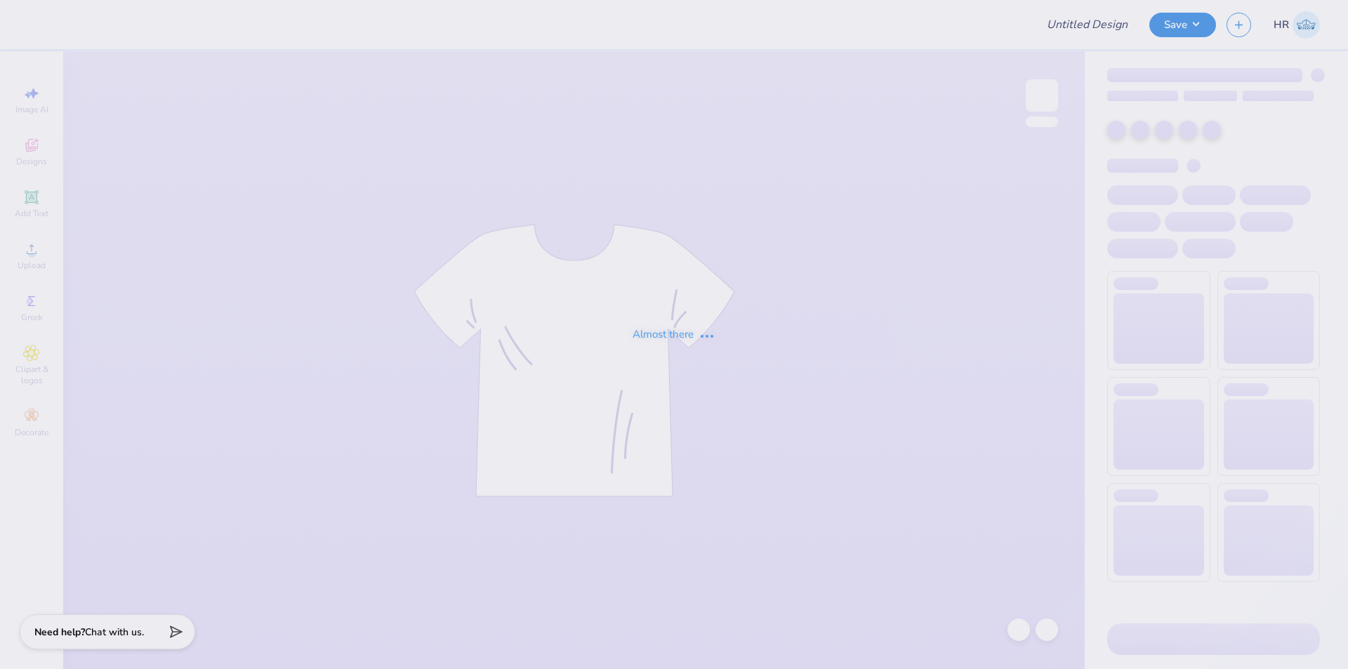
type input "SDT bid day 25"
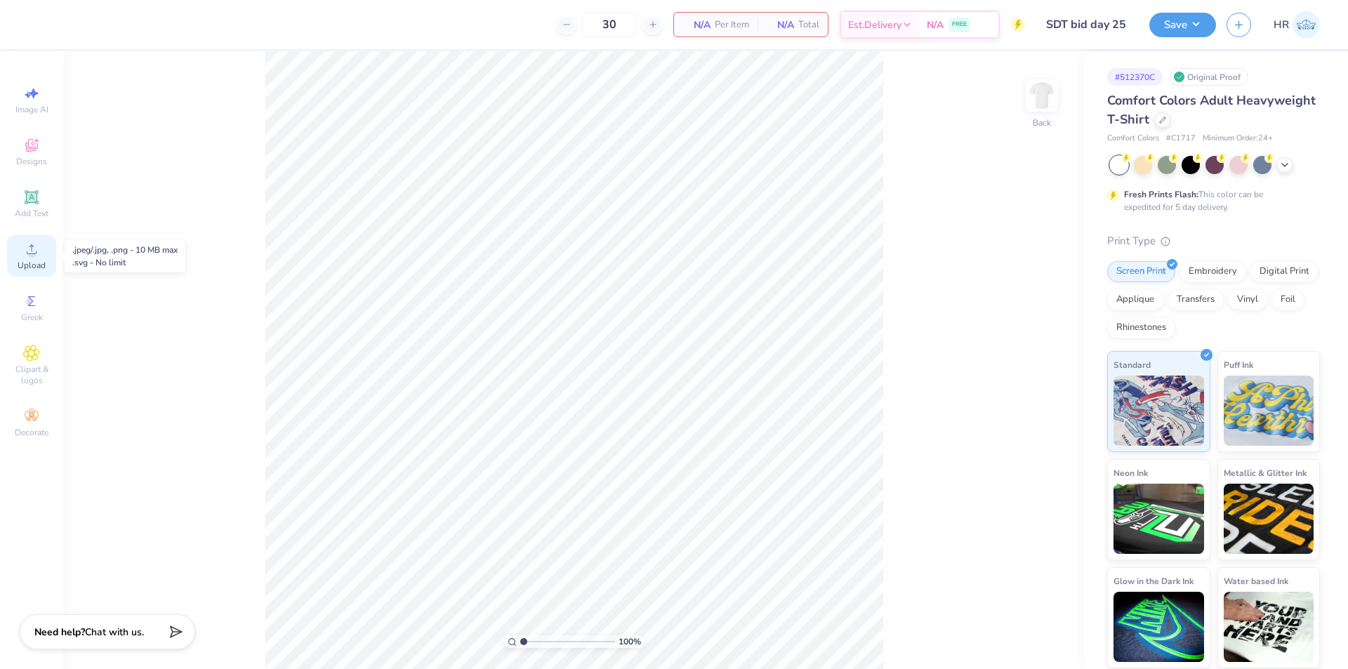
click at [49, 259] on div "Upload" at bounding box center [31, 255] width 49 height 41
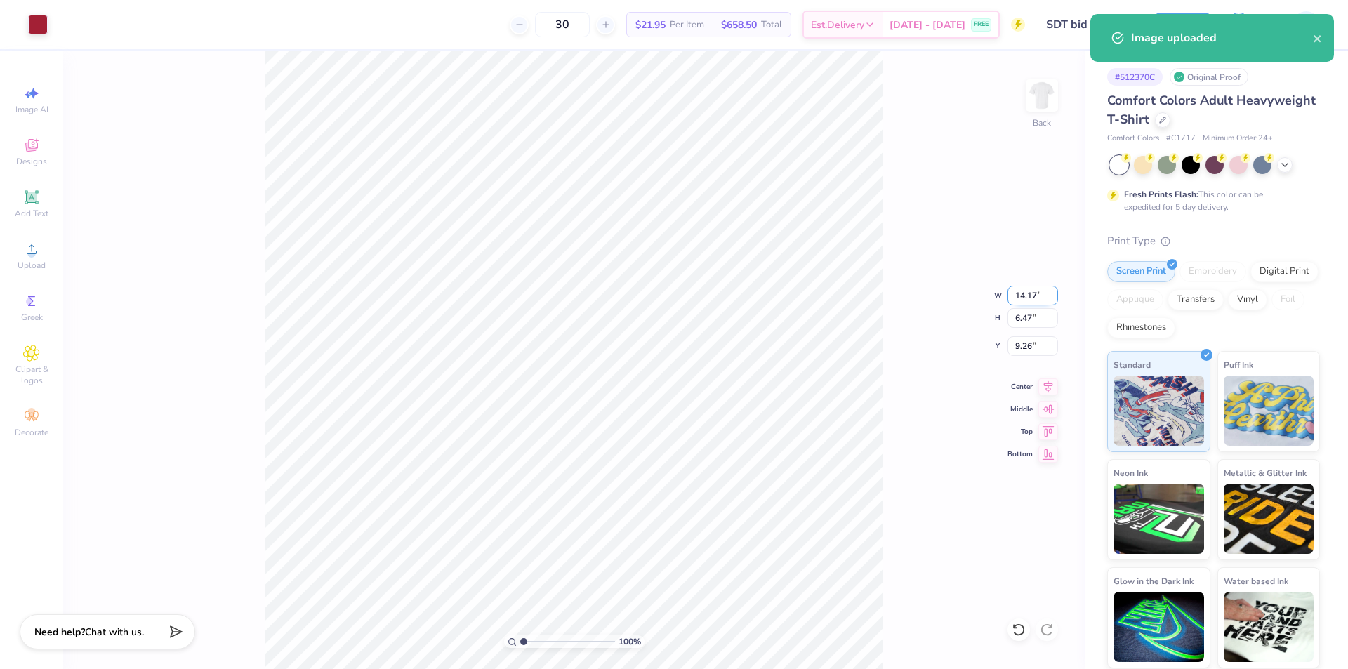
drag, startPoint x: 1015, startPoint y: 303, endPoint x: 1023, endPoint y: 300, distance: 8.5
click at [1019, 302] on input "14.17" at bounding box center [1033, 296] width 51 height 20
type input "7.50"
type input "3.42"
click at [1033, 343] on input "10.79" at bounding box center [1033, 346] width 51 height 20
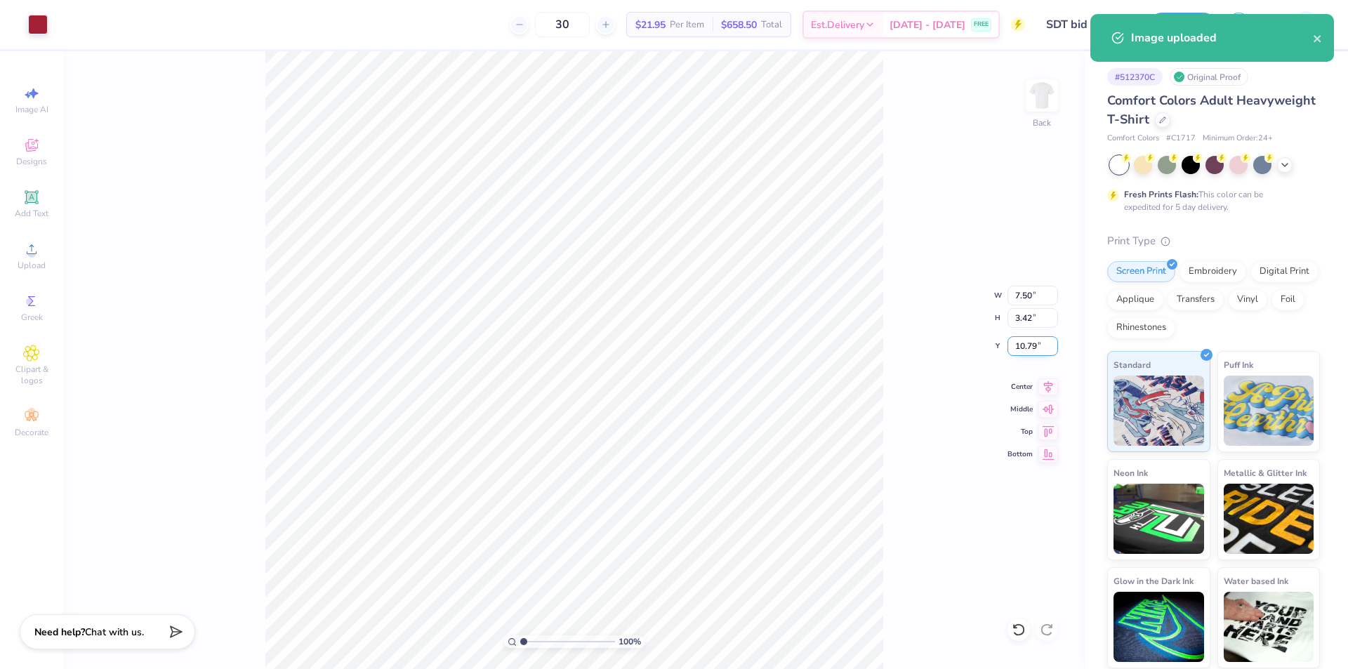
click at [1033, 343] on input "10.79" at bounding box center [1033, 346] width 51 height 20
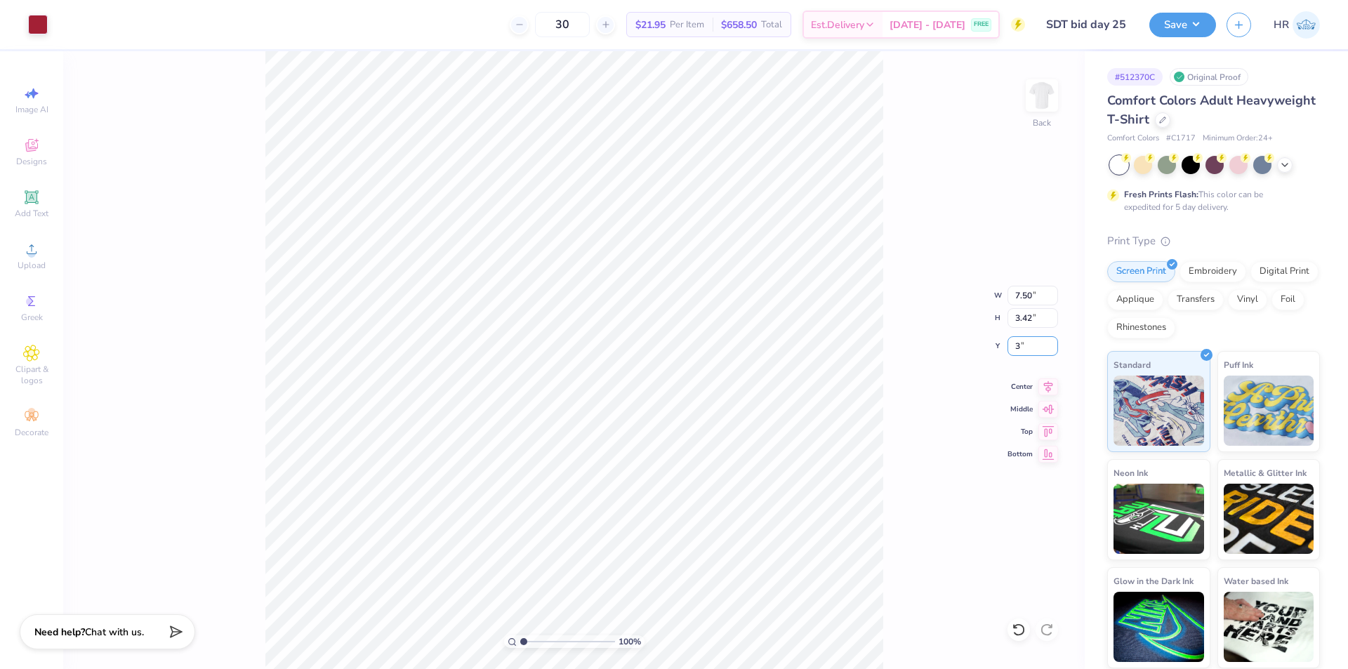
type input "3.00"
click at [1191, 35] on button "Save" at bounding box center [1182, 23] width 67 height 25
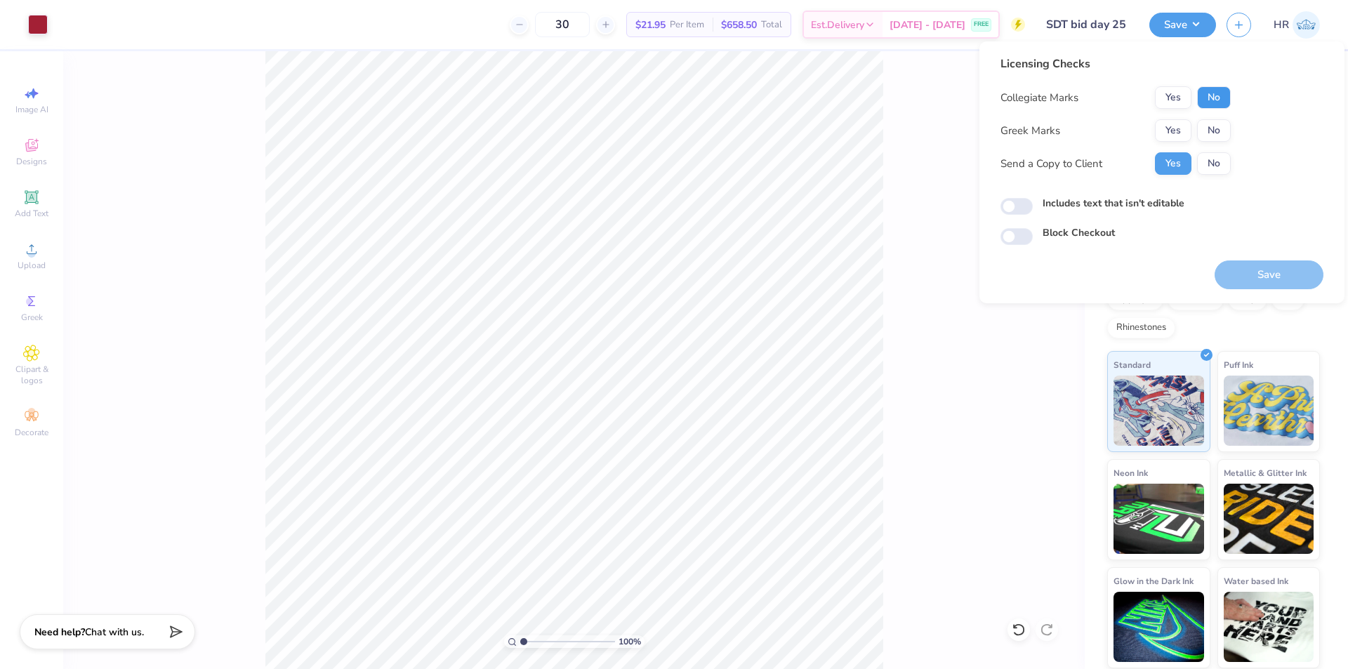
click at [1215, 93] on button "No" at bounding box center [1214, 97] width 34 height 22
click at [1175, 119] on button "Yes" at bounding box center [1173, 130] width 37 height 22
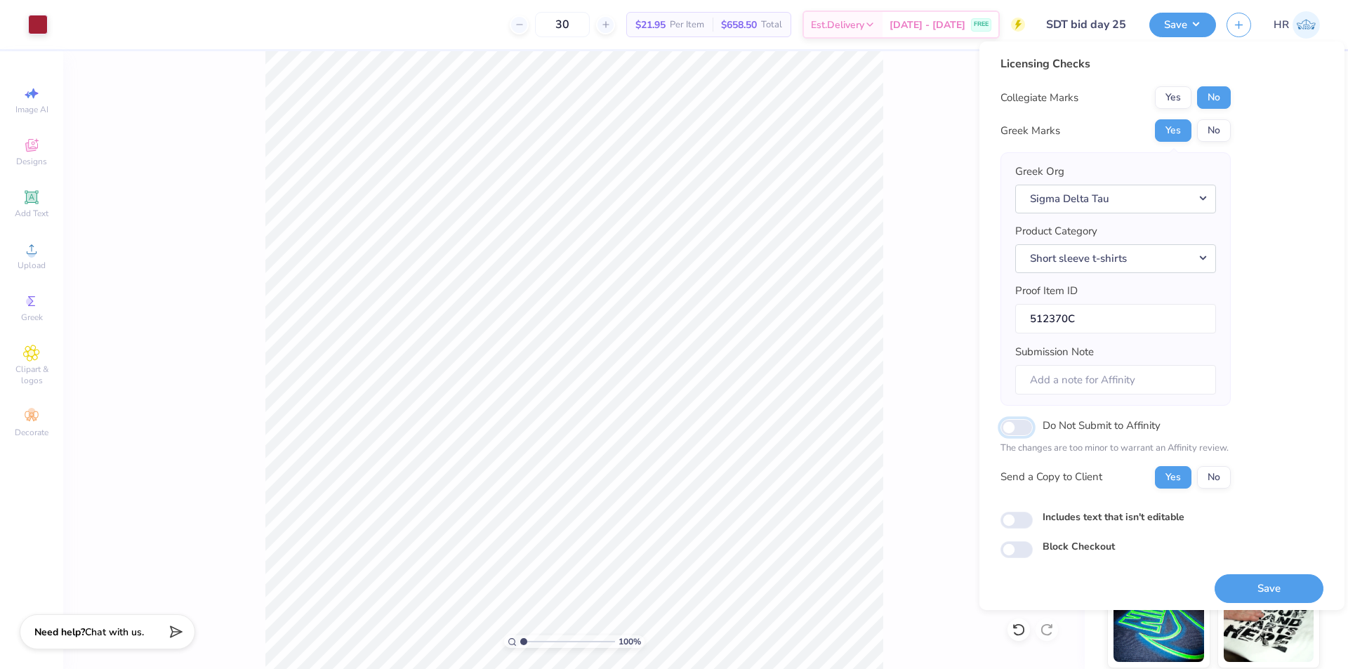
click at [1029, 422] on input "Do Not Submit to Affinity" at bounding box center [1017, 427] width 32 height 17
checkbox input "true"
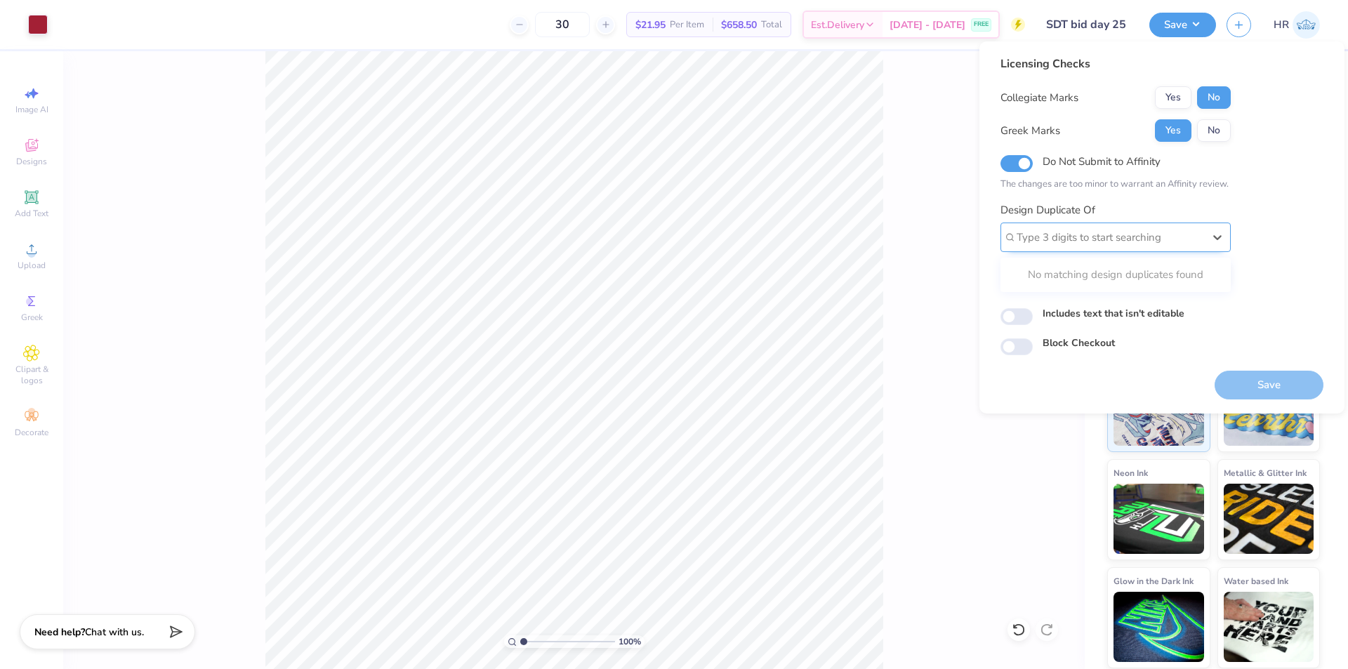
click at [1113, 244] on div at bounding box center [1110, 237] width 187 height 19
paste input "512370C"
click at [1068, 305] on div "512370A" at bounding box center [1115, 300] width 219 height 23
type input "512370"
click at [1017, 315] on input "Includes text that isn't editable" at bounding box center [1017, 316] width 32 height 17
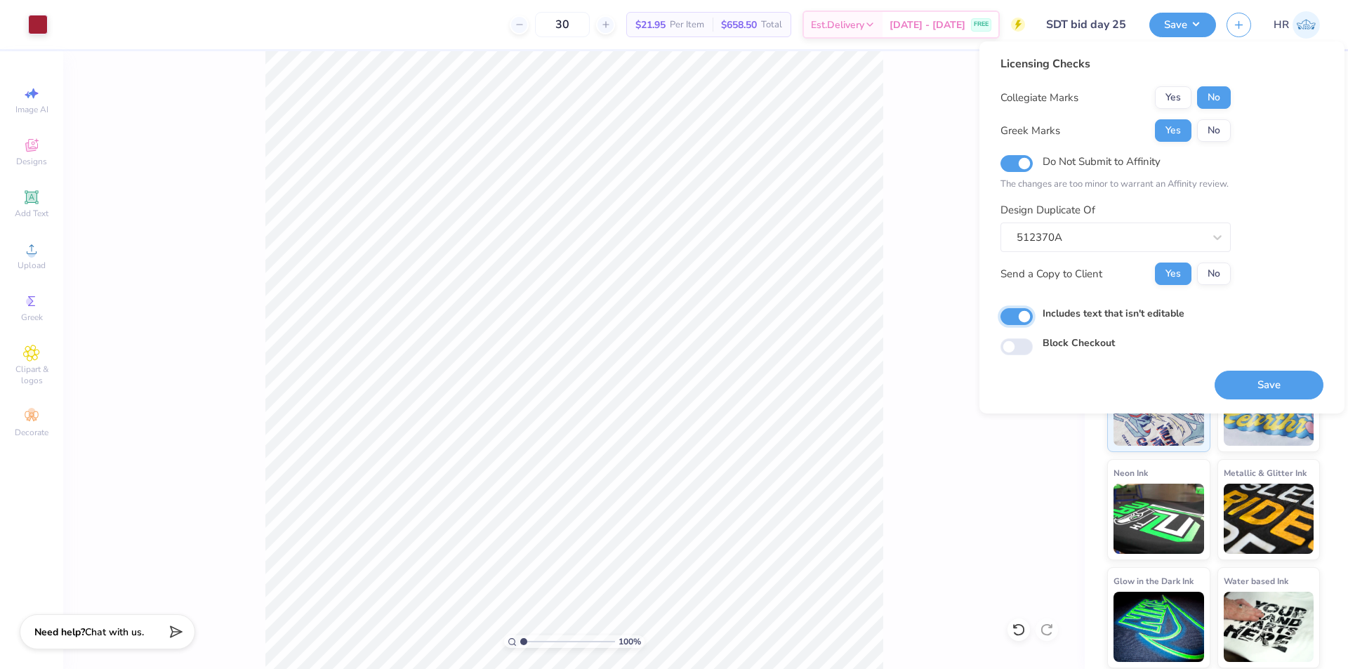
checkbox input "true"
click at [1256, 381] on button "Save" at bounding box center [1269, 385] width 109 height 29
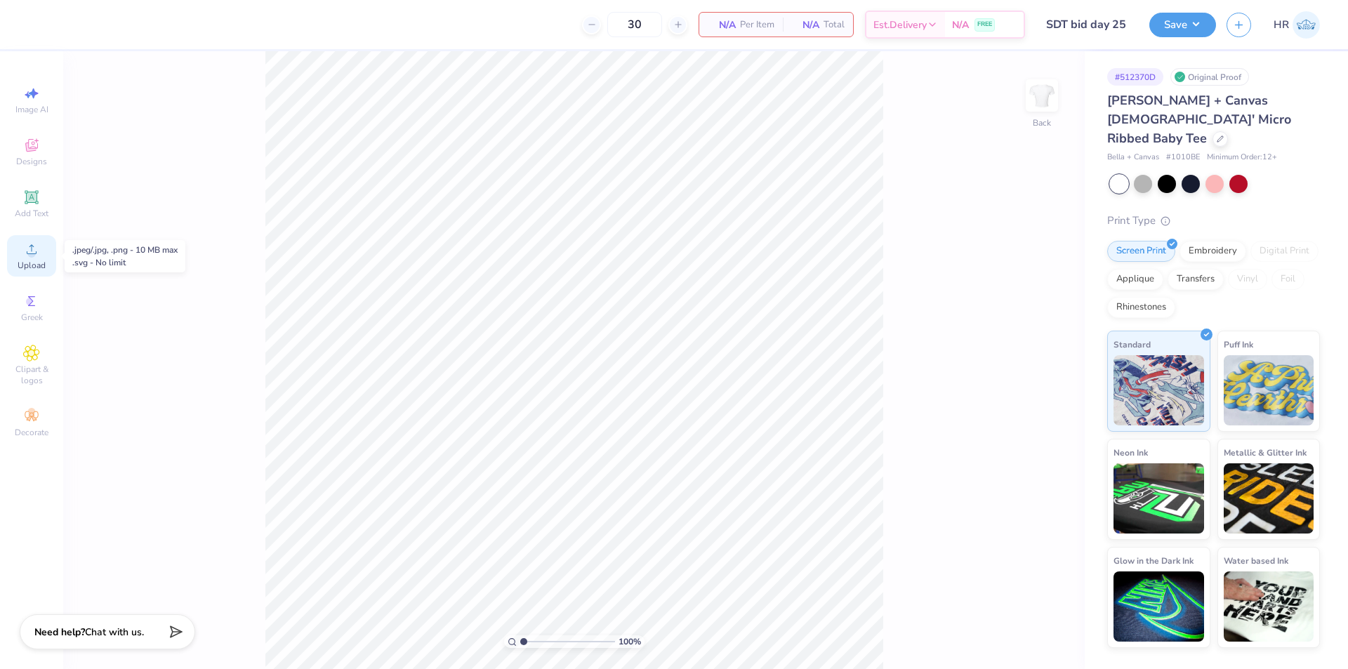
click at [25, 258] on div "Upload" at bounding box center [31, 255] width 49 height 41
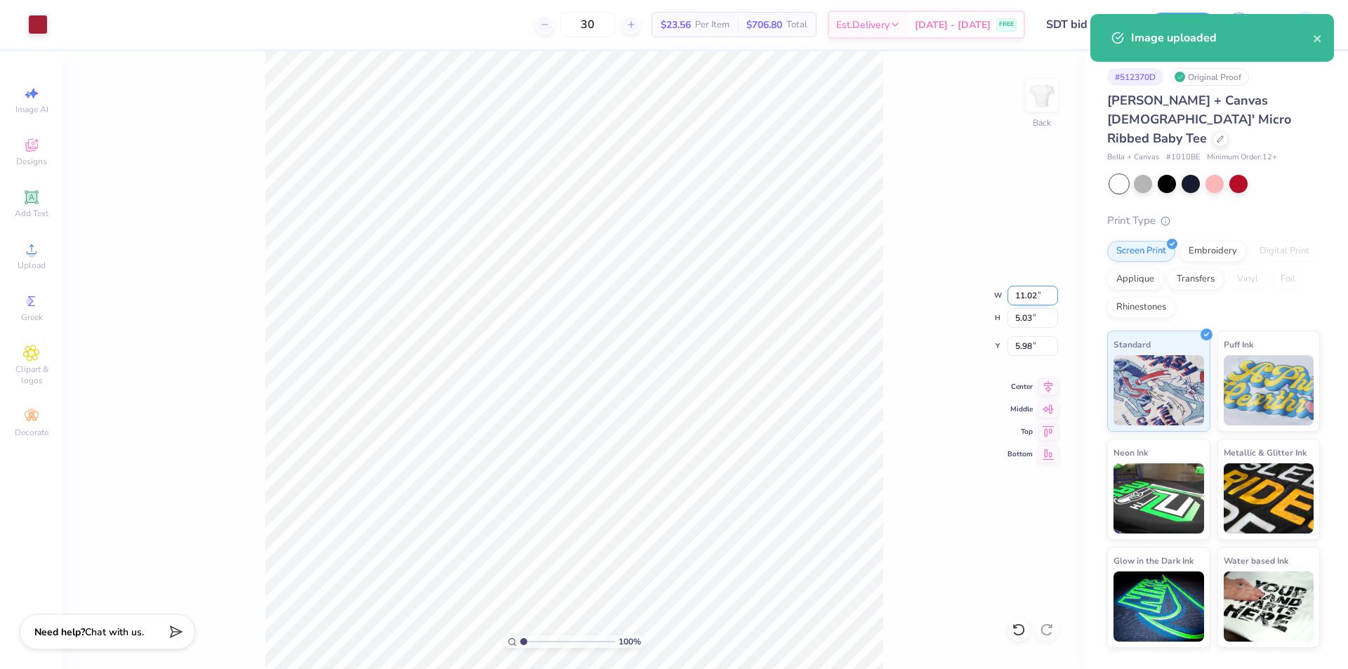
click at [1038, 301] on input "11.02" at bounding box center [1033, 296] width 51 height 20
type input "7.50"
type input "3.42"
click at [1019, 343] on input "6.79" at bounding box center [1033, 346] width 51 height 20
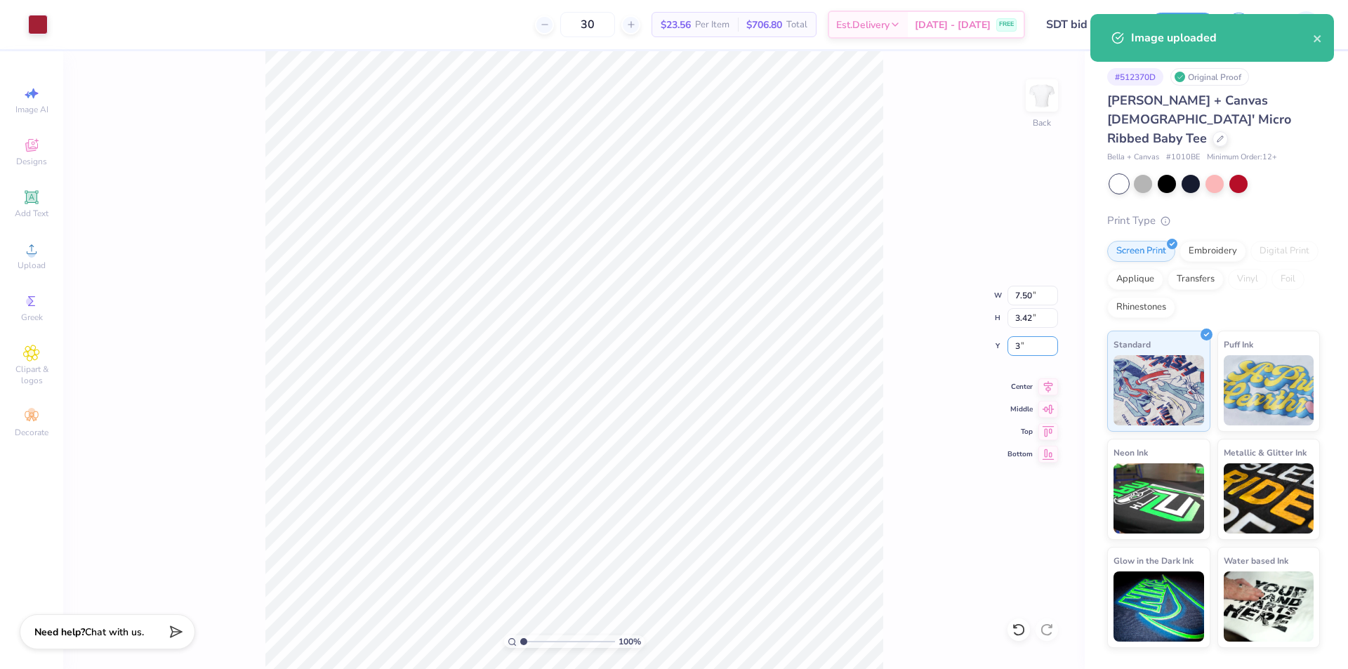
type input "3.00"
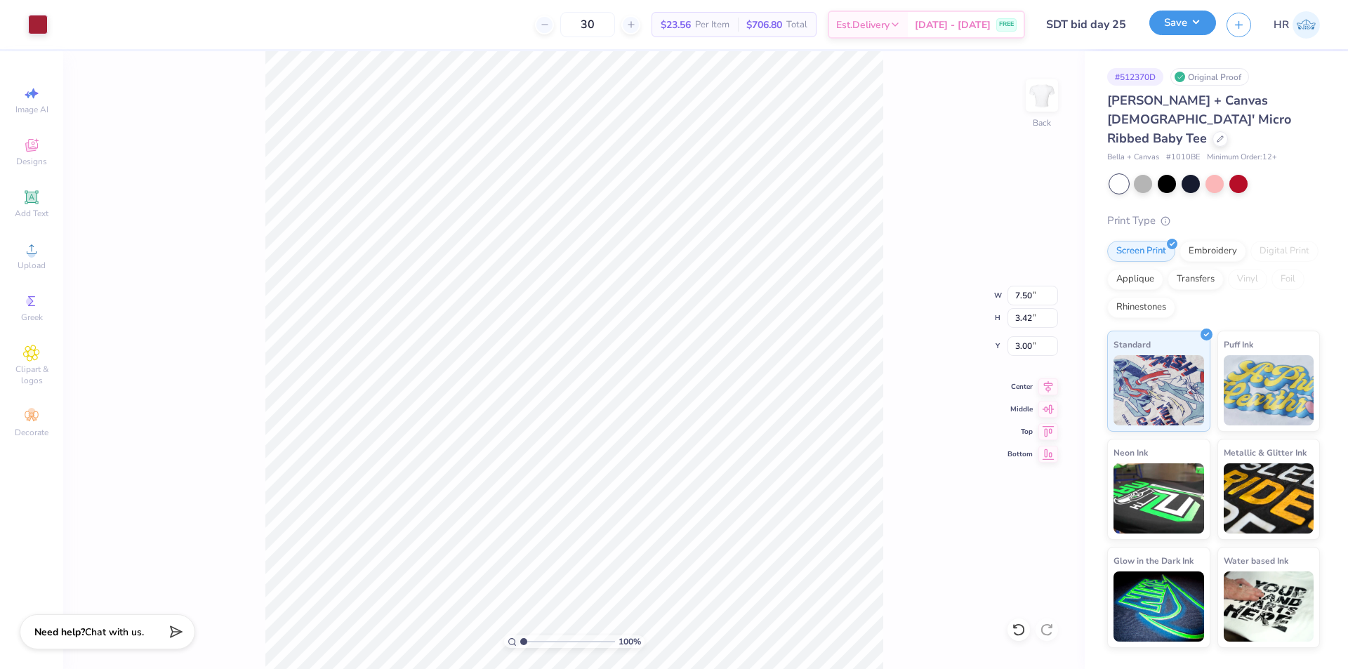
click at [1174, 26] on button "Save" at bounding box center [1182, 23] width 67 height 25
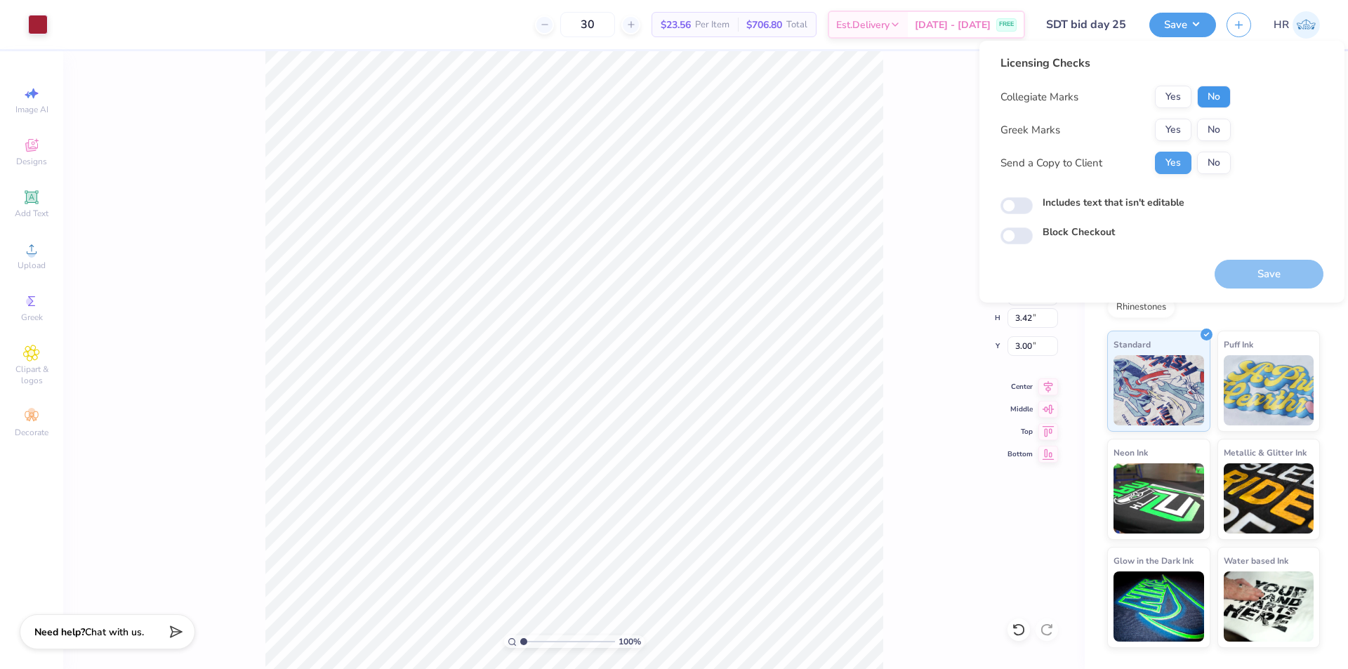
click at [1213, 100] on button "No" at bounding box center [1214, 97] width 34 height 22
click at [1173, 126] on button "Yes" at bounding box center [1173, 130] width 37 height 22
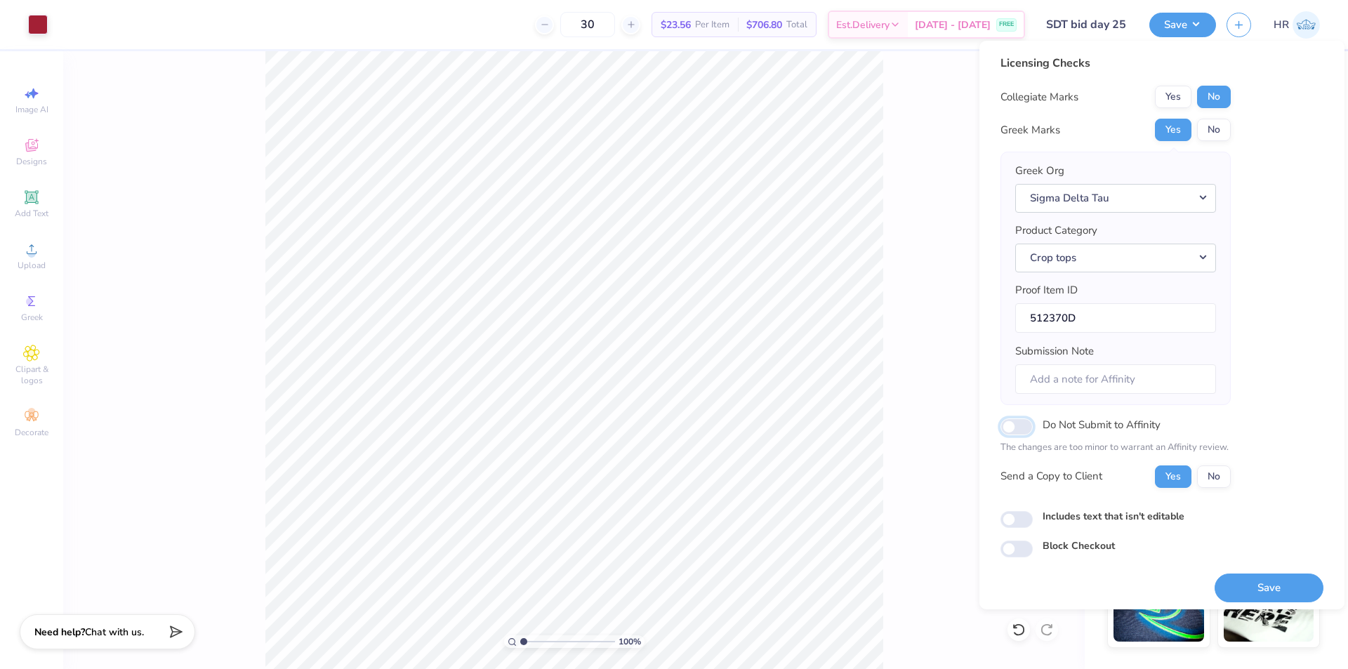
click at [1016, 423] on input "Do Not Submit to Affinity" at bounding box center [1017, 426] width 32 height 17
checkbox input "true"
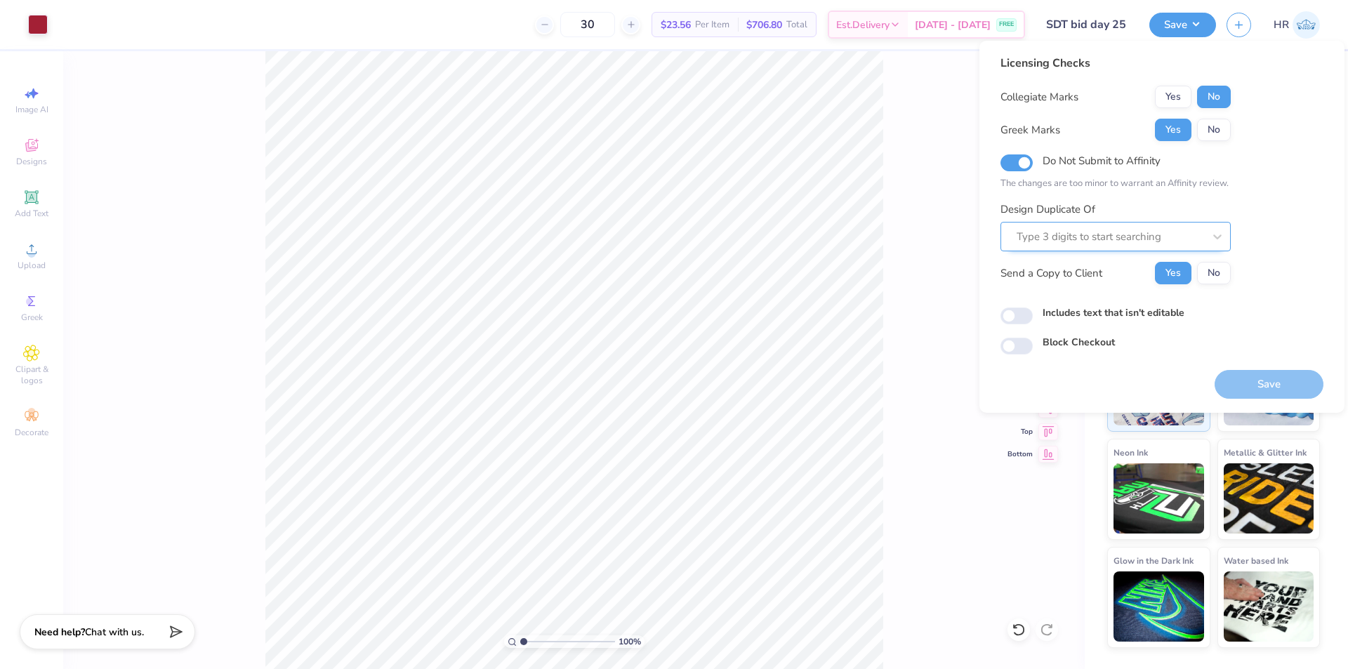
drag, startPoint x: 1063, startPoint y: 256, endPoint x: 1067, endPoint y: 243, distance: 13.3
click at [1062, 256] on div "Collegiate Marks Yes No Greek Marks Yes No Do Not Submit to Affinity The change…" at bounding box center [1116, 185] width 230 height 199
click at [1066, 242] on div at bounding box center [1110, 236] width 187 height 19
paste input "512370D"
click at [1100, 293] on div "512370A" at bounding box center [1115, 299] width 219 height 23
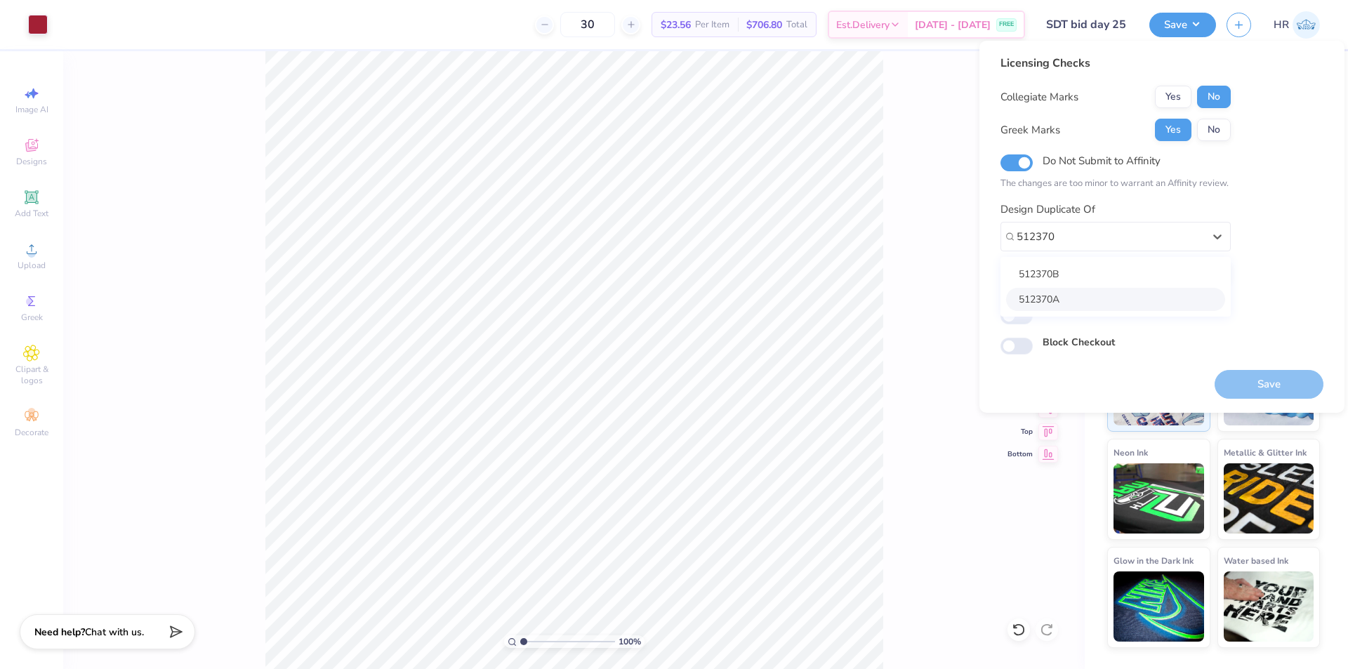
type input "512370"
click at [1022, 317] on input "Includes text that isn't editable" at bounding box center [1017, 316] width 32 height 17
checkbox input "true"
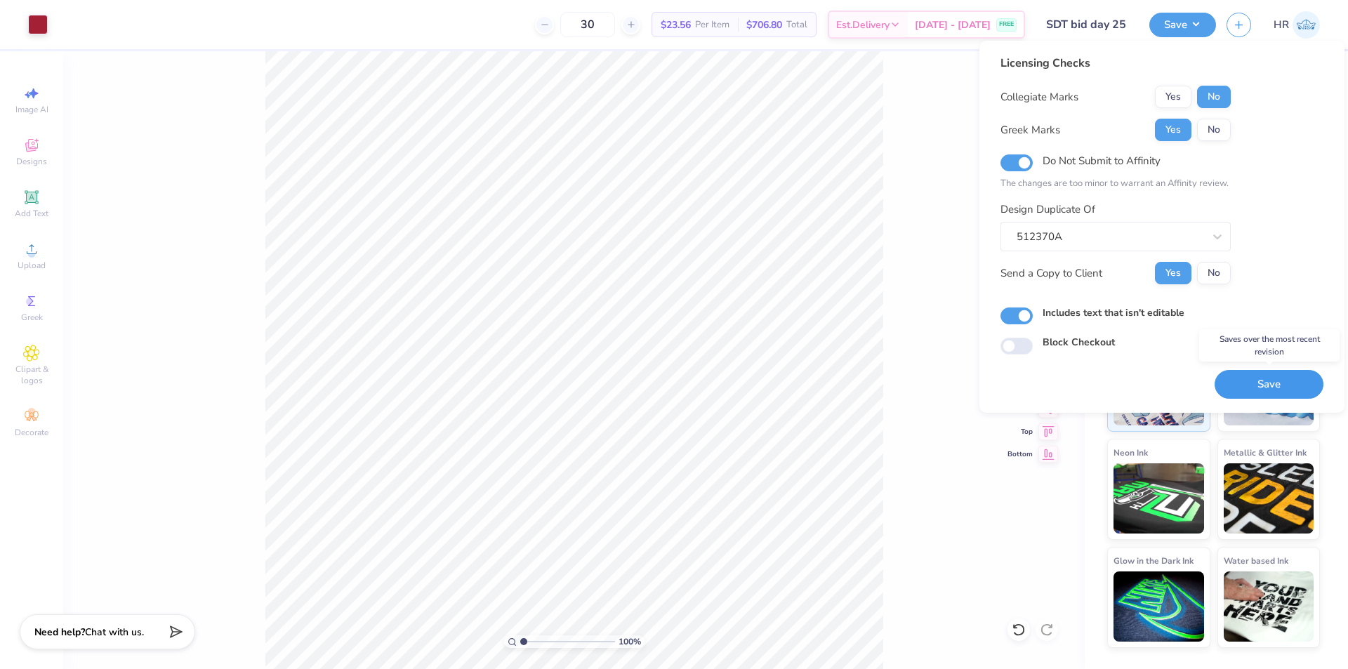
click at [1263, 388] on button "Save" at bounding box center [1269, 384] width 109 height 29
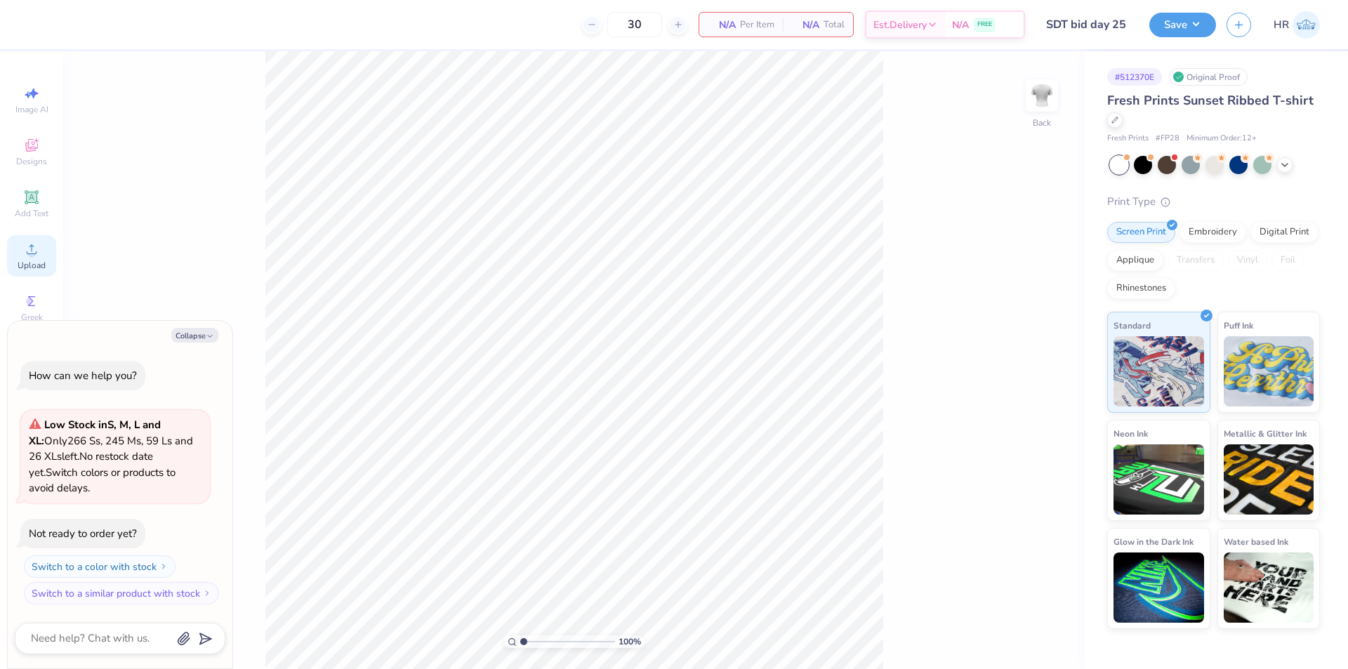
click at [43, 258] on div "Upload" at bounding box center [31, 255] width 49 height 41
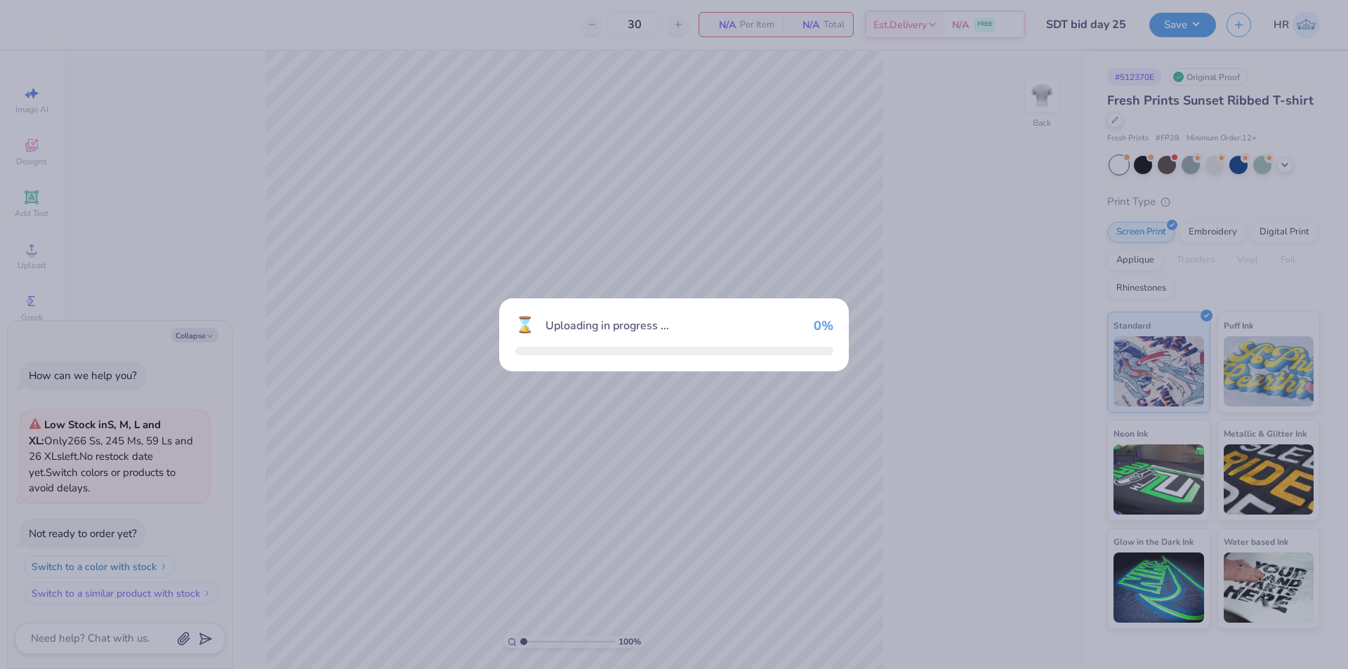
type textarea "x"
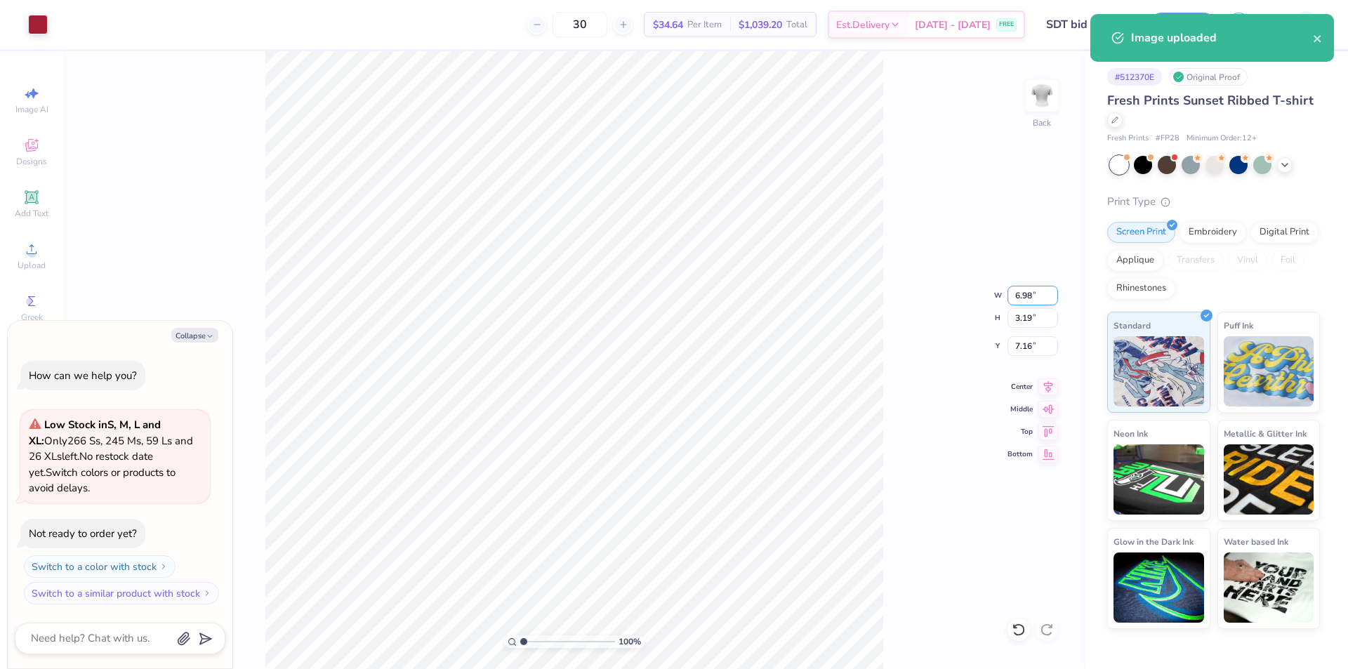
click at [1016, 295] on input "6.98" at bounding box center [1033, 296] width 51 height 20
type input "7.5"
type textarea "x"
type input "7.03"
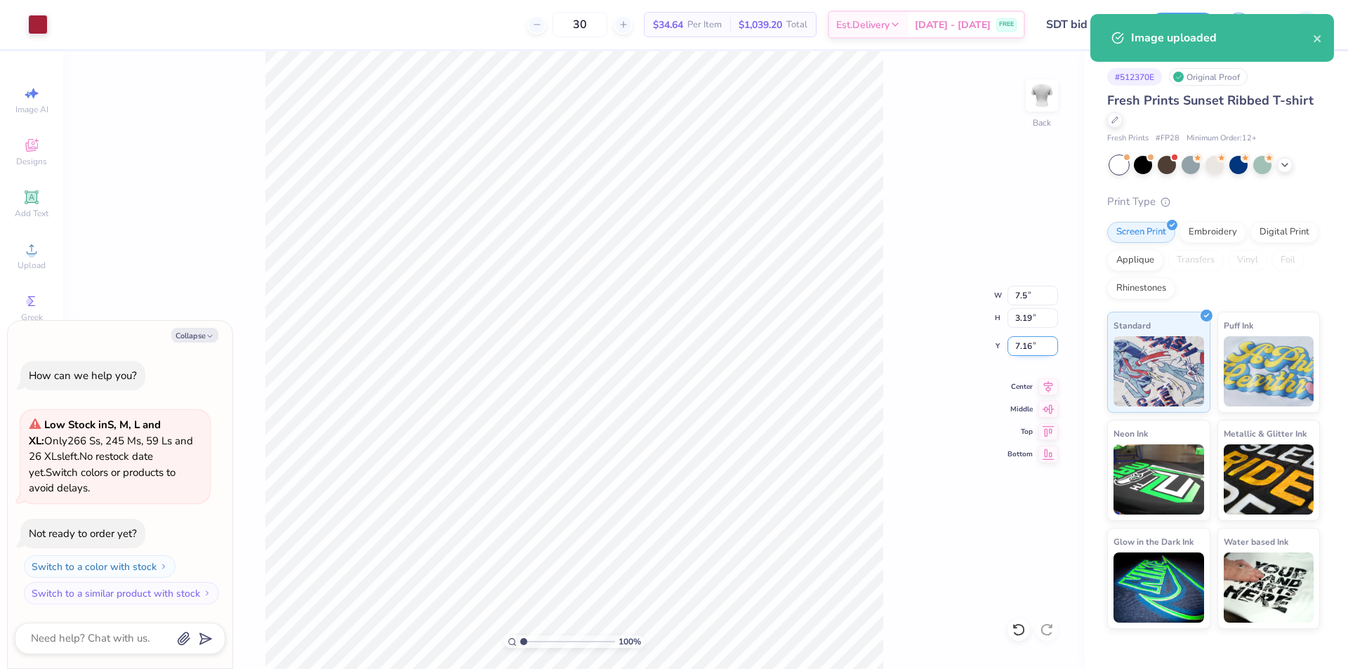
type input "3.21"
type input "7.15"
click at [1031, 355] on input "7.15" at bounding box center [1033, 346] width 51 height 20
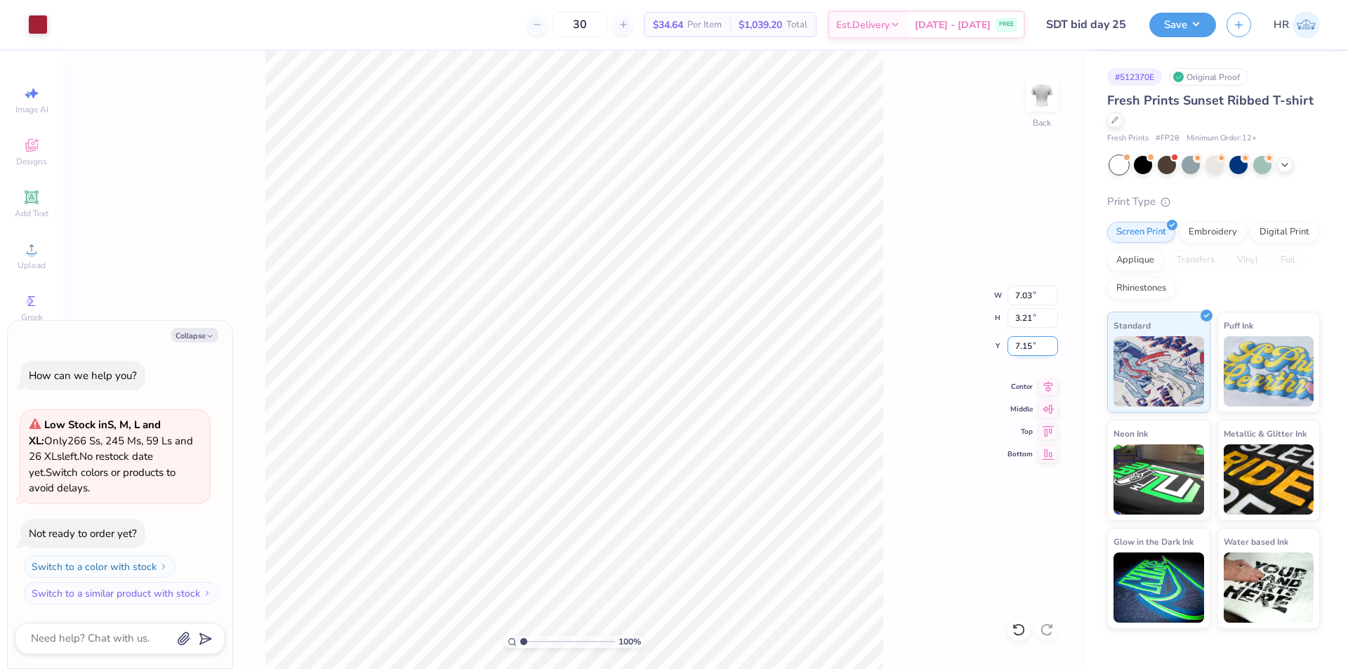
click at [1023, 350] on input "7.15" at bounding box center [1033, 346] width 51 height 20
click at [1012, 296] on input "7.03" at bounding box center [1033, 296] width 51 height 20
click at [1012, 296] on input "7" at bounding box center [1033, 296] width 51 height 20
type input "7.5"
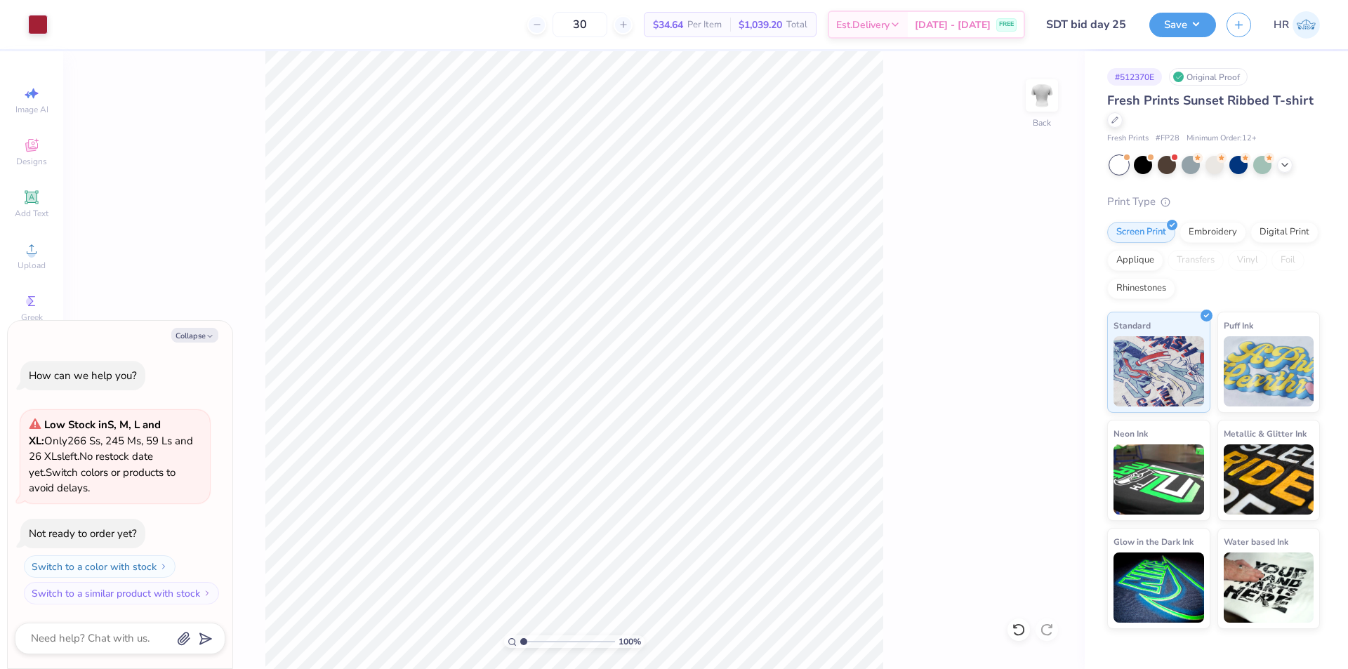
type textarea "x"
click at [1014, 297] on input "7.03" at bounding box center [1033, 296] width 51 height 20
type input "7"
type textarea "x"
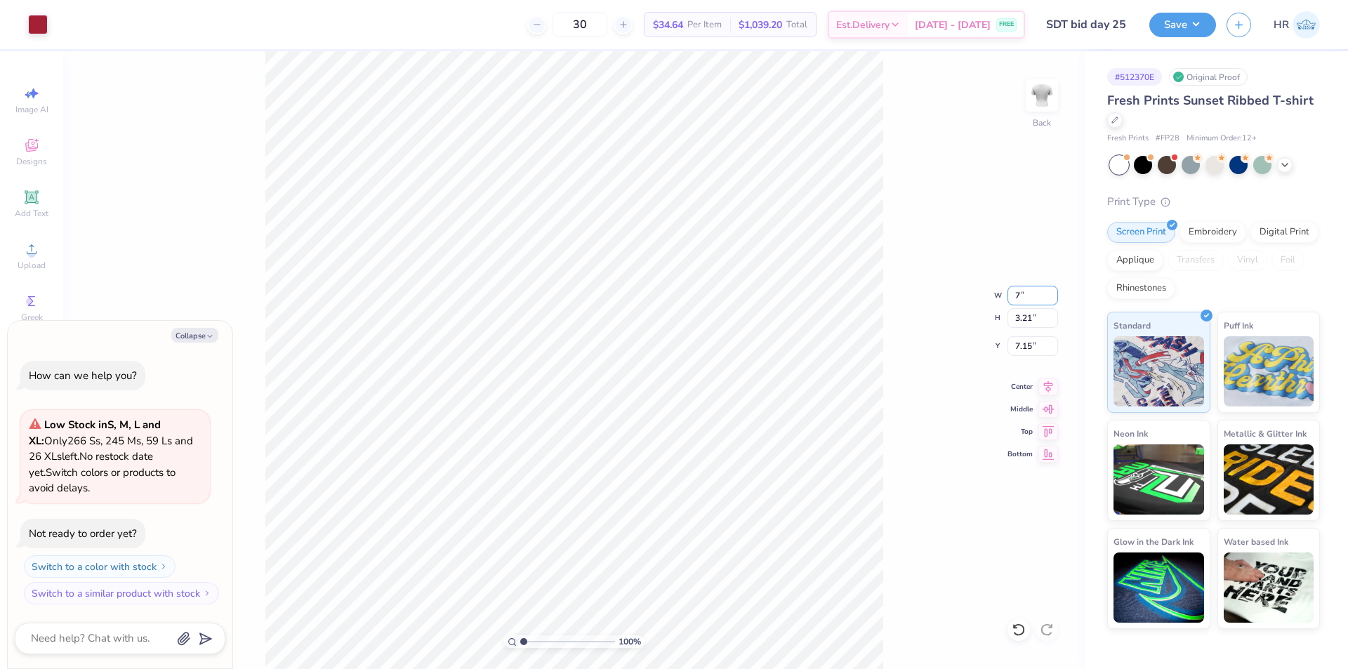
type input "7.00"
type input "3.20"
type textarea "x"
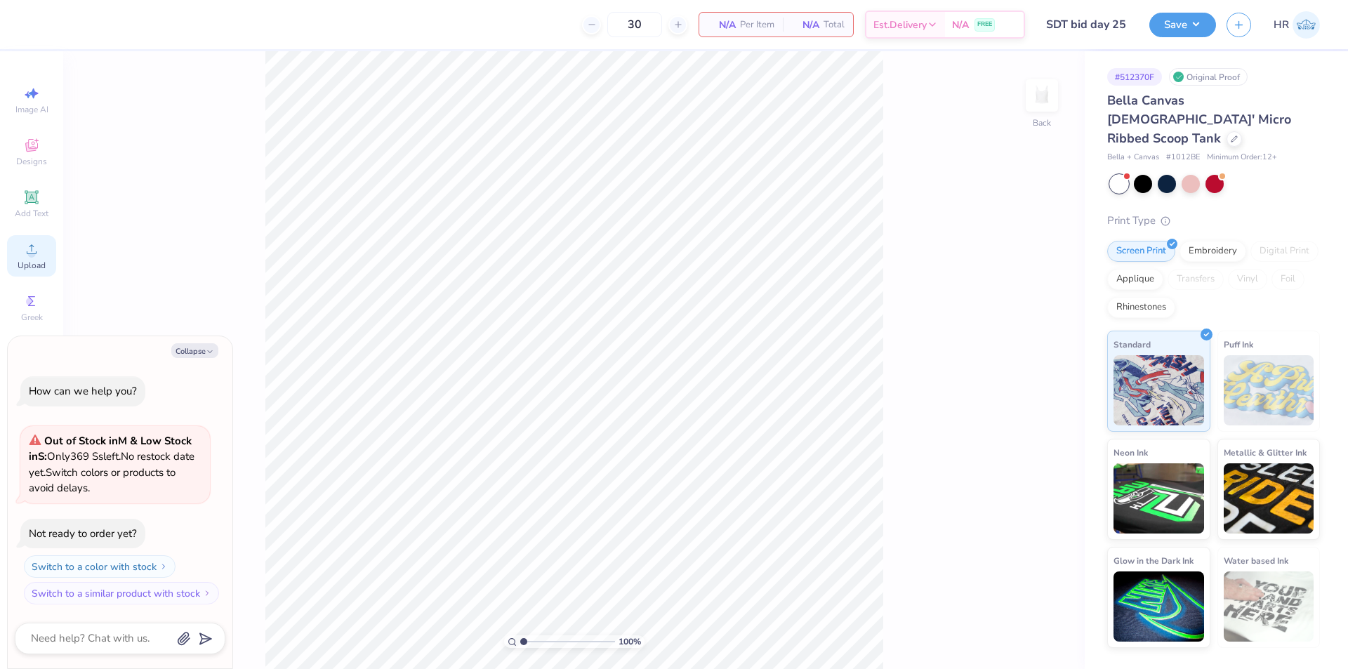
click at [38, 267] on span "Upload" at bounding box center [32, 265] width 28 height 11
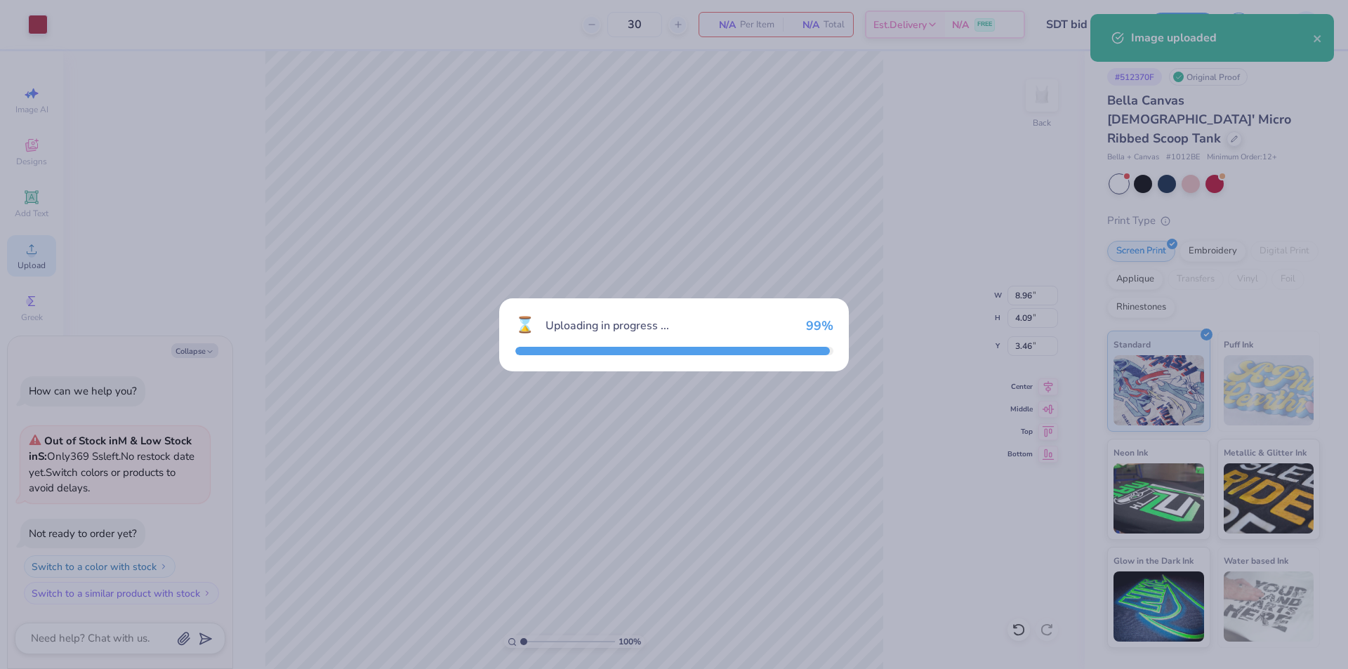
type textarea "x"
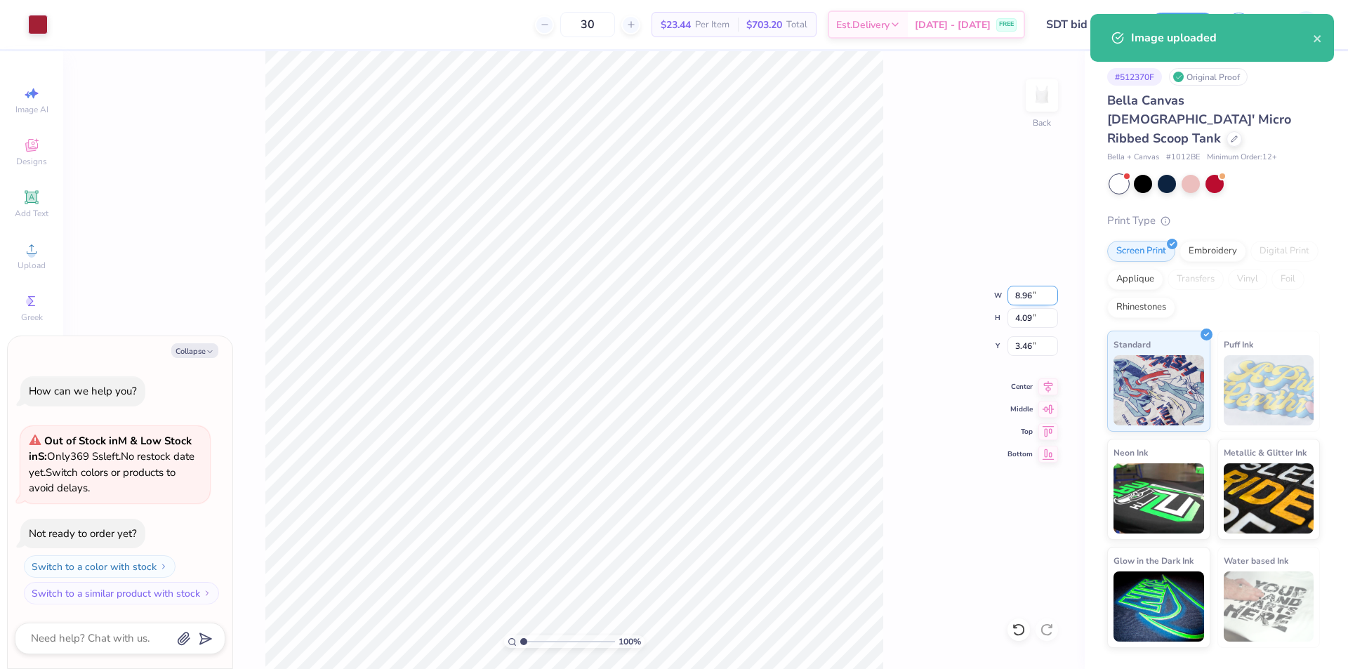
click at [1020, 301] on input "8.96" at bounding box center [1033, 296] width 51 height 20
type input "7.5"
type textarea "x"
type input "7.50"
type input "3.42"
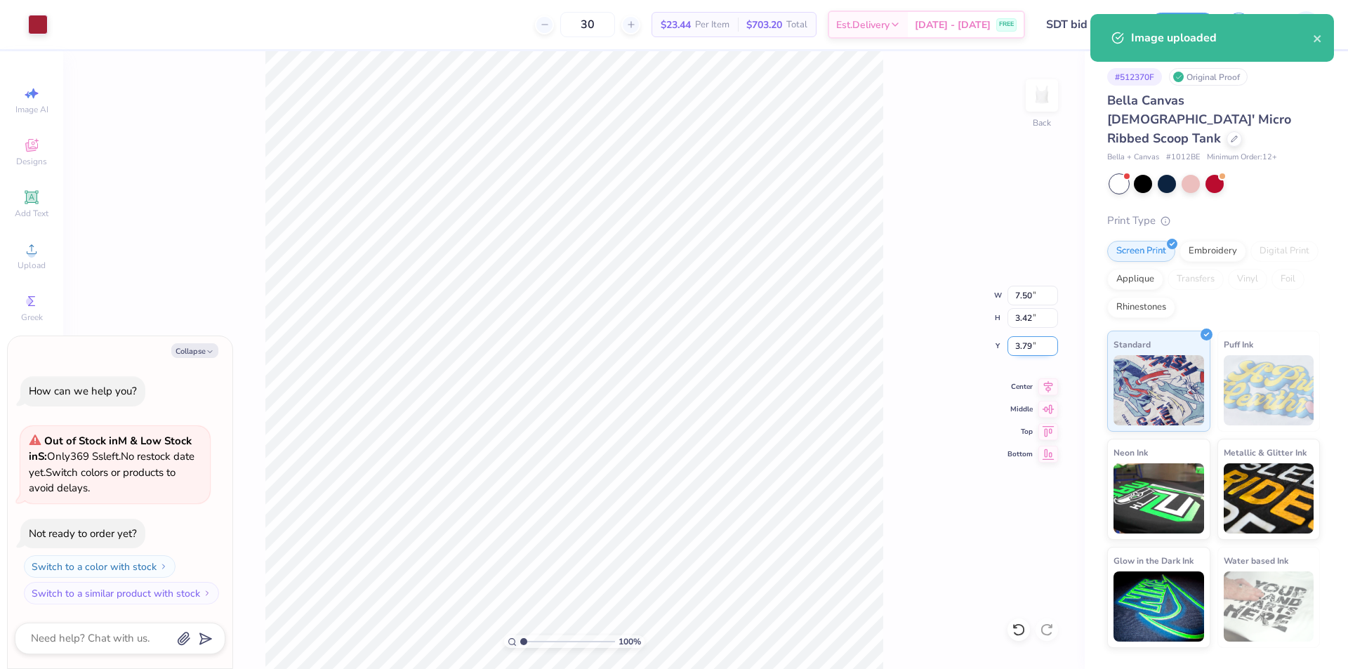
click at [1019, 343] on input "3.79" at bounding box center [1033, 346] width 51 height 20
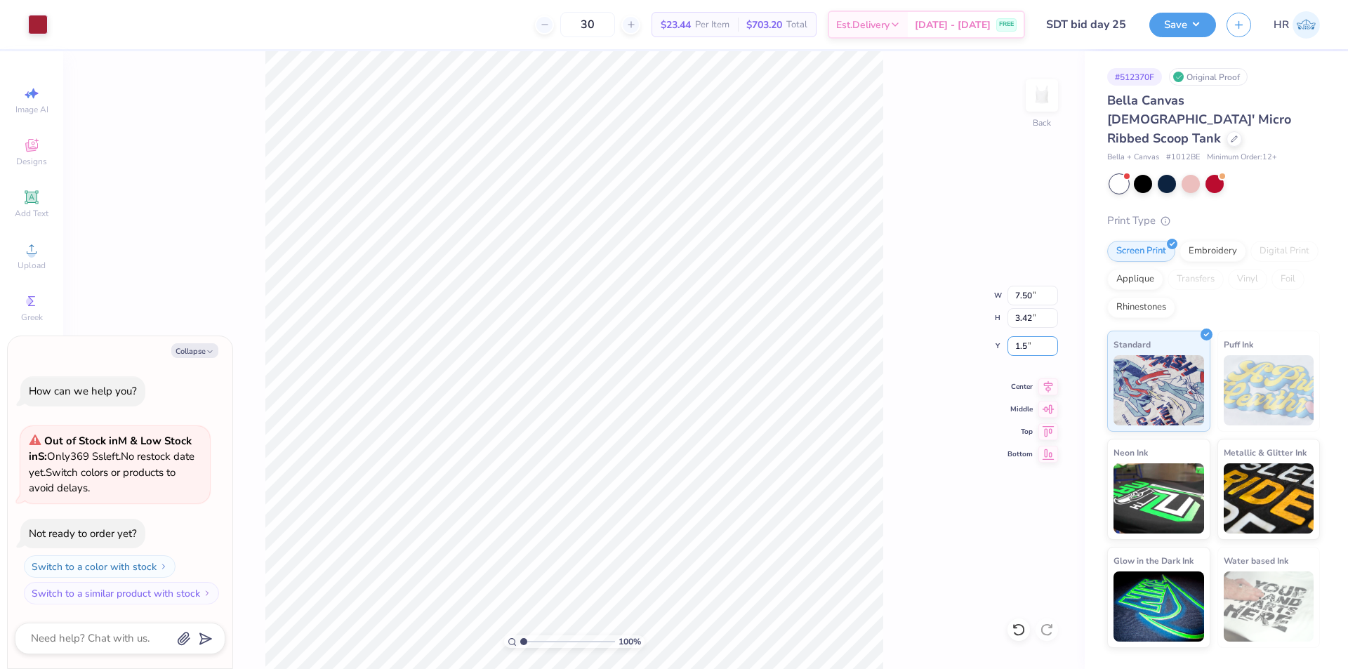
type input "1.5"
type textarea "x"
type input "1.50"
type textarea "x"
click at [1019, 339] on input "1.50" at bounding box center [1033, 346] width 51 height 20
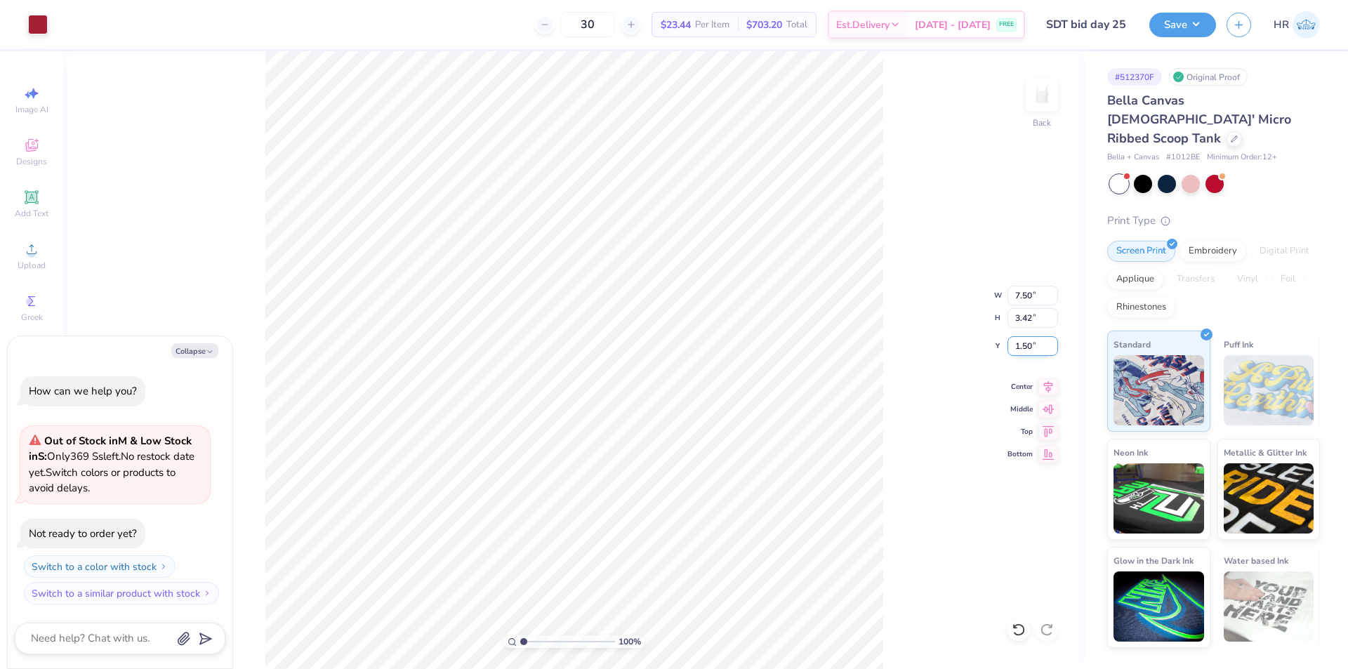
click at [1019, 339] on input "1.50" at bounding box center [1033, 346] width 51 height 20
type input "1"
type textarea "x"
type input "1.00"
click at [1014, 631] on icon at bounding box center [1019, 630] width 14 height 14
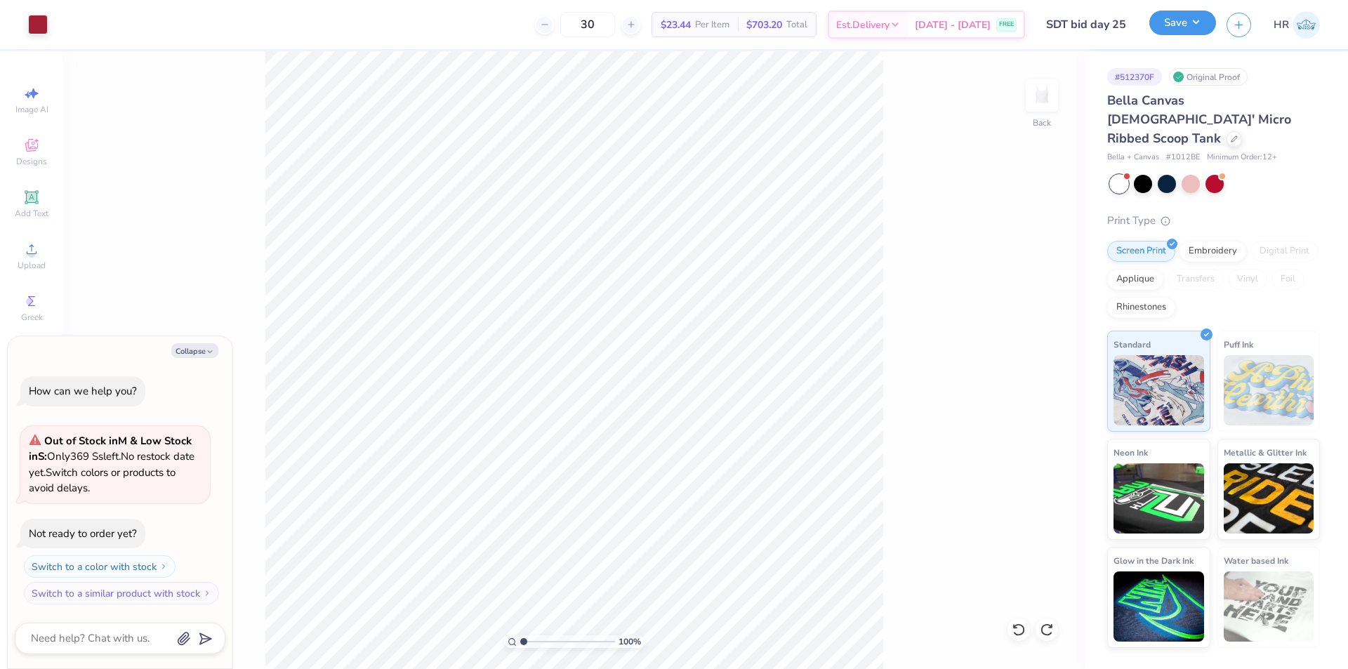
click at [1189, 30] on button "Save" at bounding box center [1182, 23] width 67 height 25
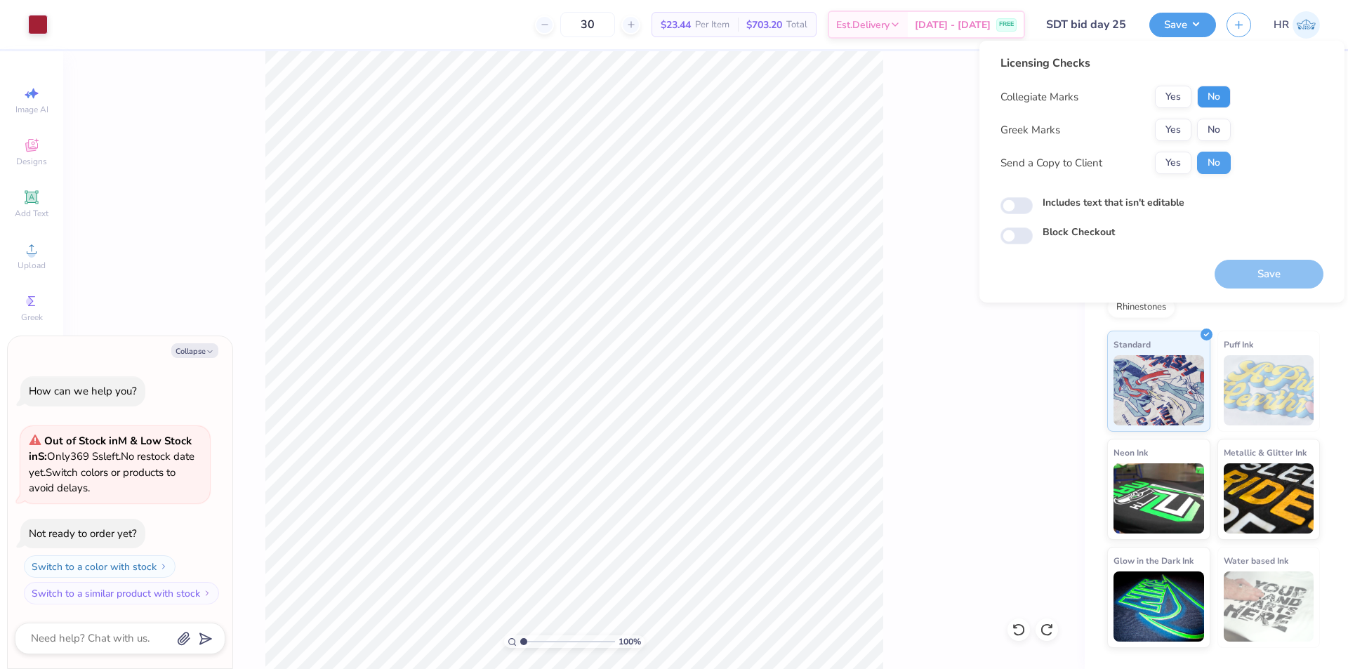
click at [1219, 95] on button "No" at bounding box center [1214, 97] width 34 height 22
click at [1175, 124] on button "Yes" at bounding box center [1173, 130] width 37 height 22
type textarea "x"
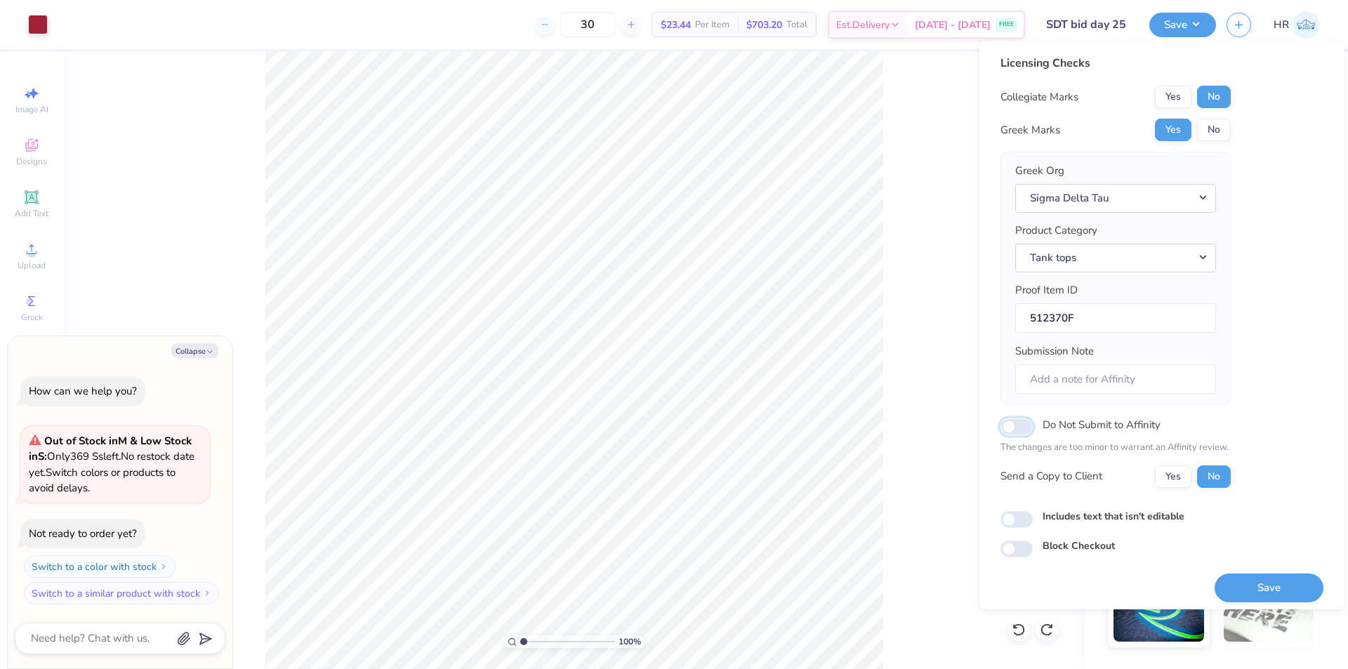
click at [1019, 423] on input "Do Not Submit to Affinity" at bounding box center [1017, 426] width 32 height 17
checkbox input "true"
type textarea "x"
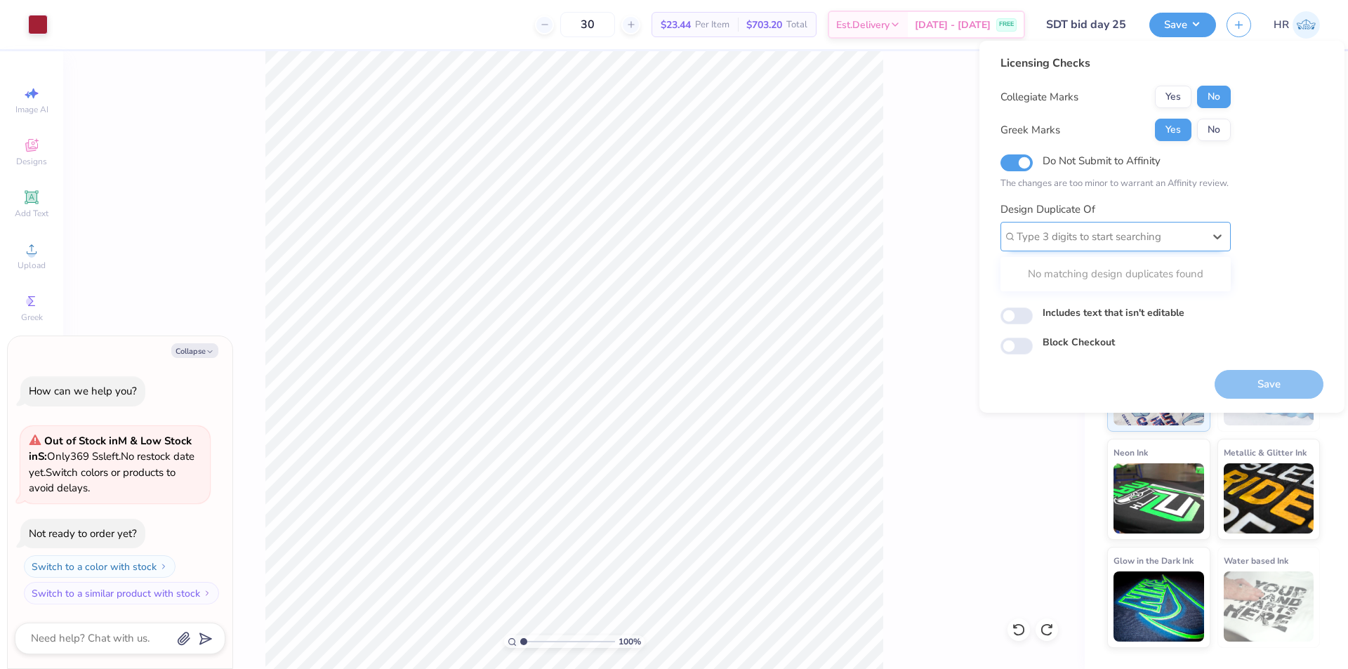
click at [1049, 235] on div at bounding box center [1110, 236] width 187 height 19
click at [1067, 235] on div at bounding box center [1110, 236] width 187 height 19
paste input "512370"
click at [1068, 301] on div "512370A" at bounding box center [1115, 299] width 219 height 23
type input "512370"
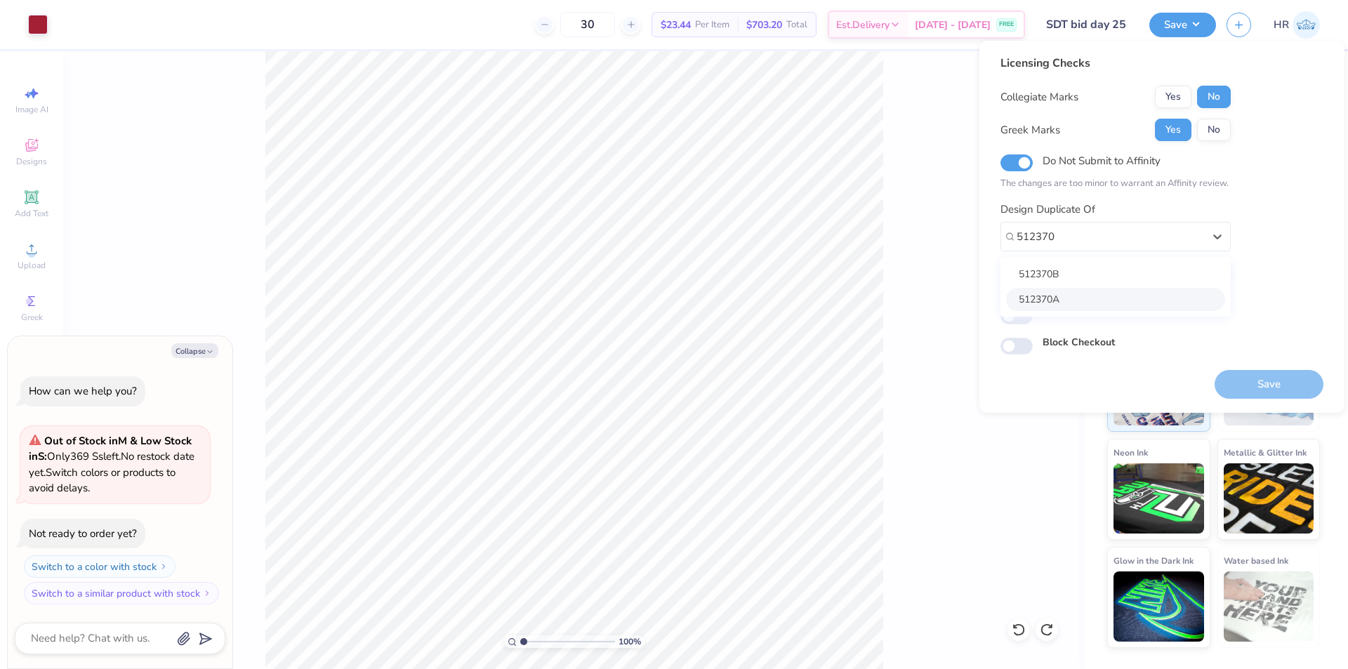
type textarea "x"
click at [1123, 244] on div "512370A" at bounding box center [1110, 237] width 190 height 22
paste input "512370"
click at [1070, 272] on div "512370B" at bounding box center [1115, 274] width 219 height 23
type input "512370"
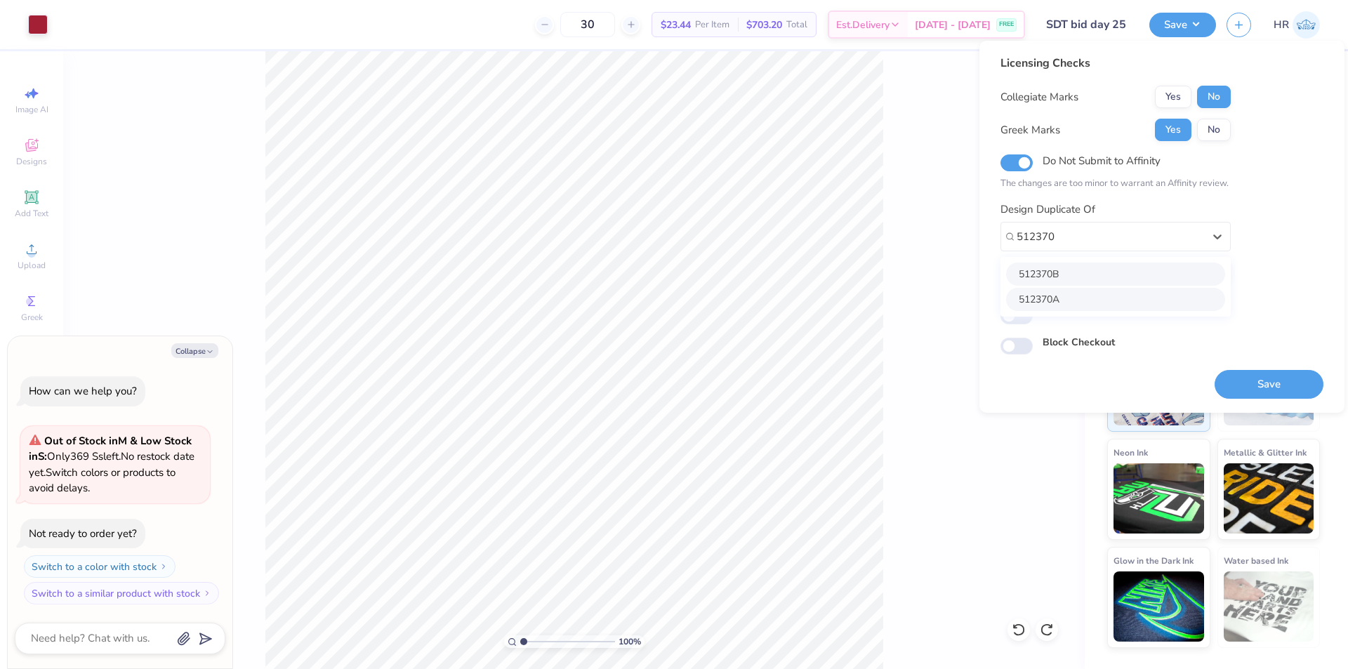
type textarea "x"
click at [1038, 314] on div "Includes text that isn't editable" at bounding box center [1162, 313] width 323 height 16
click at [1024, 314] on input "Includes text that isn't editable" at bounding box center [1017, 316] width 32 height 17
checkbox input "true"
click at [1180, 275] on button "Yes" at bounding box center [1173, 273] width 37 height 22
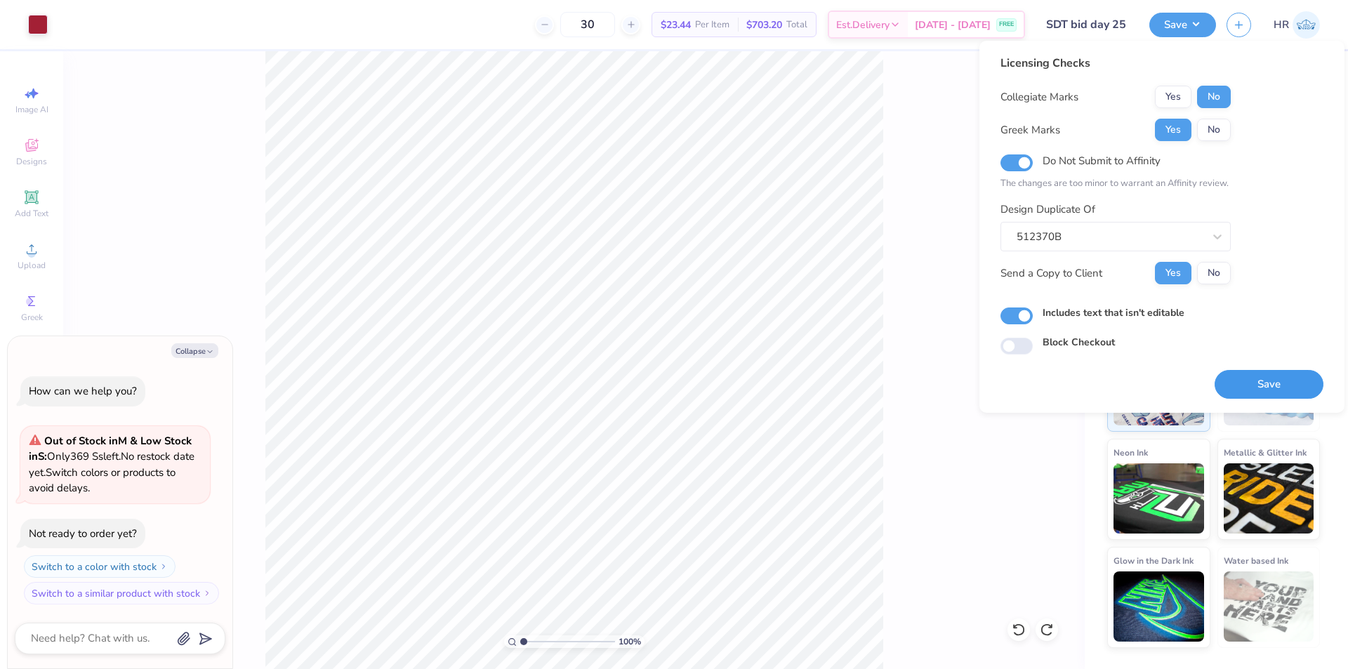
click at [1257, 388] on button "Save" at bounding box center [1269, 384] width 109 height 29
type textarea "x"
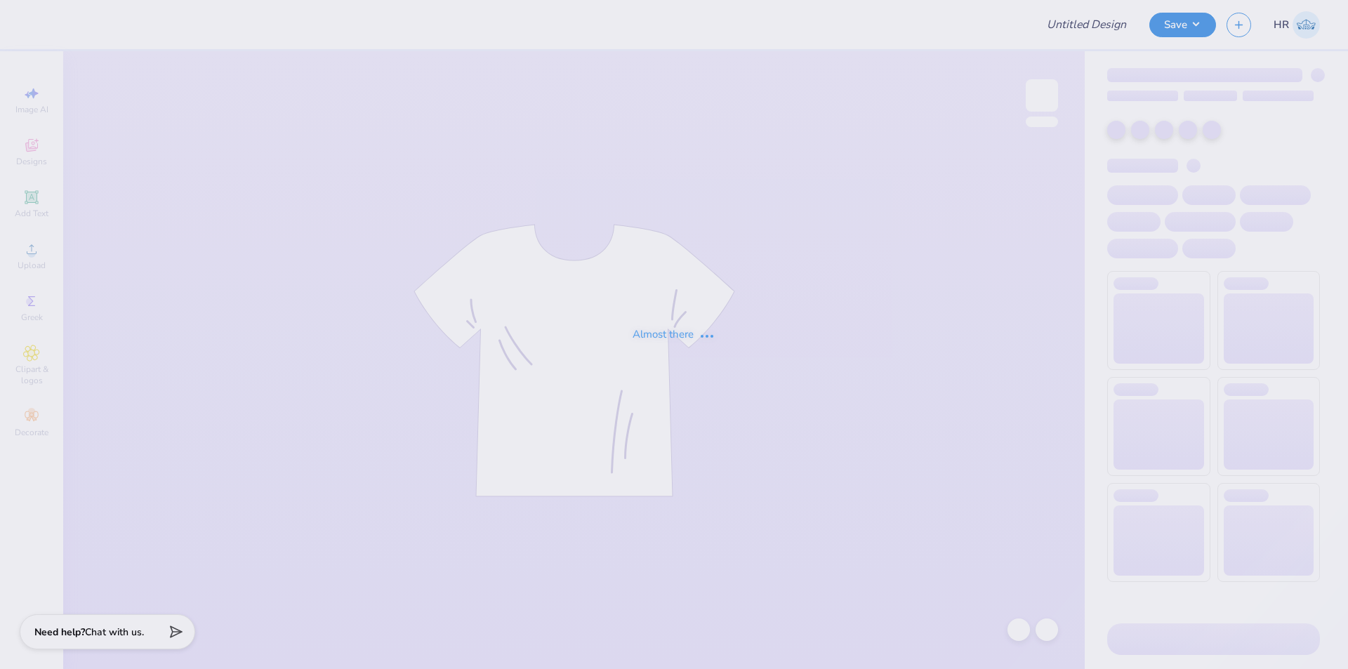
type input "UCLA KD PR F25"
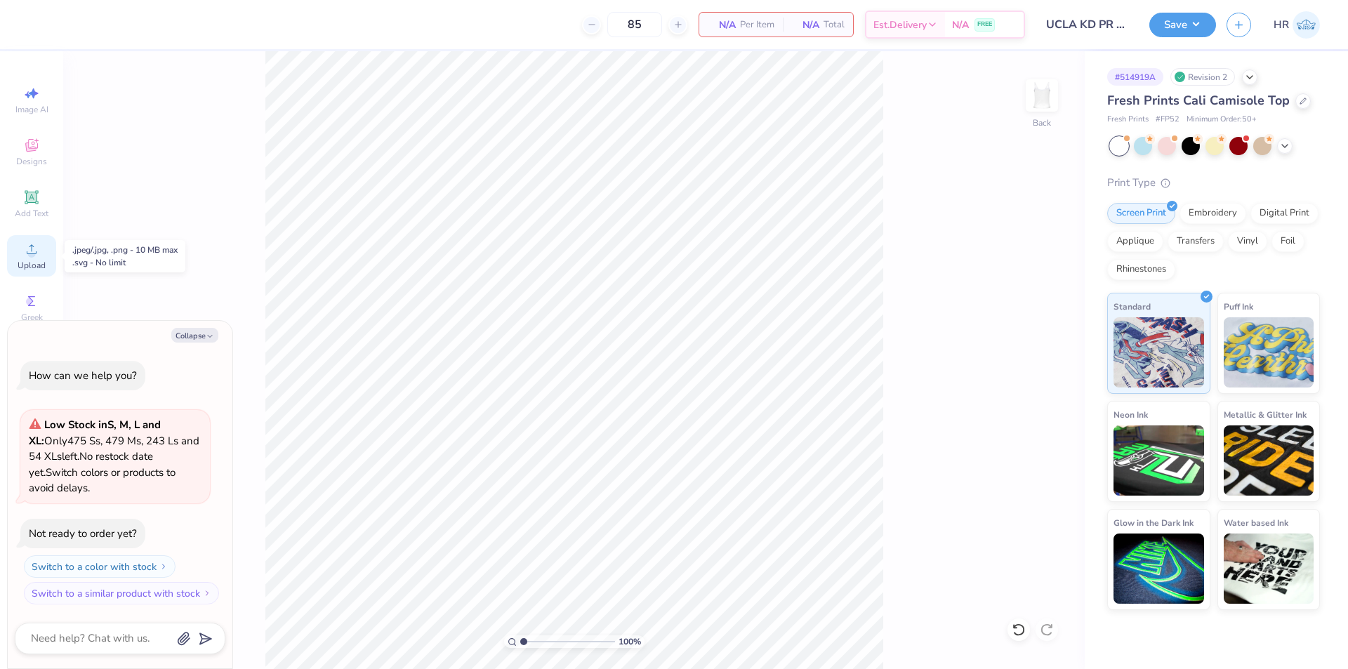
click at [29, 265] on span "Upload" at bounding box center [32, 265] width 28 height 11
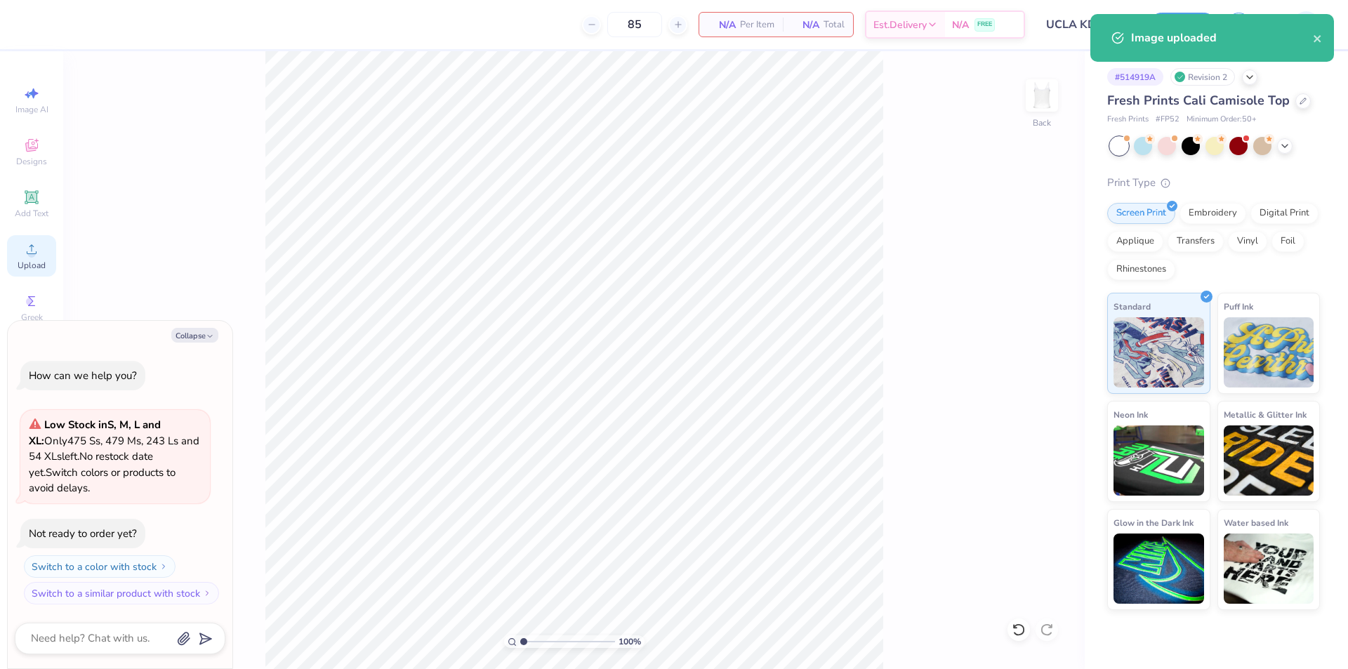
click at [36, 251] on icon at bounding box center [31, 249] width 17 height 17
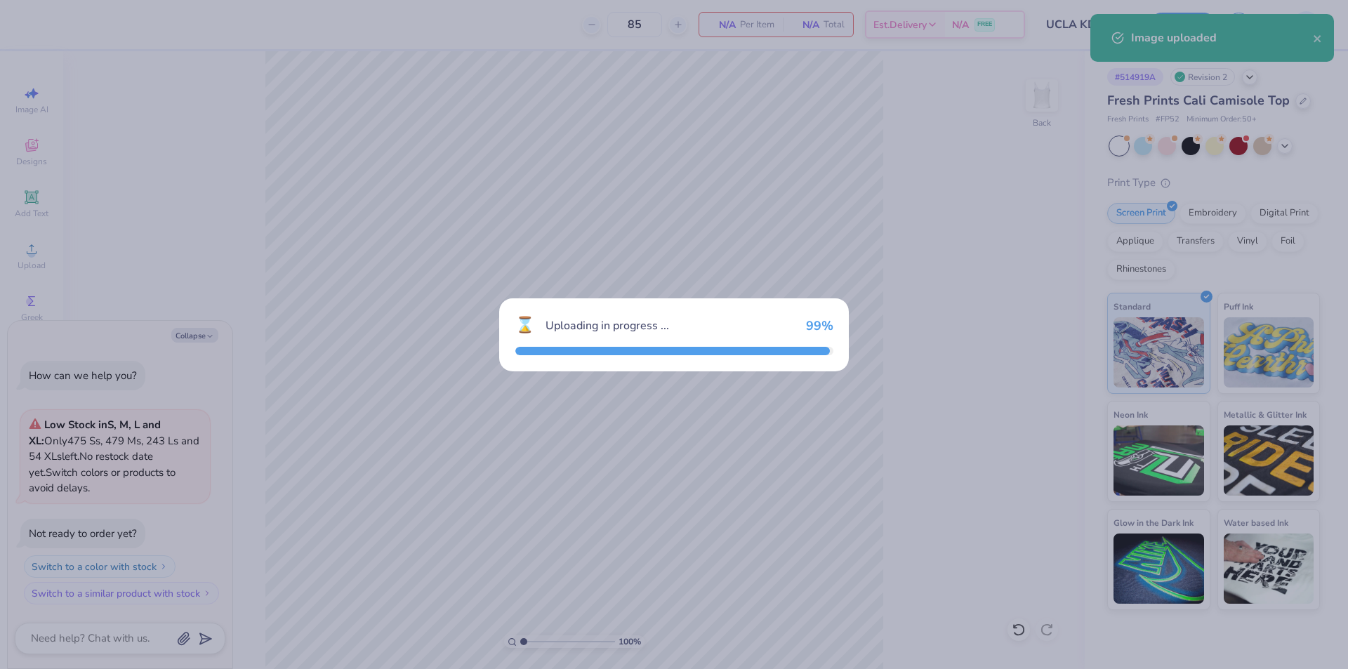
type textarea "x"
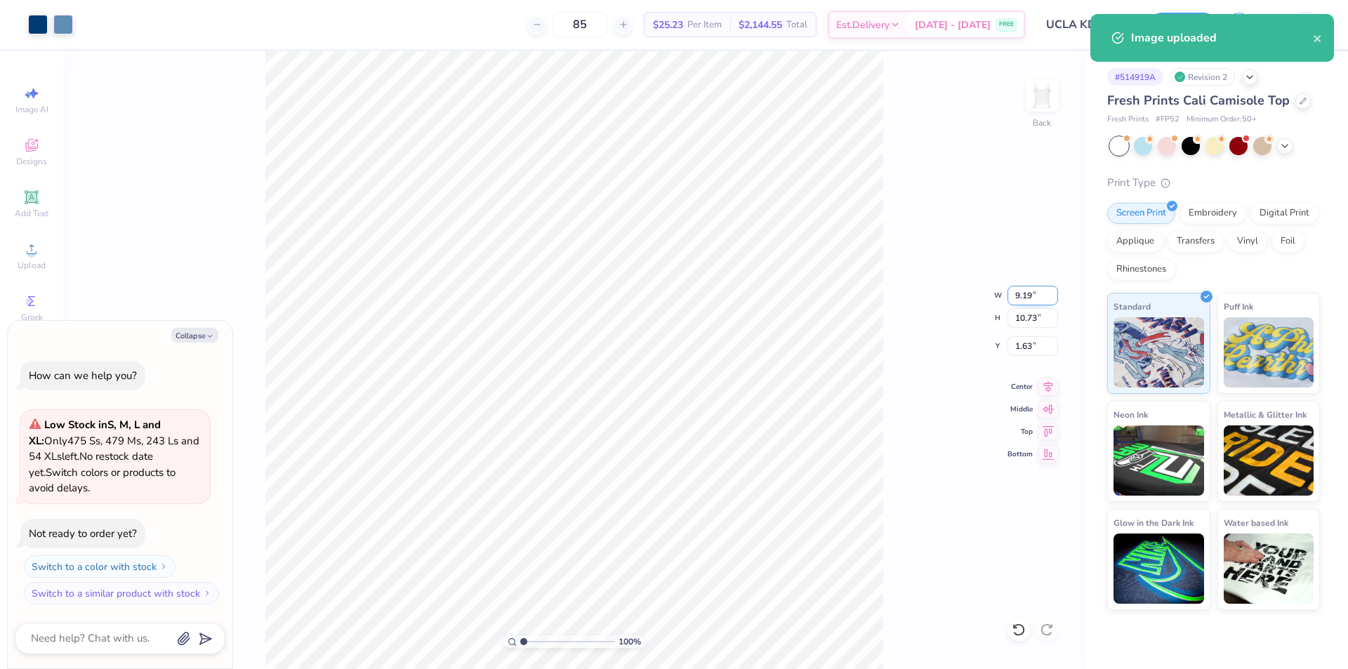
click at [1022, 297] on input "9.19" at bounding box center [1033, 296] width 51 height 20
click at [1022, 296] on input "9.19" at bounding box center [1033, 296] width 51 height 20
type input "8"
click at [1020, 345] on input "1.63" at bounding box center [1033, 346] width 51 height 20
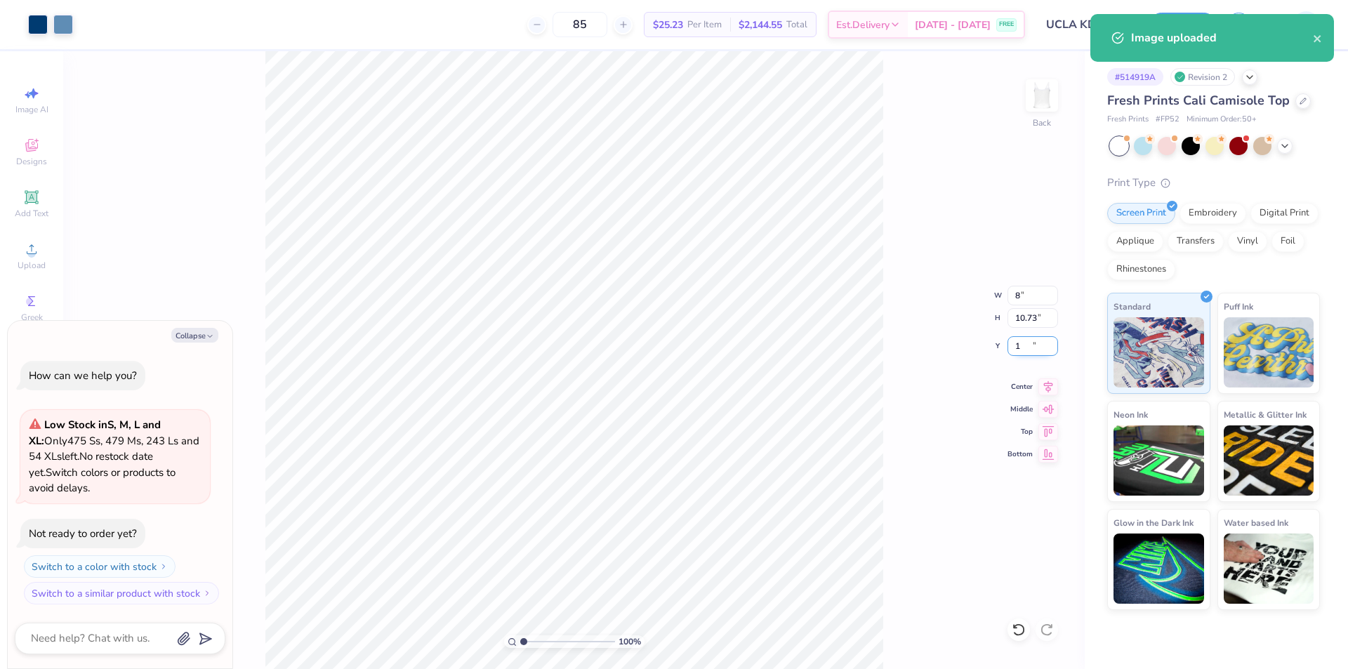
type input "1.72"
type textarea "x"
type input "8.00"
type input "9.34"
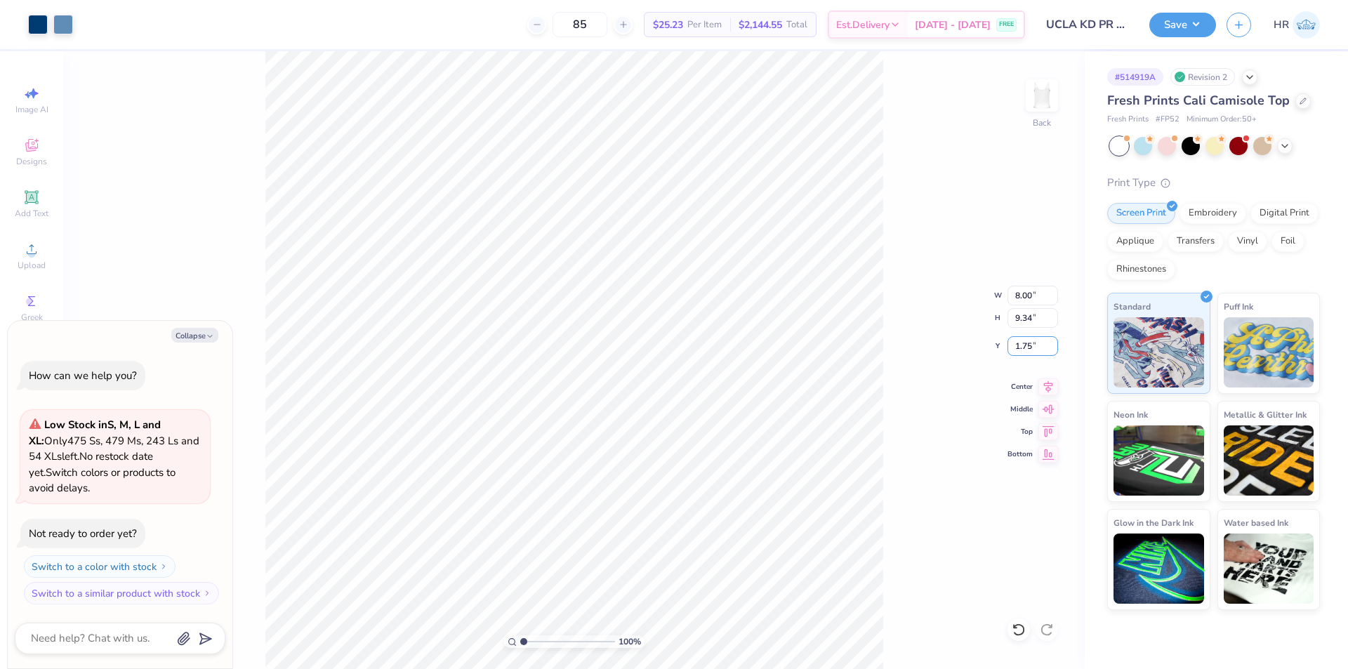
type input "1.75"
click at [1189, 18] on button "Save" at bounding box center [1182, 23] width 67 height 25
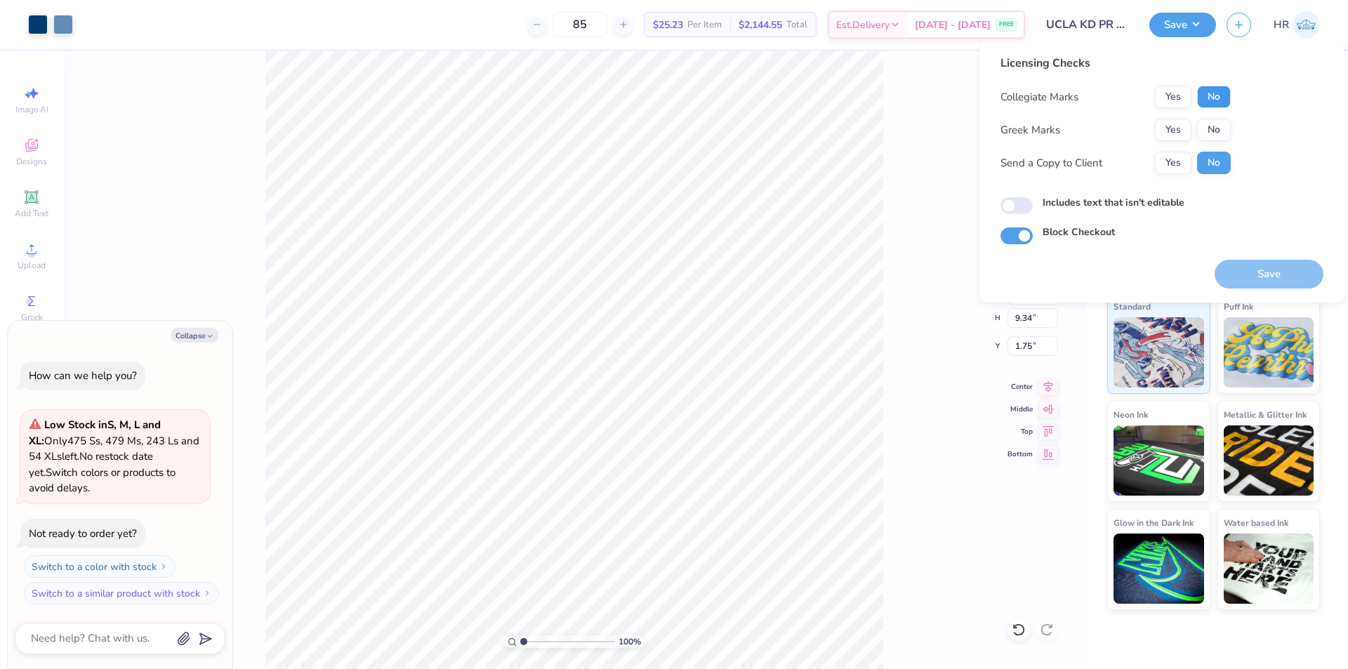
click at [1220, 97] on button "No" at bounding box center [1214, 97] width 34 height 22
click at [1180, 130] on button "Yes" at bounding box center [1173, 130] width 37 height 22
type textarea "x"
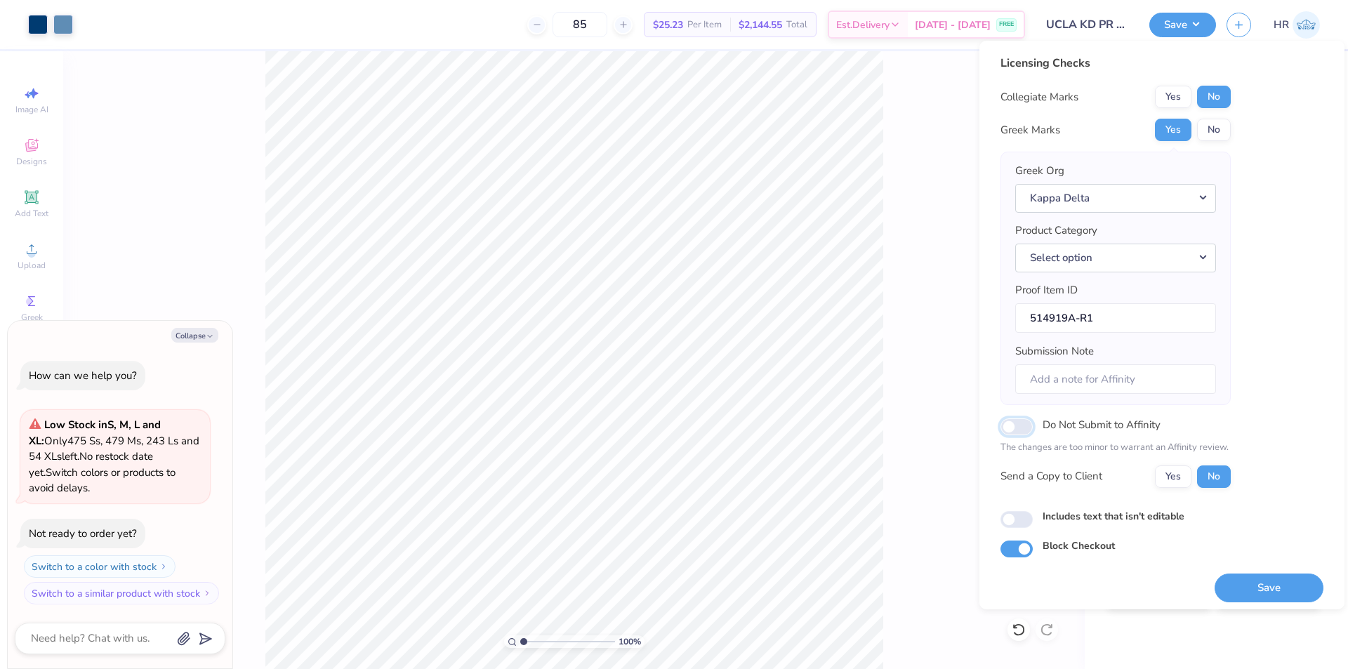
click at [1019, 426] on input "Do Not Submit to Affinity" at bounding box center [1017, 426] width 32 height 17
checkbox input "true"
type textarea "x"
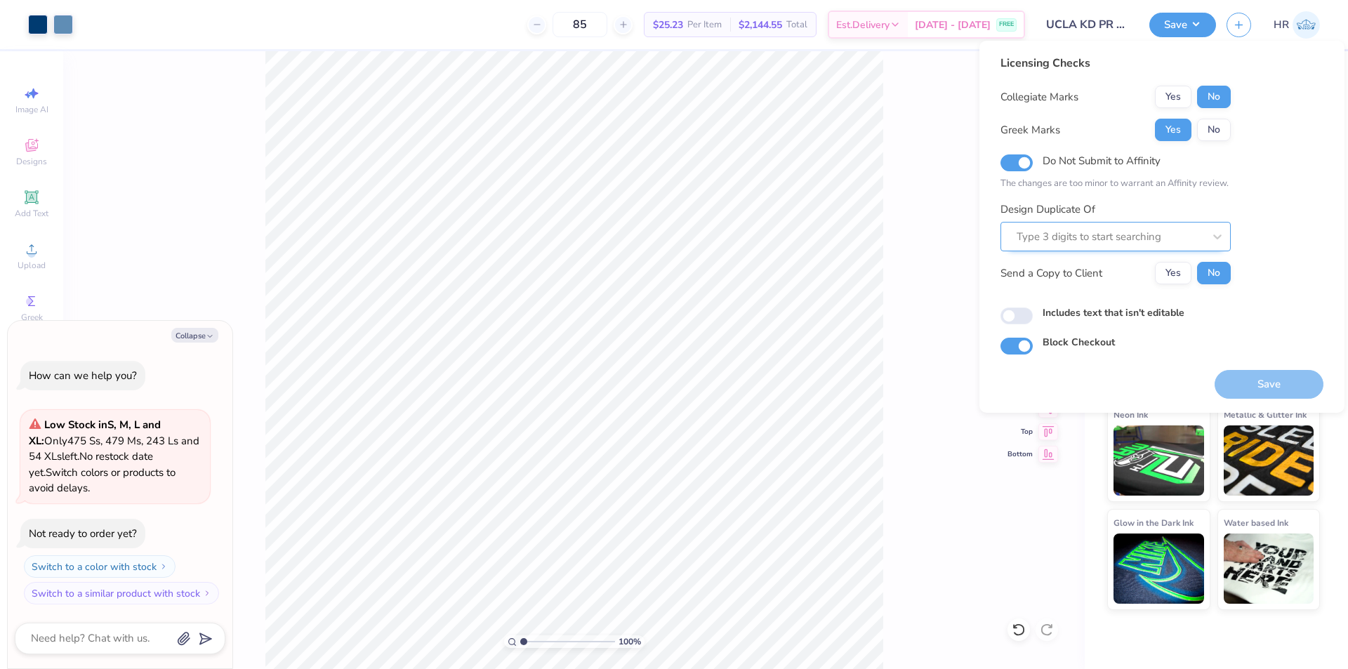
click at [1113, 241] on div at bounding box center [1110, 236] width 187 height 19
paste input "514919A"
type input "514919"
click at [1187, 194] on div "Do Not Submit to Affinity The changes are too minor to warrant an Affinity revi…" at bounding box center [1116, 202] width 230 height 100
drag, startPoint x: 1028, startPoint y: 173, endPoint x: 1025, endPoint y: 161, distance: 12.3
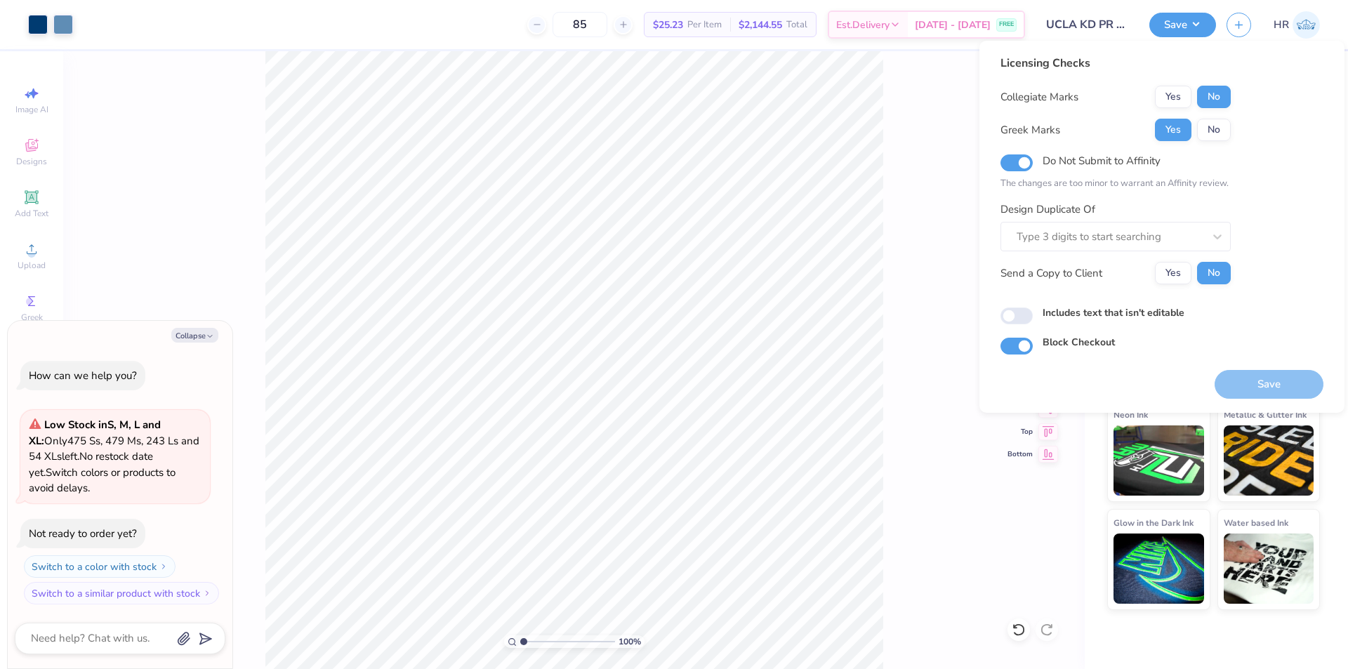
click at [1027, 173] on div "Do Not Submit to Affinity The changes are too minor to warrant an Affinity revi…" at bounding box center [1116, 171] width 230 height 39
click at [1024, 161] on input "Do Not Submit to Affinity" at bounding box center [1017, 162] width 32 height 17
checkbox input "false"
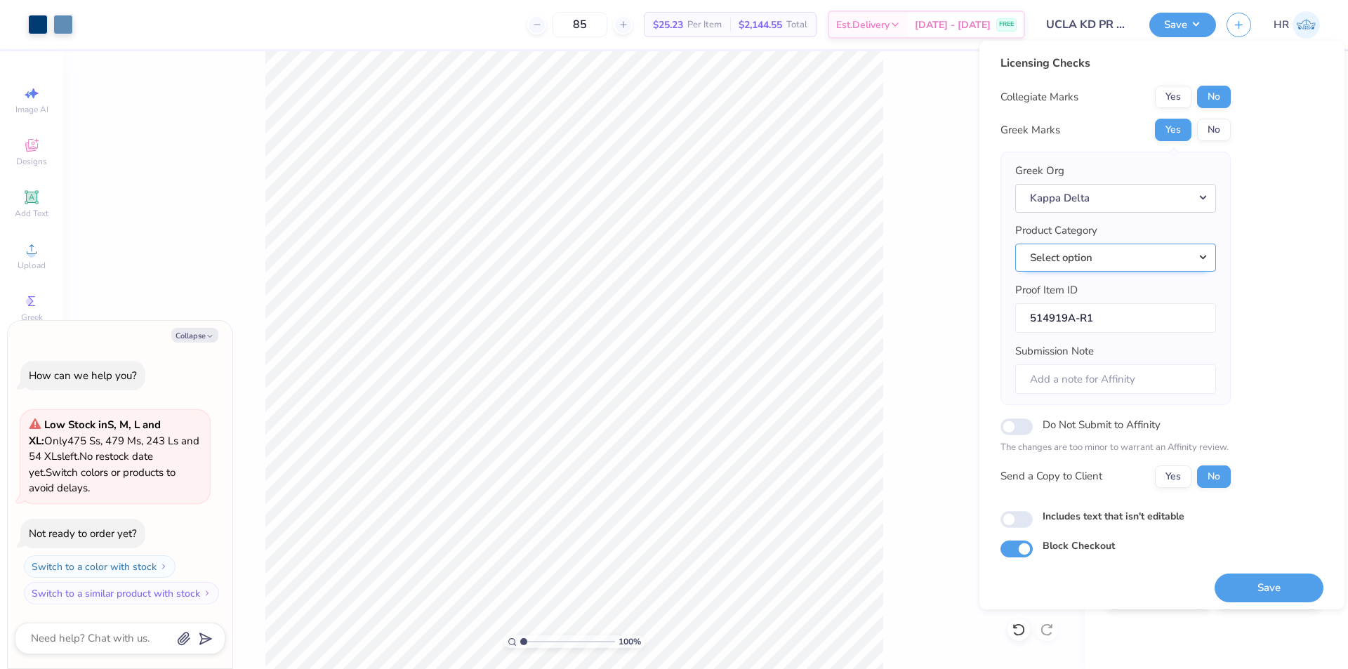
click at [1147, 257] on button "Select option" at bounding box center [1115, 258] width 201 height 29
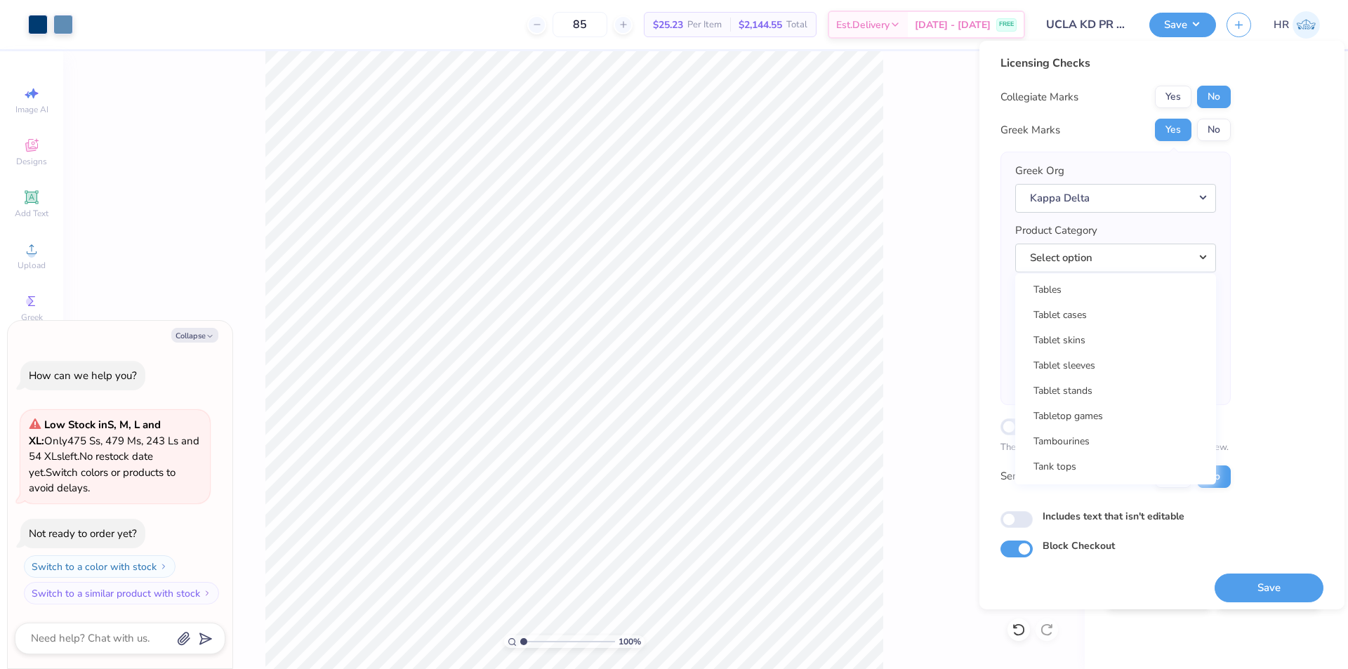
scroll to position [22565, 0]
click at [1120, 444] on link "Tank tops" at bounding box center [1116, 448] width 190 height 23
type textarea "x"
click at [1019, 522] on input "Includes text that isn't editable" at bounding box center [1017, 519] width 32 height 17
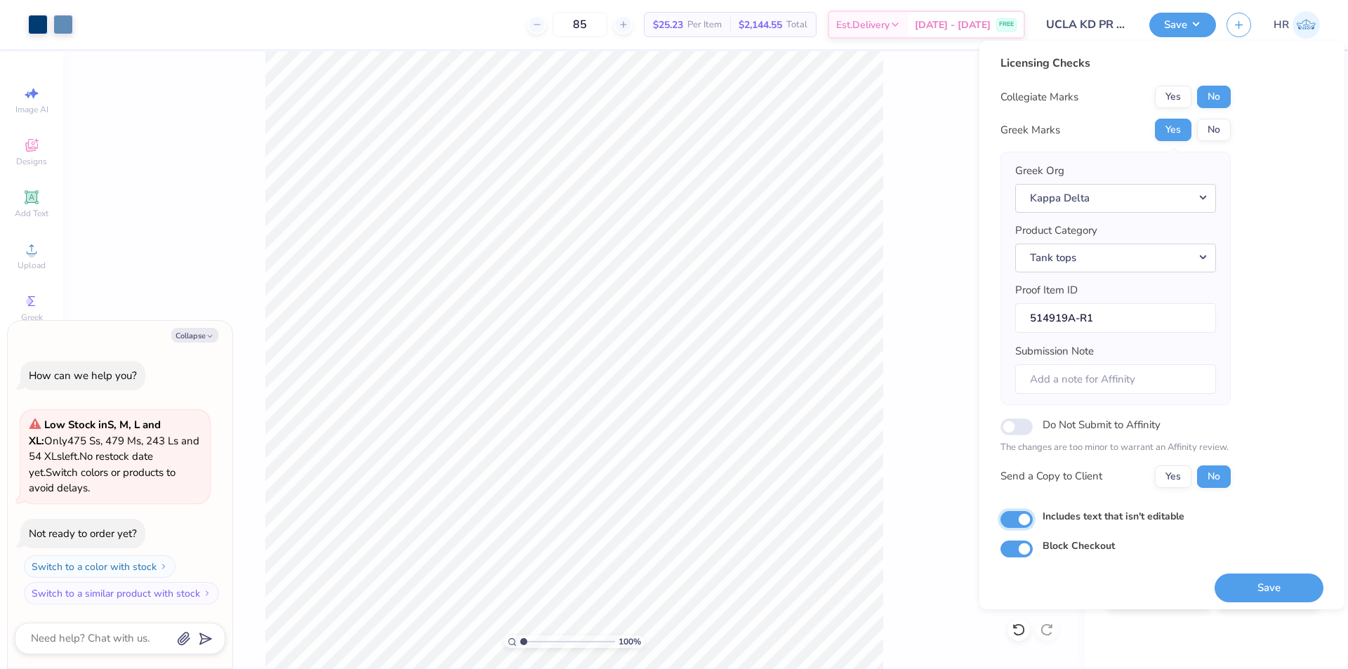
checkbox input "true"
click at [1236, 586] on button "Save" at bounding box center [1269, 588] width 109 height 29
type textarea "x"
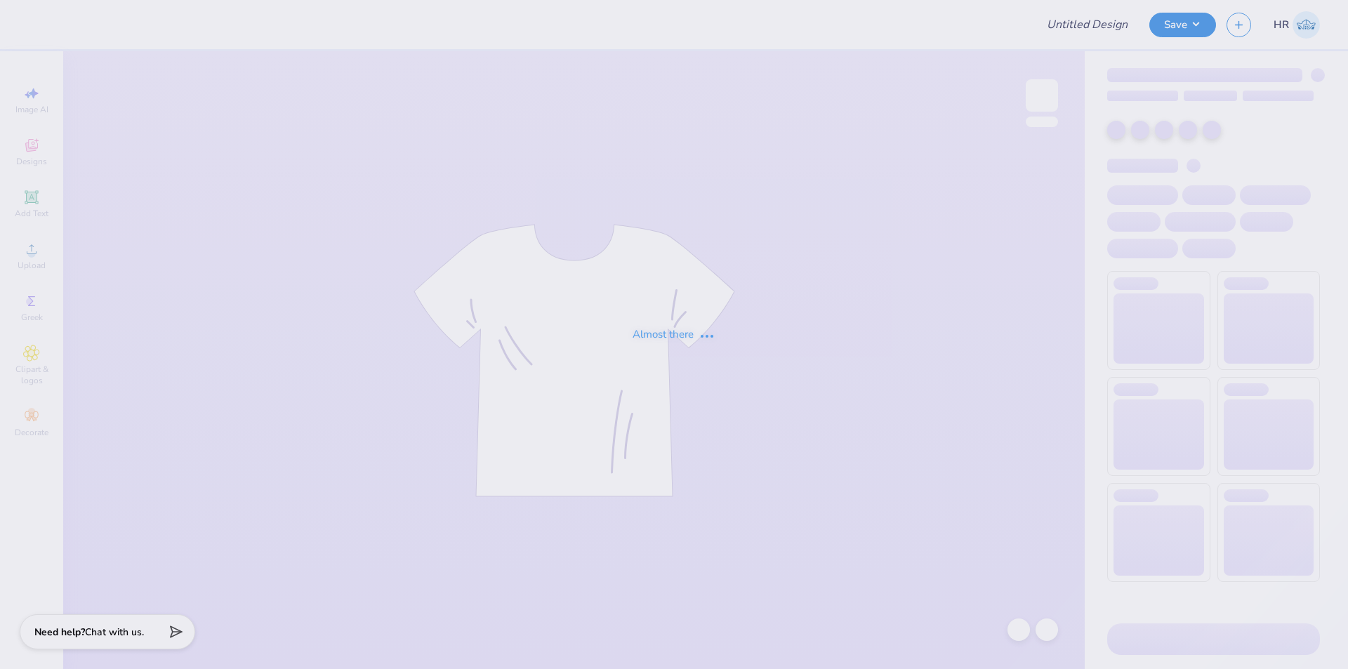
type input "Piphi fall 2025"
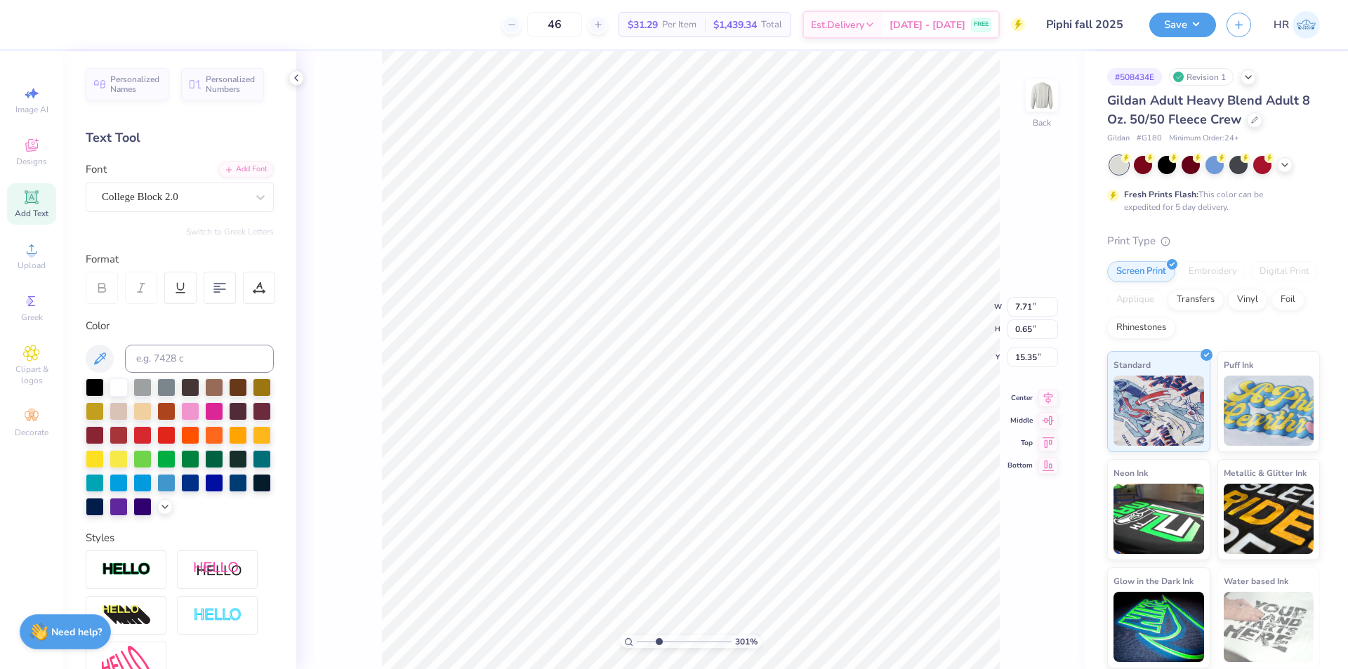
scroll to position [12, 4]
type input "3.00581987268404"
type textarea "PARENTS WEEKEND 2025"
type input "3.00581987268404"
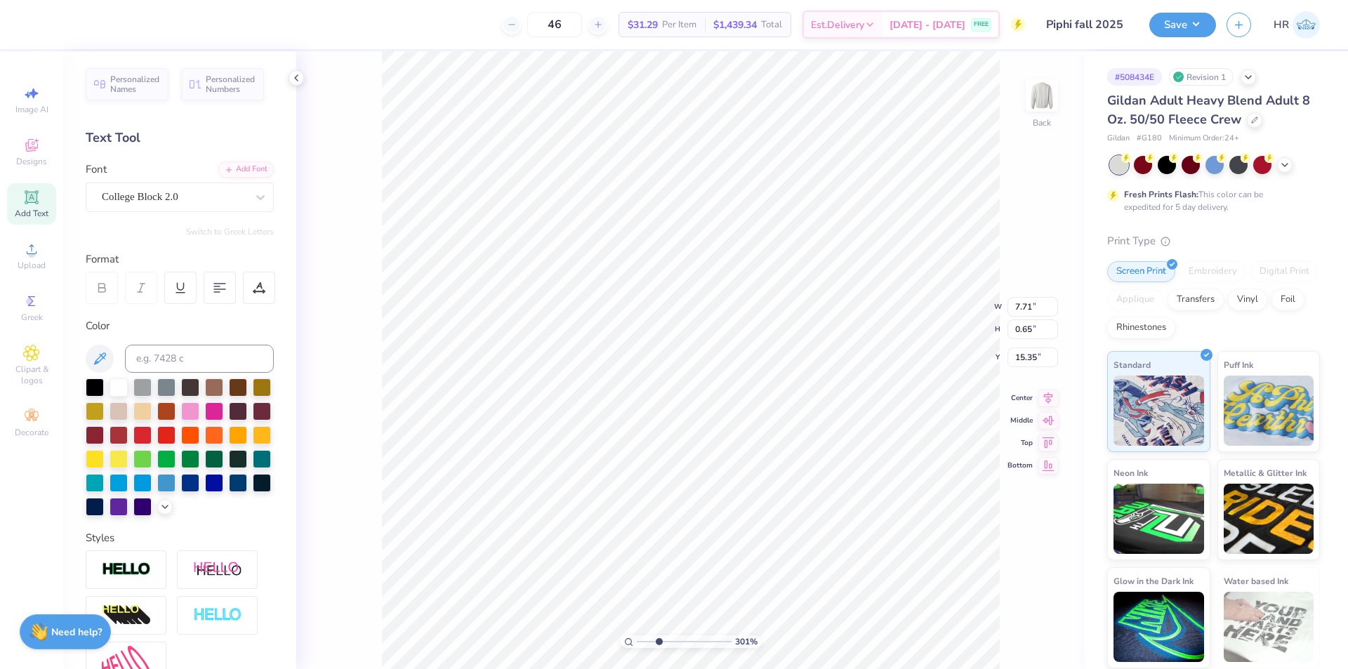
type textarea "PARENTS WEEKEND 2025"
type input "3.00581987268404"
type textarea "PARENTS WEEKEND 2025"
click at [192, 199] on div "College Block 2.0" at bounding box center [173, 197] width 147 height 22
type input "3.00581987268404"
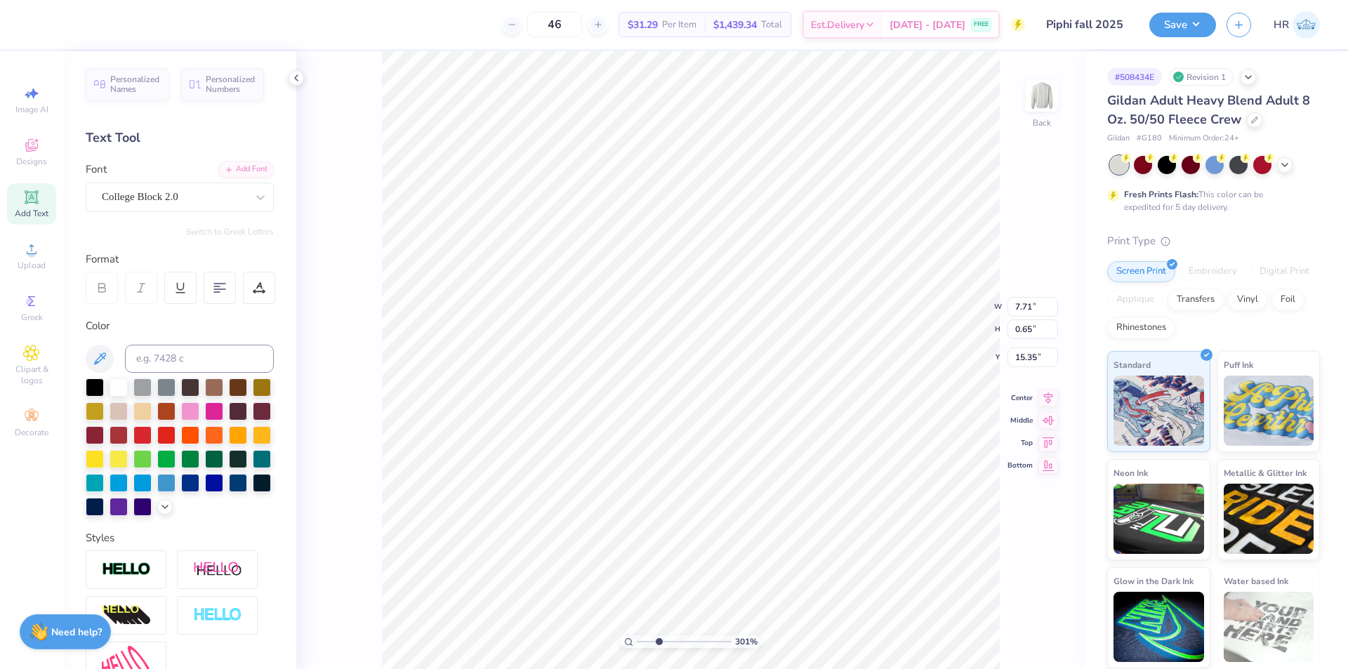
type textarea "PARENTS WEEKEND 2025"
click at [21, 210] on span "Add Text" at bounding box center [32, 213] width 34 height 11
type input "3.00581987268404"
type input "15.23"
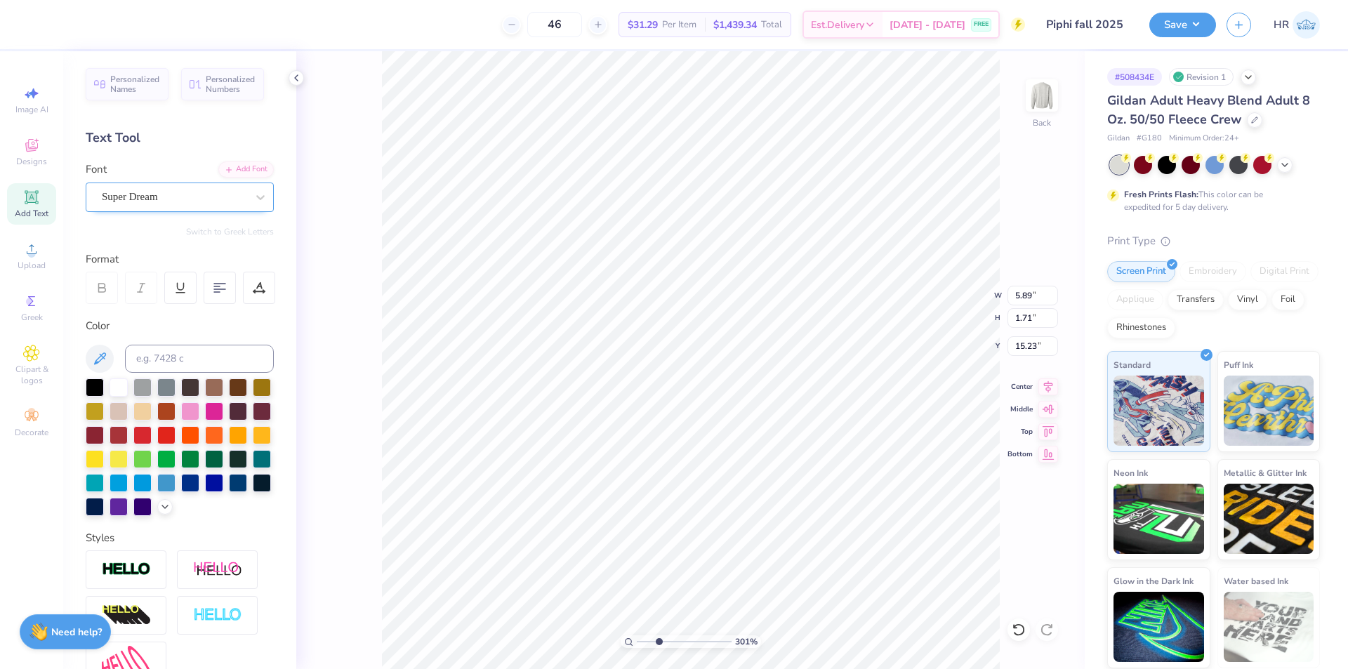
click at [157, 195] on div "Super Dream" at bounding box center [173, 197] width 147 height 22
type input "3.00581987268404"
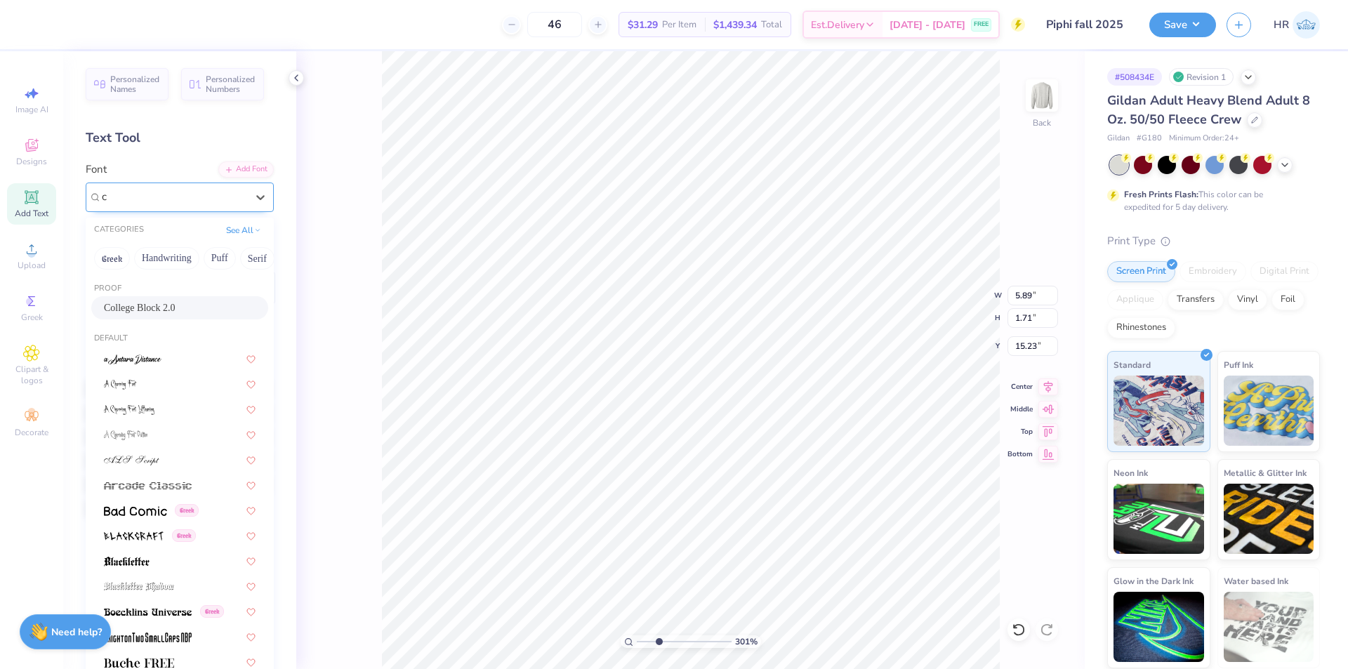
type input "c"
type input "3.00581987268404"
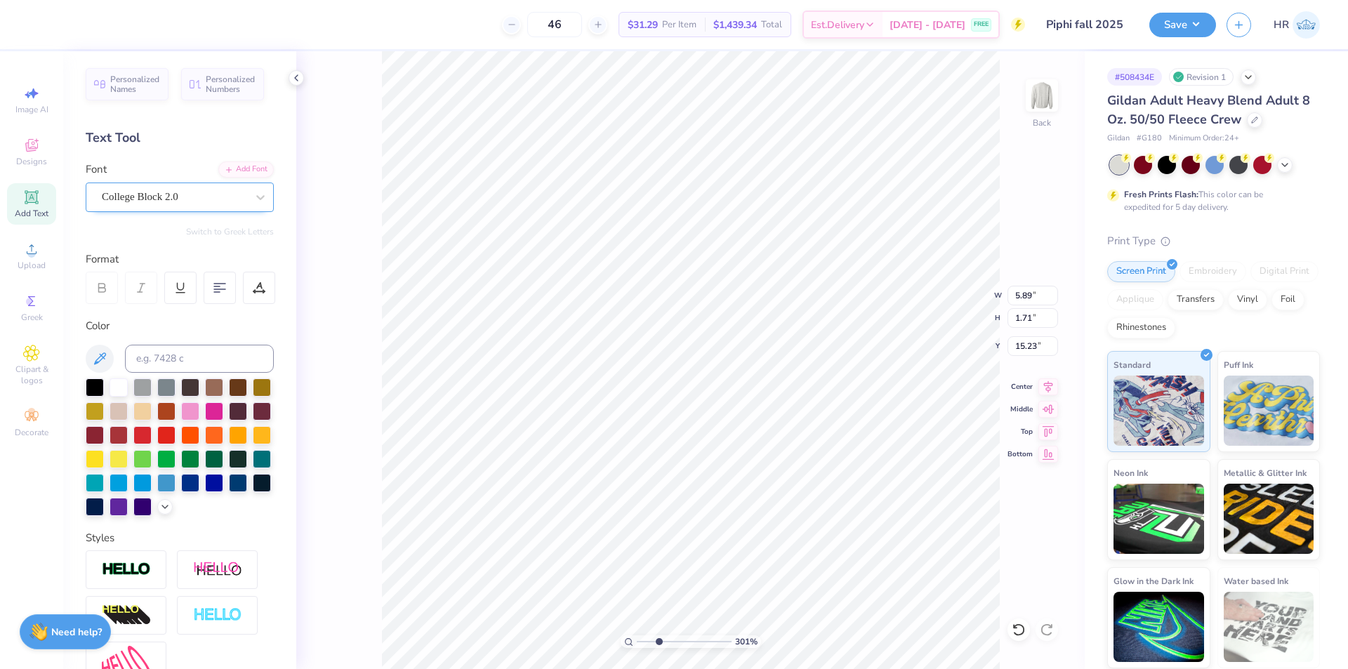
type input "3.00581987268404"
type textarea "'"
type input "3.00581987268404"
type input "1"
drag, startPoint x: 642, startPoint y: 641, endPoint x: 528, endPoint y: 644, distance: 114.5
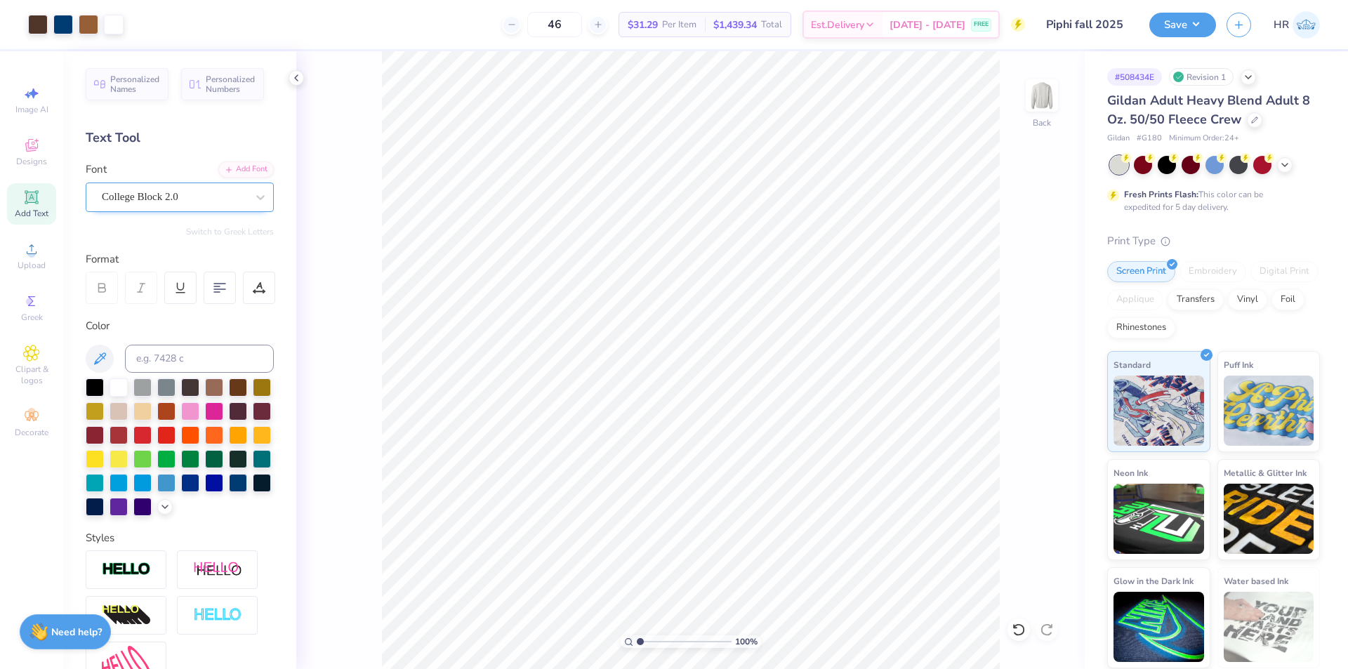
click at [637, 644] on input "range" at bounding box center [684, 641] width 95 height 13
click at [1019, 635] on icon at bounding box center [1018, 629] width 12 height 13
click at [1043, 626] on icon at bounding box center [1047, 629] width 12 height 13
click at [1015, 628] on icon at bounding box center [1015, 626] width 3 height 3
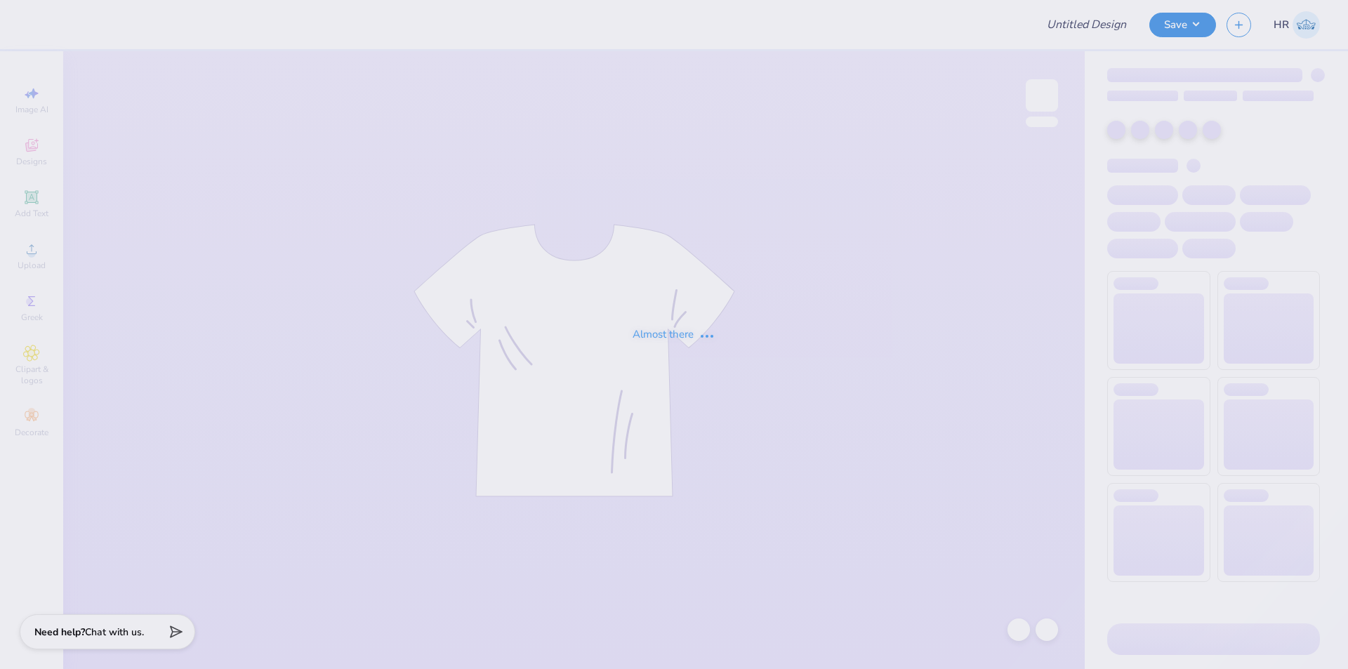
type input "Piphi fall 2025"
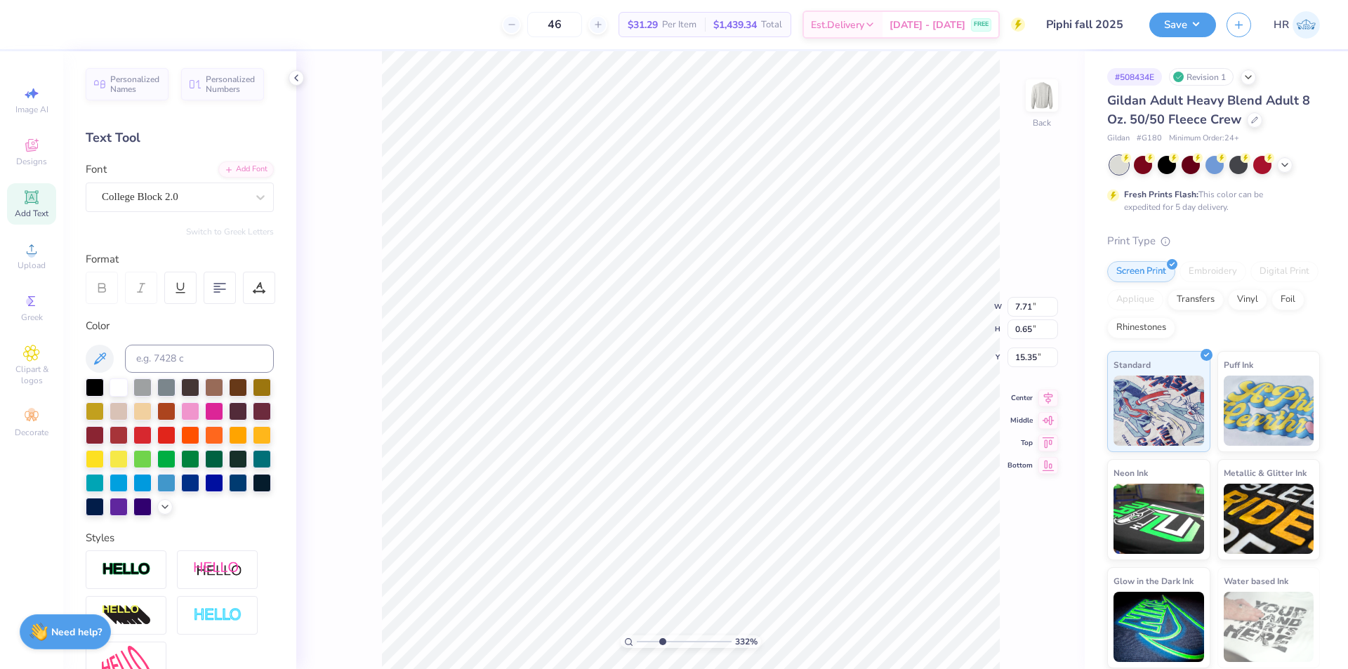
scroll to position [12, 4]
type input "3.32211092047231"
type textarea "PARENTS WEEKEND 2025"
type input "3.32211092047231"
type textarea "PARENTS WEEKEND 2025"
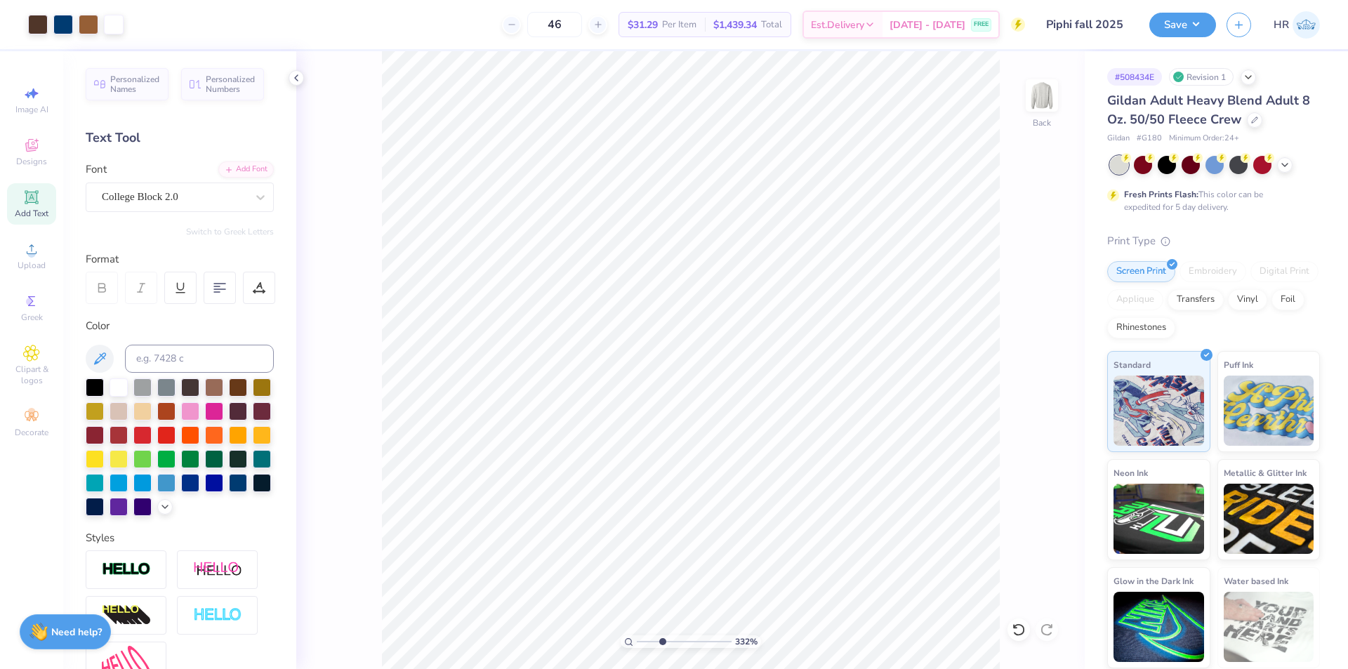
click at [41, 193] on div "Add Text" at bounding box center [31, 203] width 49 height 41
type input "3.32211092047231"
type input "15.73"
type input "3.32211092047231"
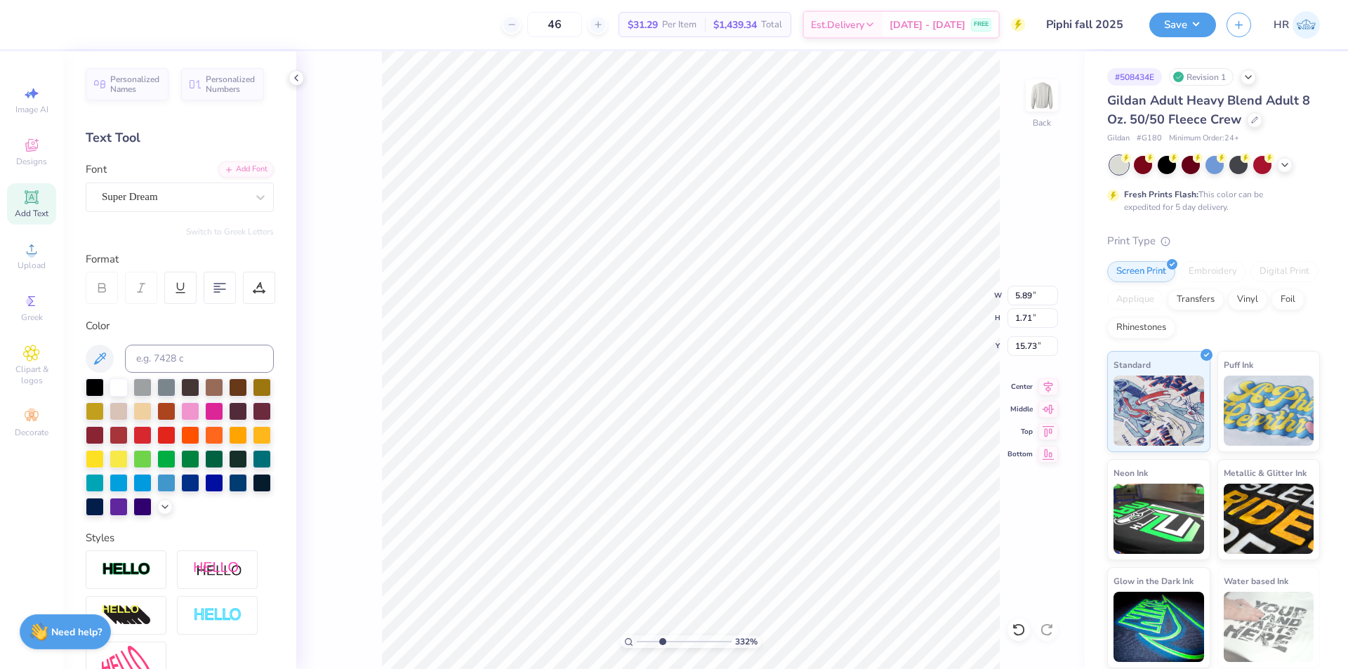
type textarea "'"
click at [183, 196] on div "Super Dream" at bounding box center [173, 197] width 147 height 22
type input "3.32211092047231"
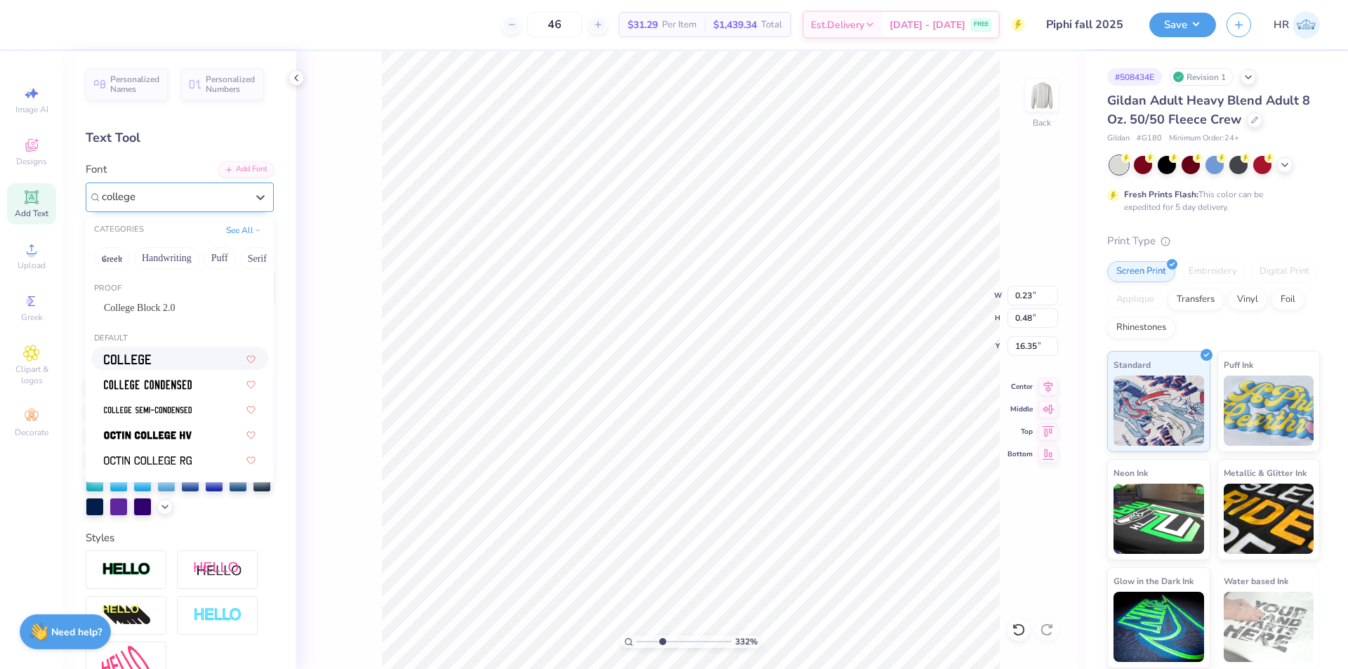
click at [152, 366] on div at bounding box center [180, 358] width 152 height 15
type input "college"
type input "3.32211092047231"
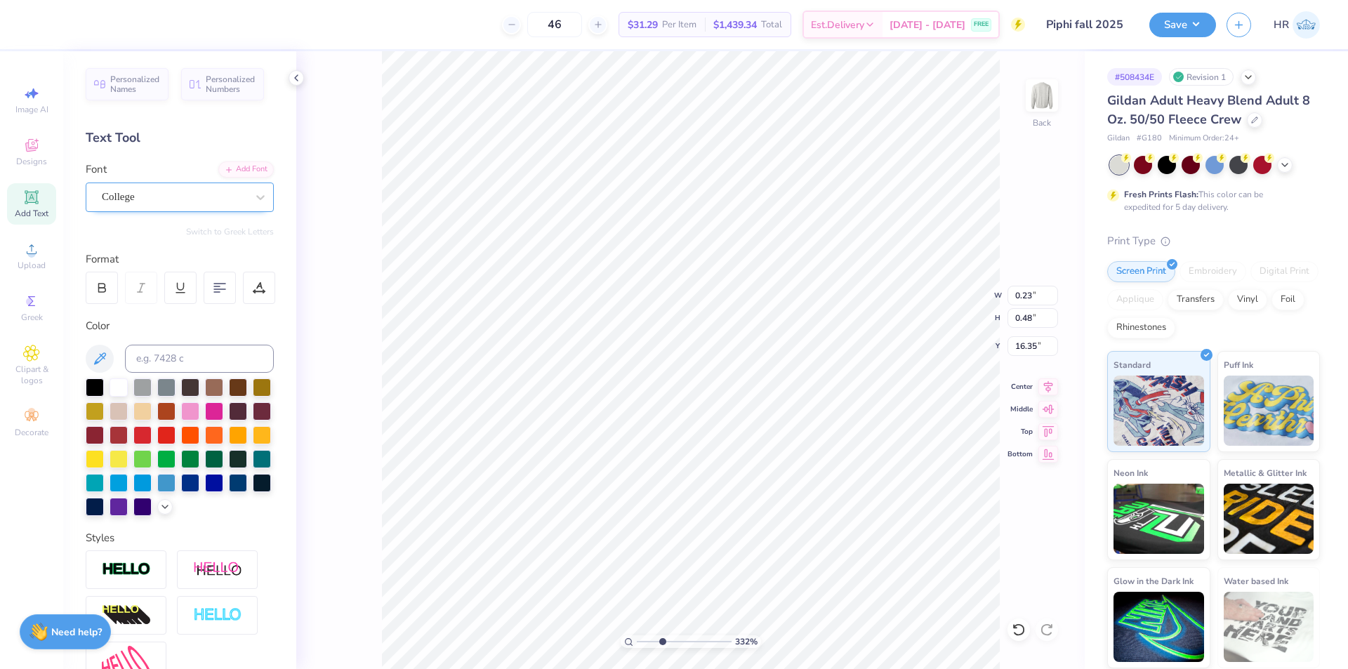
type input "3.32211092047231"
type input "0.24"
type input "3.32211092047231"
click at [204, 353] on input at bounding box center [199, 359] width 149 height 28
type input "1"
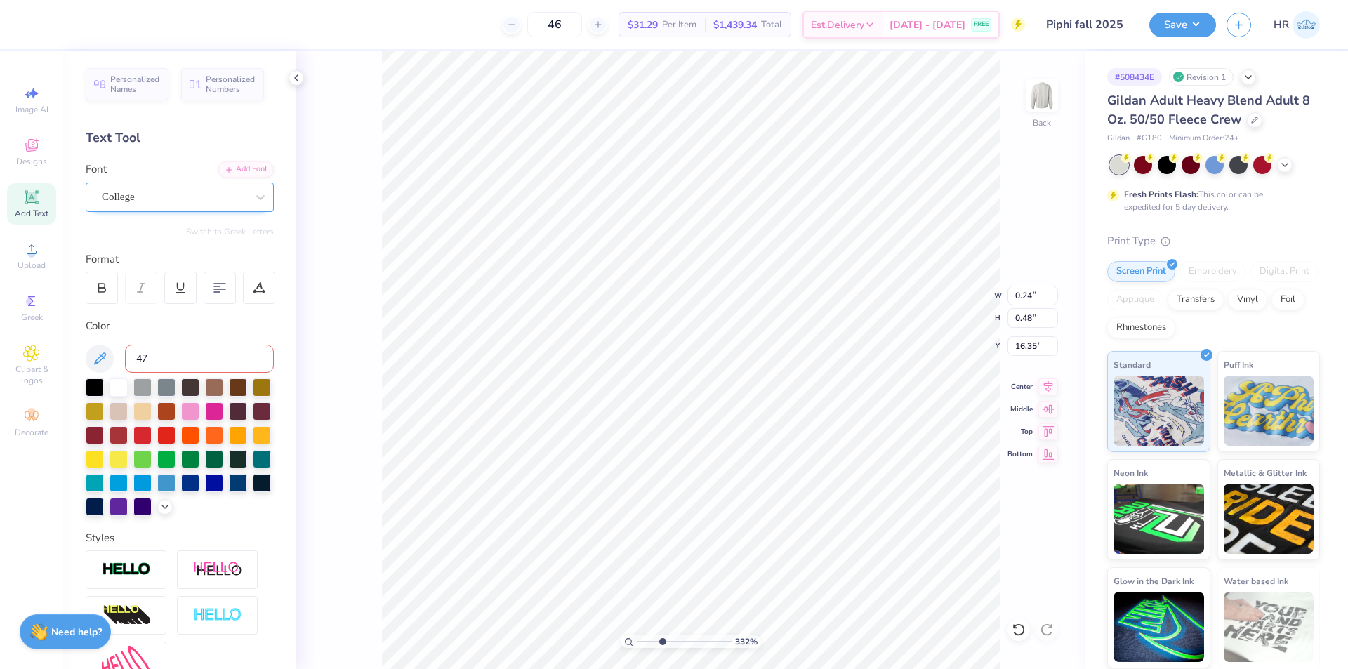
type input "476"
type input "10"
type input "15.35"
type input "0.08"
type input "0.17"
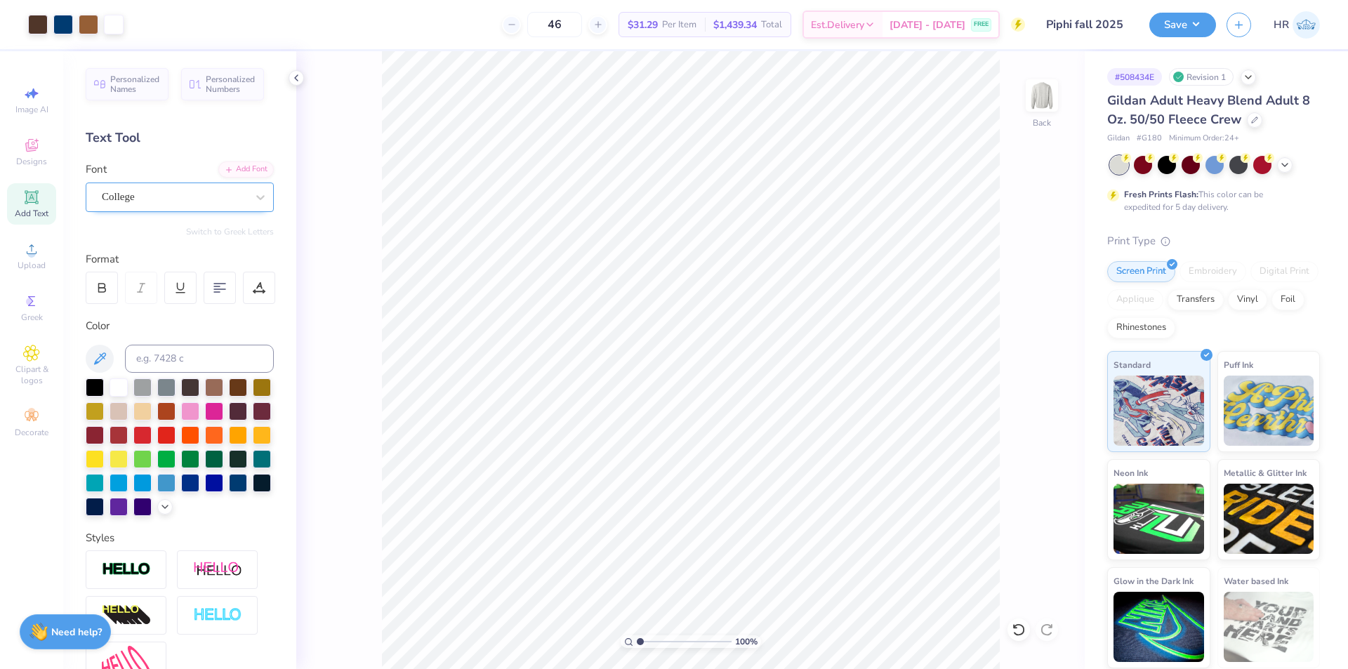
type input "1"
click at [1176, 15] on button "Save" at bounding box center [1182, 23] width 67 height 25
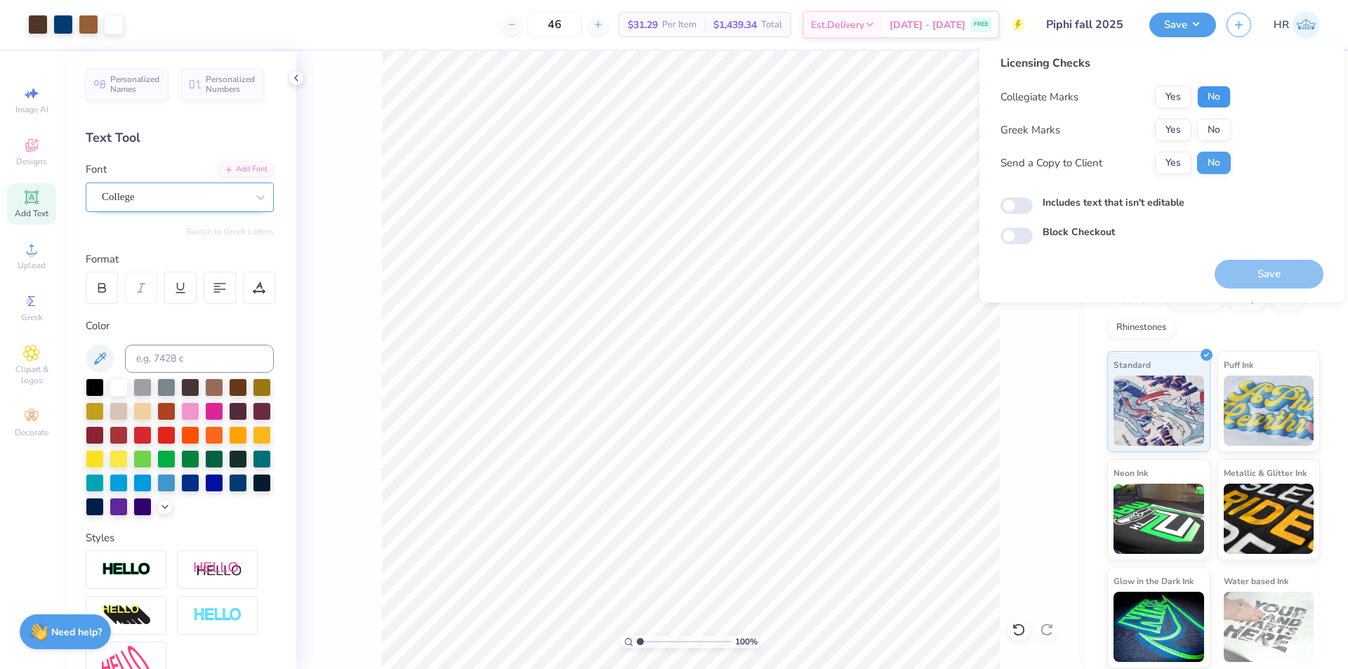
click at [1219, 97] on button "No" at bounding box center [1214, 97] width 34 height 22
click at [1181, 128] on button "Yes" at bounding box center [1173, 130] width 37 height 22
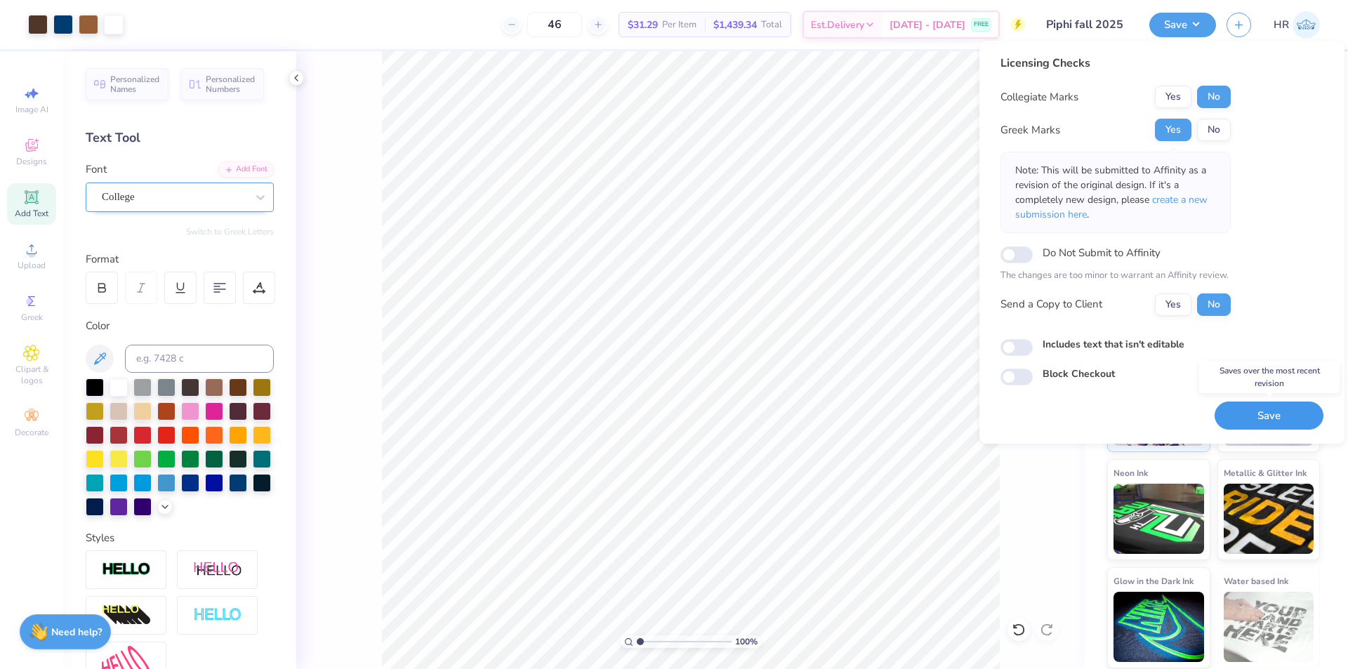
click at [1241, 414] on button "Save" at bounding box center [1269, 416] width 109 height 29
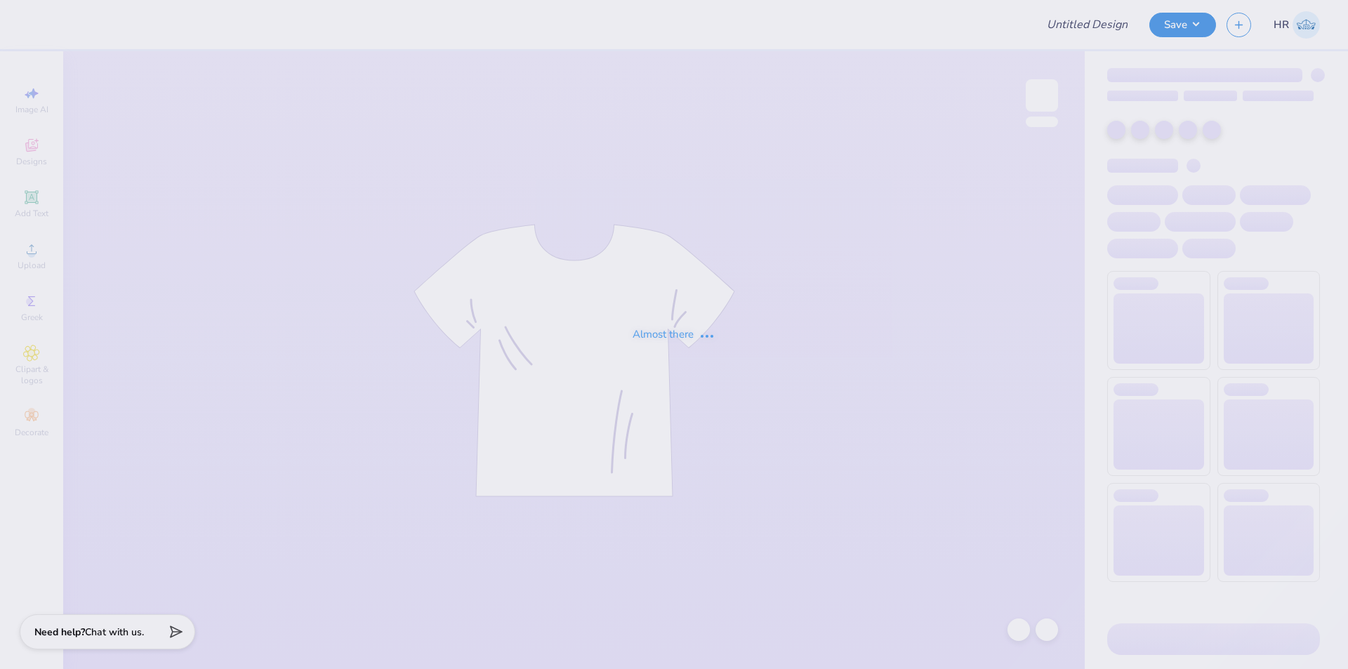
type input "Rockies Option 1"
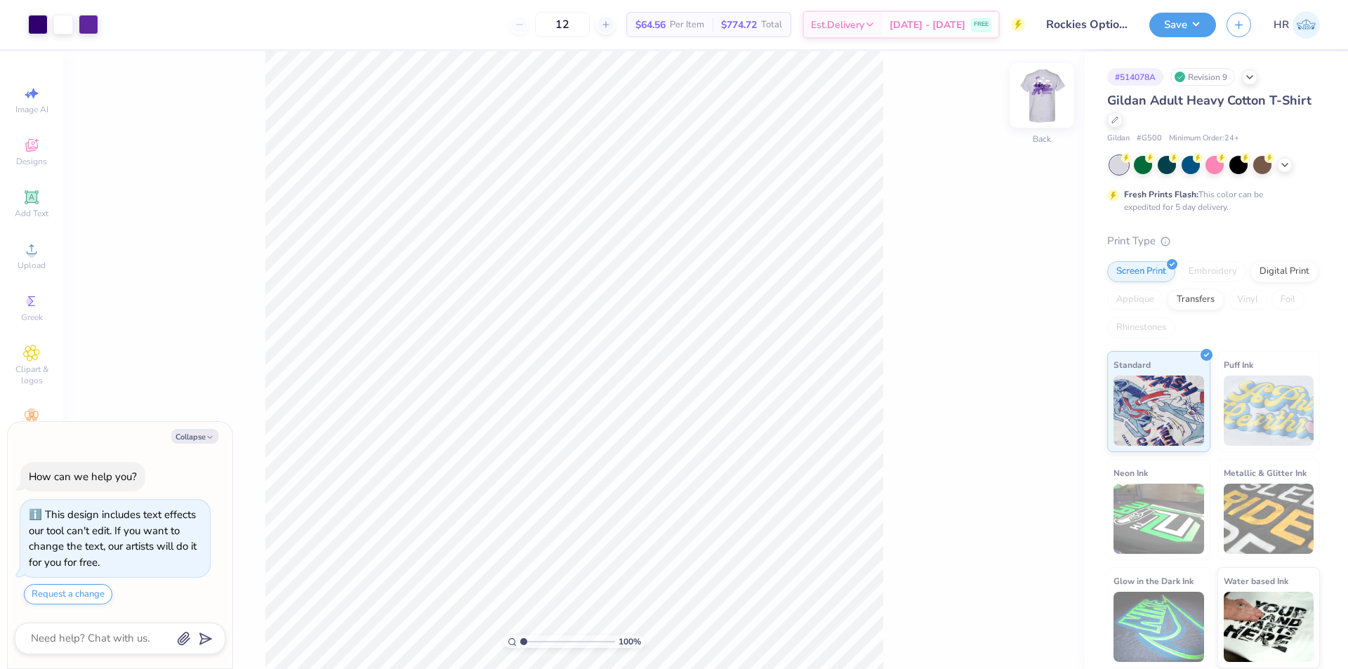
click at [1036, 111] on img at bounding box center [1042, 95] width 56 height 56
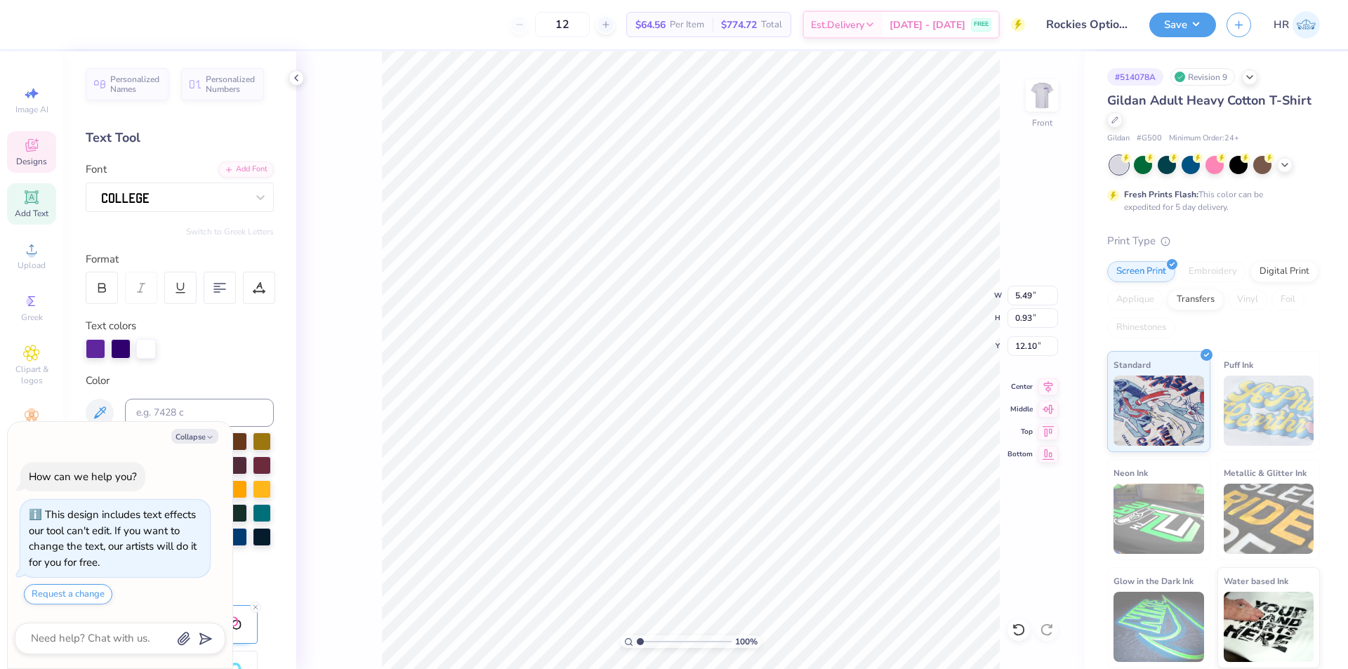
type textarea "x"
type input "3.6716840780171"
type textarea "x"
type input "3.6716840780171"
type textarea "x"
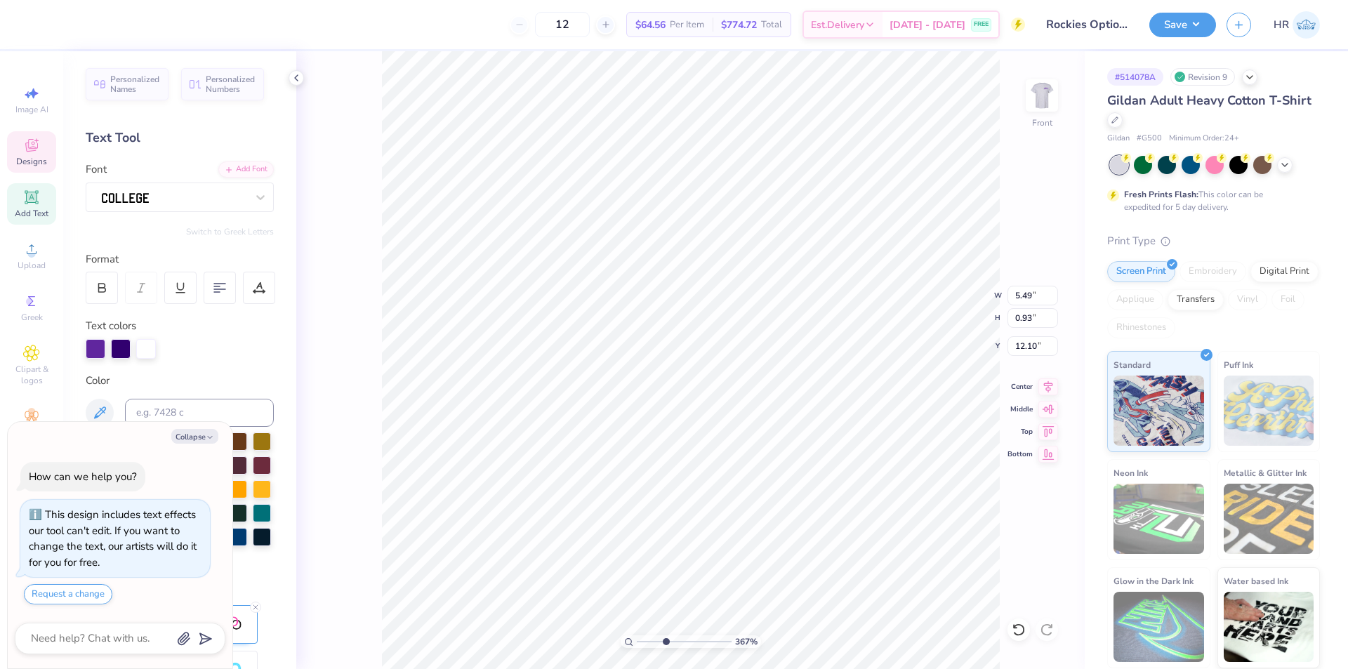
type input "3.6716840780171"
type textarea "x"
type input "3.6716840780171"
type textarea "x"
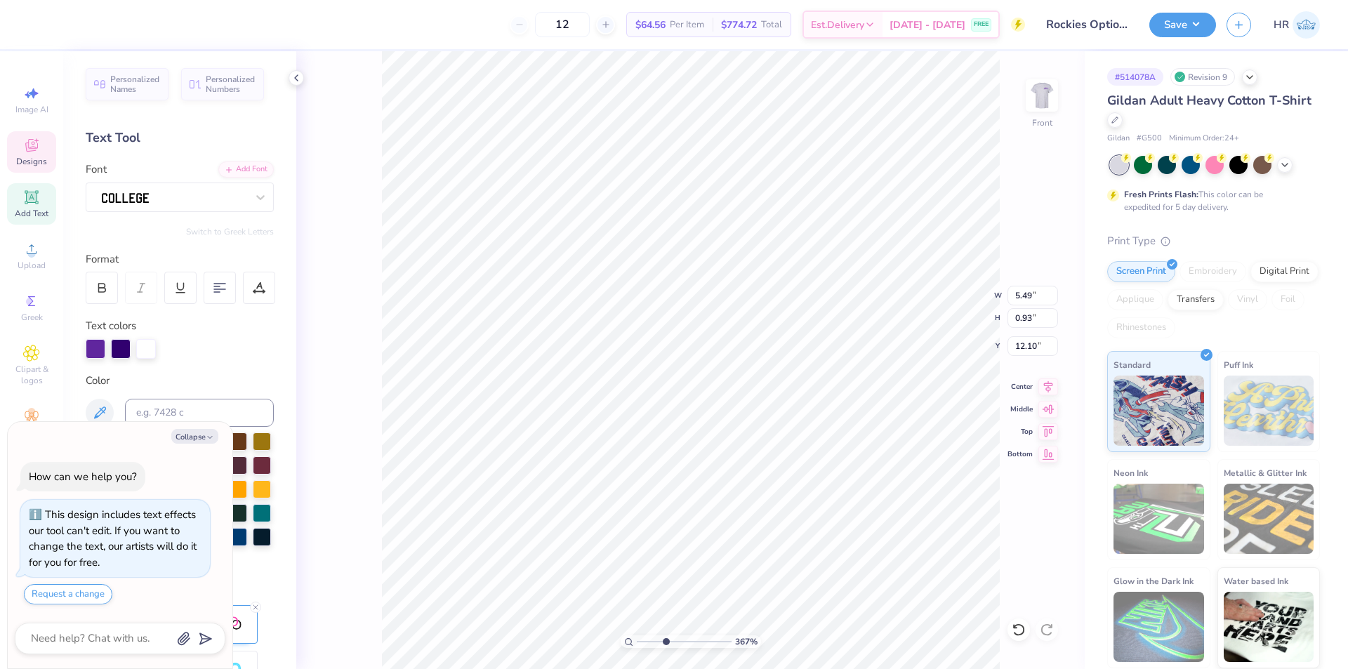
type input "3.6716840780171"
type textarea "x"
type input "3.6716840780171"
type textarea "x"
type input "3.6716840780171"
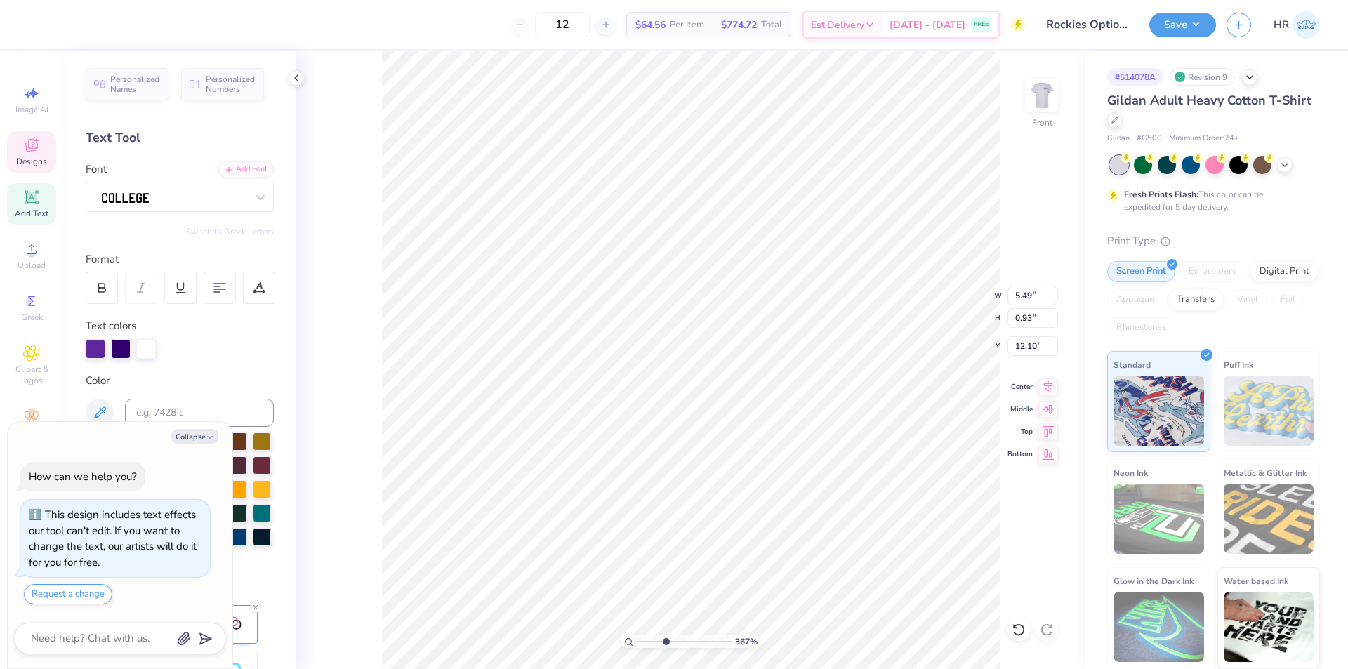
type textarea "DA"
type textarea "x"
type input "3.6716840780171"
type textarea "x"
type input "3.6716840780171"
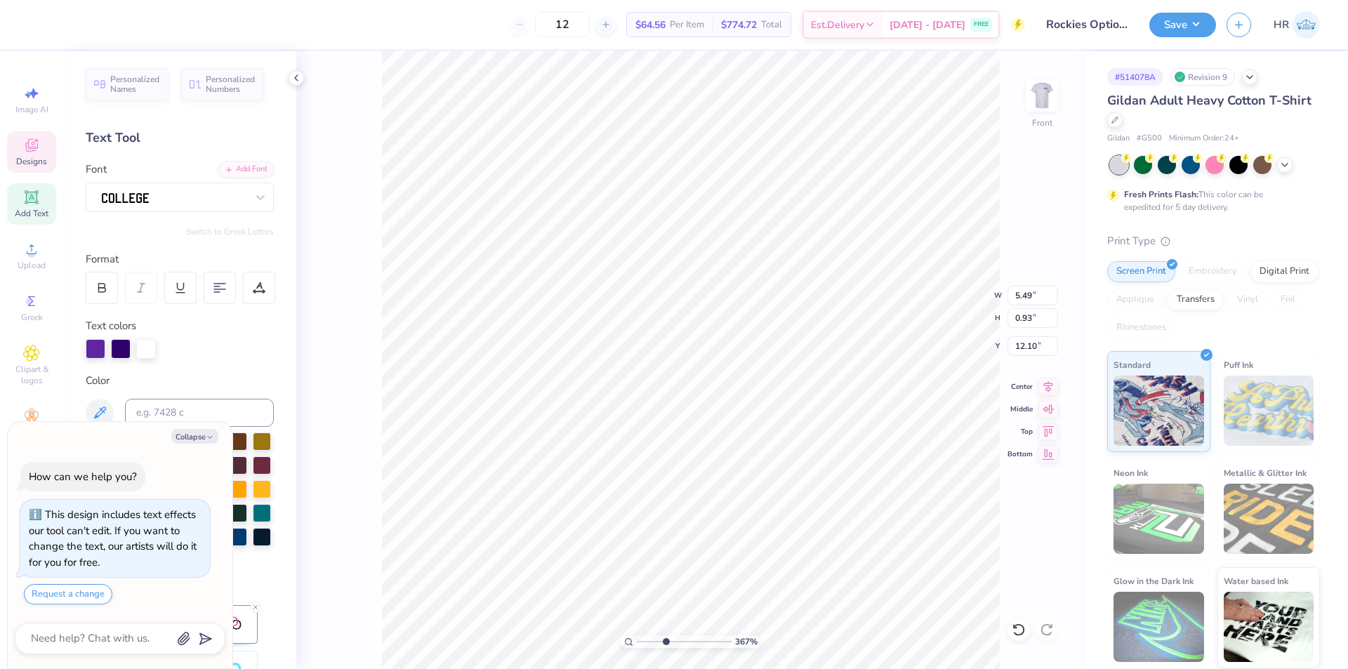
type textarea "DAT"
type textarea "x"
type input "3.6716840780171"
type textarea "DATE"
type textarea "x"
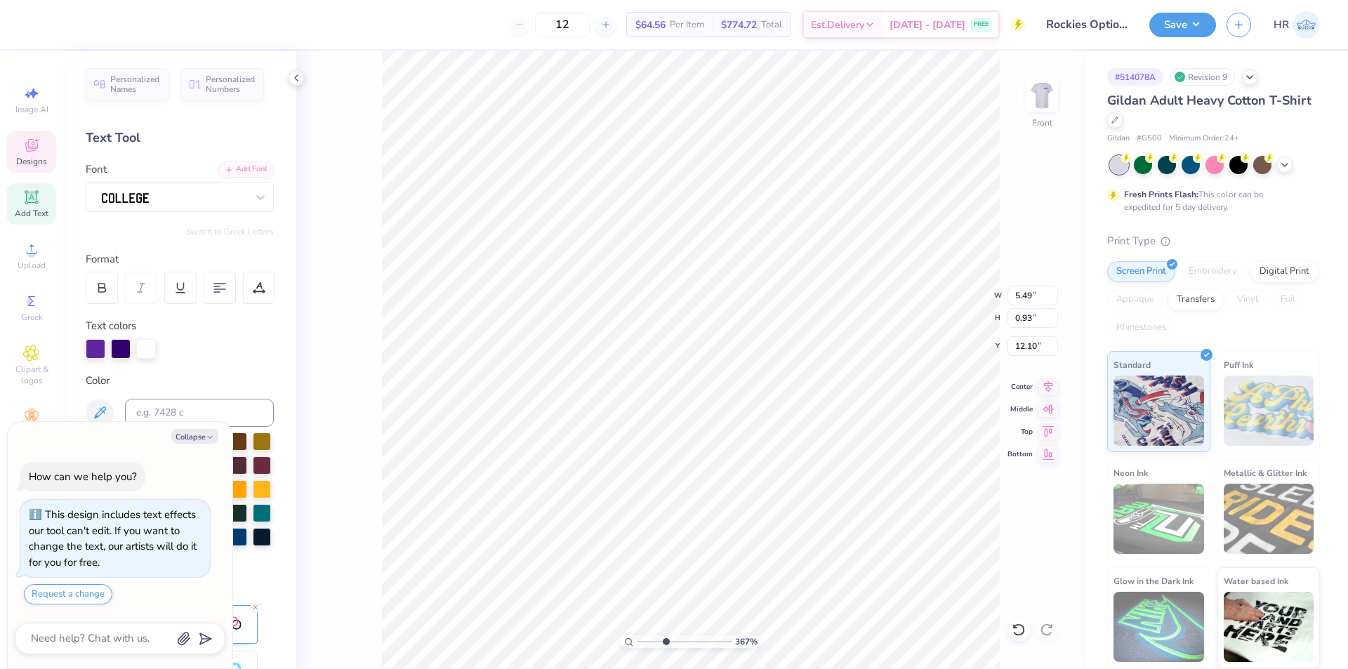
type input "3.6716840780171"
type textarea "DATED"
type textarea "x"
type input "3.6716840780171"
type textarea "DATEDA"
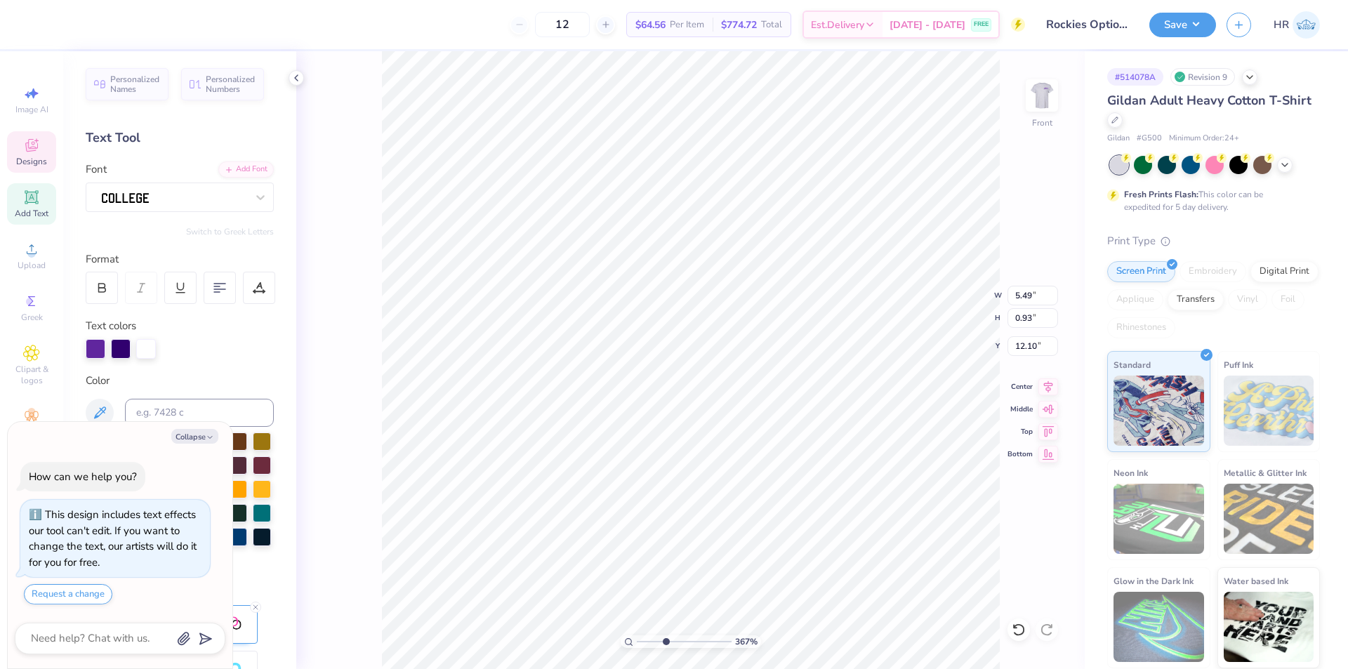
type textarea "x"
type input "3.6716840780171"
type textarea "DATEDAS"
type textarea "x"
type input "3.6716840780171"
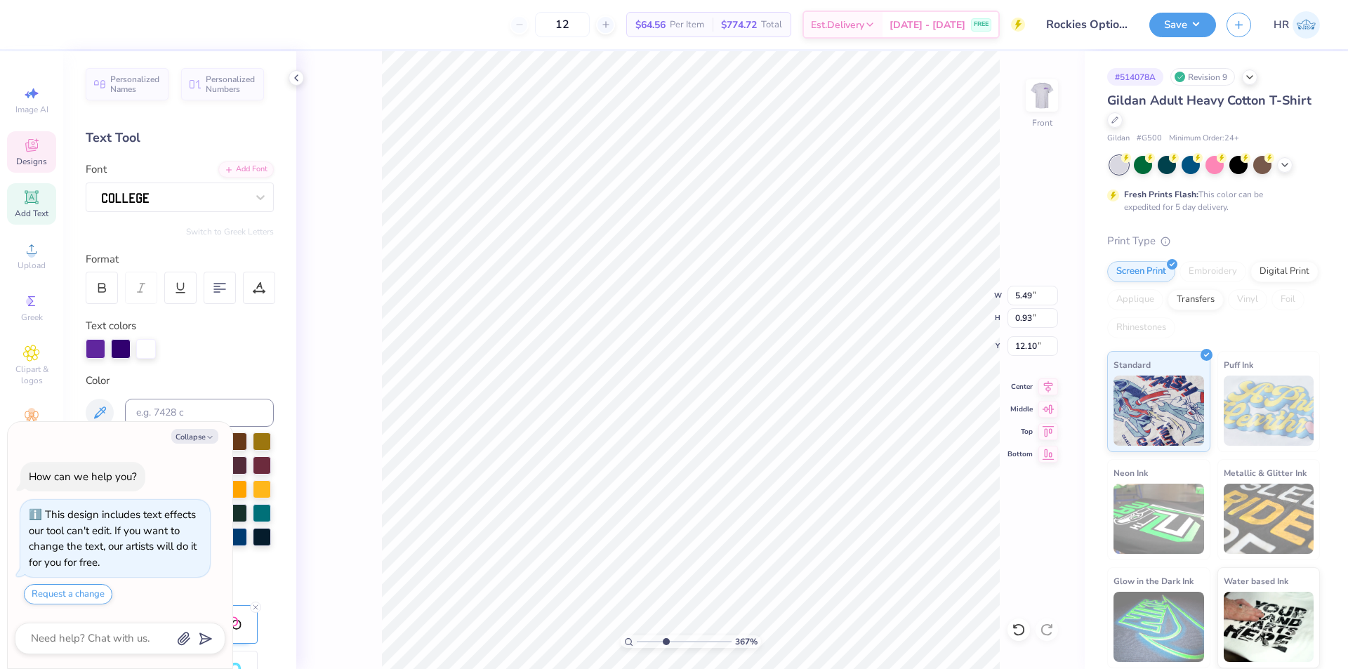
type textarea "DATEDASH"
type textarea "x"
type input "3.00581987268404"
type textarea "x"
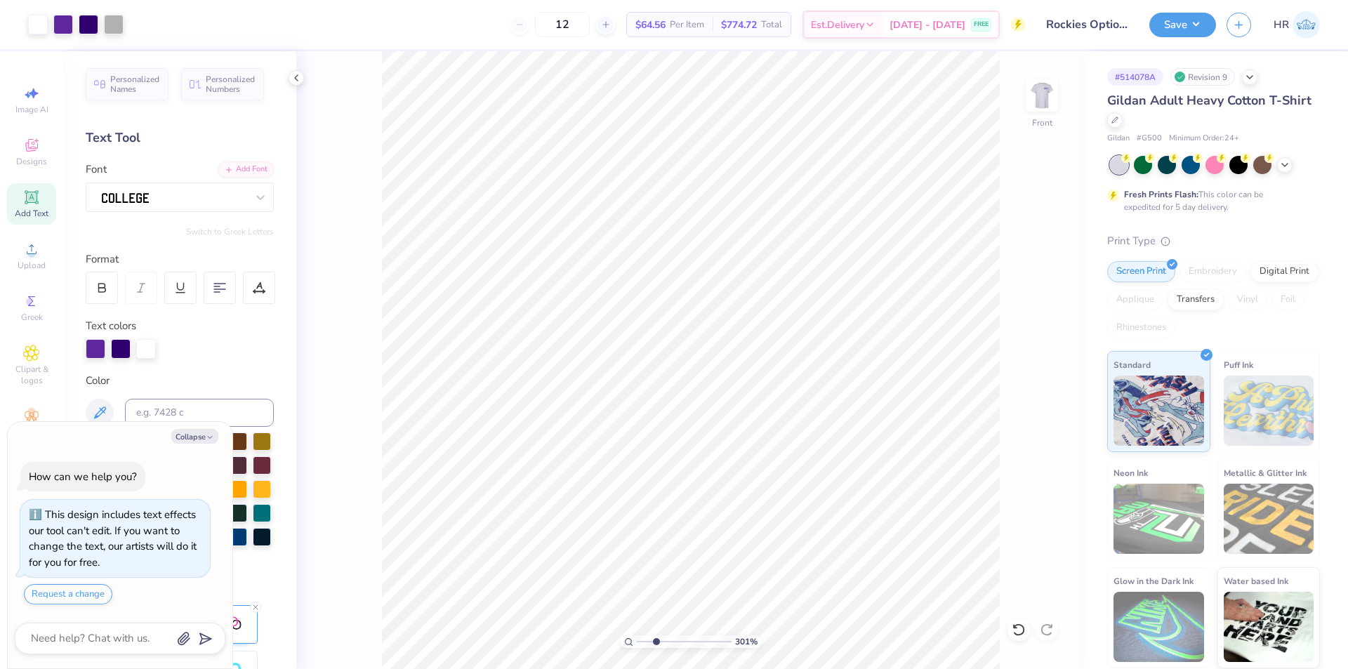
type input "2.46071092039641"
type textarea "x"
type input "2.46071092039641"
type textarea "x"
type input "2.46071092039641"
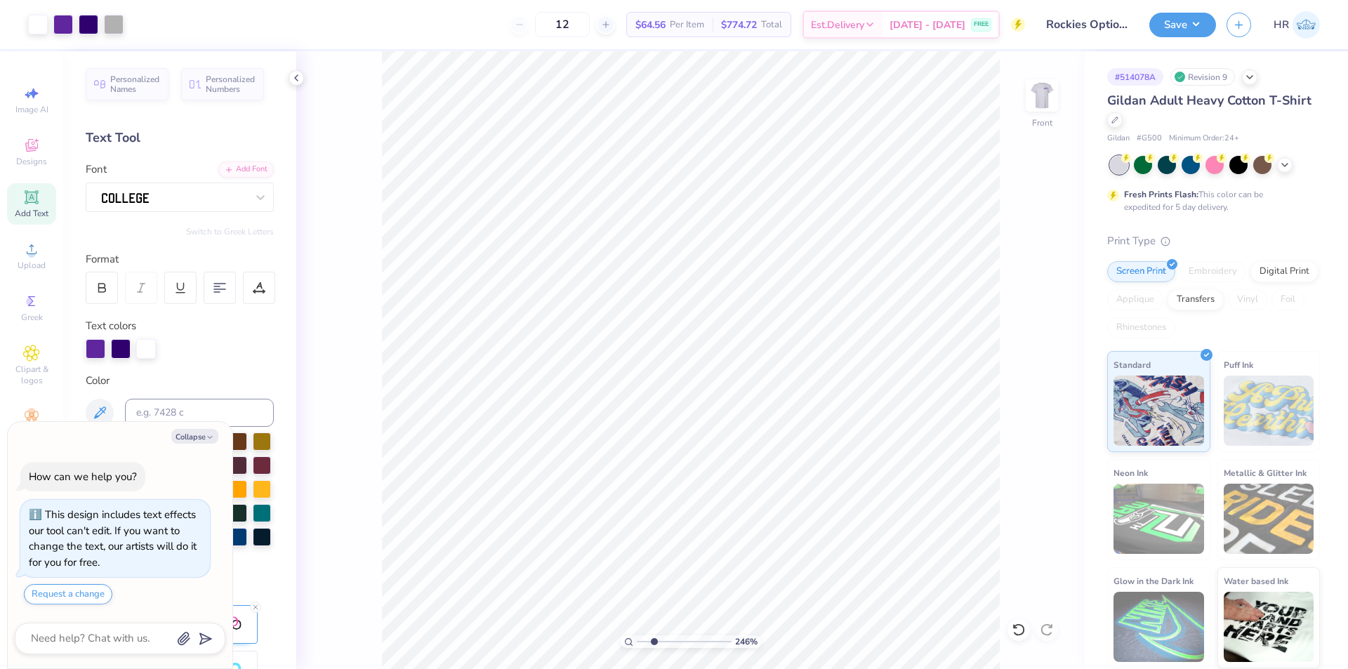
type textarea "x"
type input "2.46071092039641"
type textarea "x"
type input "2.46071092039641"
type textarea "x"
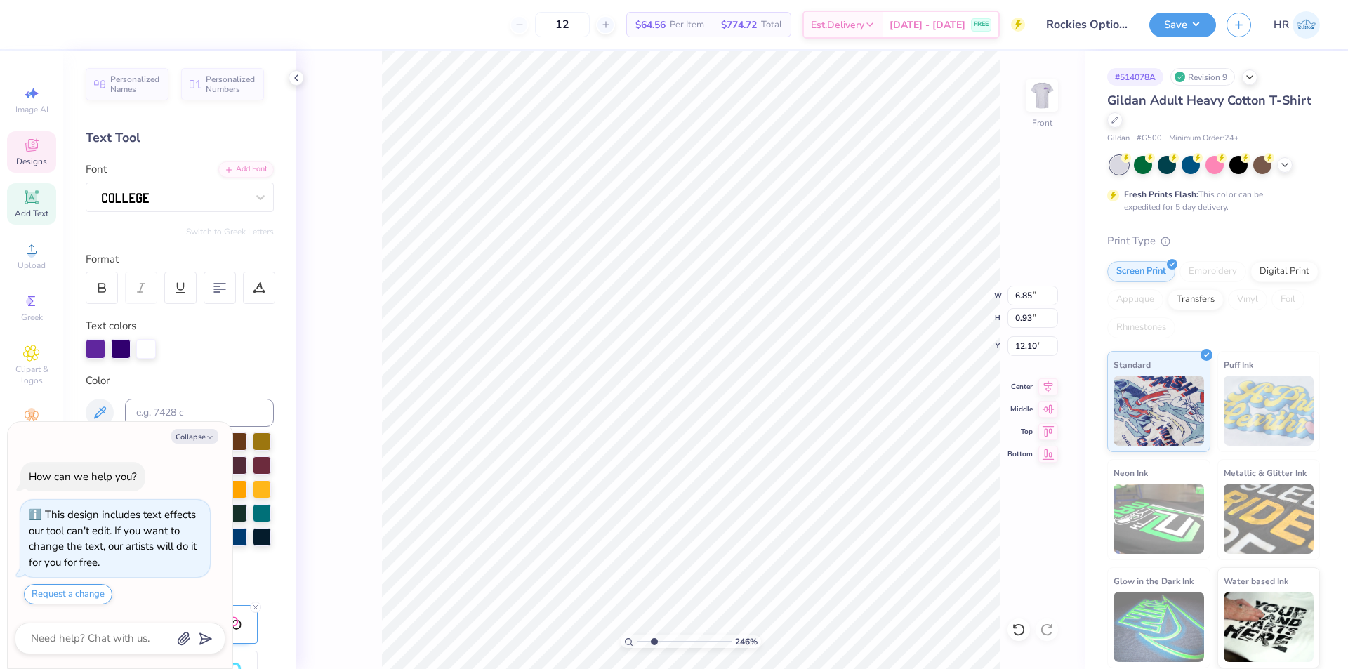
type input "2.46071092039641"
type input "12.03"
type textarea "x"
type input "2.46071092039641"
type textarea "x"
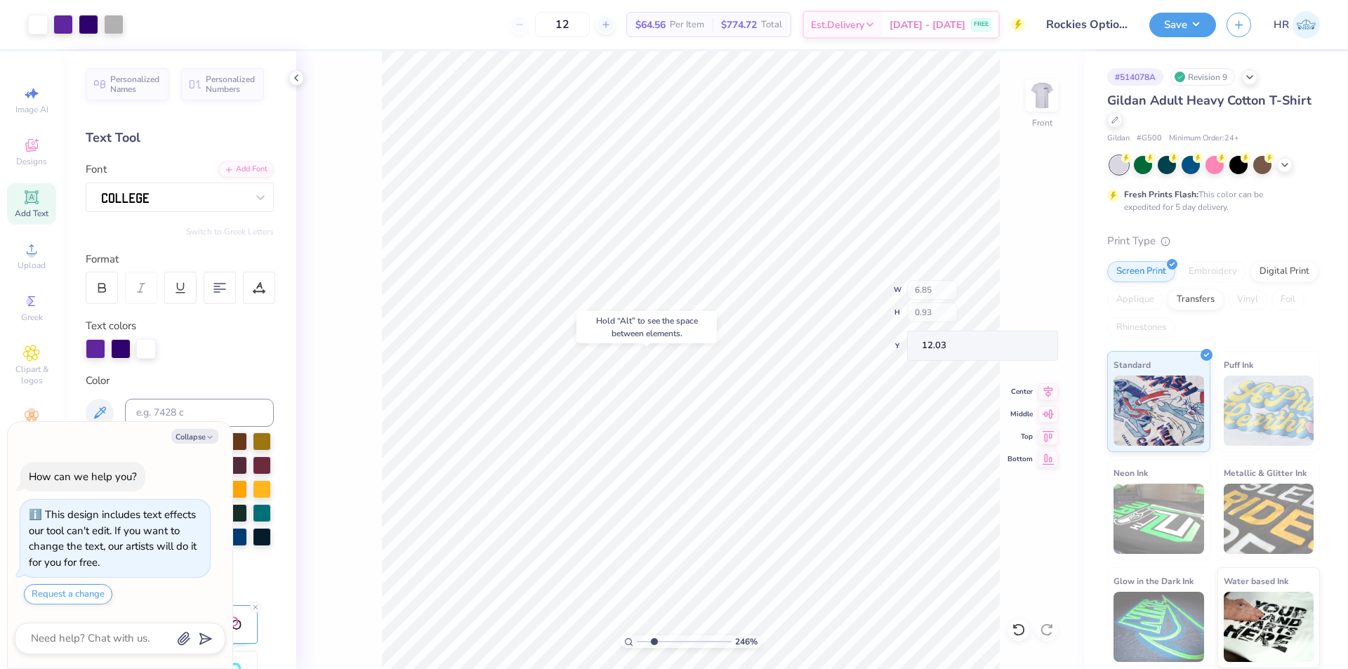
type input "2.46071092039641"
type textarea "x"
type input "2.46071092039641"
type textarea "x"
type input "2.46071092039641"
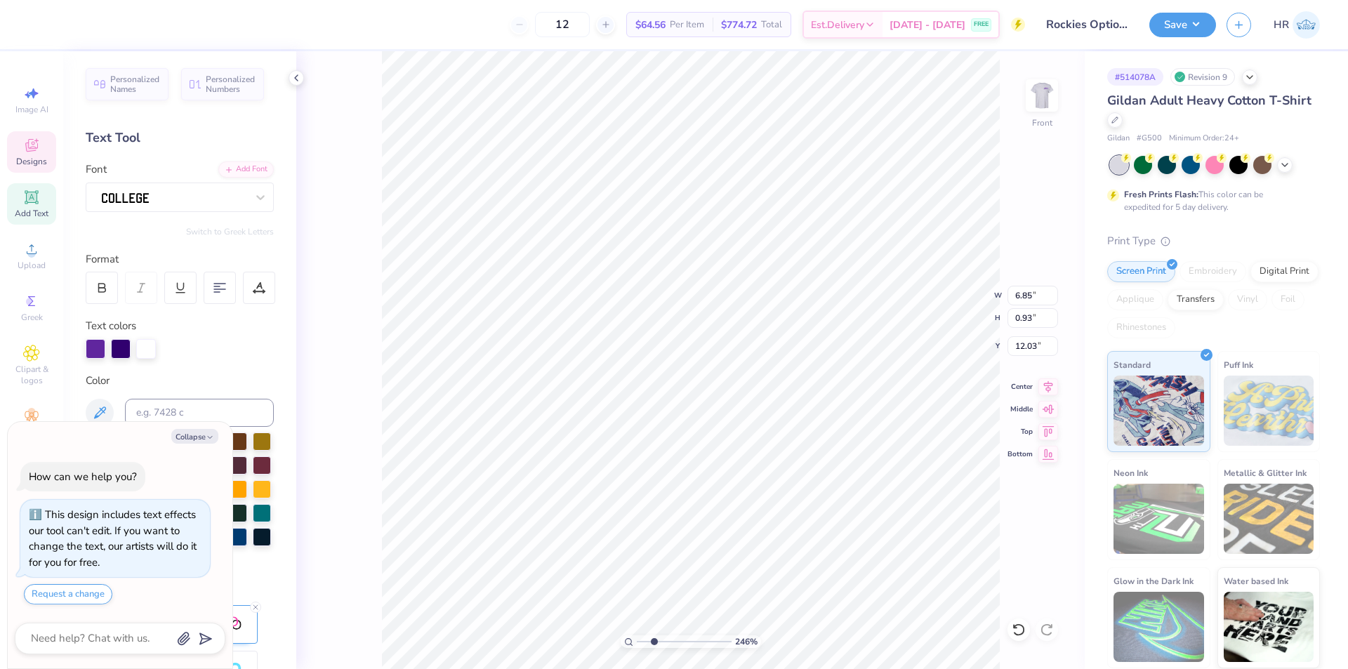
type textarea "x"
type input "2.46071092039641"
type textarea "x"
type input "2.46071092039641"
type textarea "x"
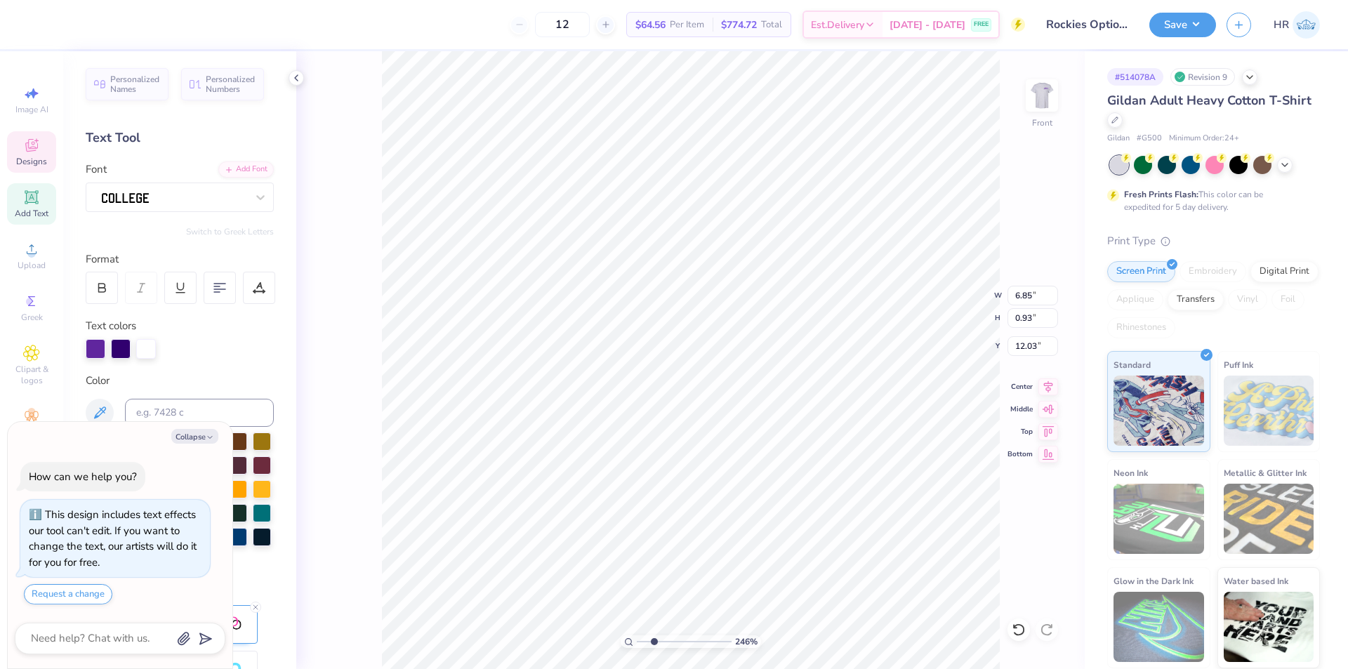
type input "2.46071092039641"
type input "6.02"
type input "0.82"
type input "12.14"
type textarea "x"
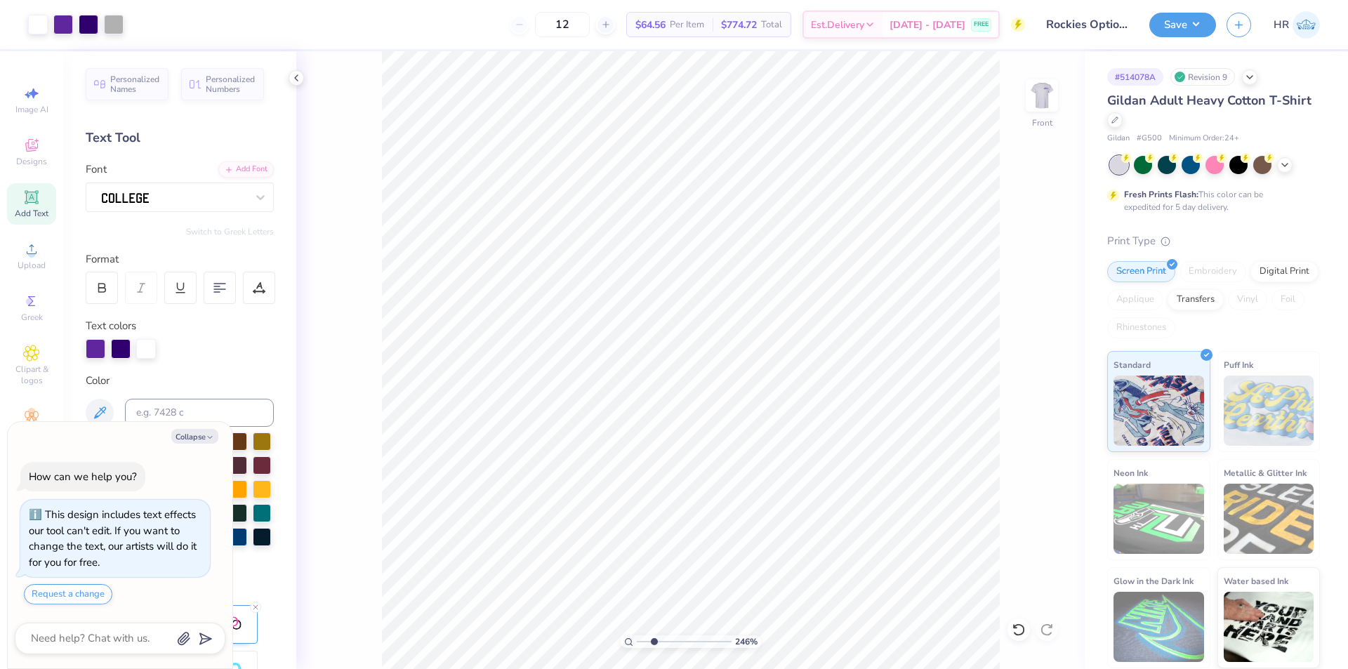
type input "2.46071092039641"
type textarea "x"
type input "2.46071092039641"
type textarea "x"
type input "1.35006143669128"
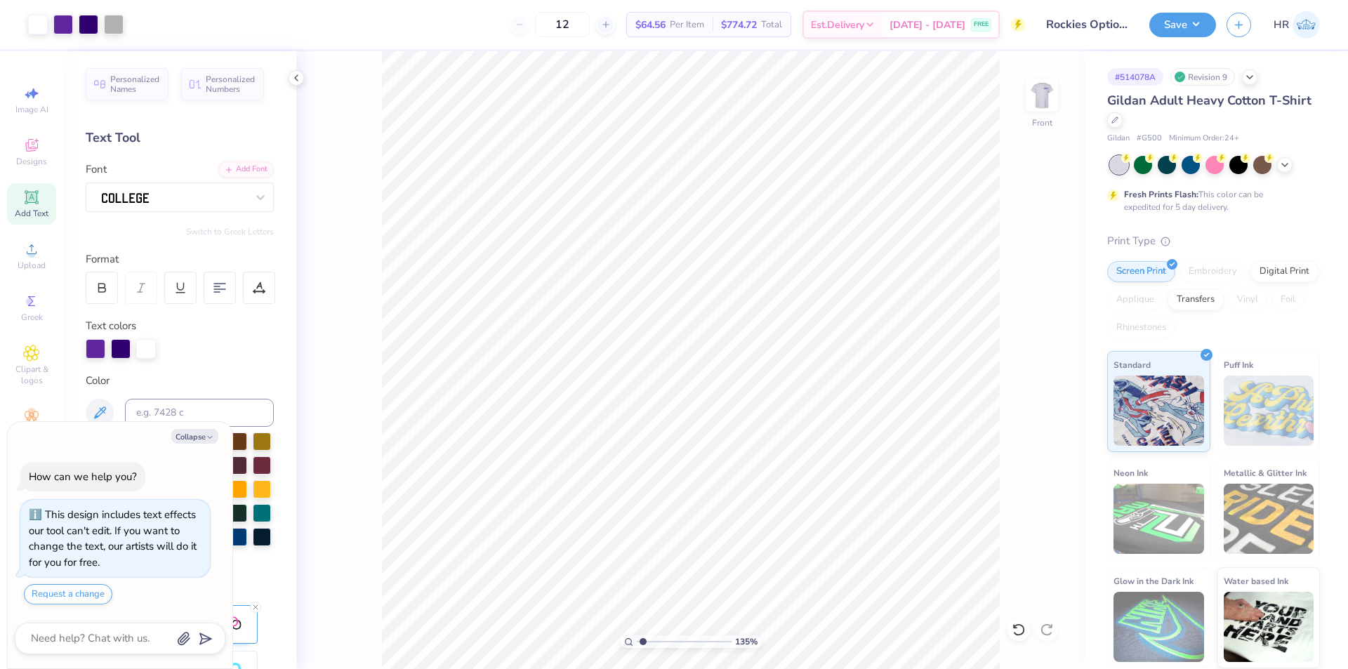
type textarea "x"
type input "1.35006143669128"
type textarea "x"
type input "1.35006143669128"
type textarea "x"
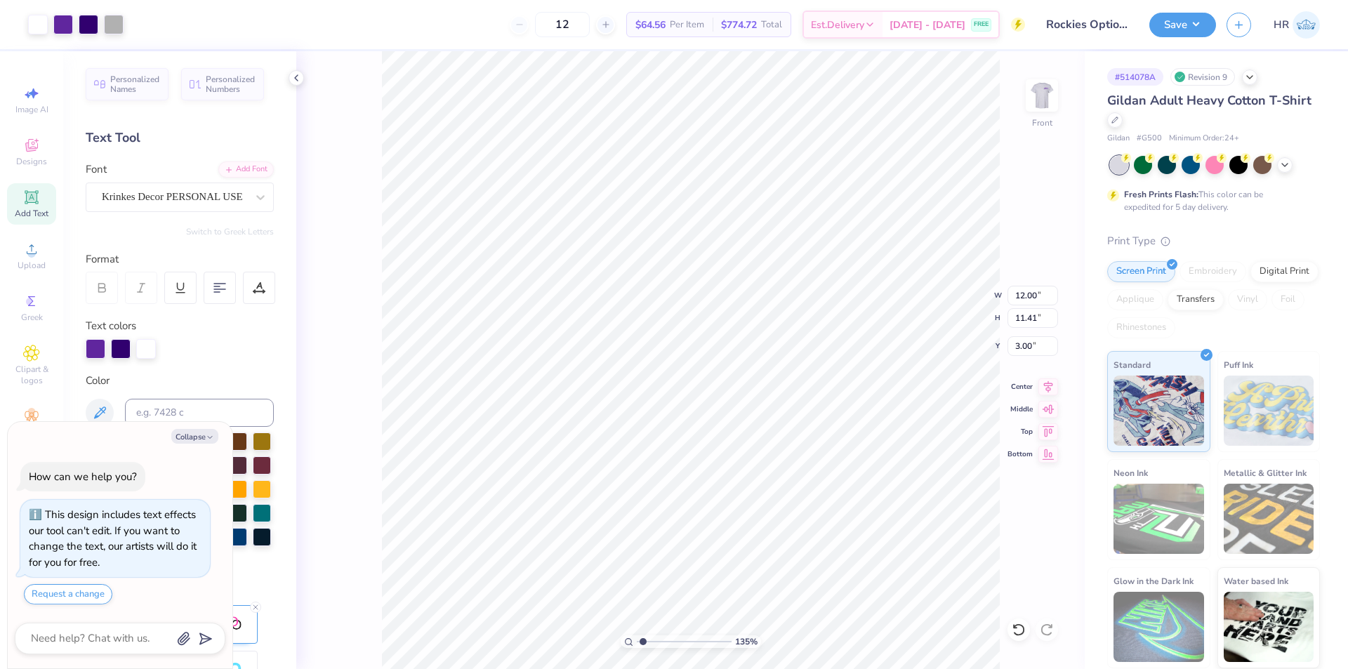
type input "1.35006143669128"
click at [763, 509] on li "Group" at bounding box center [753, 514] width 110 height 27
type textarea "x"
type input "1.35006143669128"
type textarea "x"
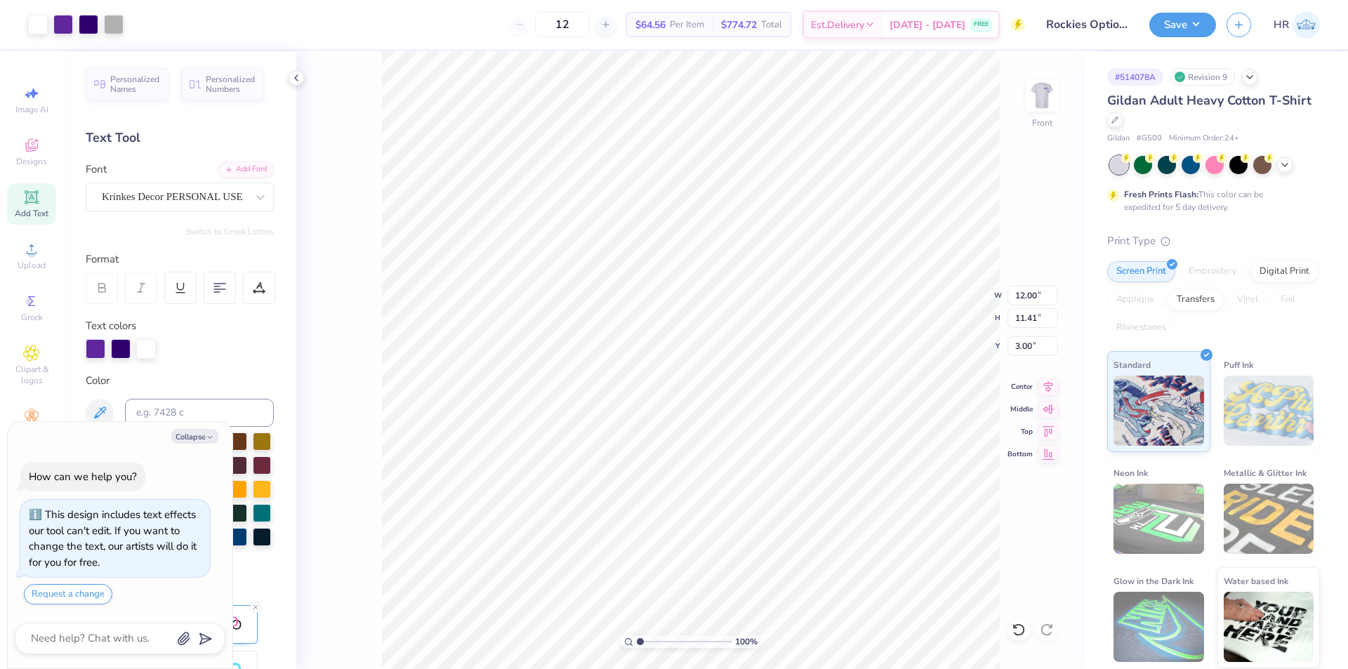
type input "1"
click at [637, 638] on input "range" at bounding box center [684, 641] width 95 height 13
click at [1038, 105] on img at bounding box center [1042, 95] width 56 height 56
click at [1038, 105] on img at bounding box center [1042, 95] width 28 height 28
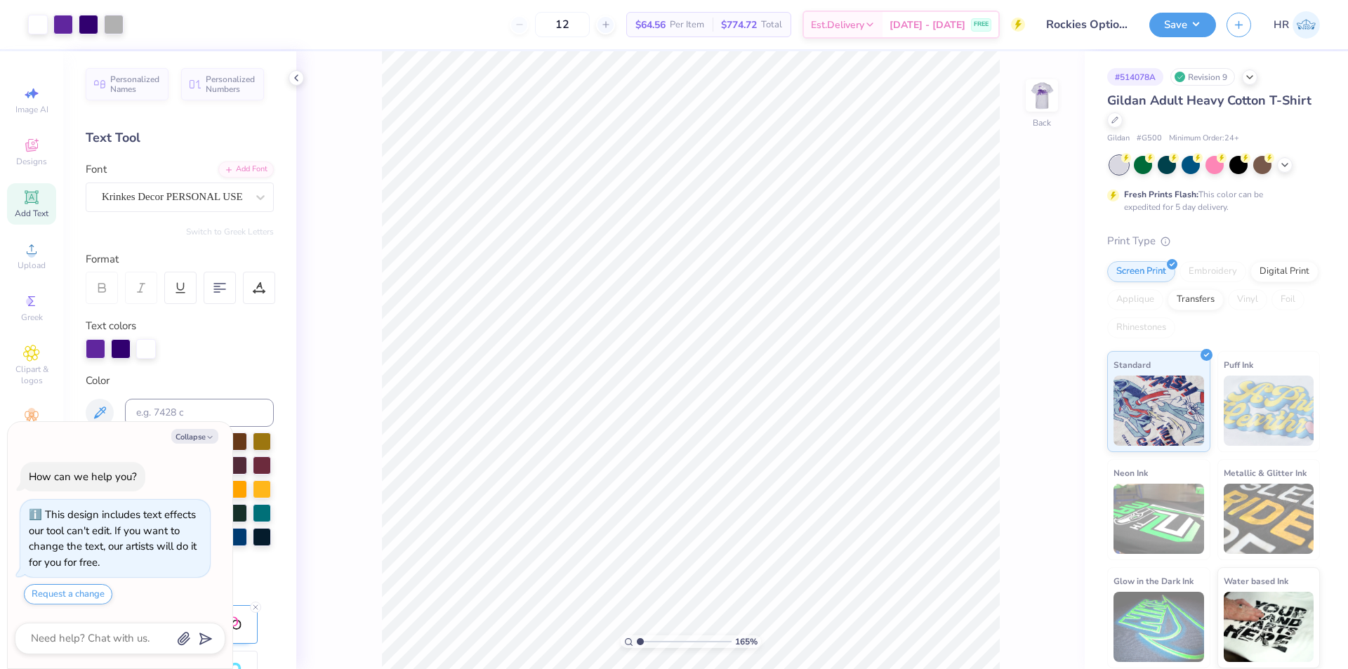
type textarea "x"
type input "1.64913377760655"
type textarea "x"
type input "1.64913377760655"
type textarea "x"
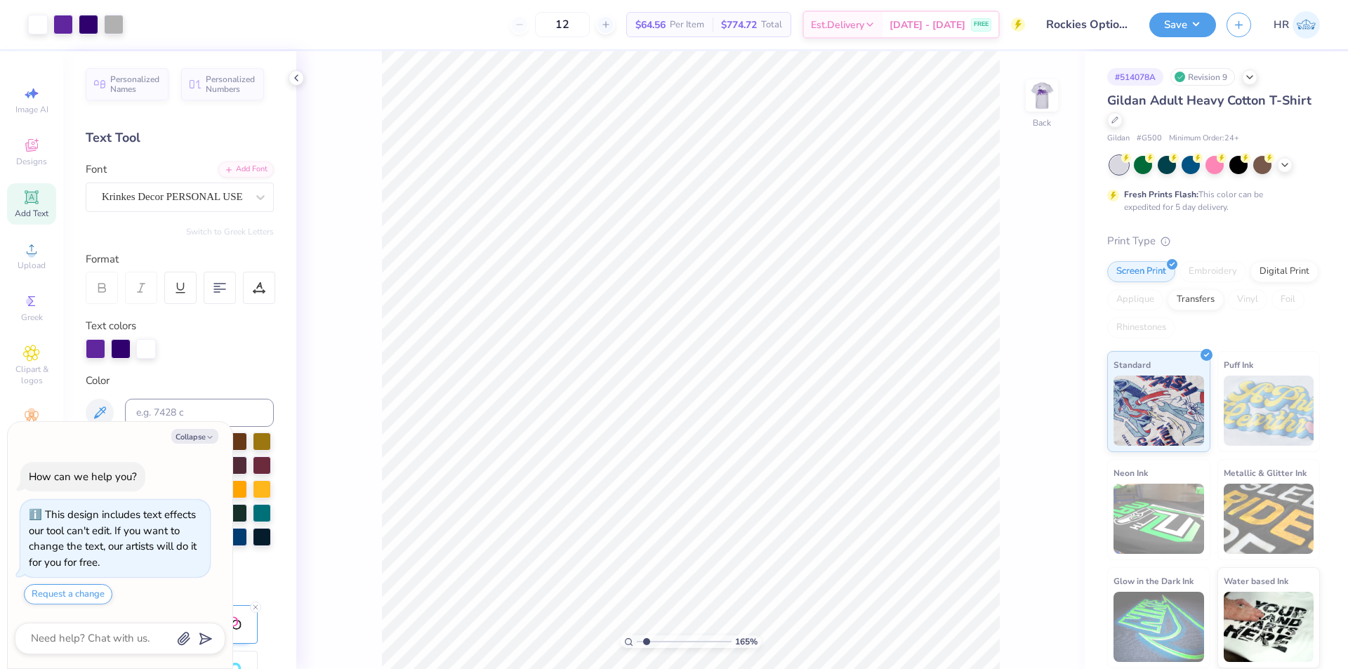
type input "1.64913377760655"
click at [1052, 93] on img at bounding box center [1042, 95] width 56 height 56
type textarea "x"
type input "1.64913377760655"
type textarea "x"
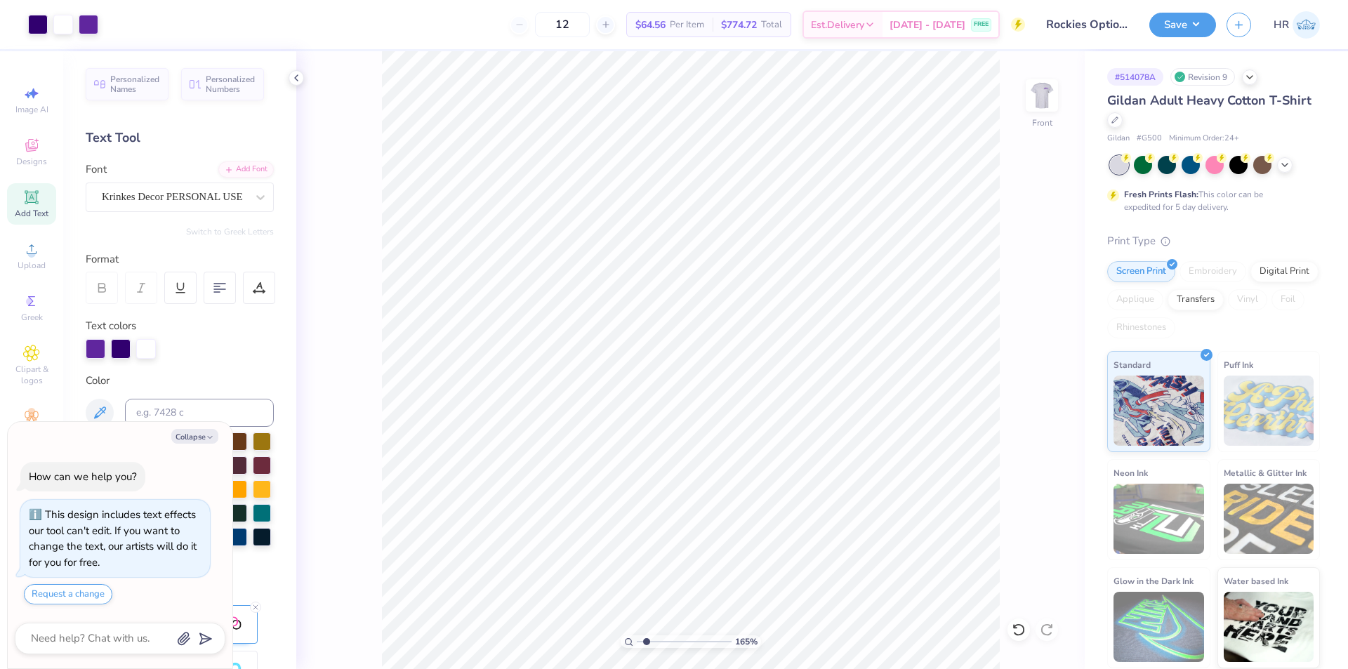
type input "1.64913377760655"
type textarea "x"
type input "1.64913377760655"
type textarea "x"
type input "1.64913377760655"
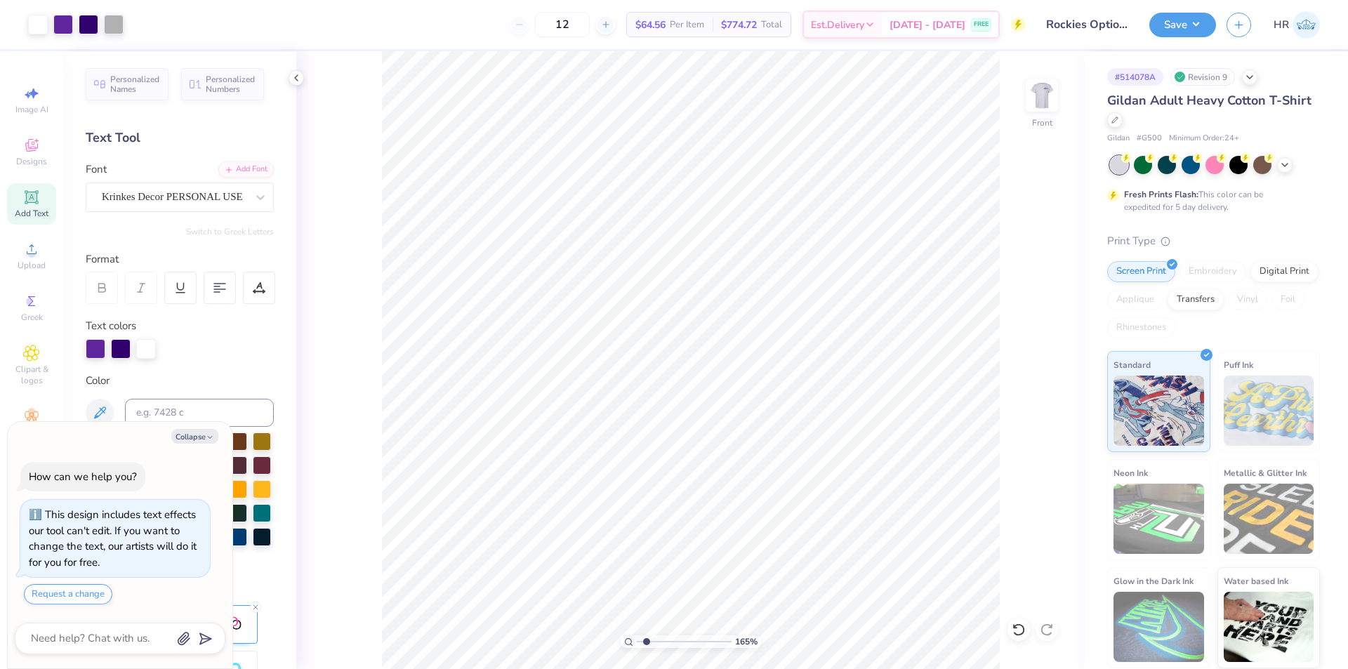
type textarea "x"
drag, startPoint x: 642, startPoint y: 640, endPoint x: 561, endPoint y: 645, distance: 80.9
type input "1"
click at [637, 645] on input "range" at bounding box center [684, 641] width 95 height 13
click at [1048, 103] on img at bounding box center [1042, 95] width 56 height 56
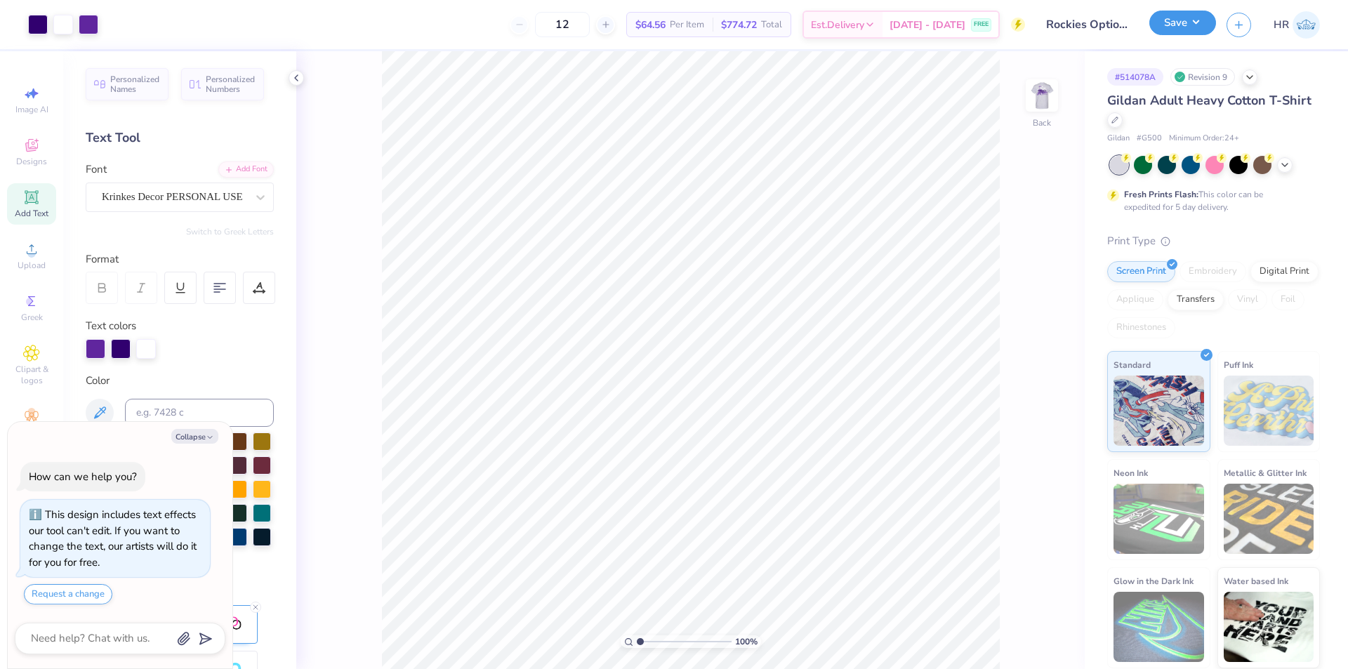
click at [1168, 27] on button "Save" at bounding box center [1182, 23] width 67 height 25
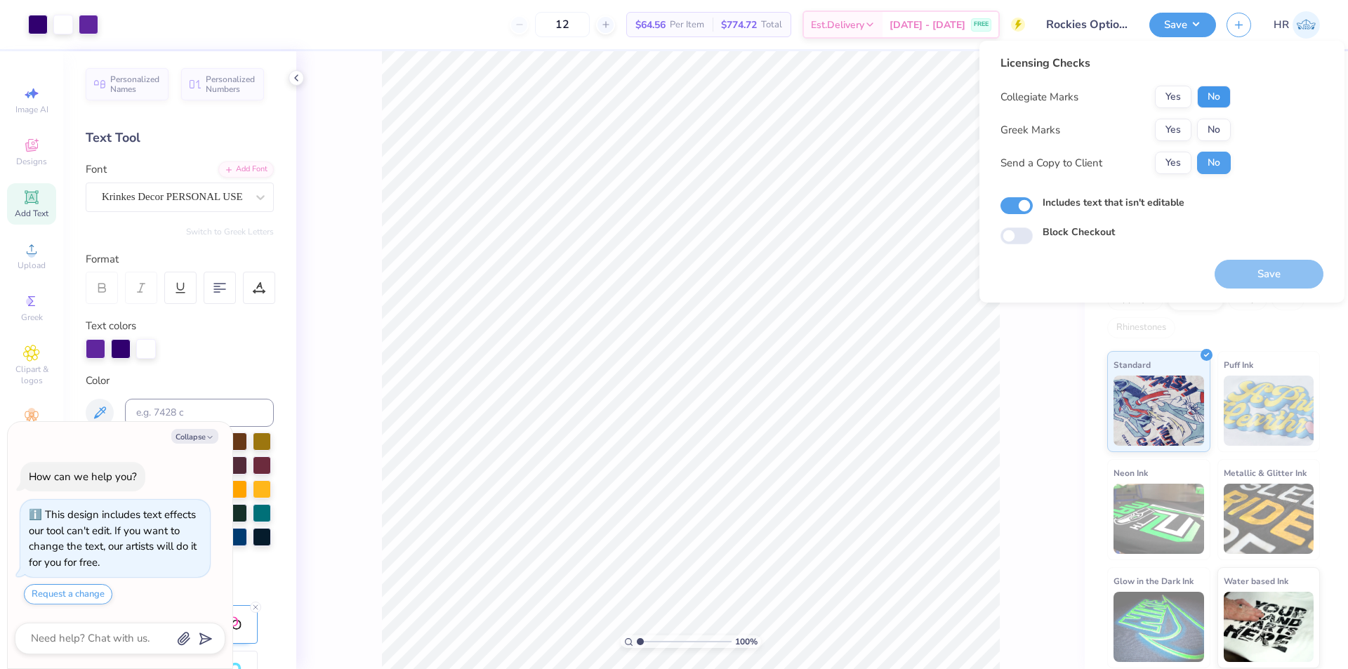
click at [1213, 105] on button "No" at bounding box center [1214, 97] width 34 height 22
click at [1177, 122] on button "Yes" at bounding box center [1173, 130] width 37 height 22
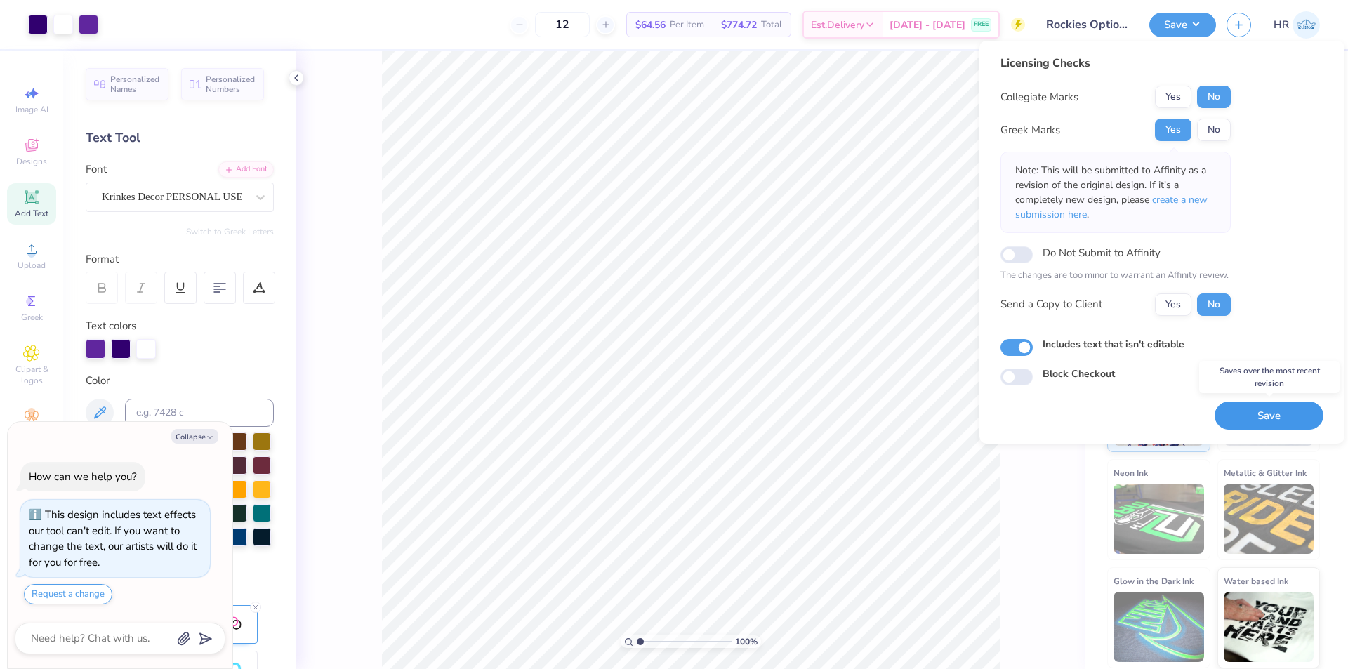
click at [1241, 409] on button "Save" at bounding box center [1269, 416] width 109 height 29
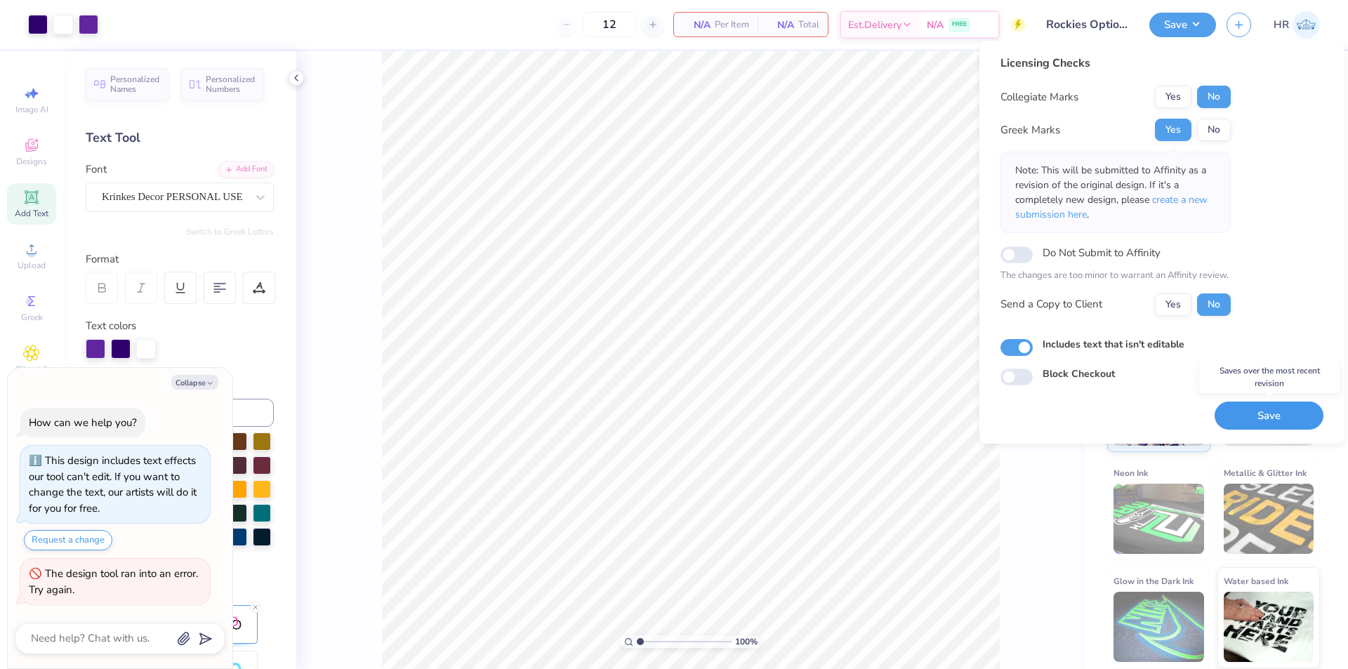
click at [1280, 414] on button "Save" at bounding box center [1269, 416] width 109 height 29
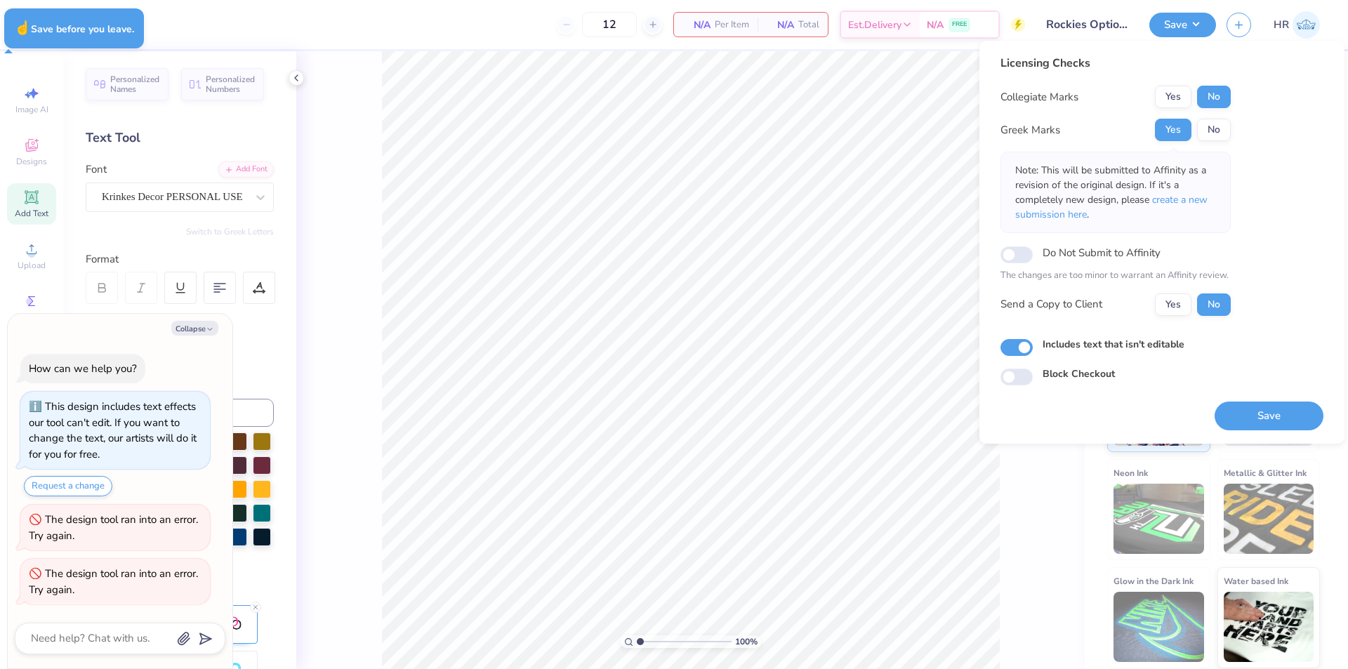
type textarea "x"
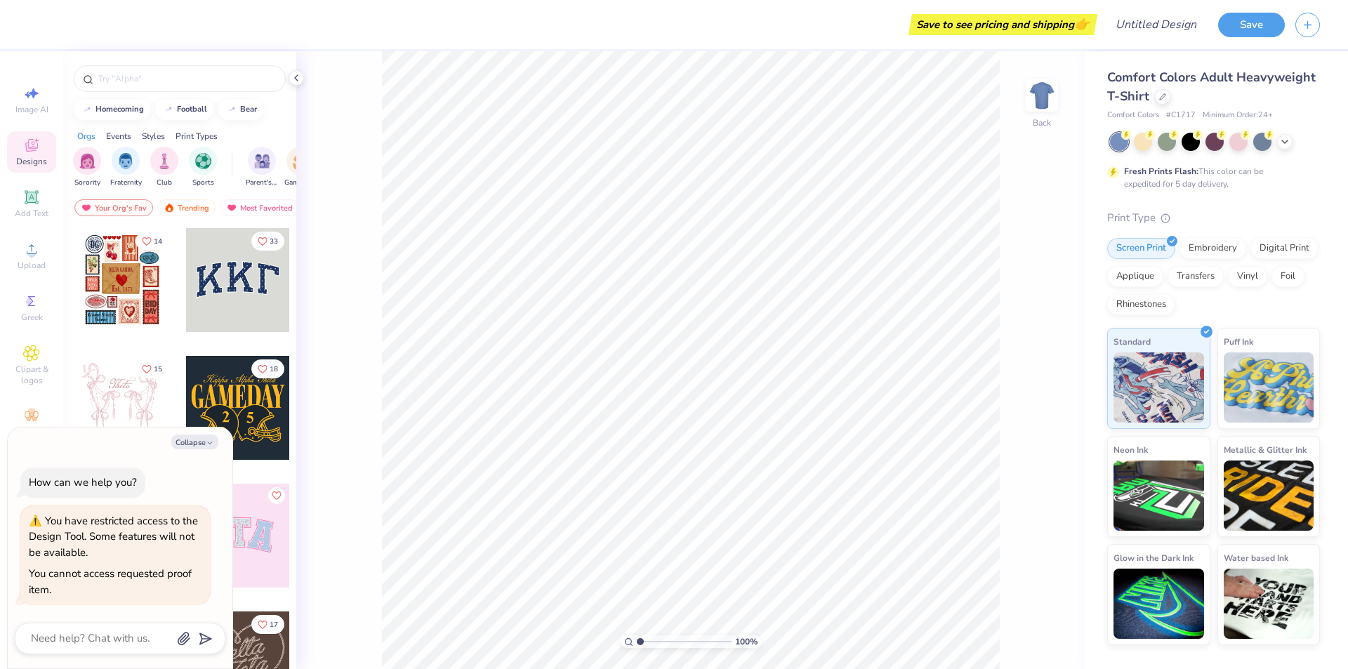
type textarea "x"
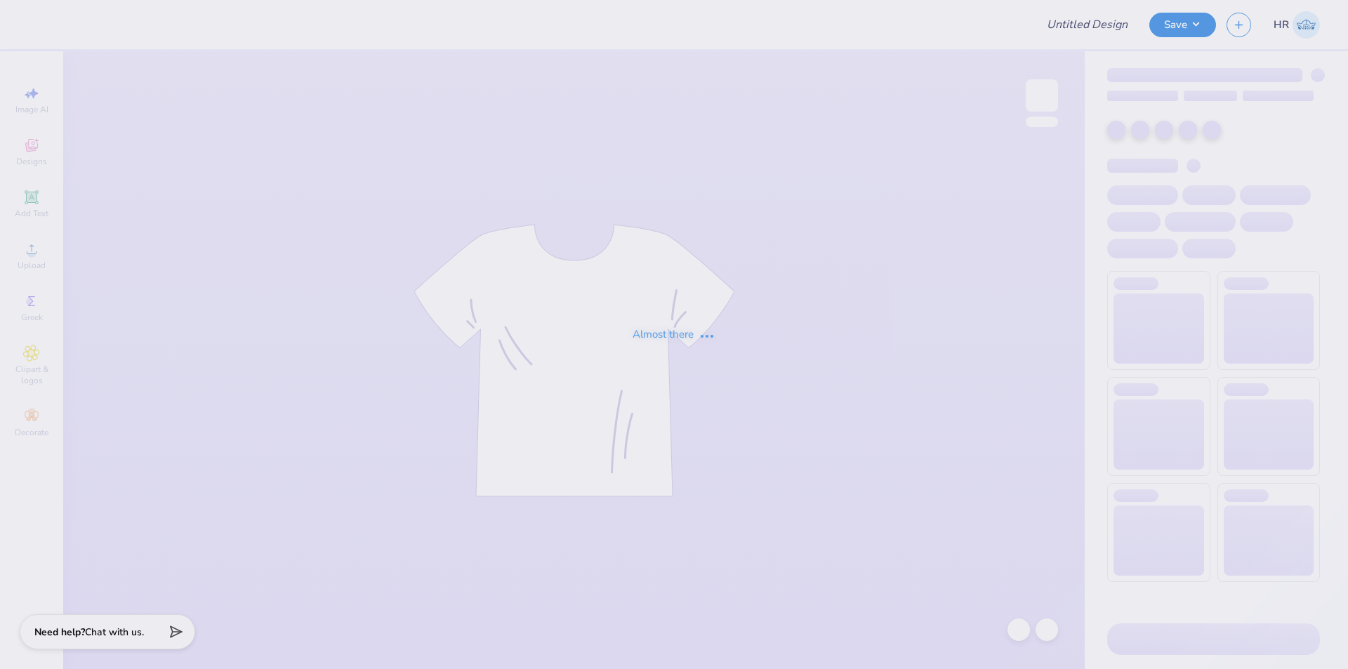
type input "Rockies Option 1"
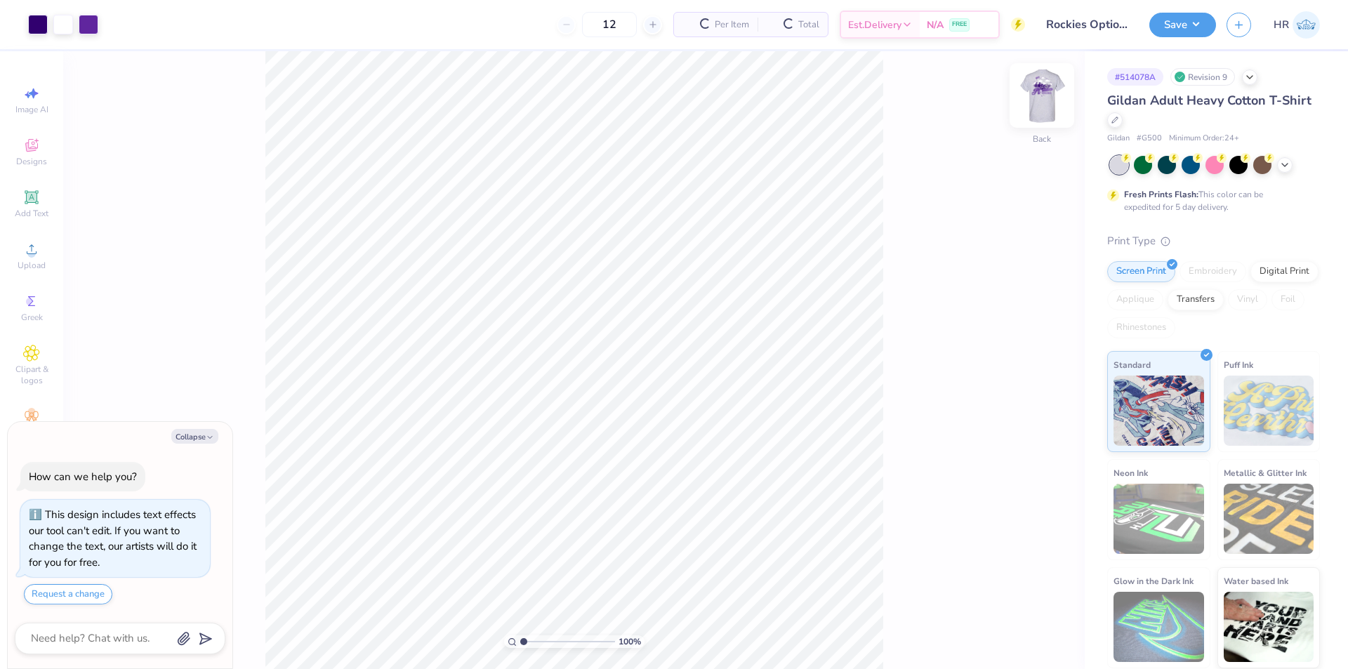
click at [1038, 98] on img at bounding box center [1042, 95] width 56 height 56
click at [1034, 99] on img at bounding box center [1042, 95] width 56 height 56
click at [1055, 93] on img at bounding box center [1042, 95] width 56 height 56
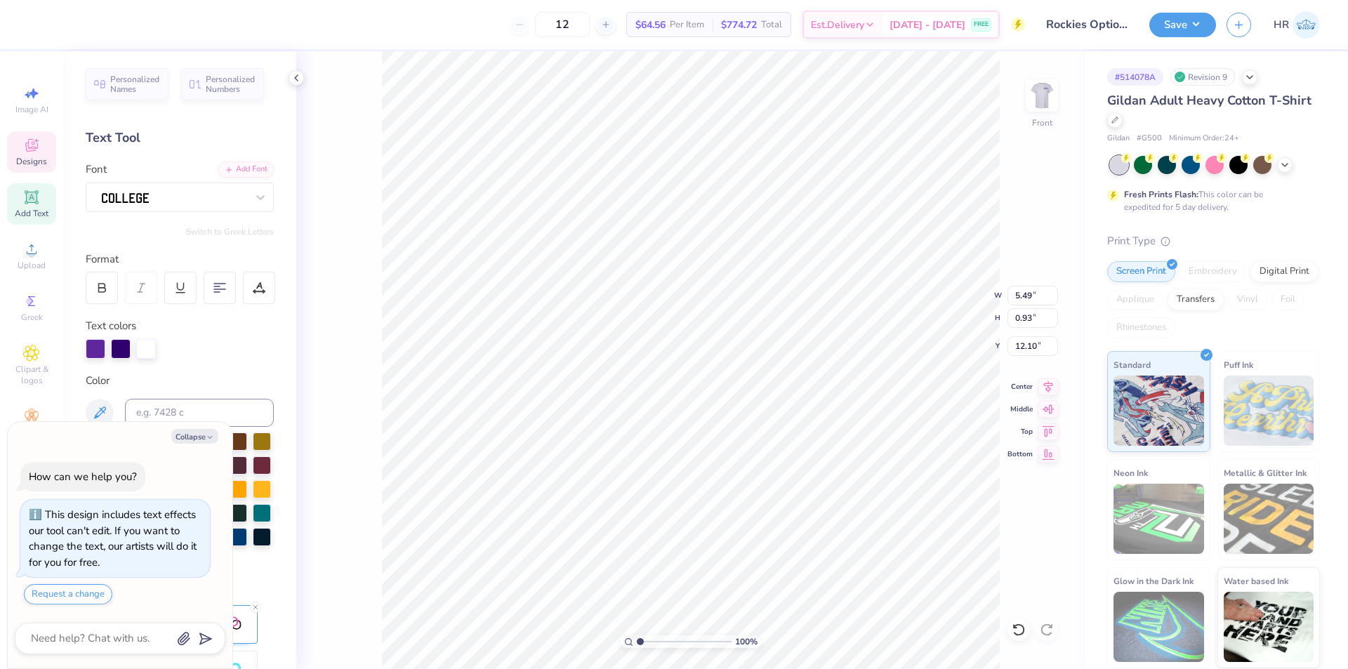
scroll to position [11, 3]
type textarea "x"
type textarea "D"
type textarea "x"
type textarea "DA"
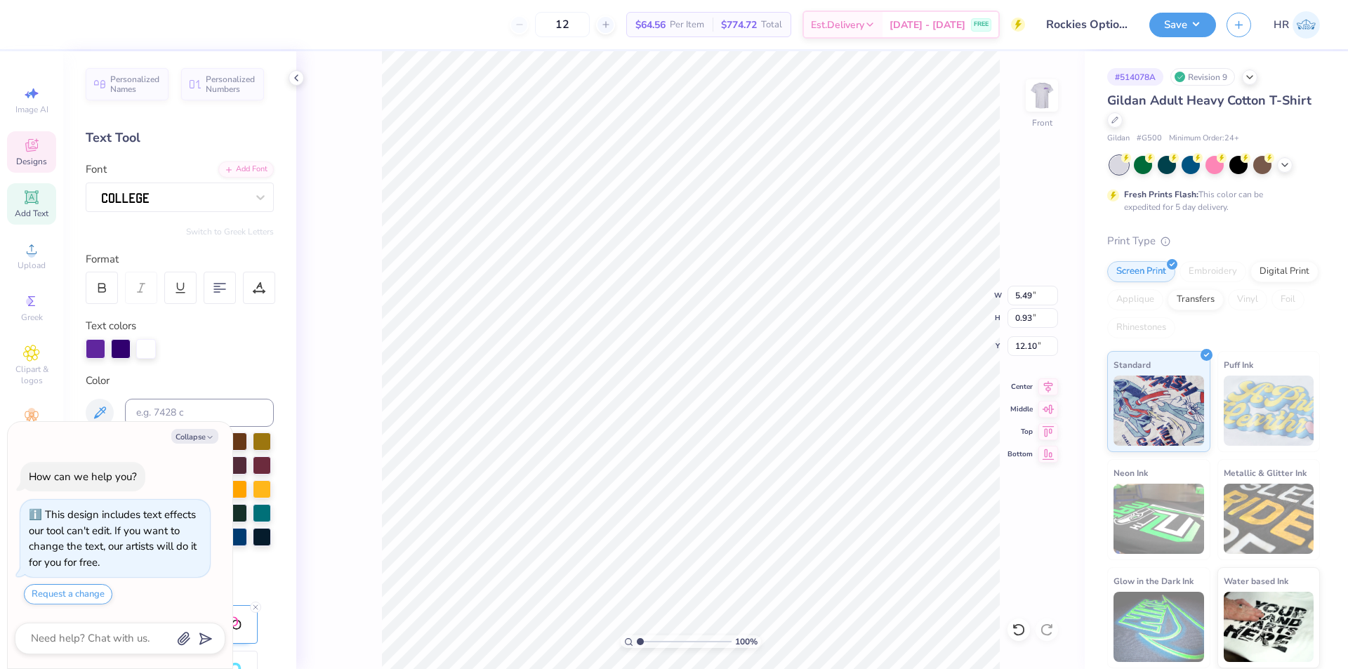
type textarea "x"
type textarea "DAT"
type textarea "x"
type textarea "DATE"
type textarea "x"
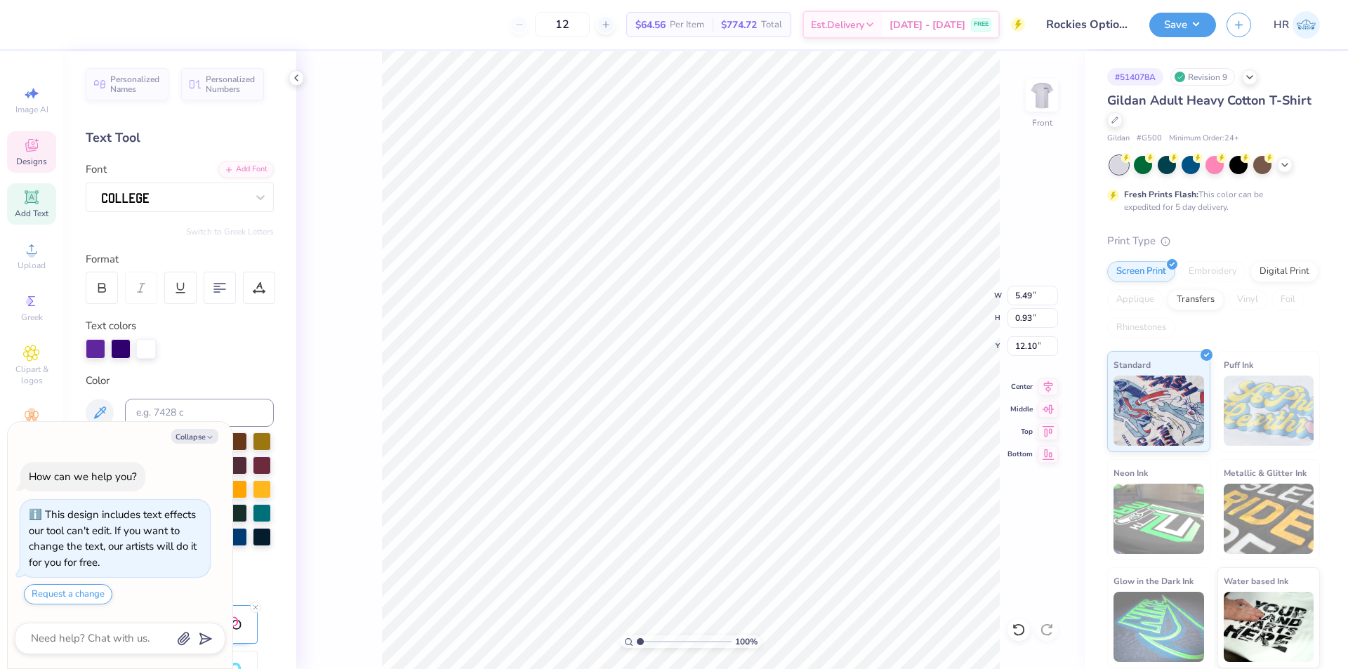
type textarea "DATED"
type textarea "x"
type textarea "DATEDA"
type textarea "x"
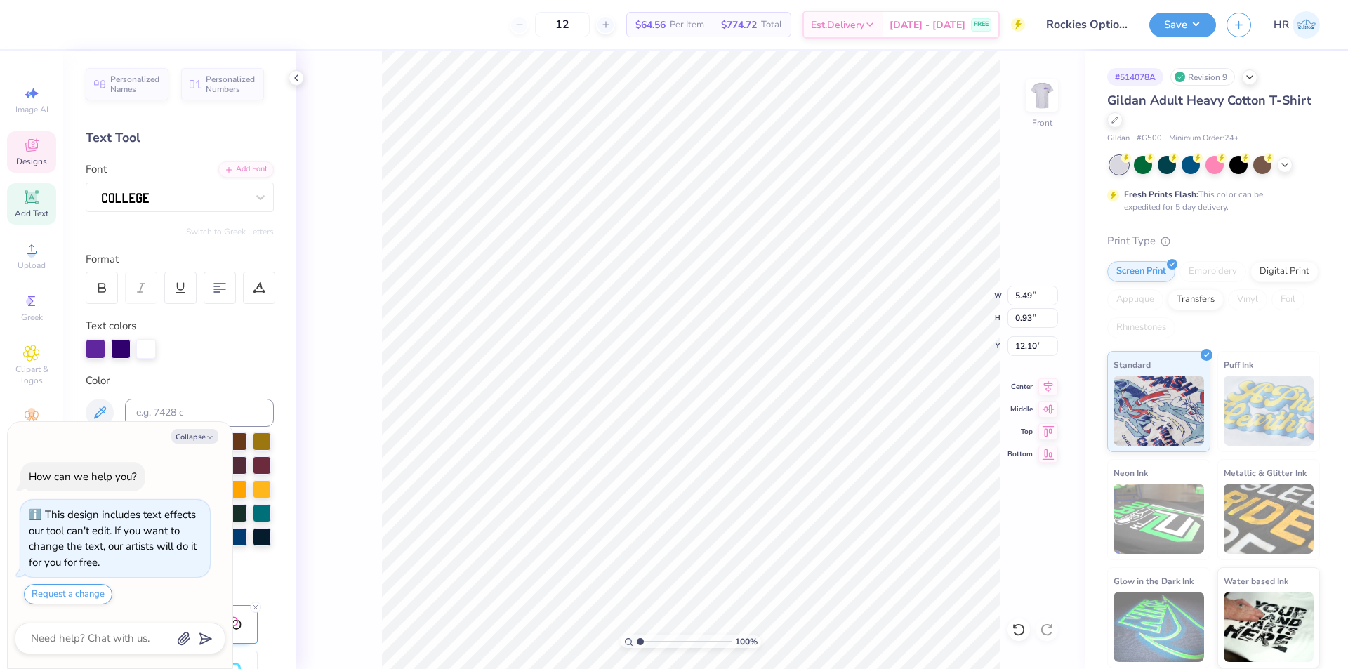
type textarea "DATEDAS"
type textarea "x"
type textarea "DATEDASH"
type textarea "x"
type input "12.03"
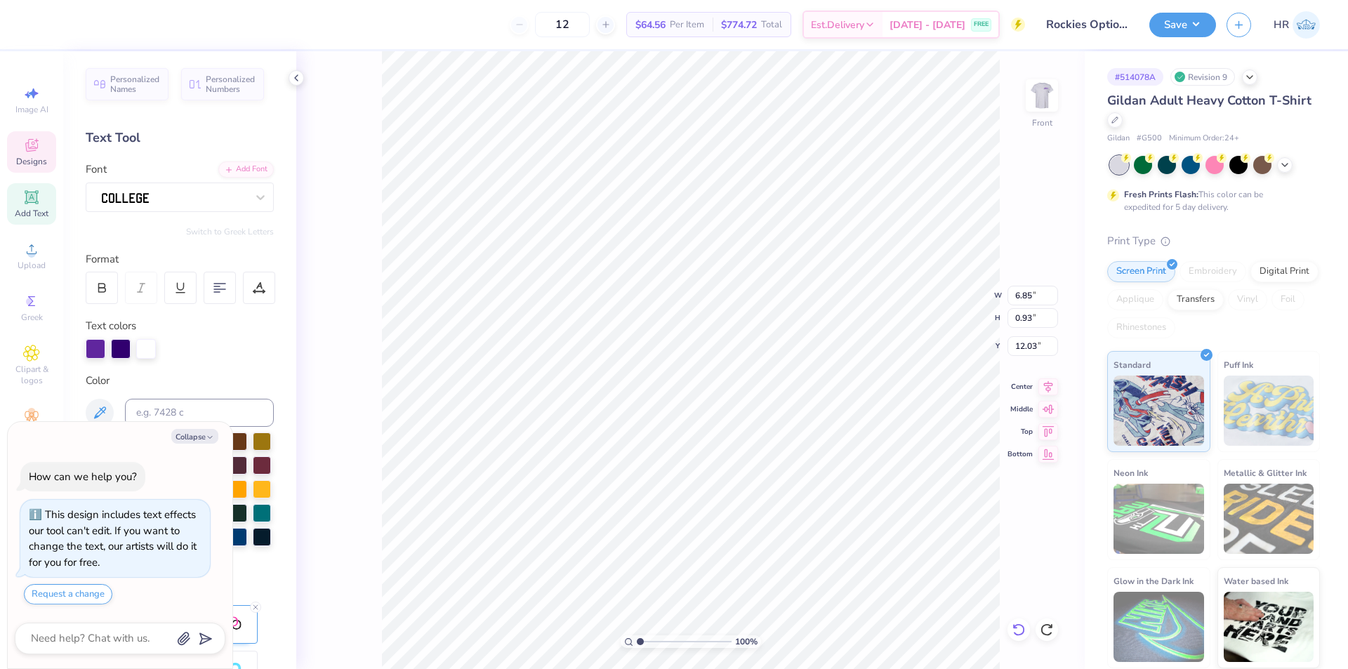
click at [1024, 626] on icon at bounding box center [1019, 630] width 14 height 14
type textarea "x"
type input "12.10"
type textarea "x"
click at [1030, 349] on input "12.03" at bounding box center [1033, 346] width 51 height 20
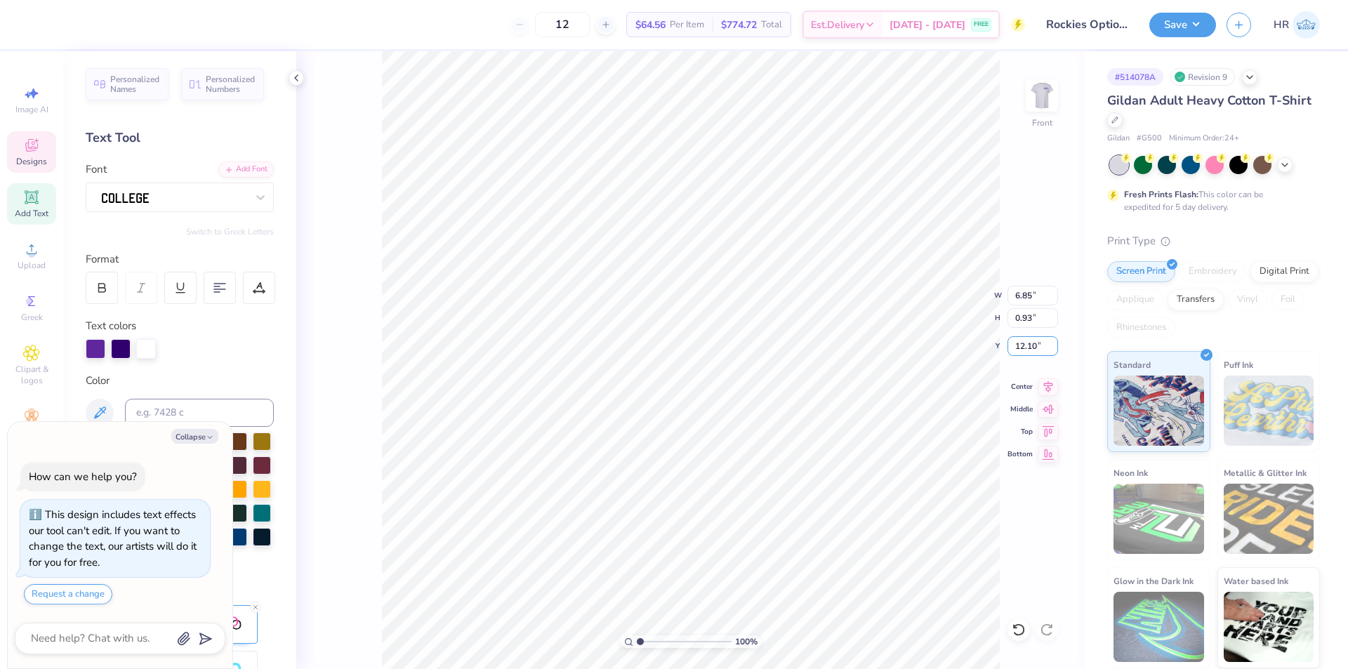
type input "12.10"
type textarea "x"
type input "5.79"
type input "0.78"
type input "12.24"
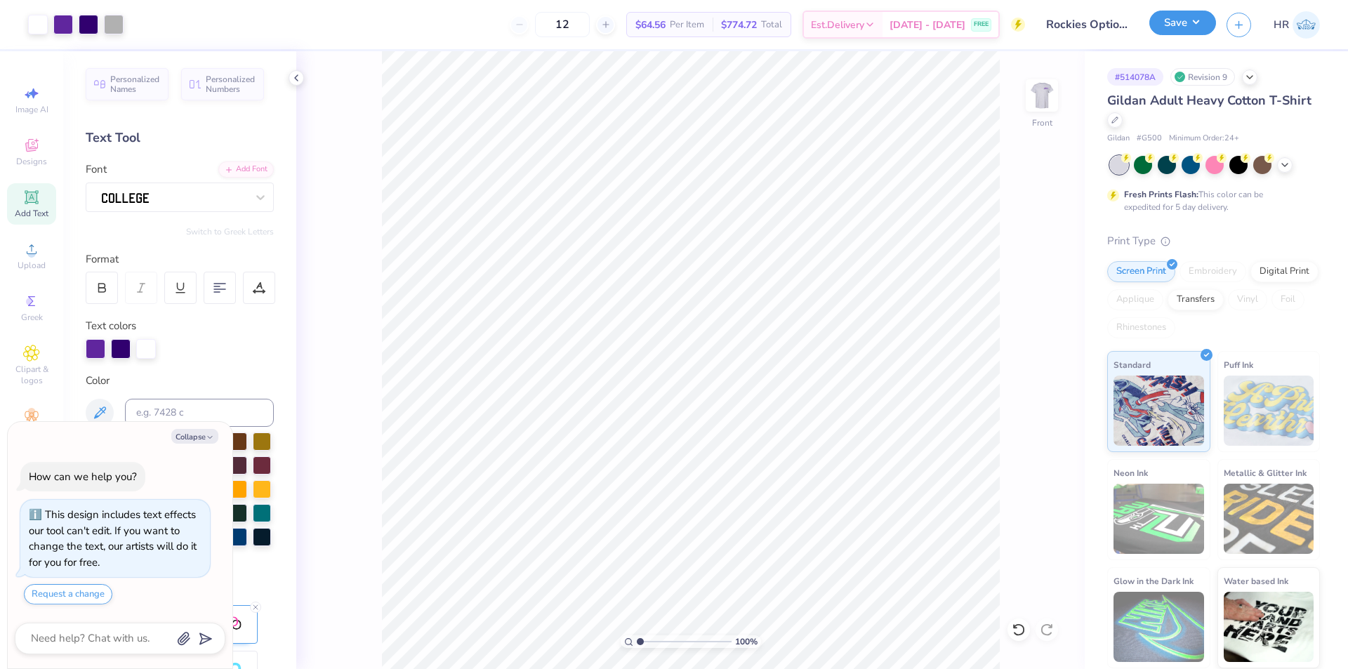
click at [1199, 20] on button "Save" at bounding box center [1182, 23] width 67 height 25
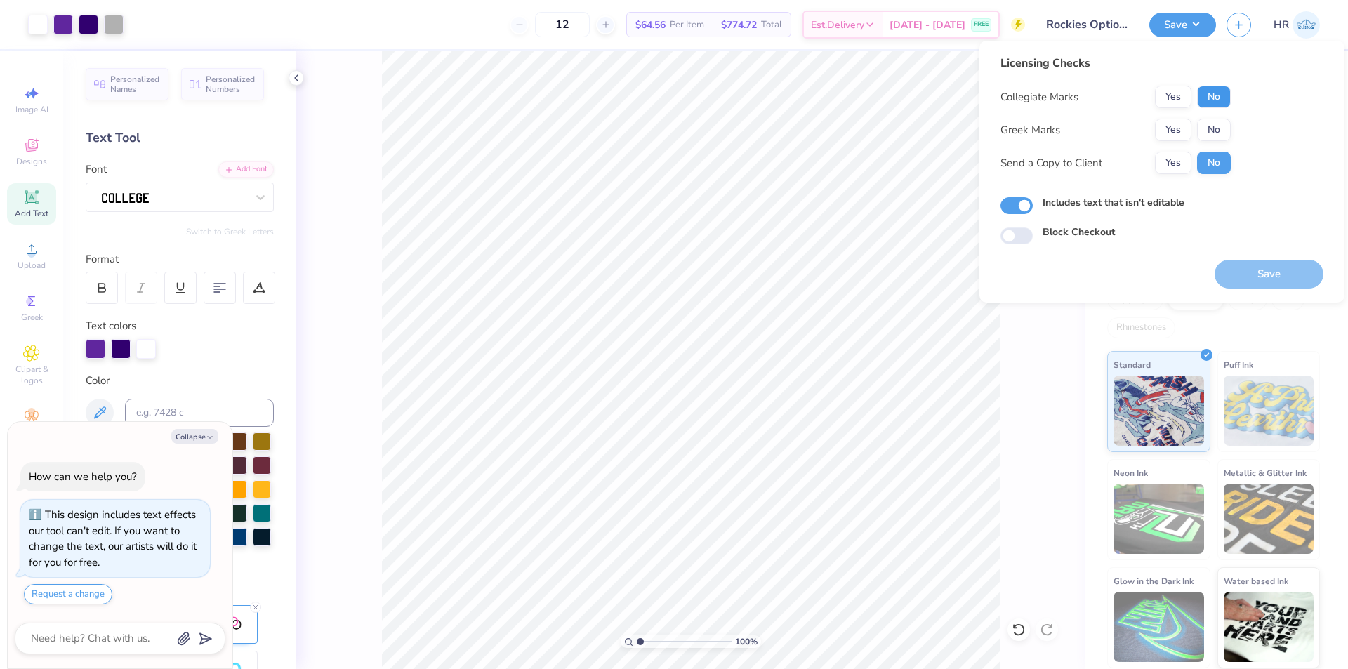
click at [1220, 95] on button "No" at bounding box center [1214, 97] width 34 height 22
click at [1166, 117] on div "Collegiate Marks Yes No Greek Marks Yes No Send a Copy to Client Yes No" at bounding box center [1116, 130] width 230 height 88
click at [1172, 127] on button "Yes" at bounding box center [1173, 130] width 37 height 22
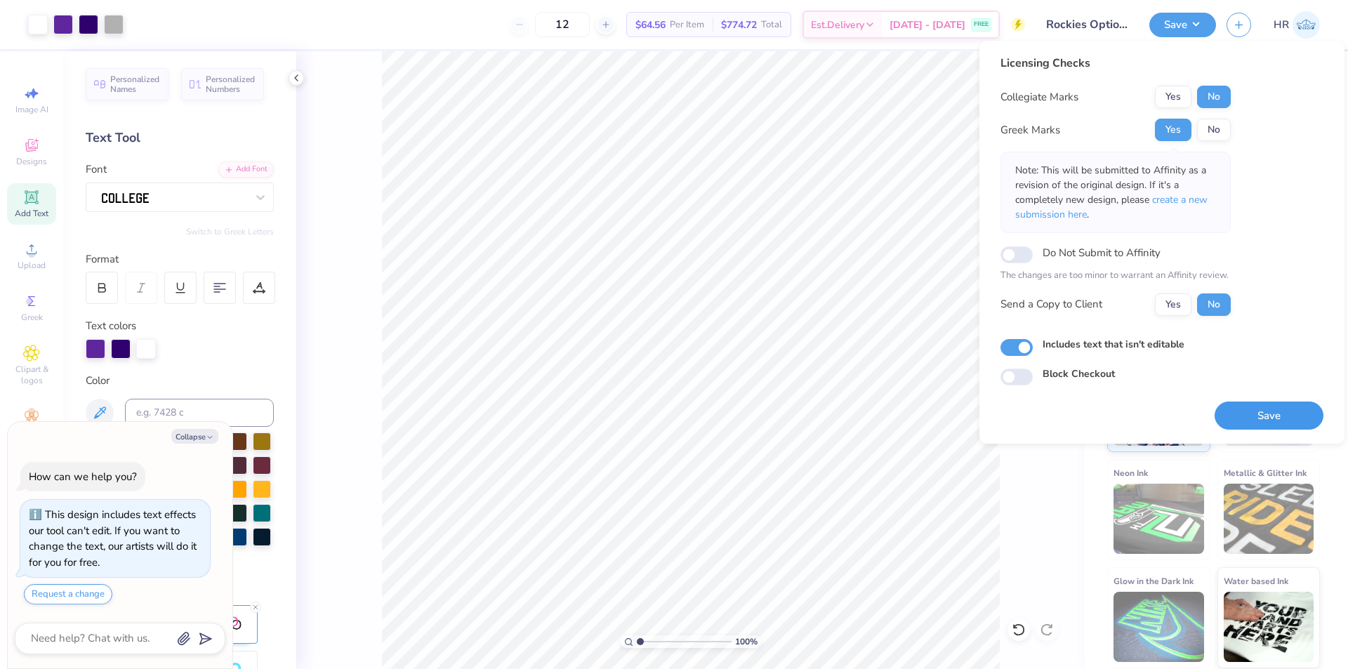
click at [1265, 416] on button "Save" at bounding box center [1269, 416] width 109 height 29
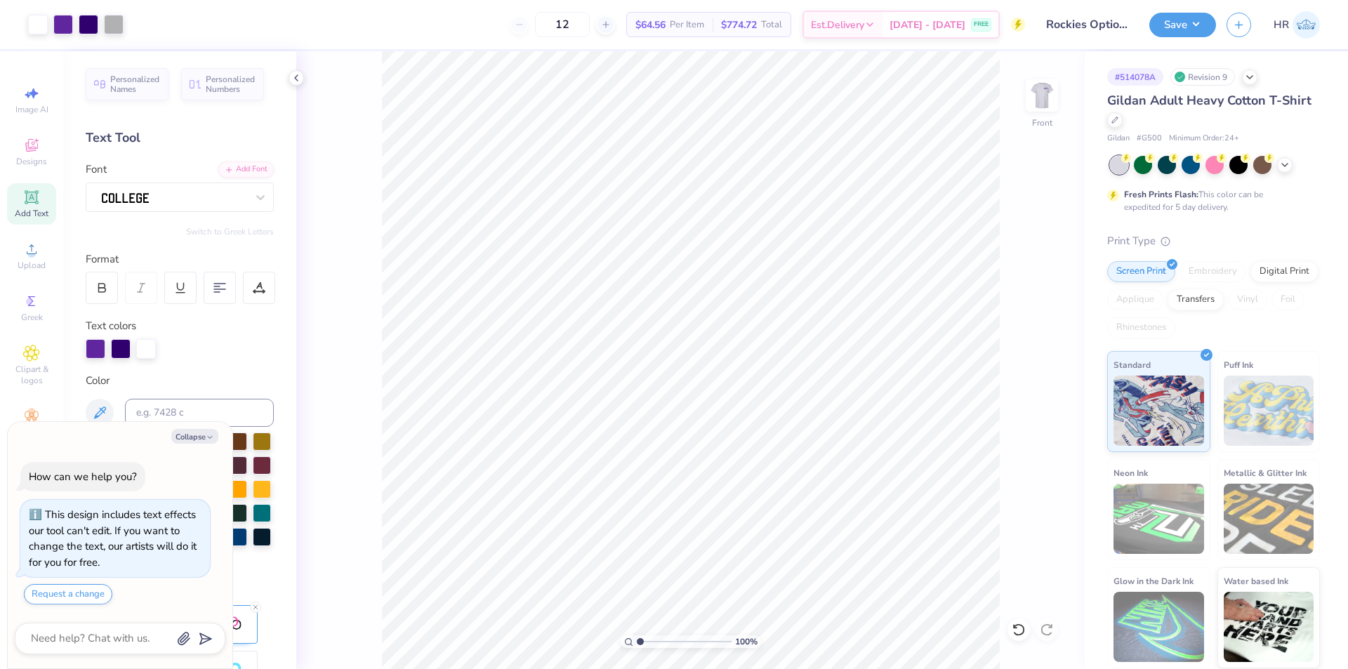
type textarea "x"
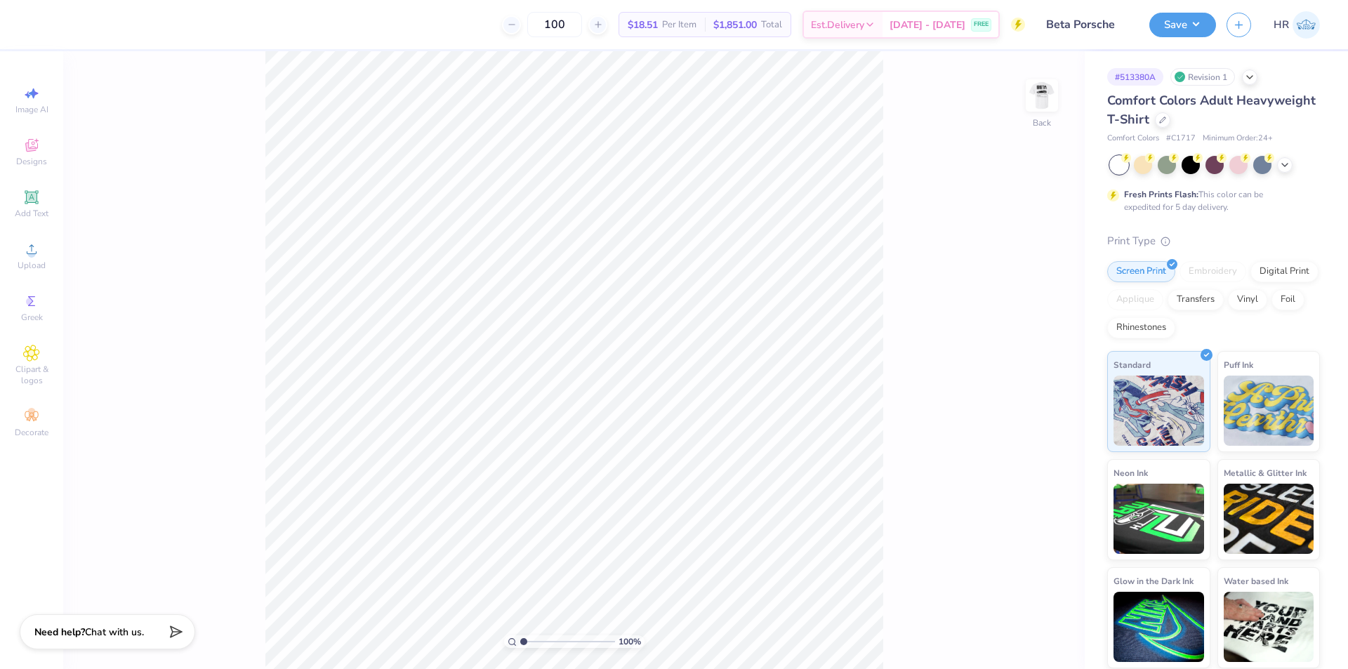
click at [1069, 100] on div "100 % Back" at bounding box center [574, 360] width 1022 height 618
click at [1048, 95] on img at bounding box center [1042, 95] width 56 height 56
click at [1019, 628] on icon at bounding box center [1019, 630] width 14 height 14
click at [25, 191] on icon at bounding box center [31, 196] width 13 height 13
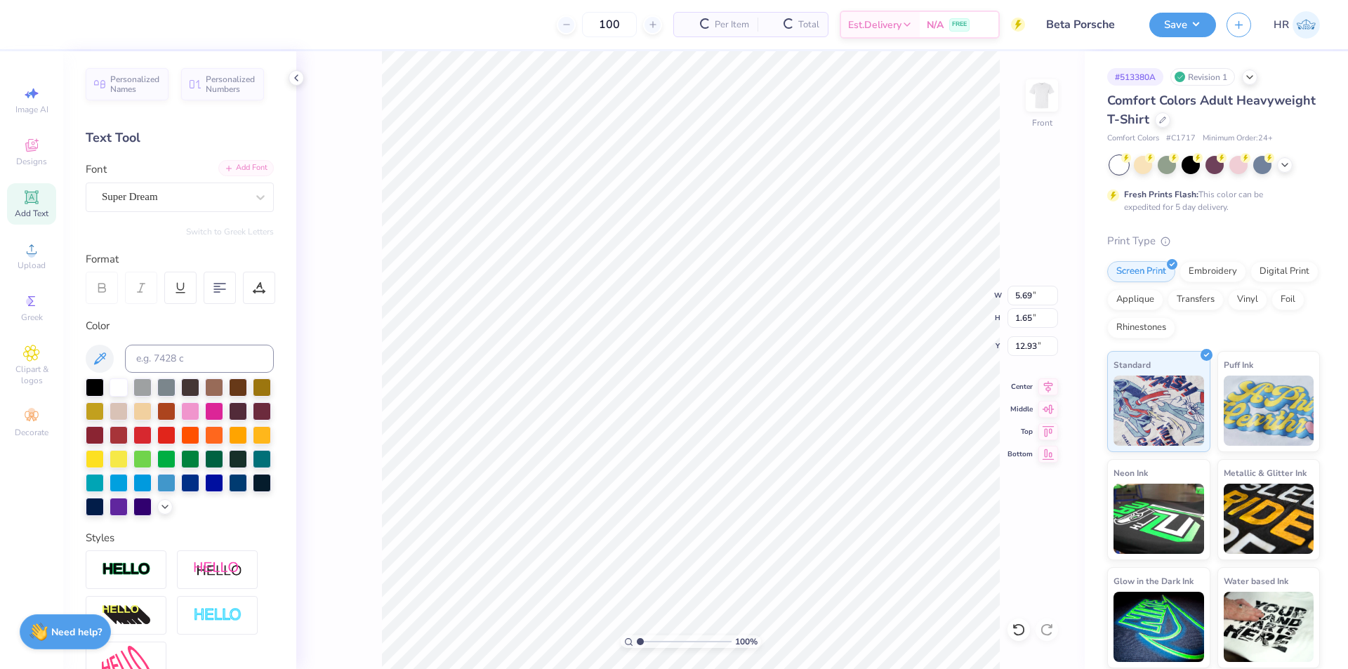
click at [235, 162] on div "Add Font" at bounding box center [245, 168] width 55 height 16
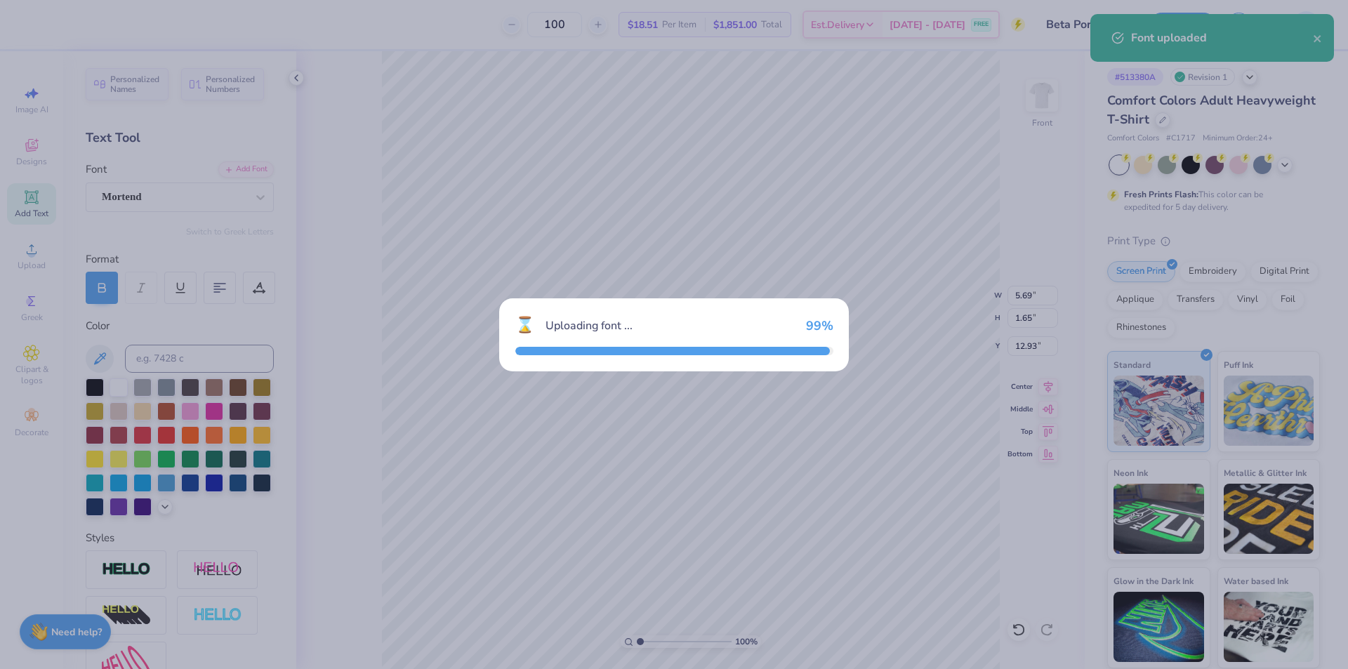
type input "7.78"
type input "1.68"
type input "12.91"
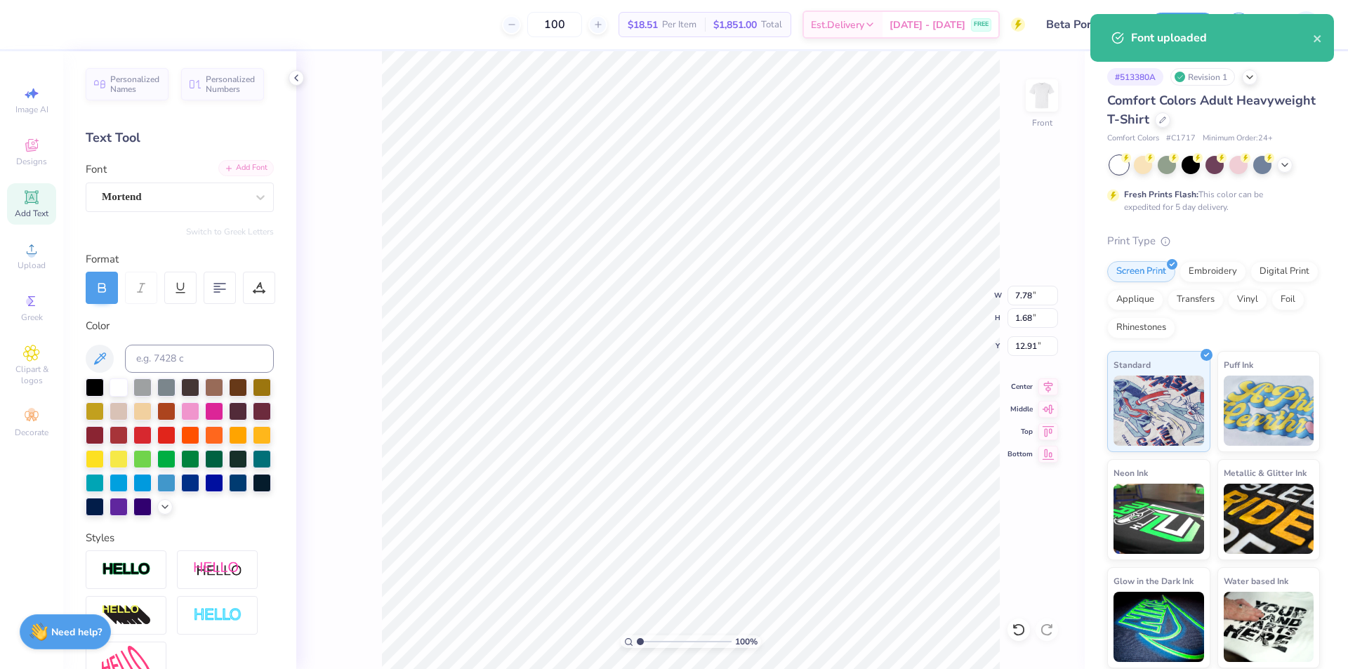
click at [241, 166] on div "Add Font" at bounding box center [245, 168] width 55 height 16
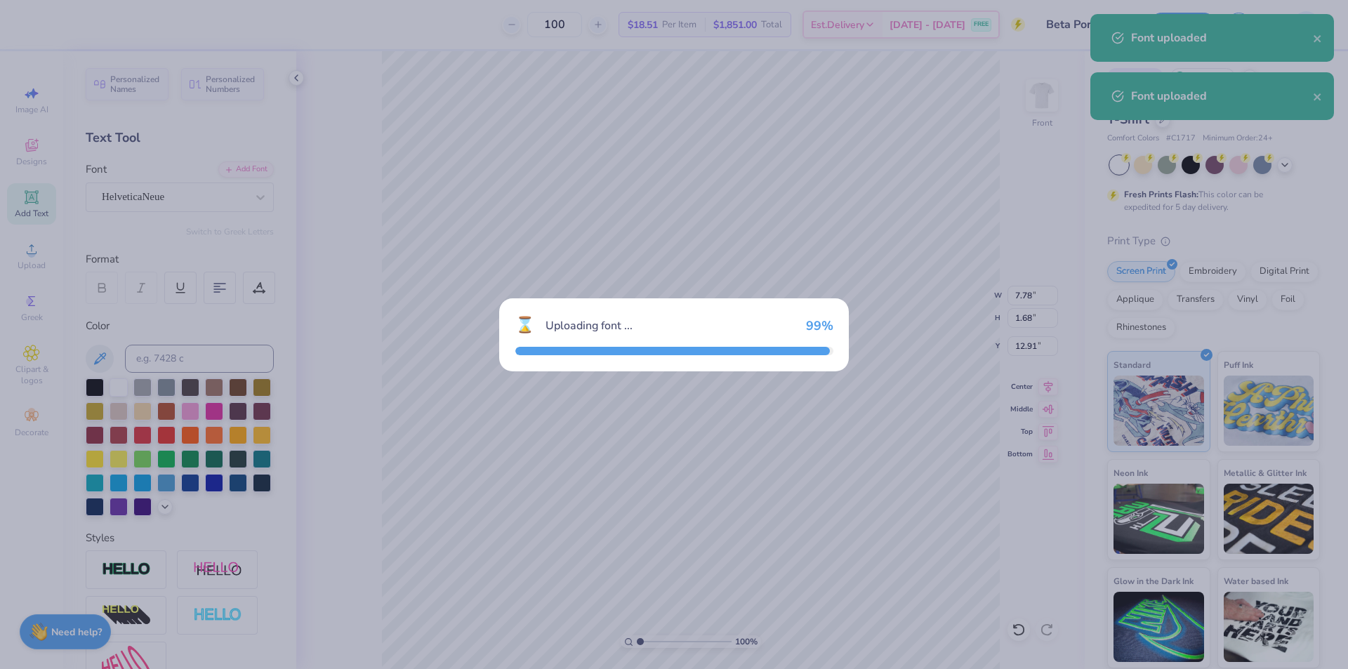
type input "5.38"
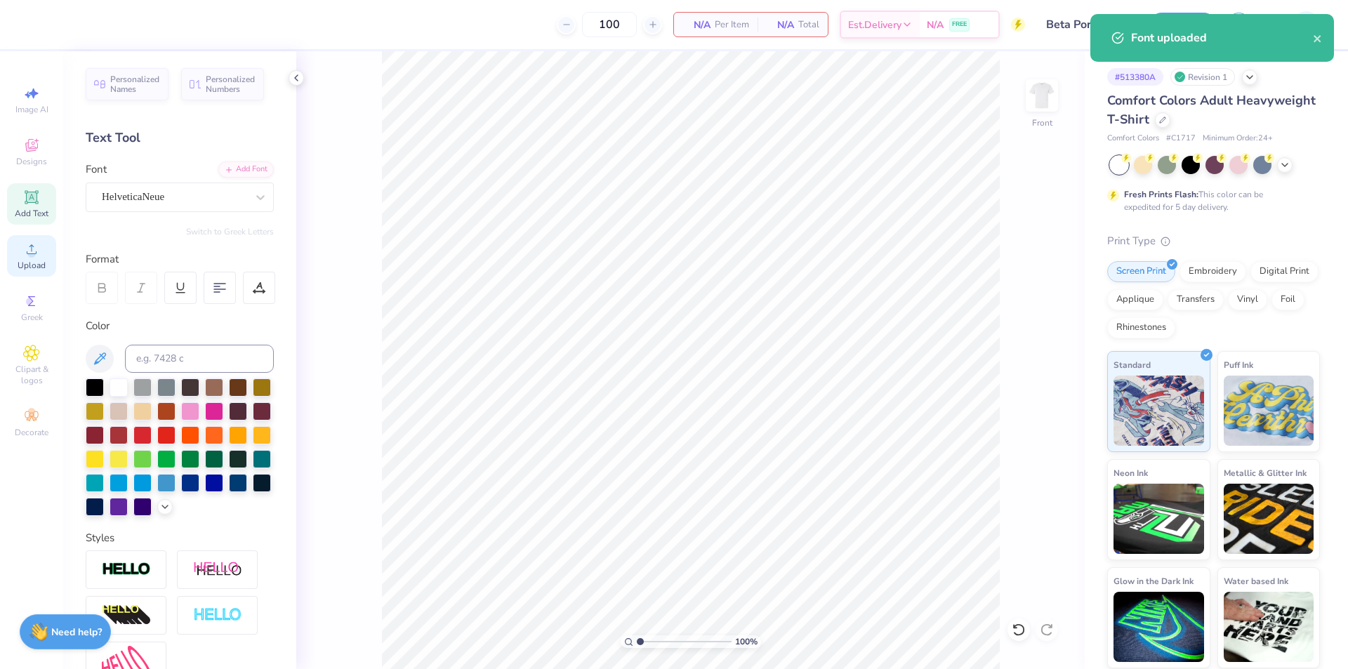
click at [34, 256] on circle at bounding box center [31, 254] width 8 height 8
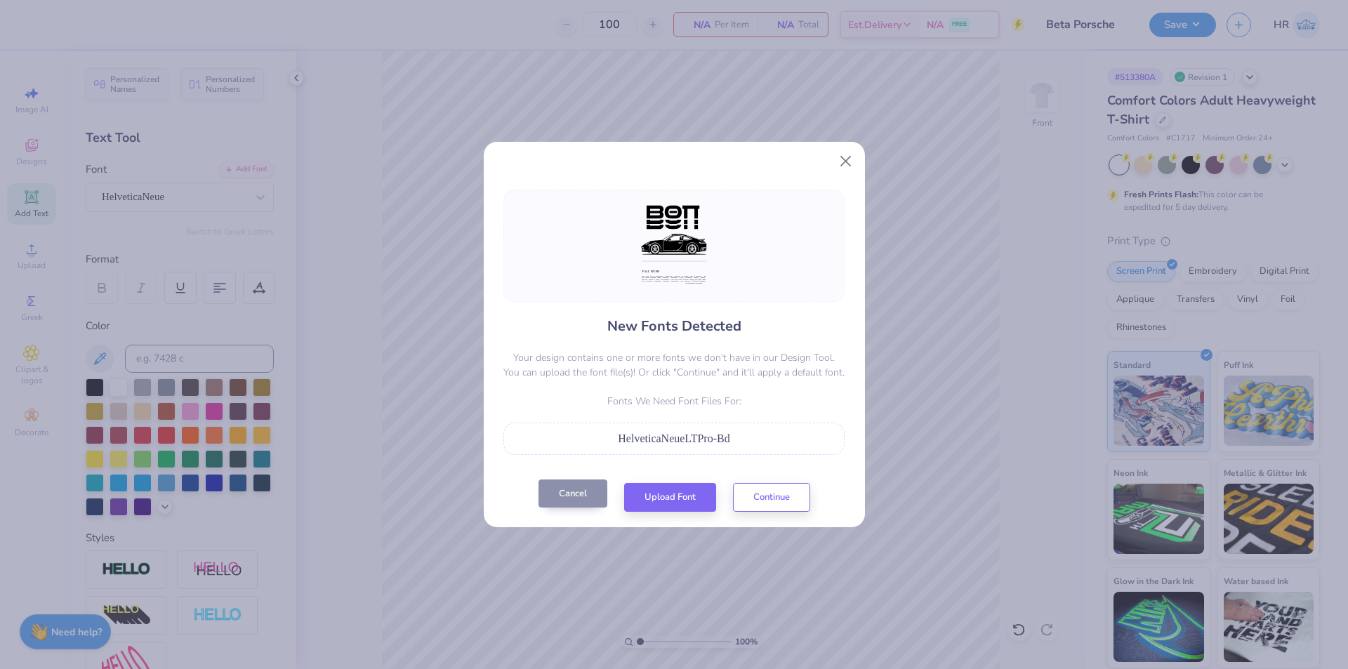
click at [579, 493] on button "Cancel" at bounding box center [573, 494] width 69 height 29
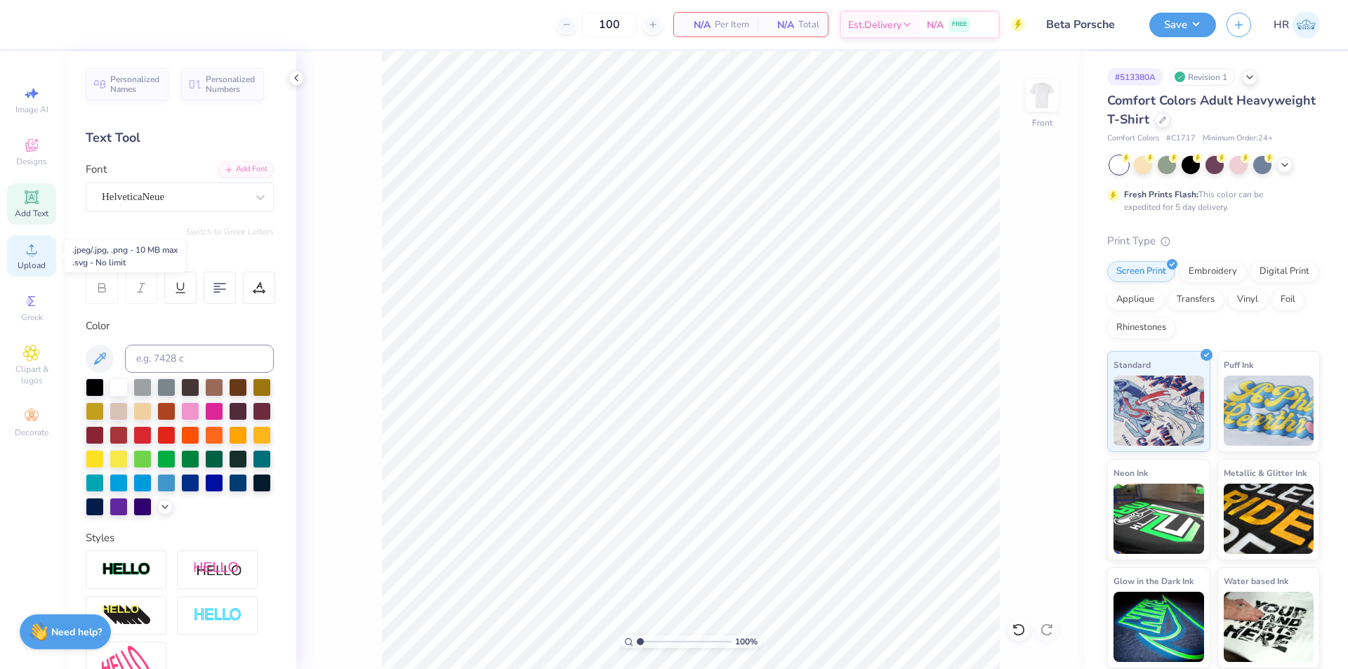
click at [36, 264] on span "Upload" at bounding box center [32, 265] width 28 height 11
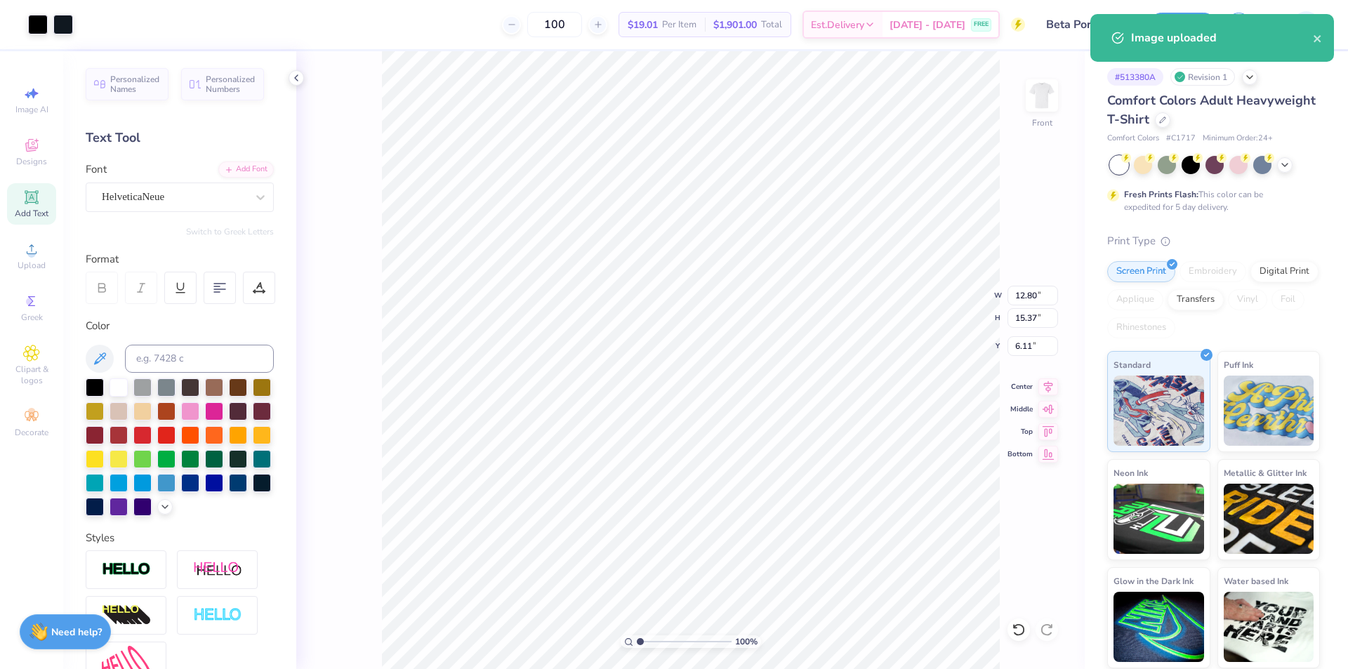
type input "12.80"
type input "15.37"
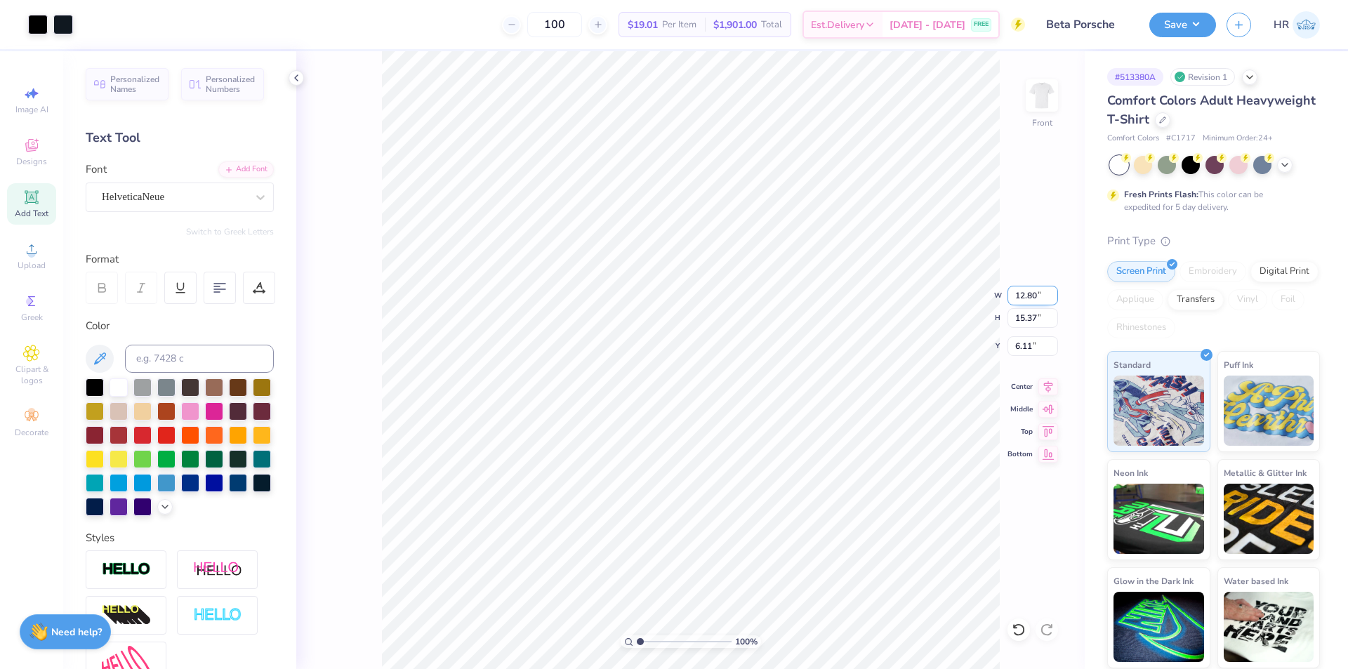
click at [1038, 291] on input "12.80" at bounding box center [1033, 296] width 51 height 20
type input "11.00"
type input "13.21"
click at [1023, 351] on input "7.19" at bounding box center [1033, 346] width 51 height 20
type input "3.00"
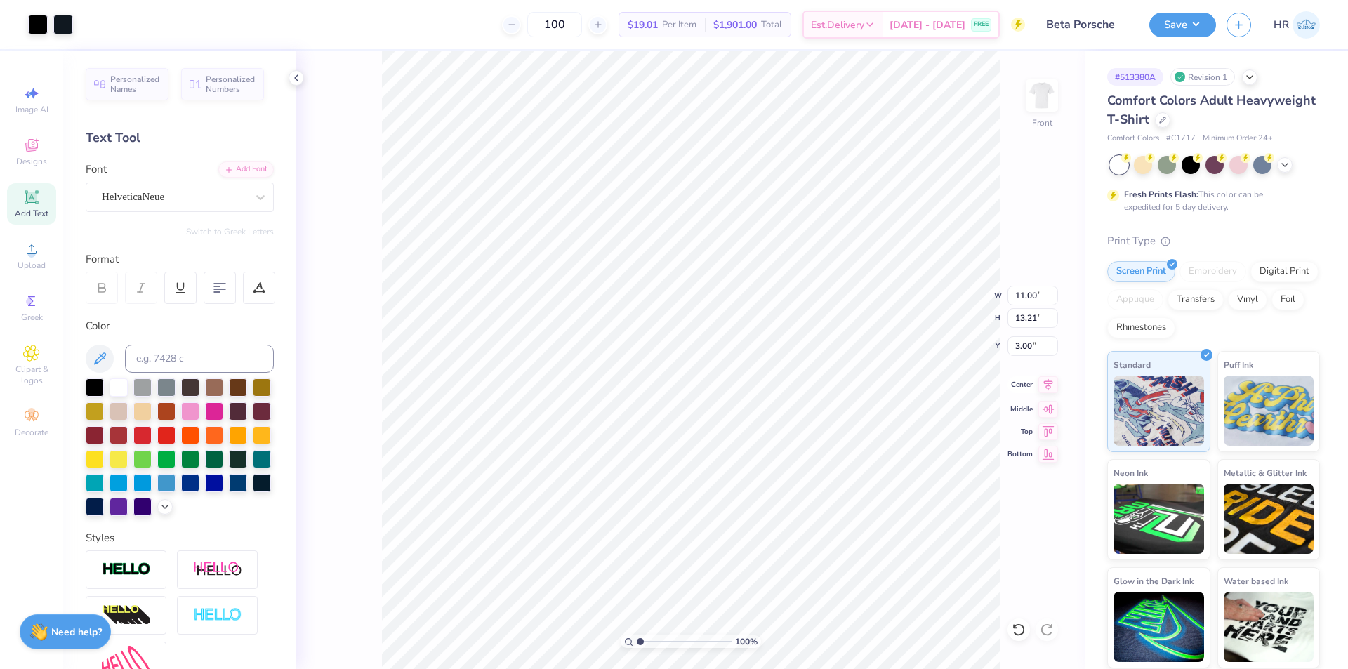
click at [1056, 393] on div "100 % Front W 11.00 11.00 " H 13.21 13.21 " Y 3.00 3.00 " Center Middle Top Bot…" at bounding box center [690, 360] width 788 height 618
click at [1040, 388] on icon at bounding box center [1048, 384] width 20 height 17
click at [62, 24] on div at bounding box center [63, 23] width 20 height 20
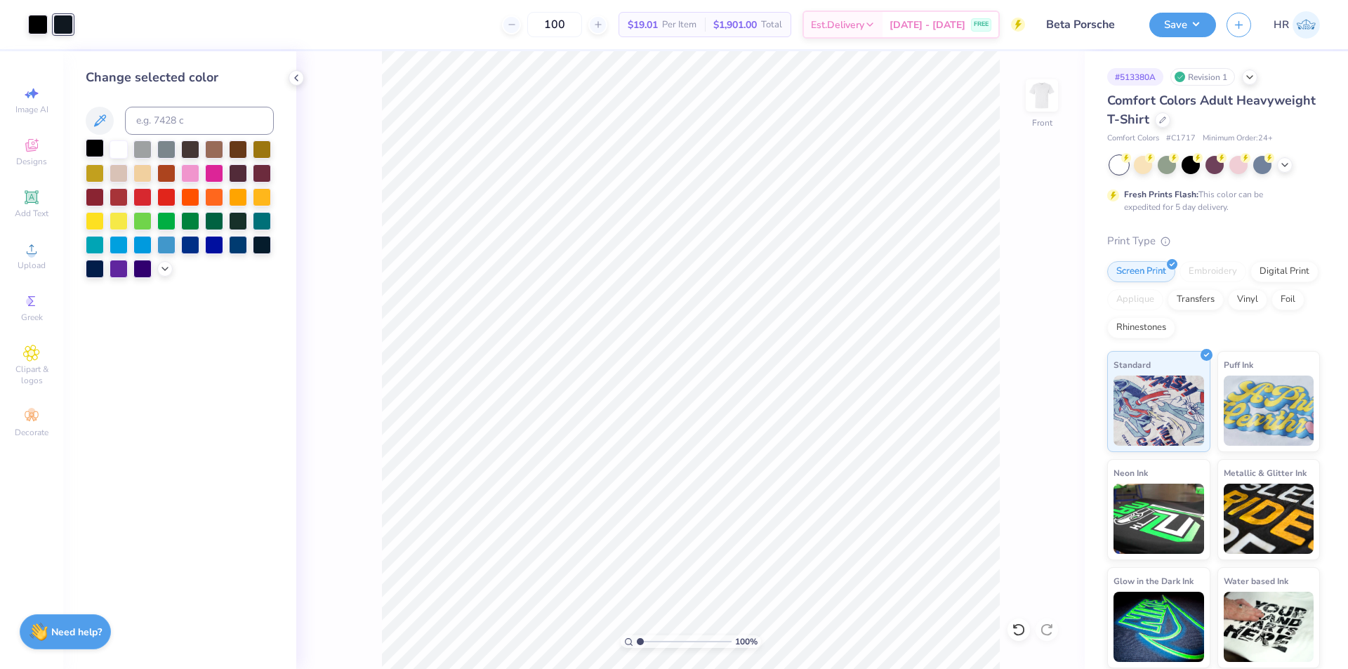
click at [95, 150] on div at bounding box center [95, 148] width 18 height 18
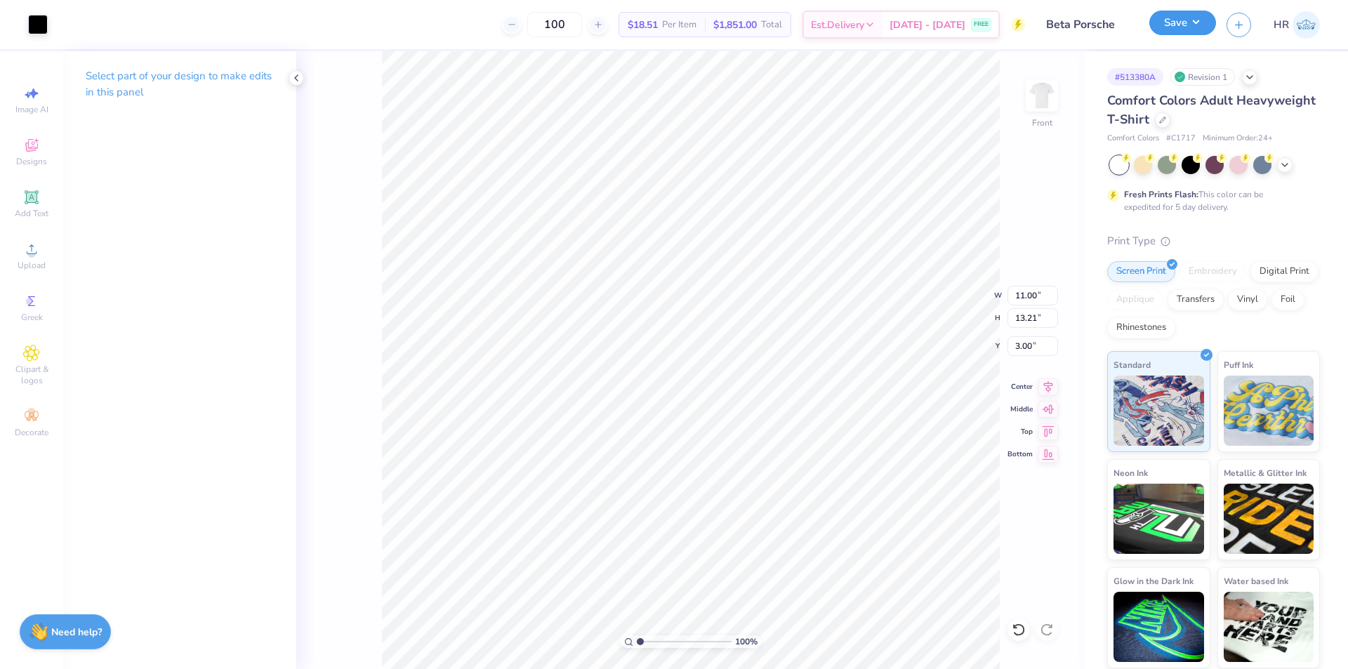
click at [1178, 24] on button "Save" at bounding box center [1182, 23] width 67 height 25
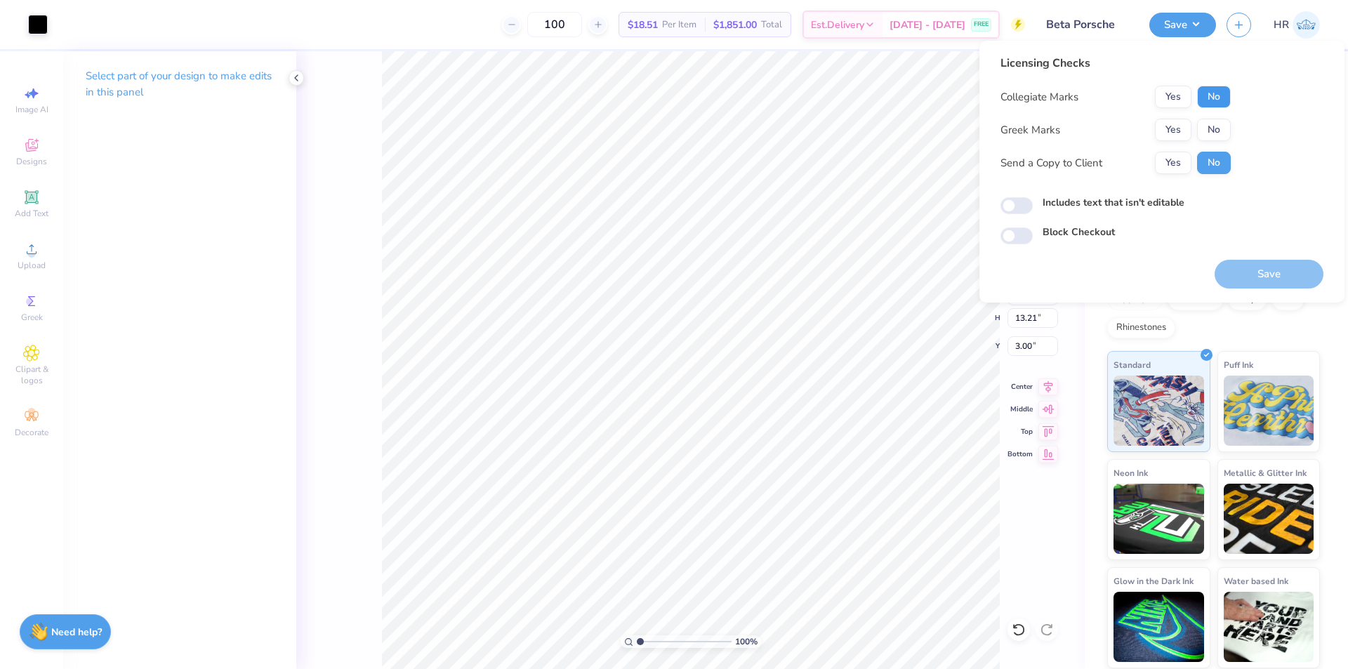
click at [1222, 87] on button "No" at bounding box center [1214, 97] width 34 height 22
click at [1163, 128] on button "Yes" at bounding box center [1173, 130] width 37 height 22
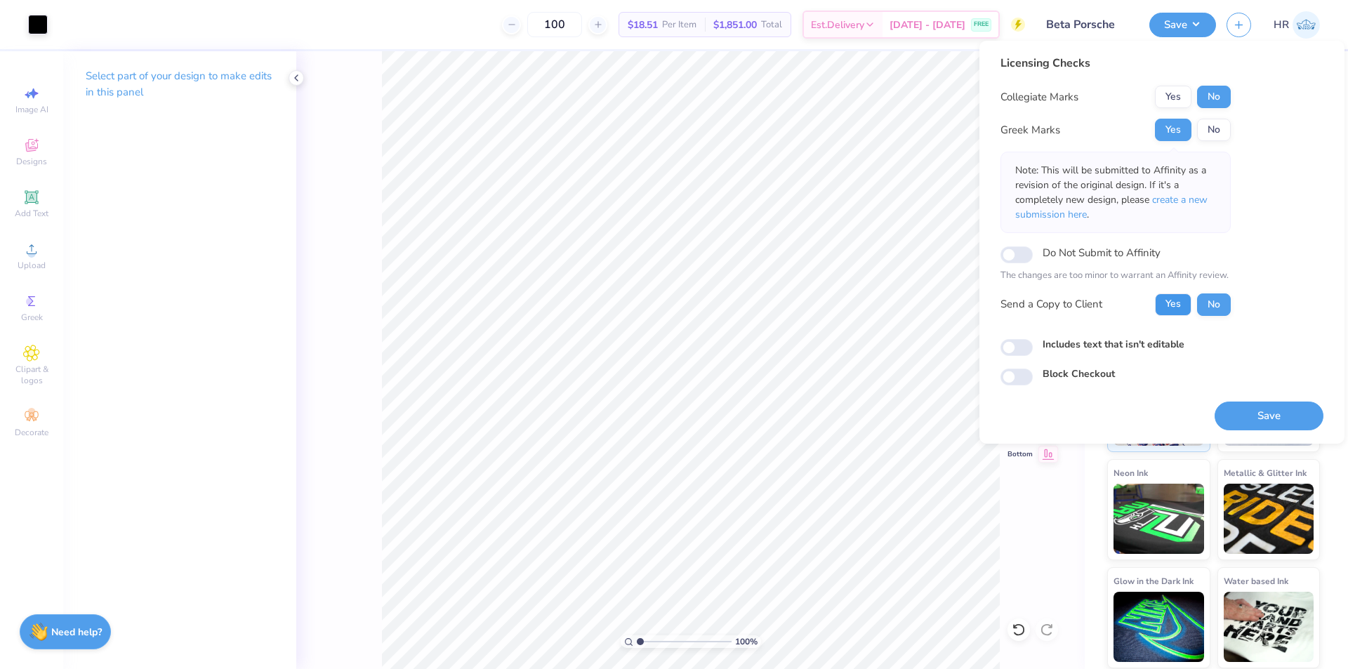
click at [1169, 310] on button "Yes" at bounding box center [1173, 304] width 37 height 22
click at [1026, 348] on input "Includes text that isn't editable" at bounding box center [1017, 347] width 32 height 17
checkbox input "true"
click at [1293, 410] on button "Save" at bounding box center [1269, 416] width 109 height 29
